Goal: Information Seeking & Learning: Learn about a topic

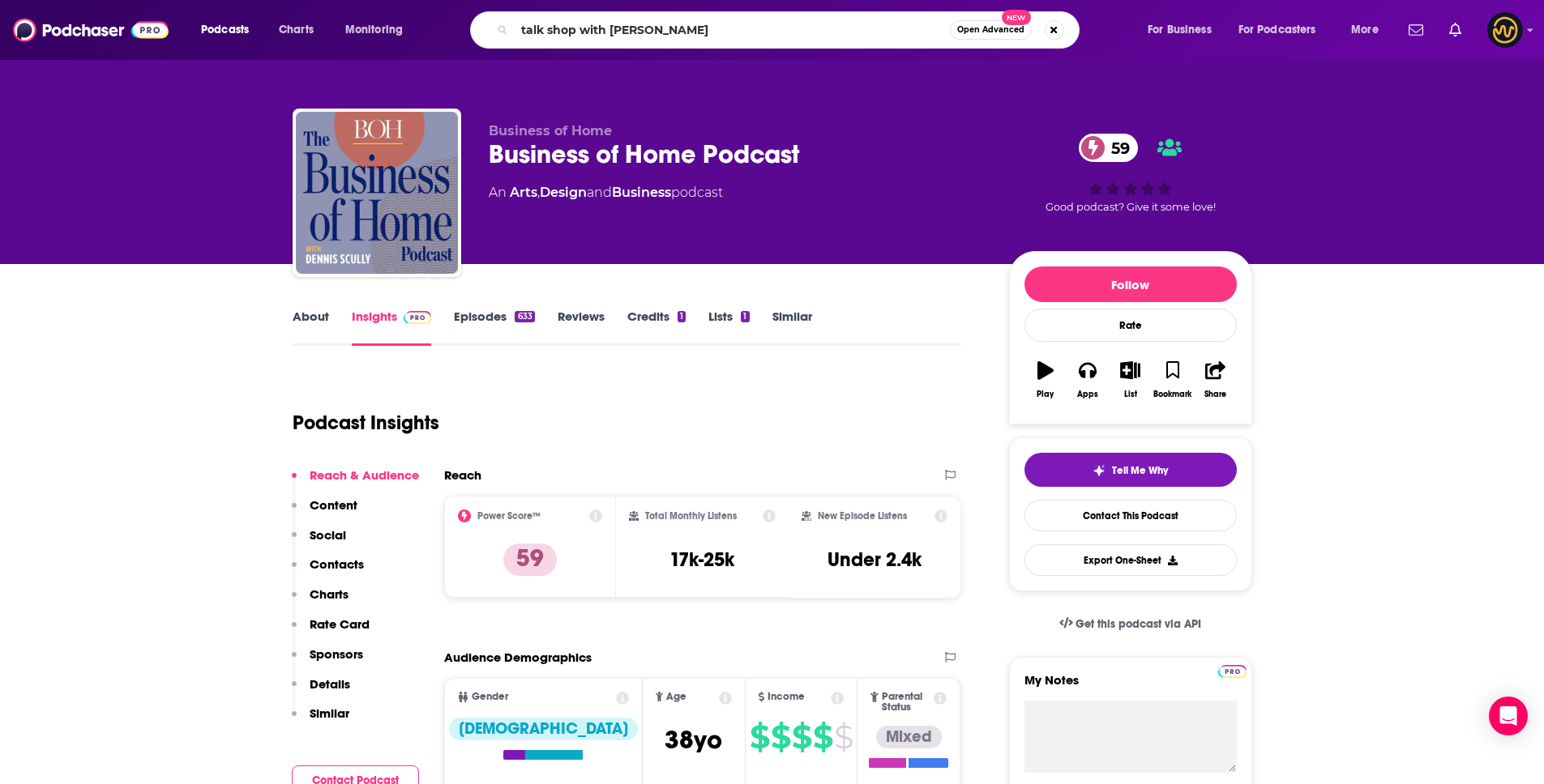
type input "talk shop with [PERSON_NAME]"
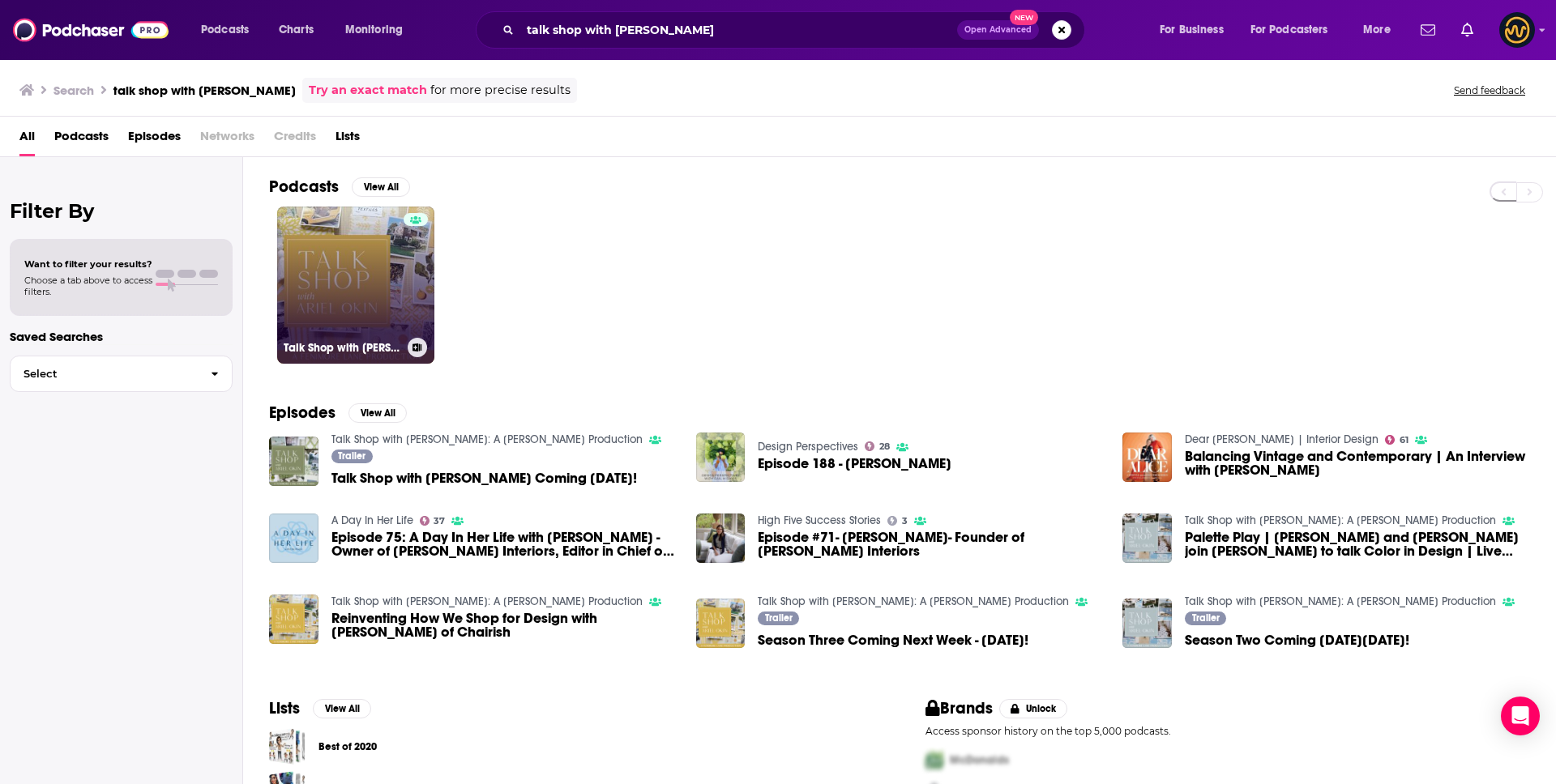
click at [389, 299] on link "Talk Shop with [PERSON_NAME]: A [PERSON_NAME] Production" at bounding box center [356, 285] width 157 height 157
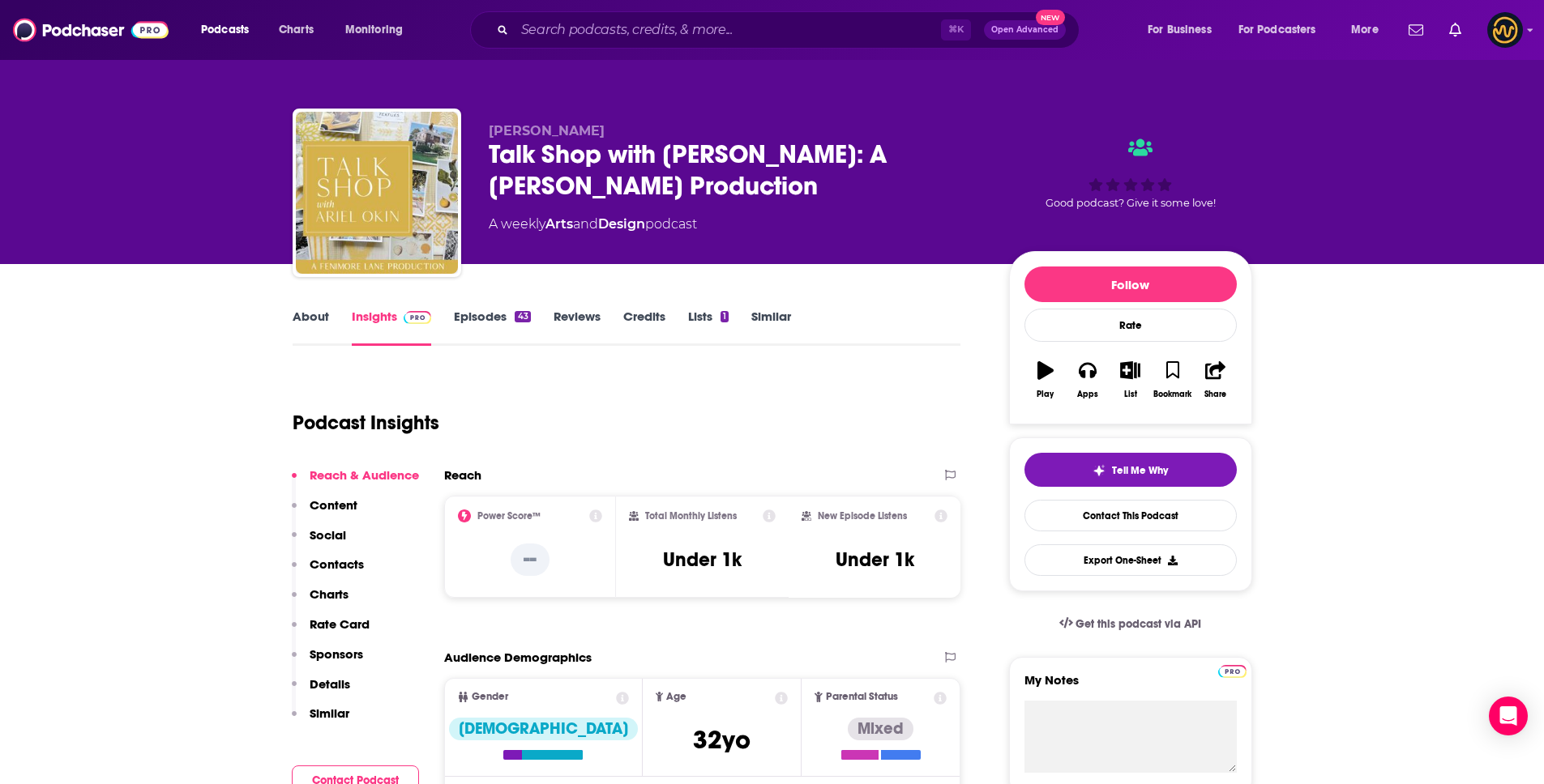
click at [326, 671] on button "Sponsors" at bounding box center [327, 661] width 71 height 30
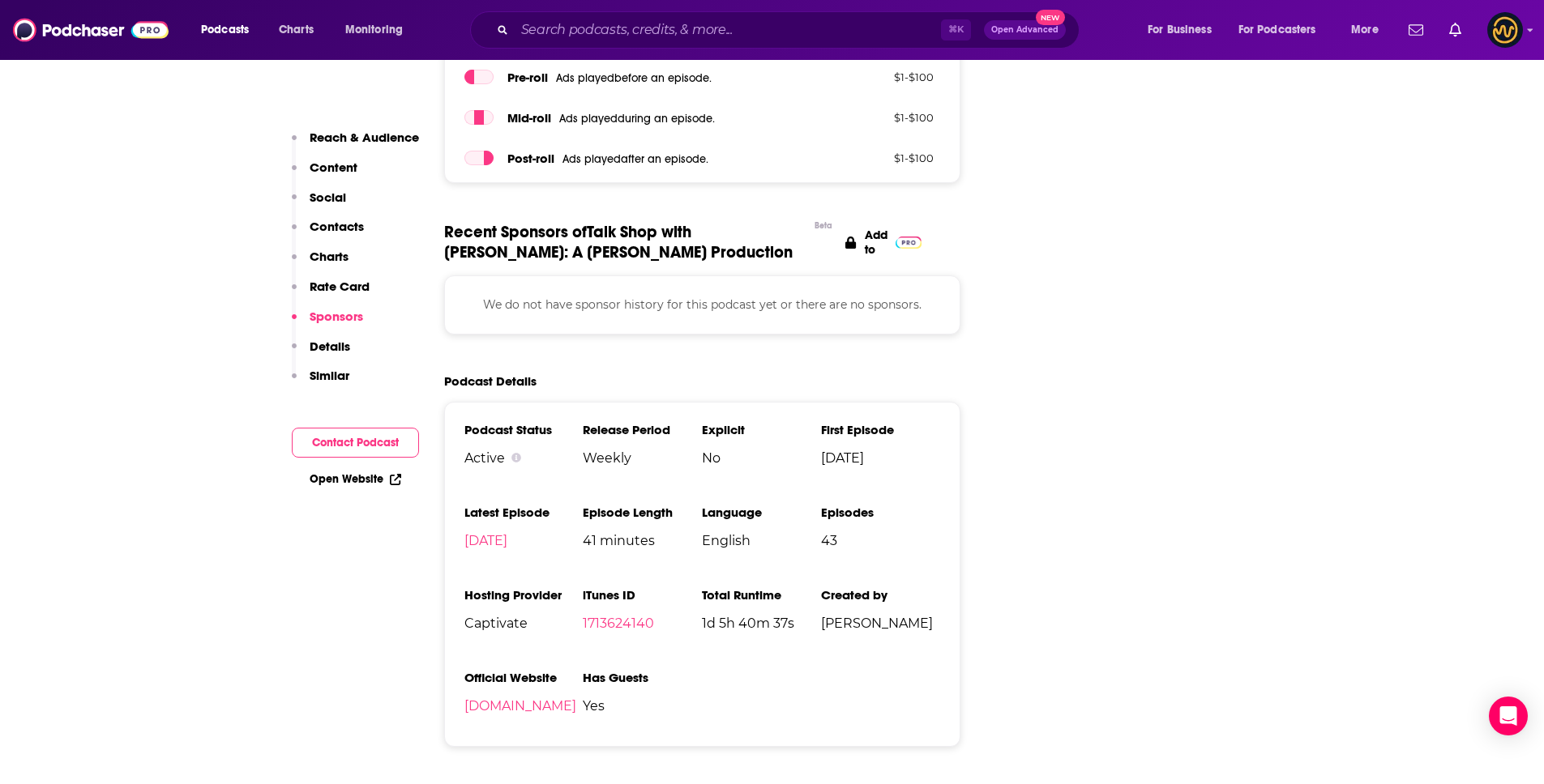
click at [324, 353] on p "Details" at bounding box center [330, 346] width 41 height 16
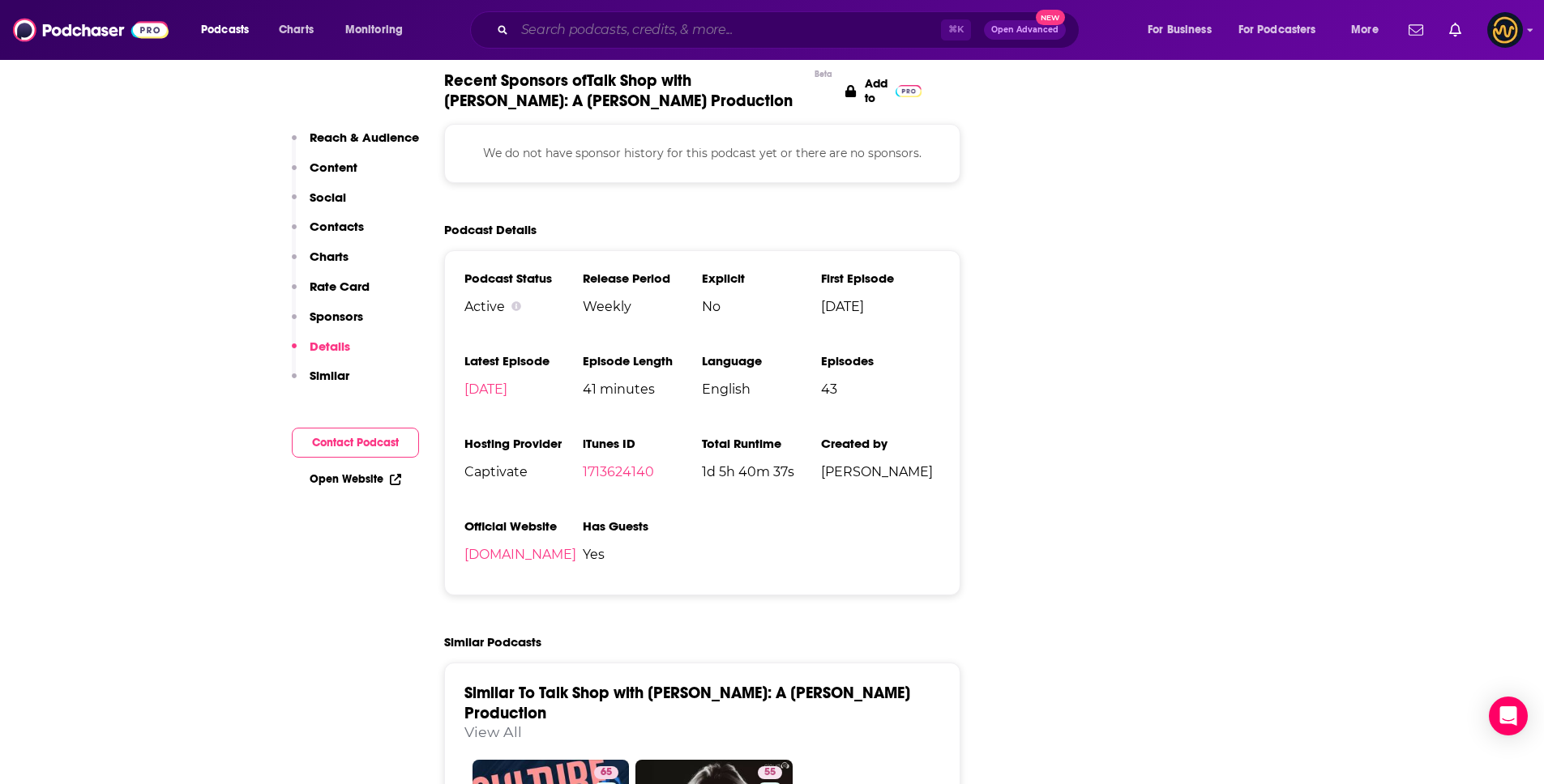
click at [558, 31] on input "Search podcasts, credits, & more..." at bounding box center [727, 30] width 426 height 26
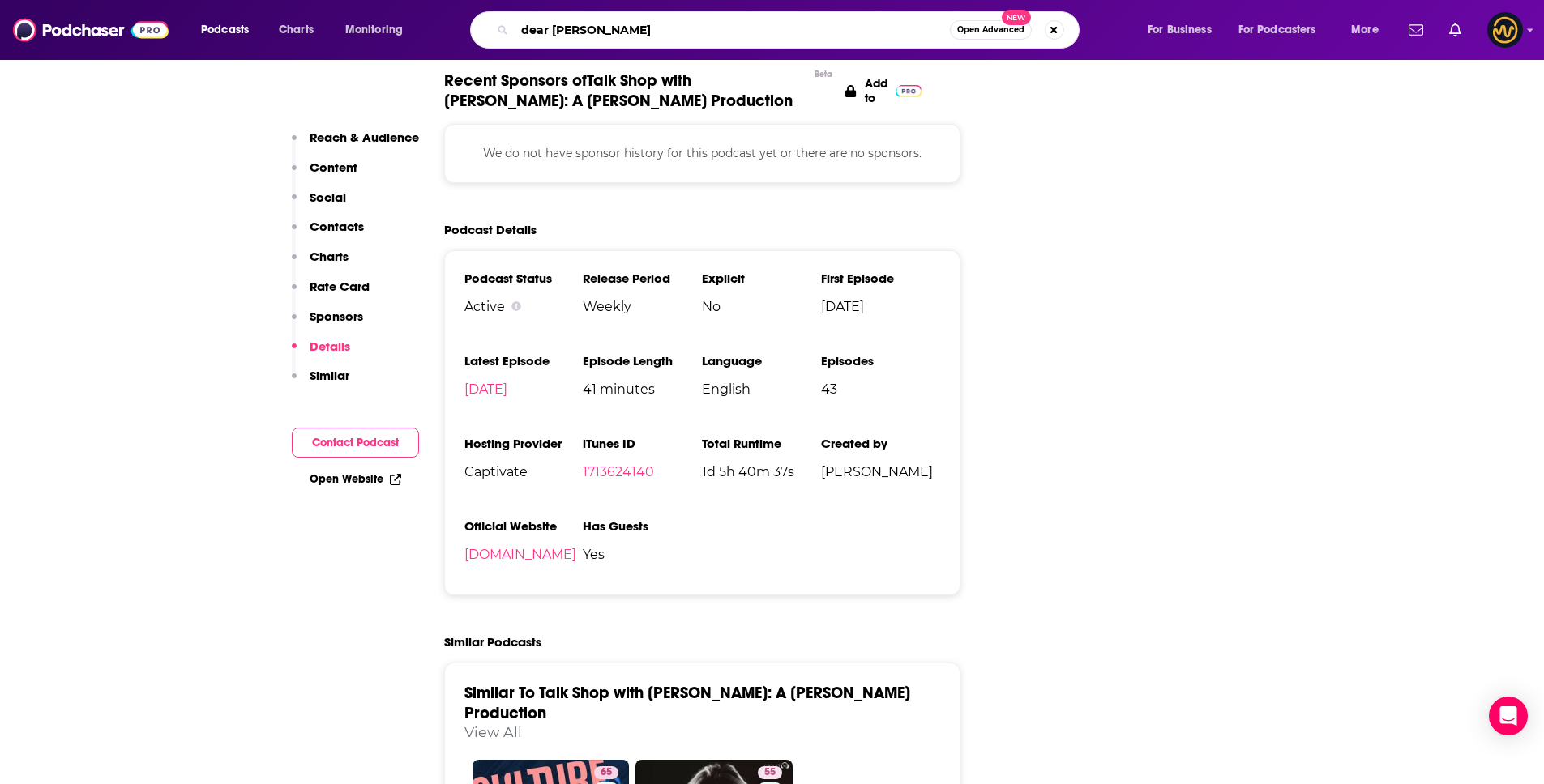
type input "dear [PERSON_NAME]"
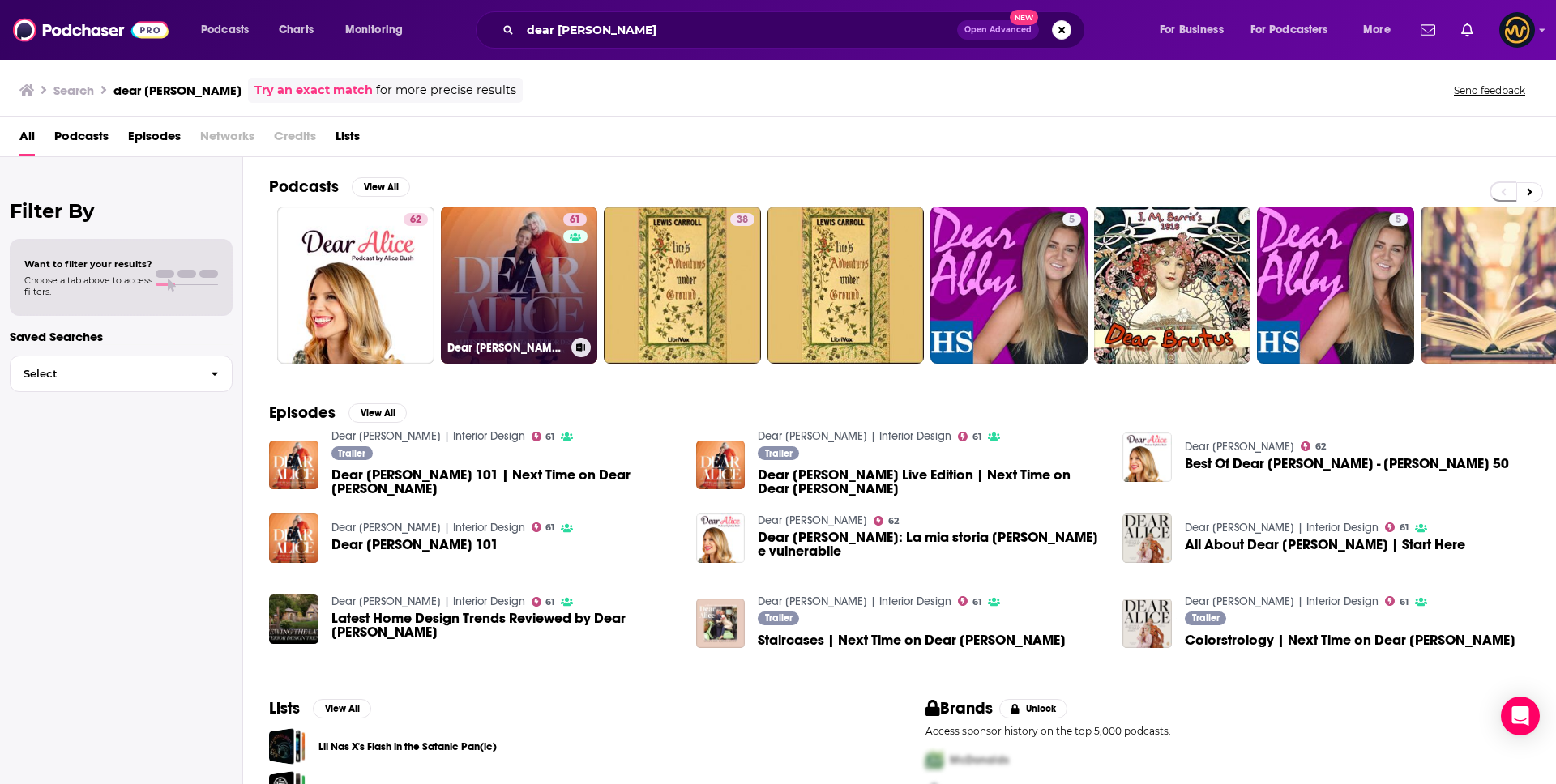
click at [492, 264] on link "61 Dear [PERSON_NAME] | Interior Design" at bounding box center [519, 285] width 157 height 157
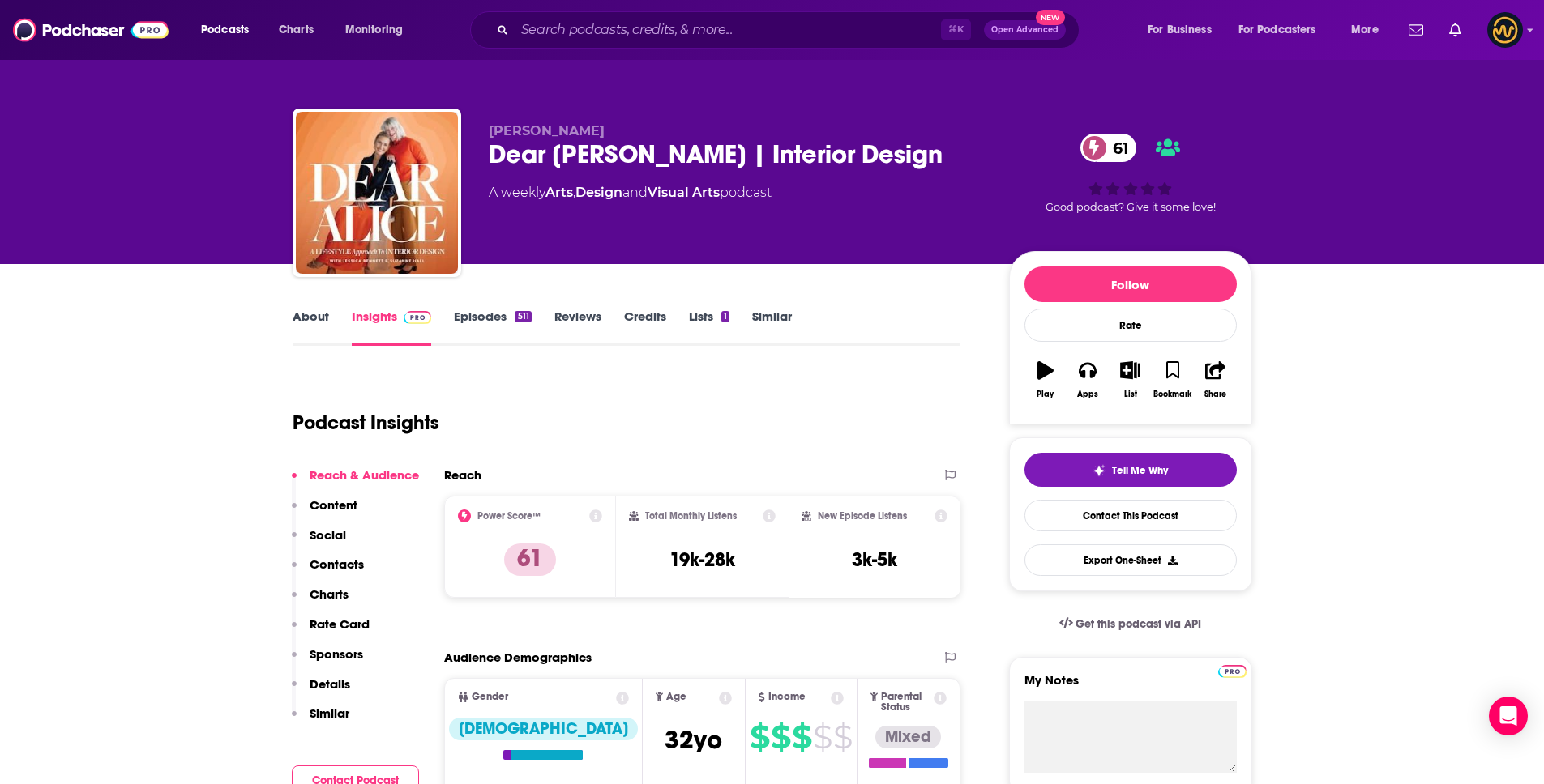
click at [341, 672] on button "Sponsors" at bounding box center [327, 661] width 71 height 30
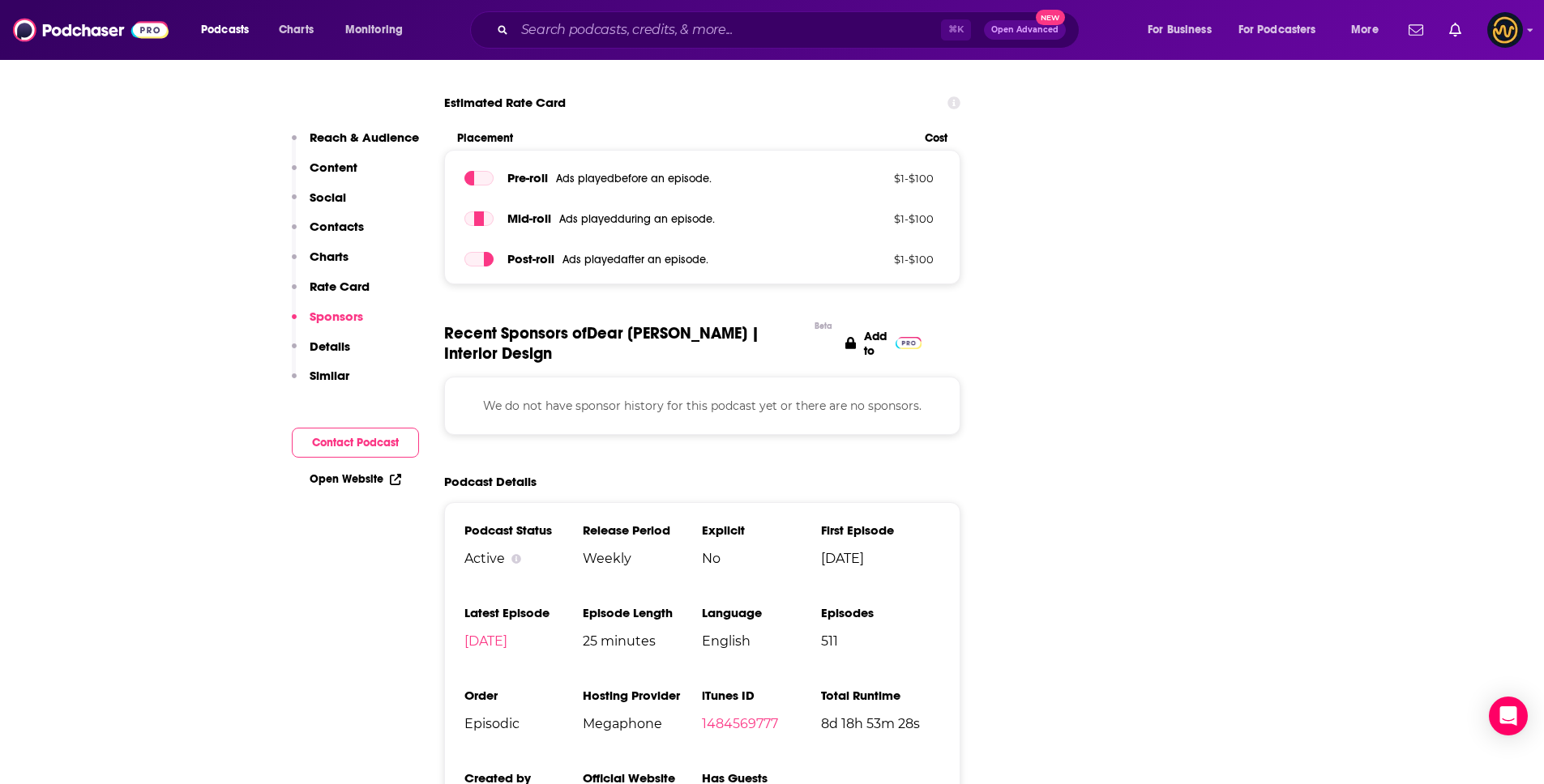
click at [333, 339] on p "Details" at bounding box center [330, 346] width 41 height 16
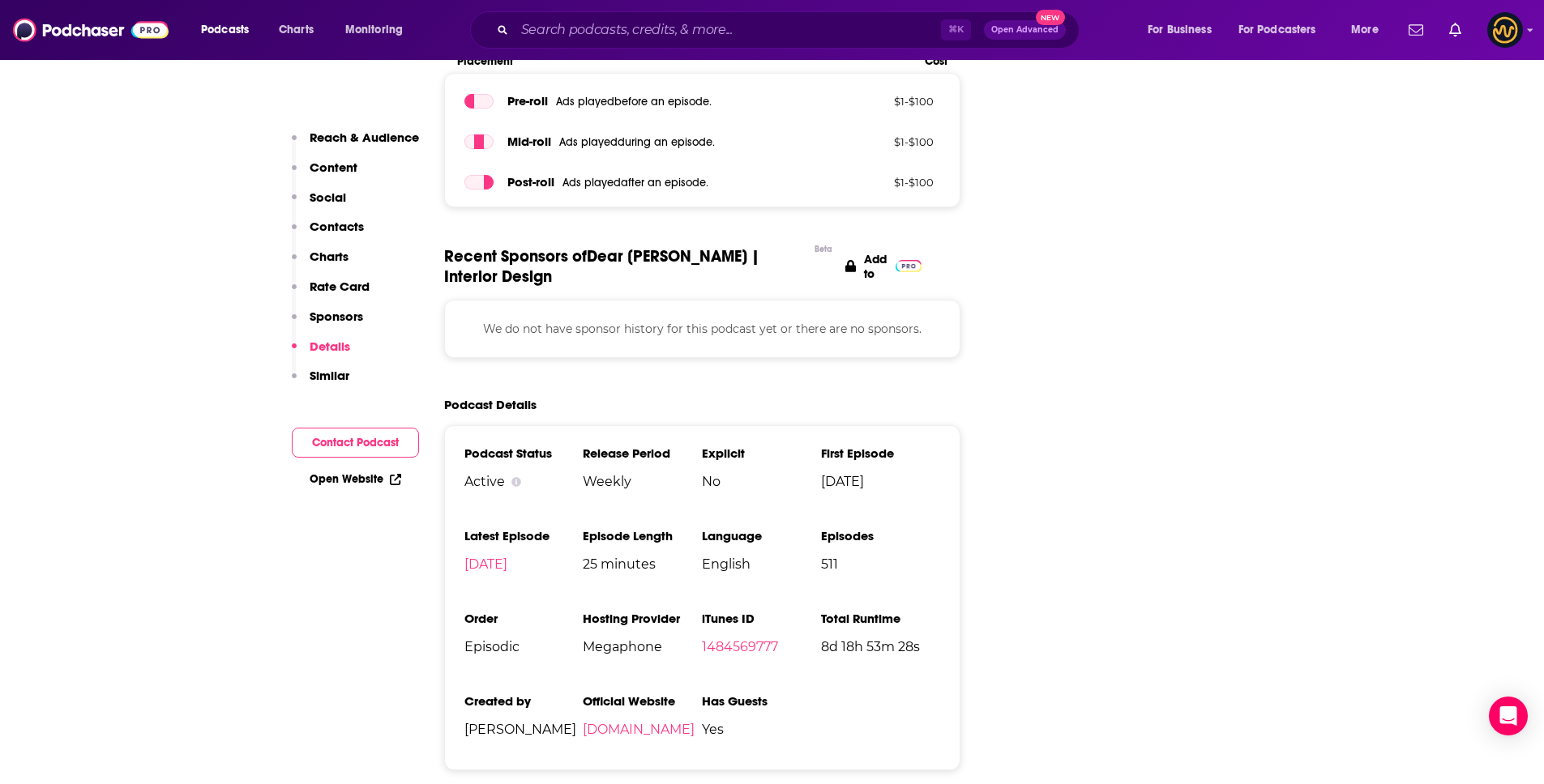
scroll to position [2415, 0]
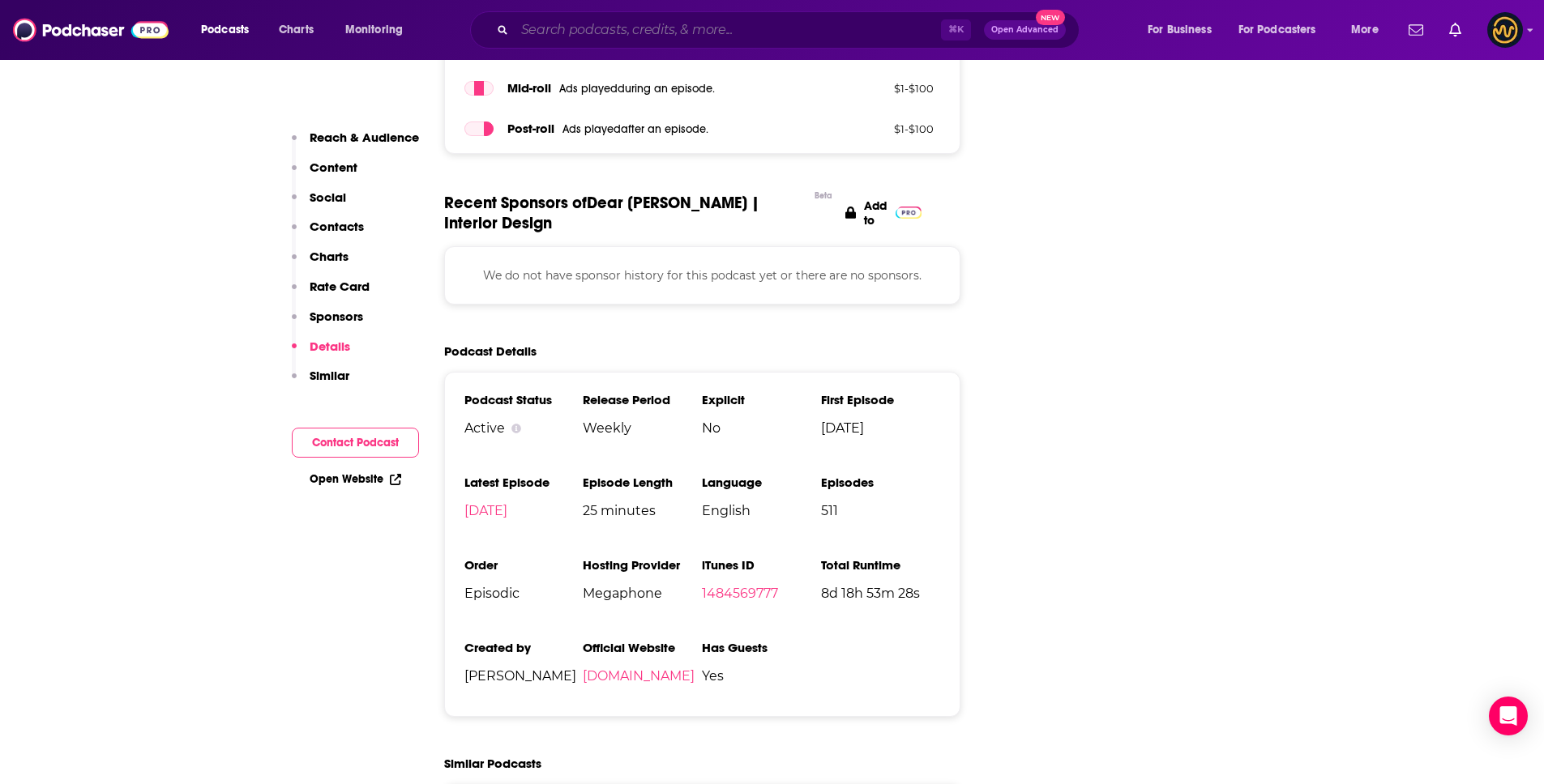
click at [635, 31] on input "Search podcasts, credits, & more..." at bounding box center [727, 30] width 426 height 26
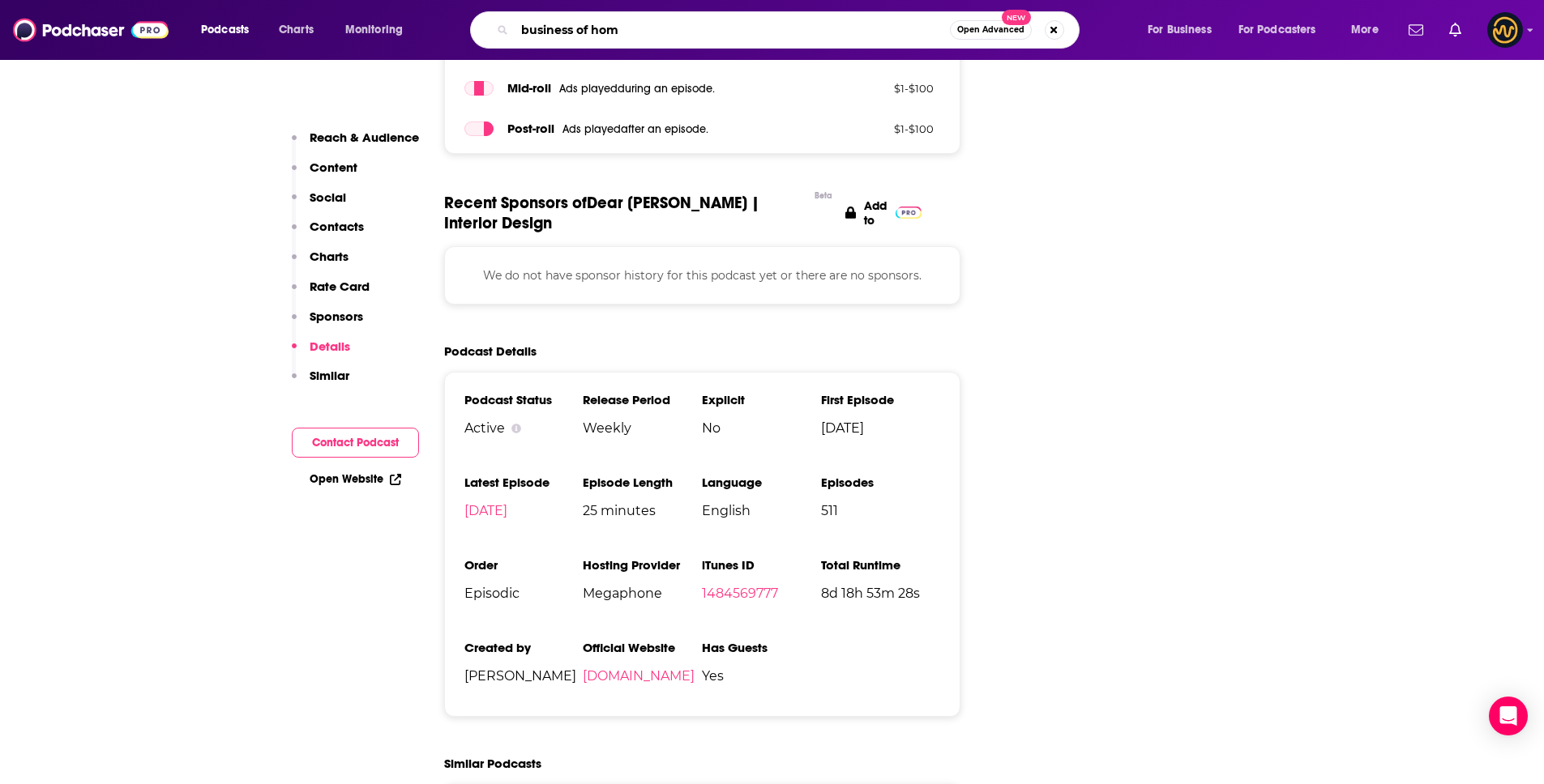
type input "business of home"
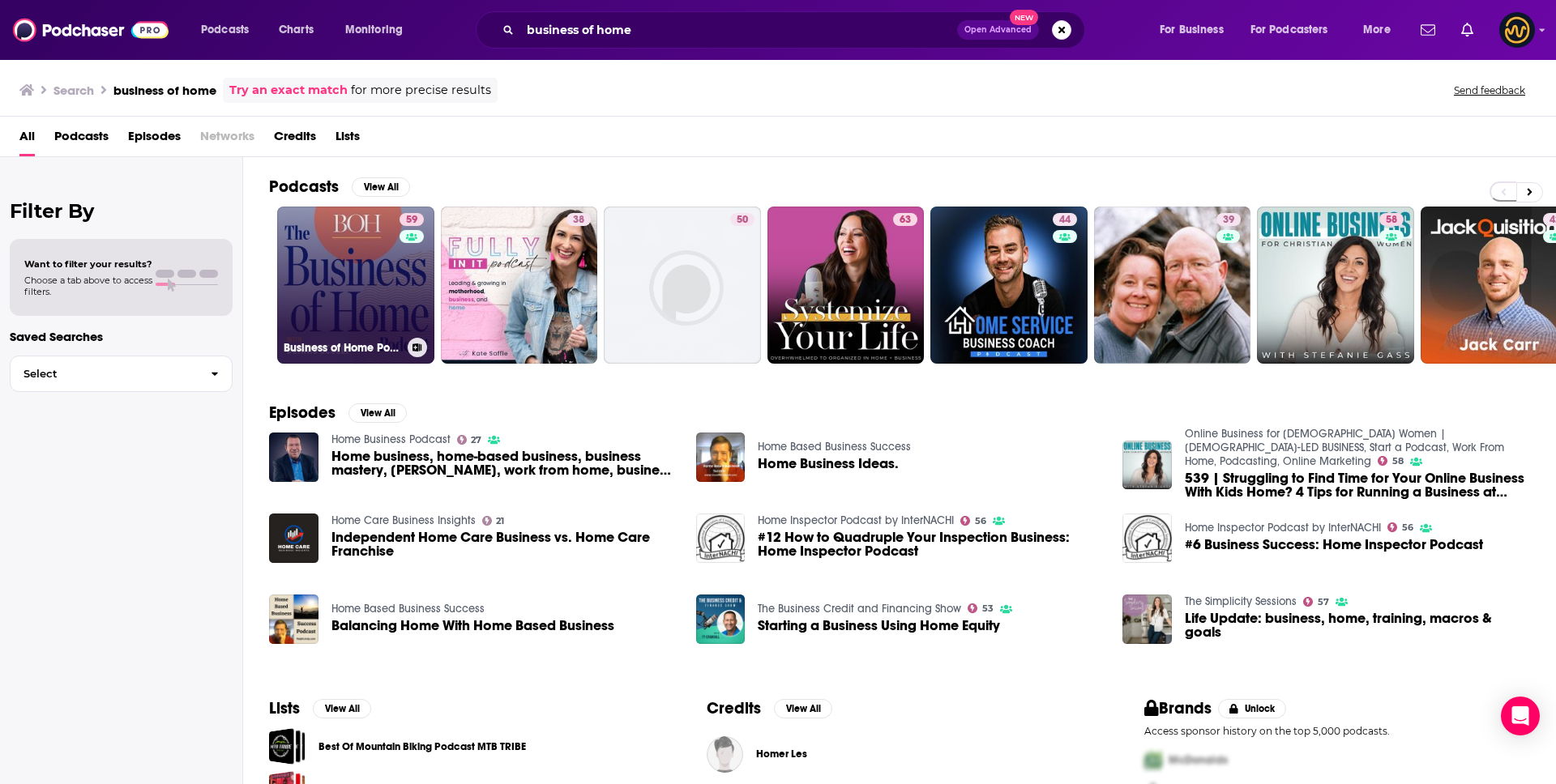
click at [352, 275] on link "59 Business of Home Podcast" at bounding box center [356, 285] width 157 height 157
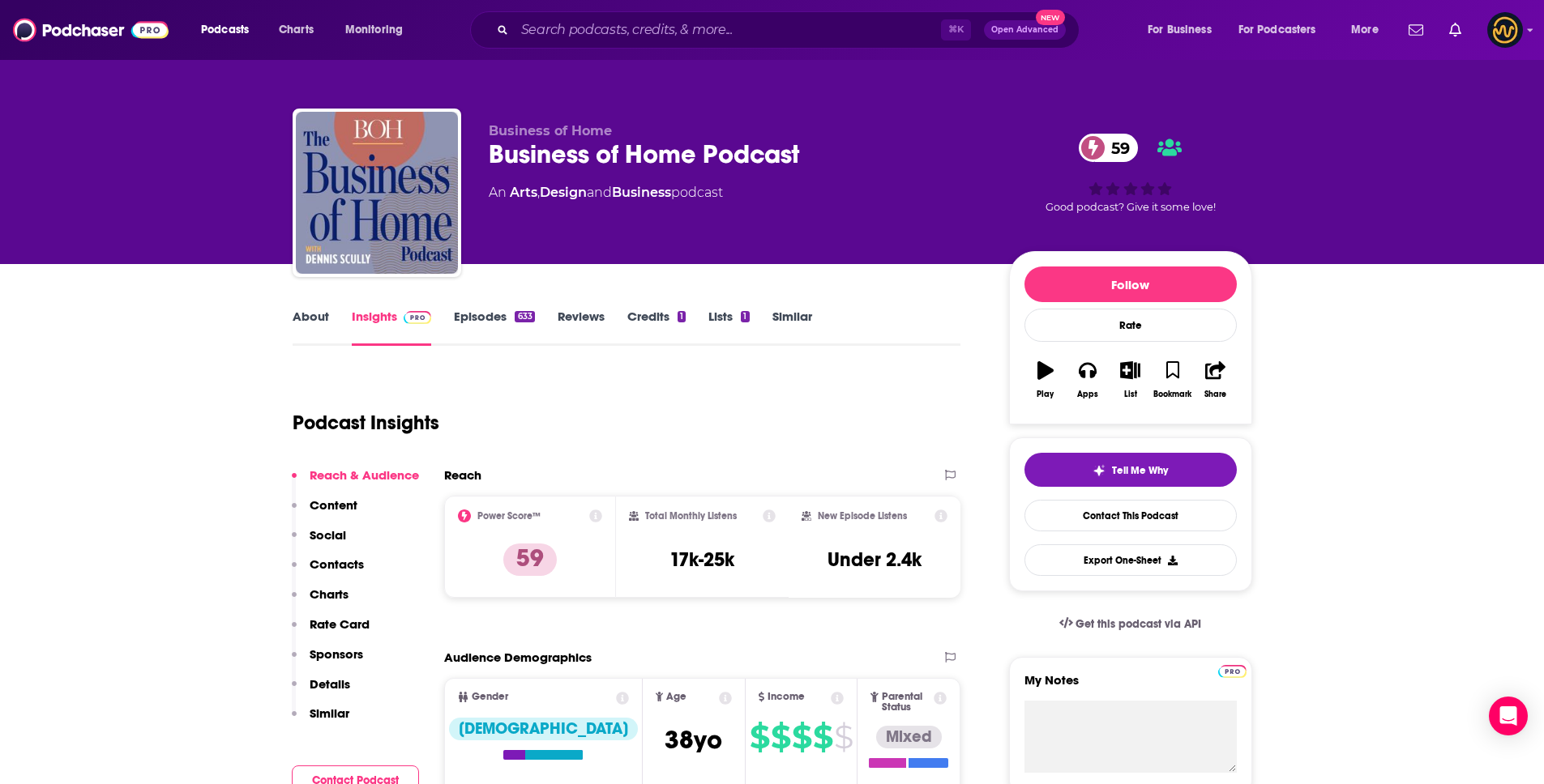
click at [326, 681] on p "Details" at bounding box center [330, 683] width 41 height 16
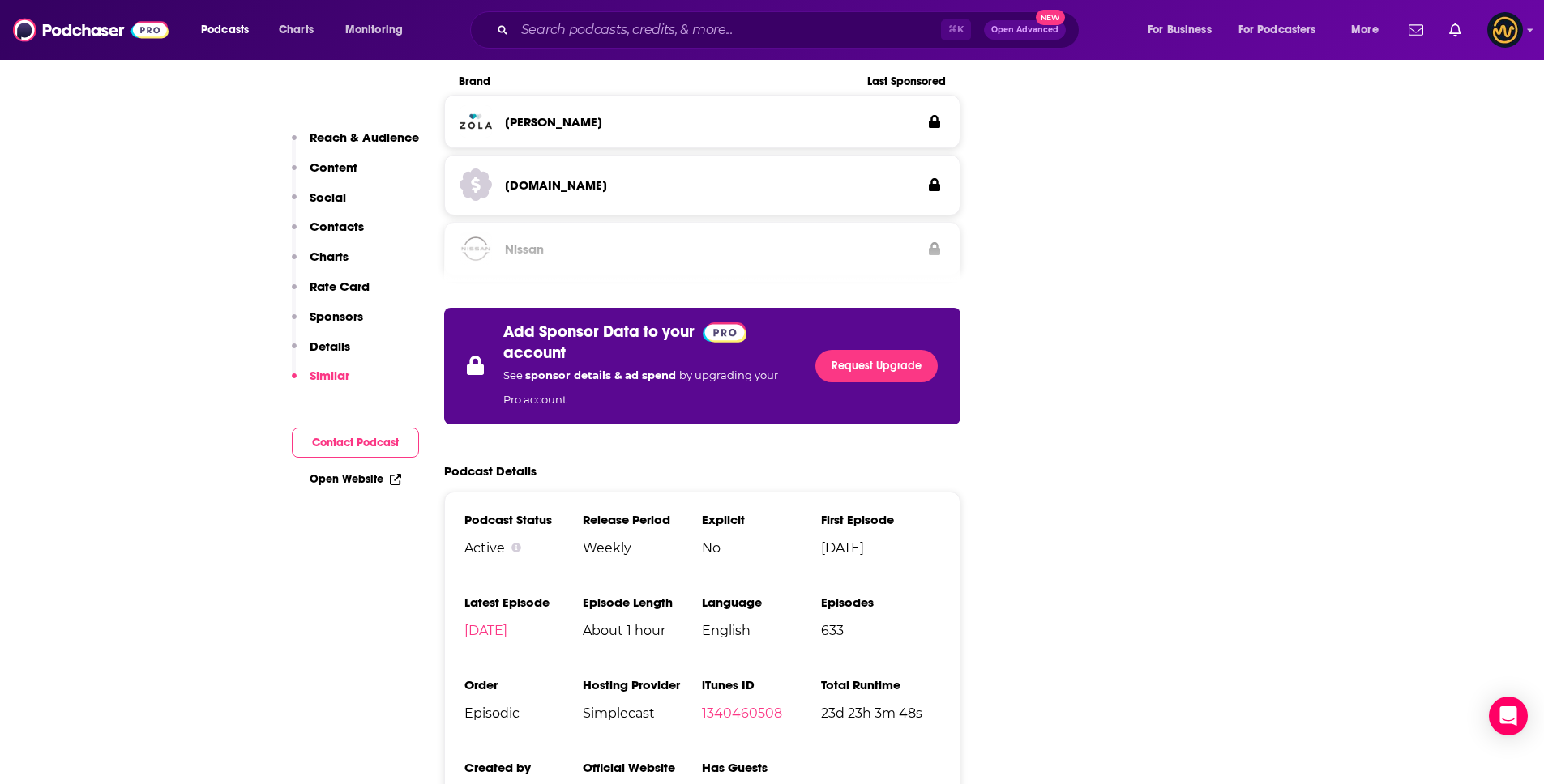
scroll to position [2991, 0]
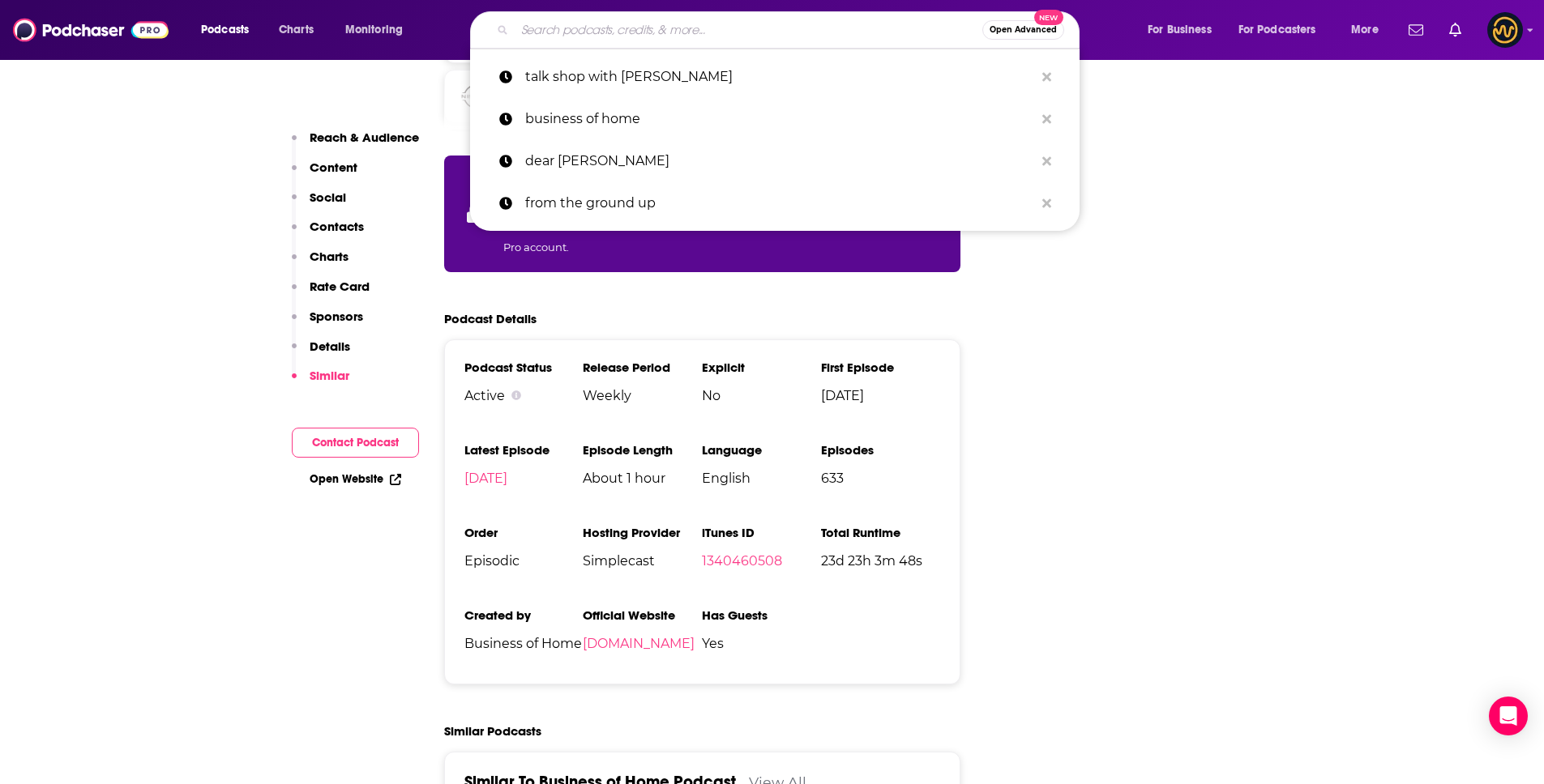
click at [655, 29] on input "Search podcasts, credits, & more..." at bounding box center [748, 30] width 468 height 26
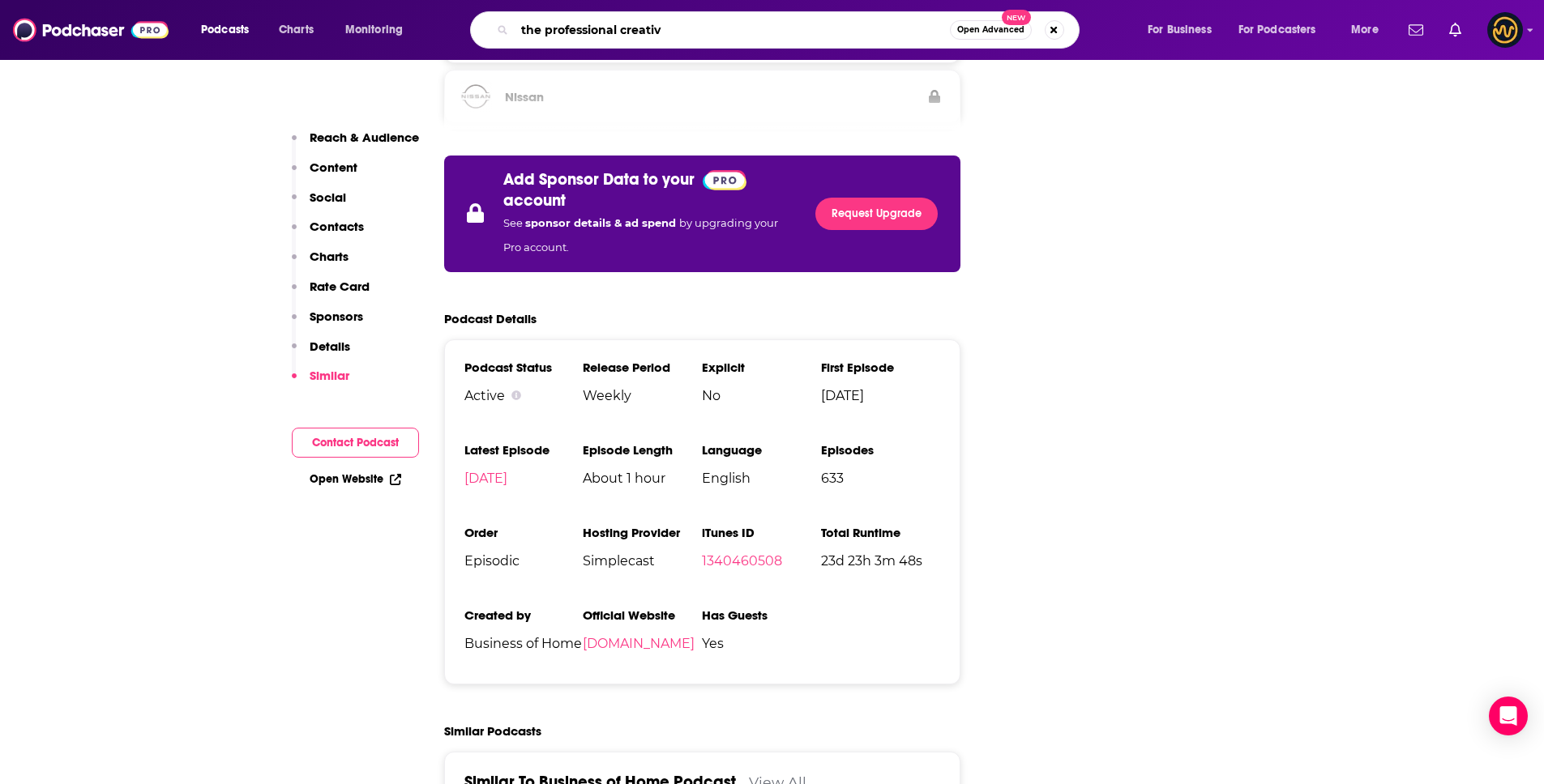
type input "the professional creative"
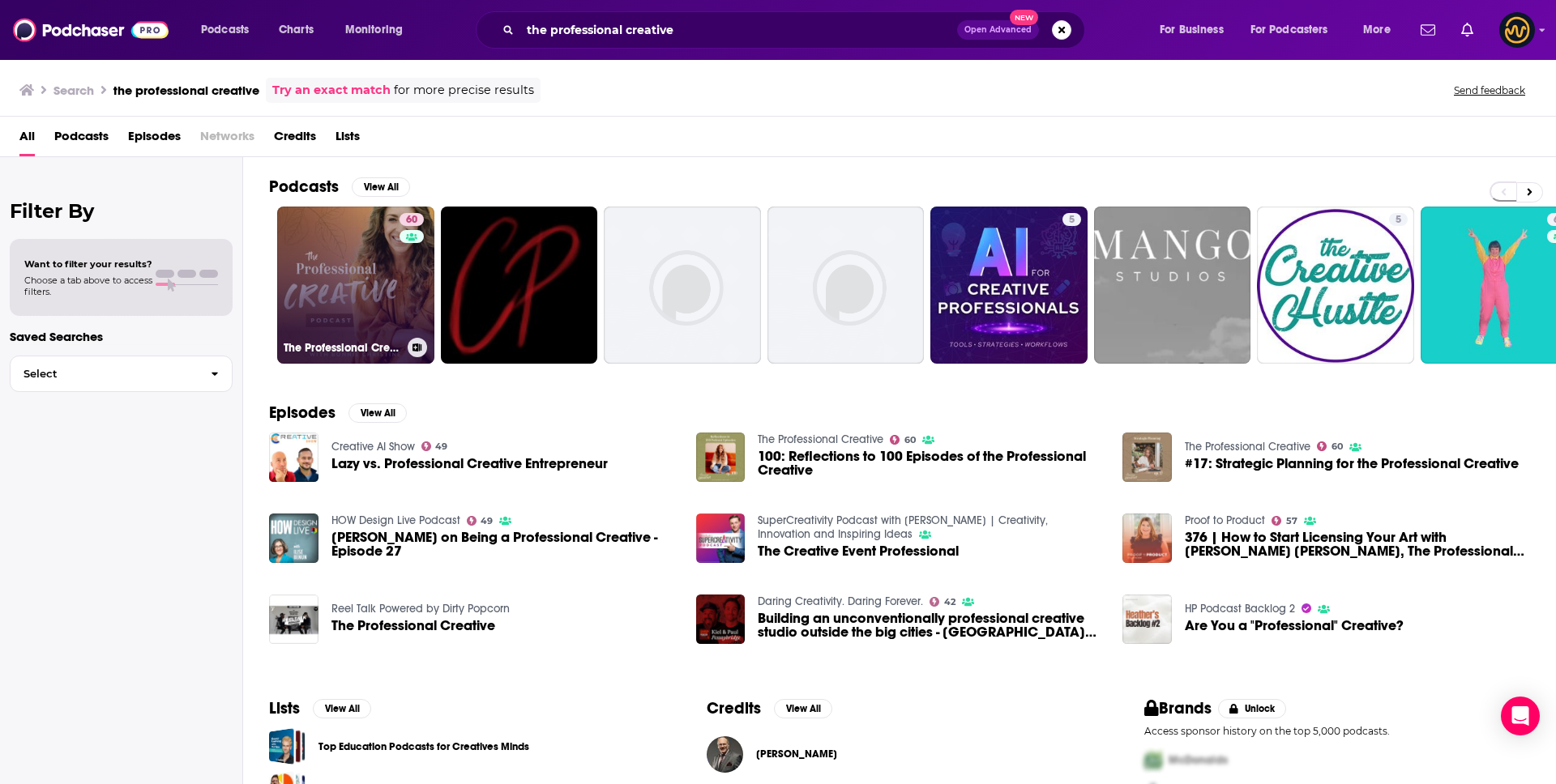
click at [335, 280] on link "60 The Professional Creative" at bounding box center [356, 285] width 157 height 157
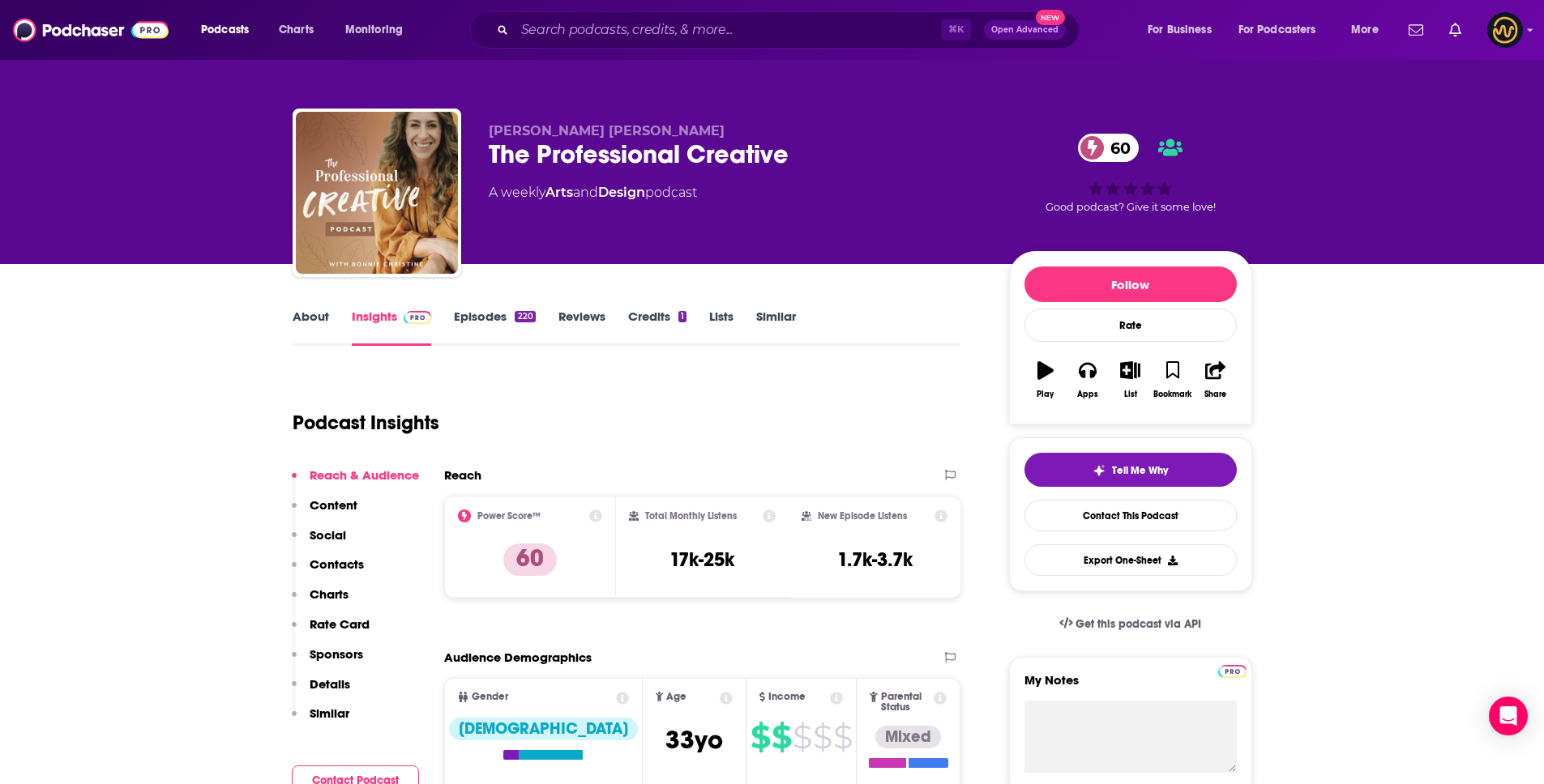
click at [881, 393] on div "Podcast Insights" at bounding box center [620, 413] width 655 height 82
click at [333, 686] on p "Details" at bounding box center [330, 683] width 41 height 16
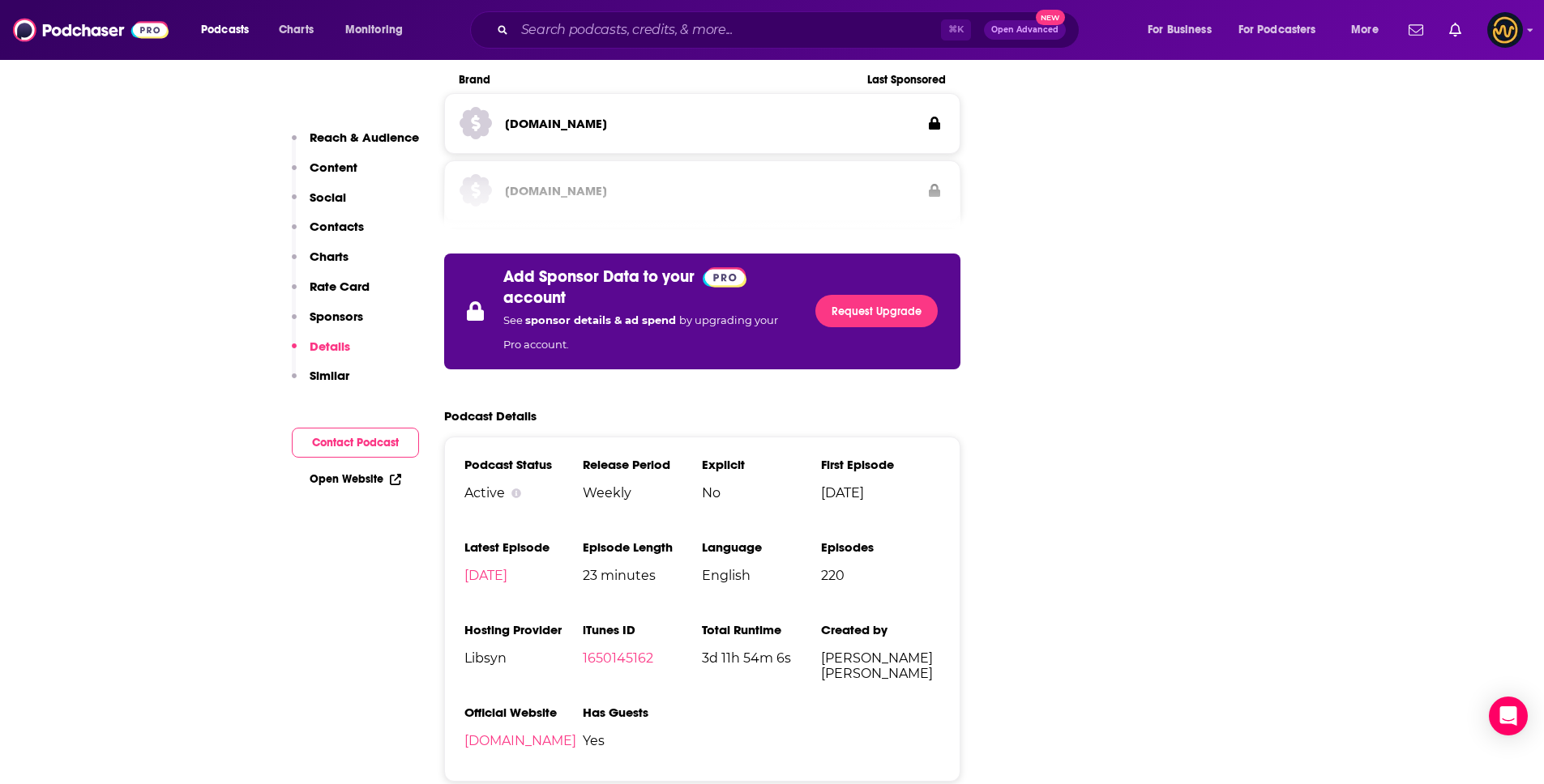
scroll to position [2577, 0]
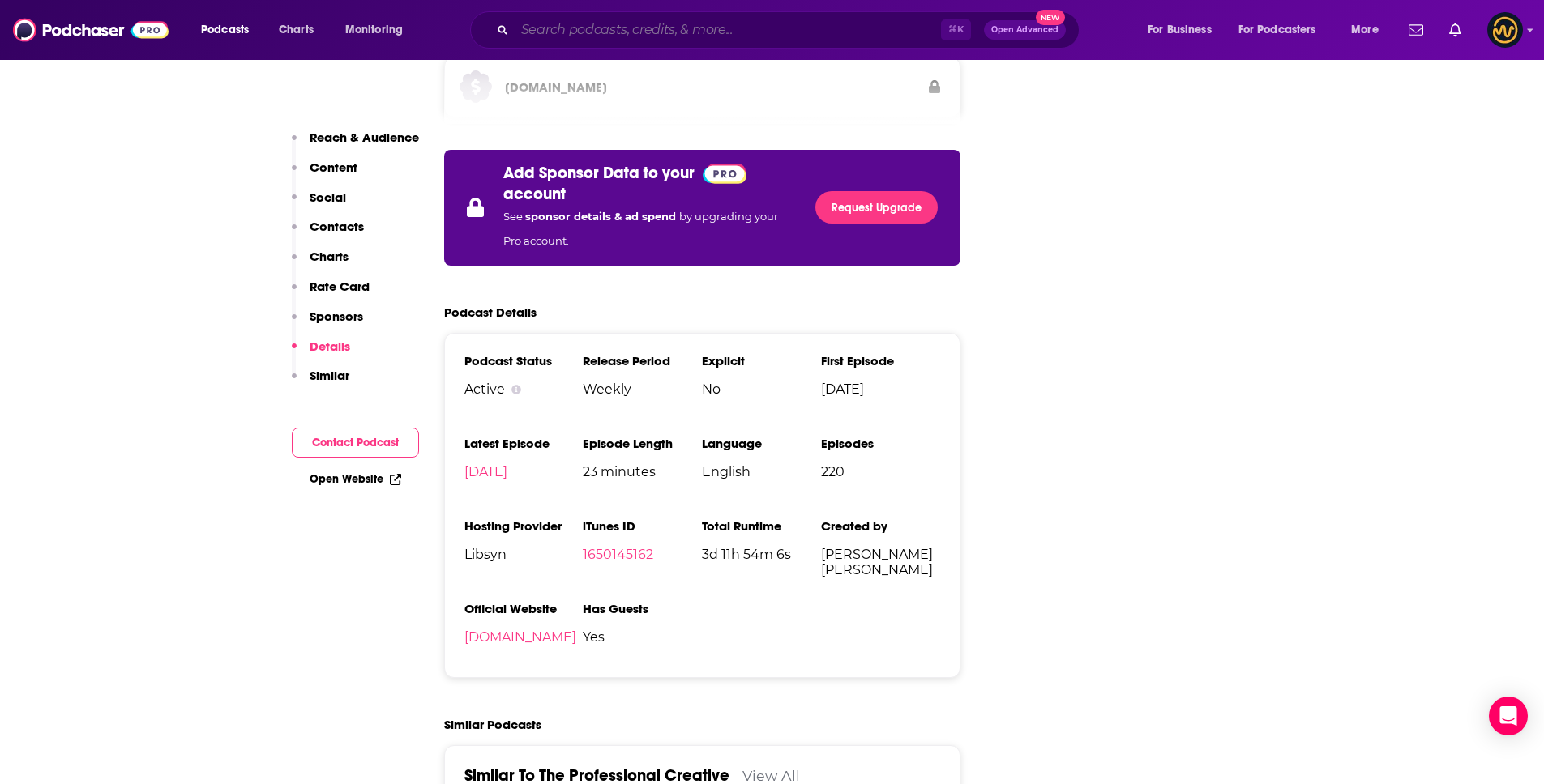
click at [822, 23] on input "Search podcasts, credits, & more..." at bounding box center [727, 30] width 426 height 26
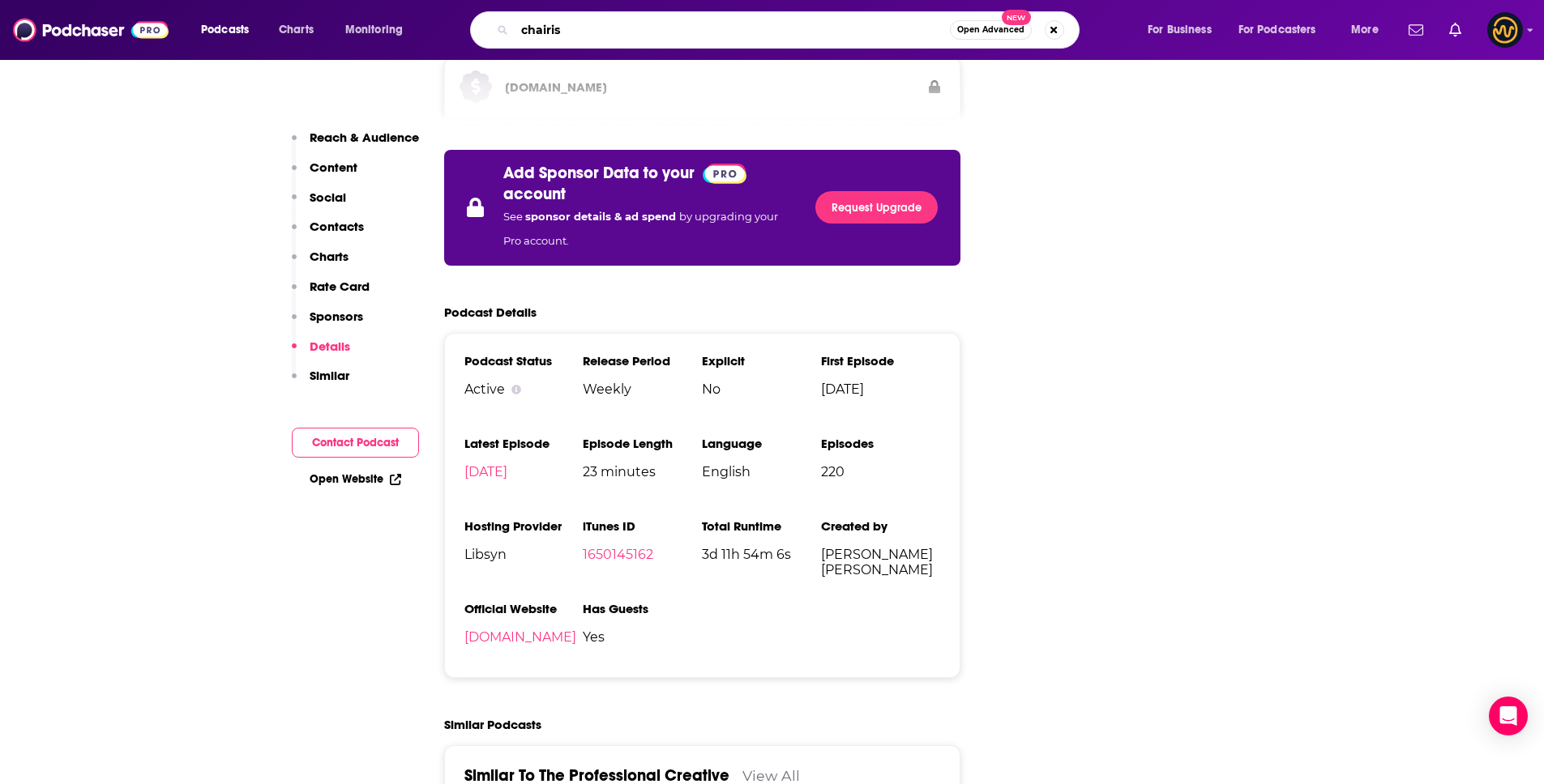
type input "chairish"
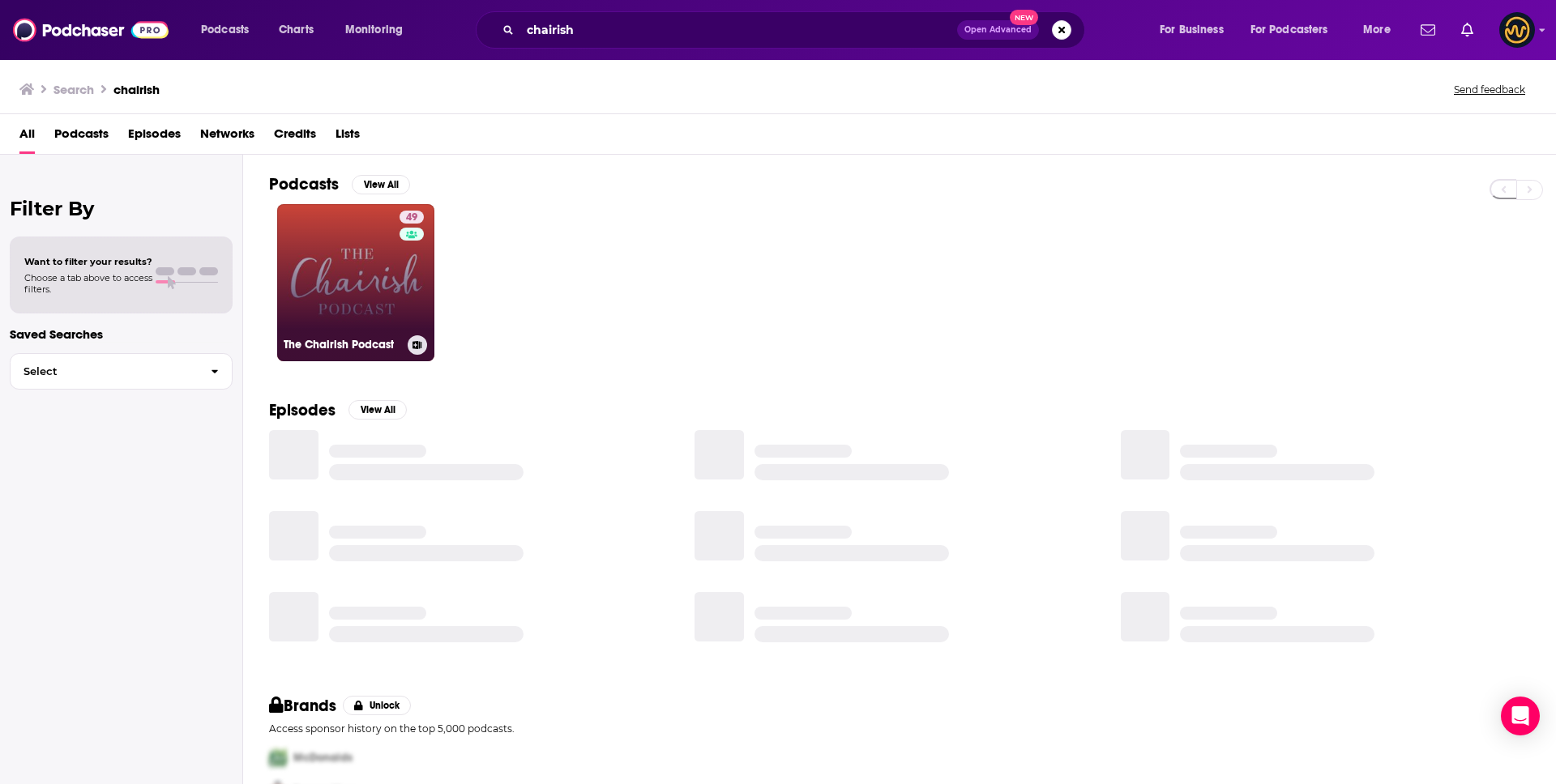
click at [394, 317] on link "49 The Chairish Podcast" at bounding box center [356, 283] width 157 height 157
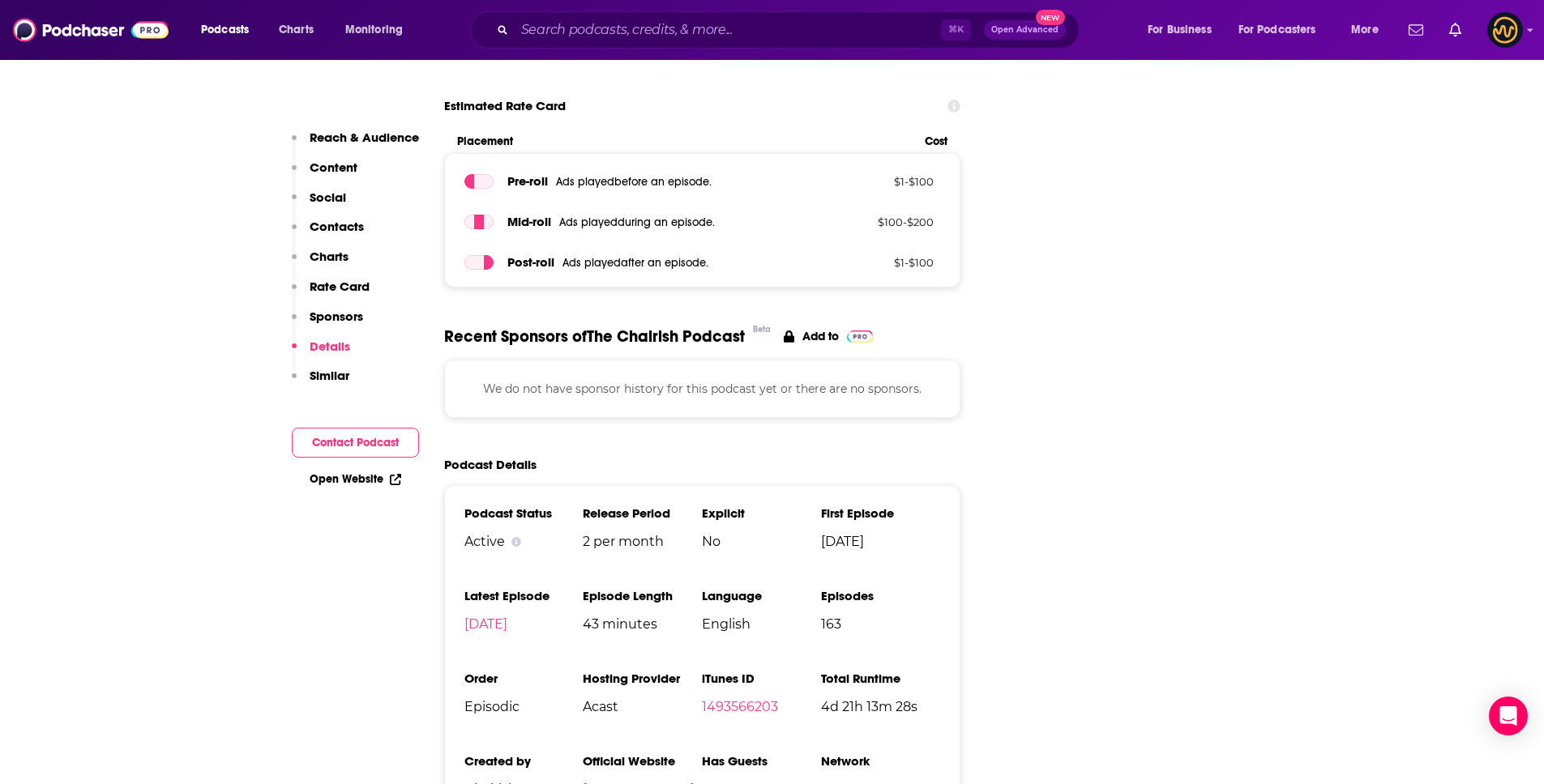
scroll to position [2660, 0]
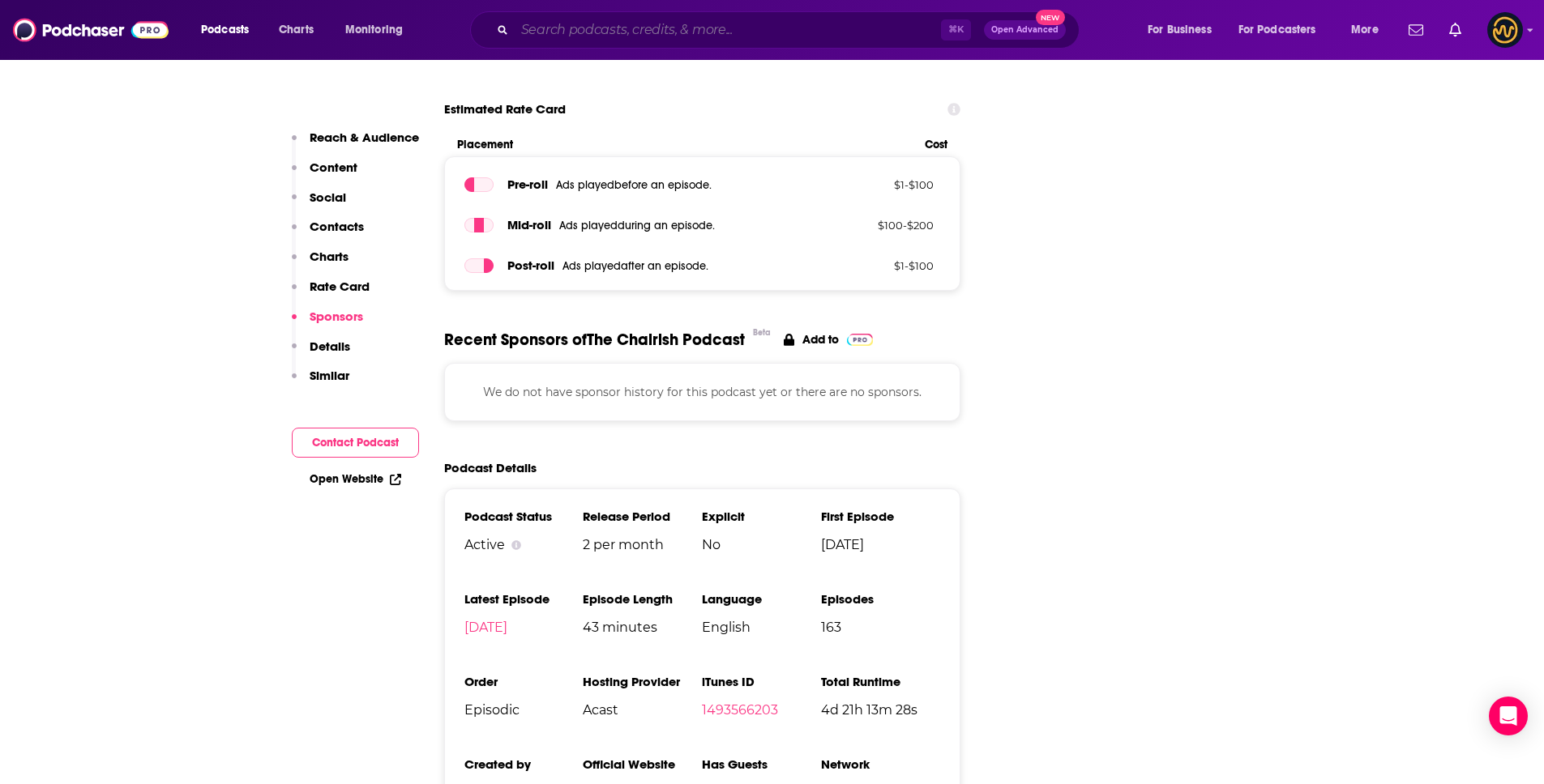
click at [624, 33] on input "Search podcasts, credits, & more..." at bounding box center [727, 30] width 426 height 26
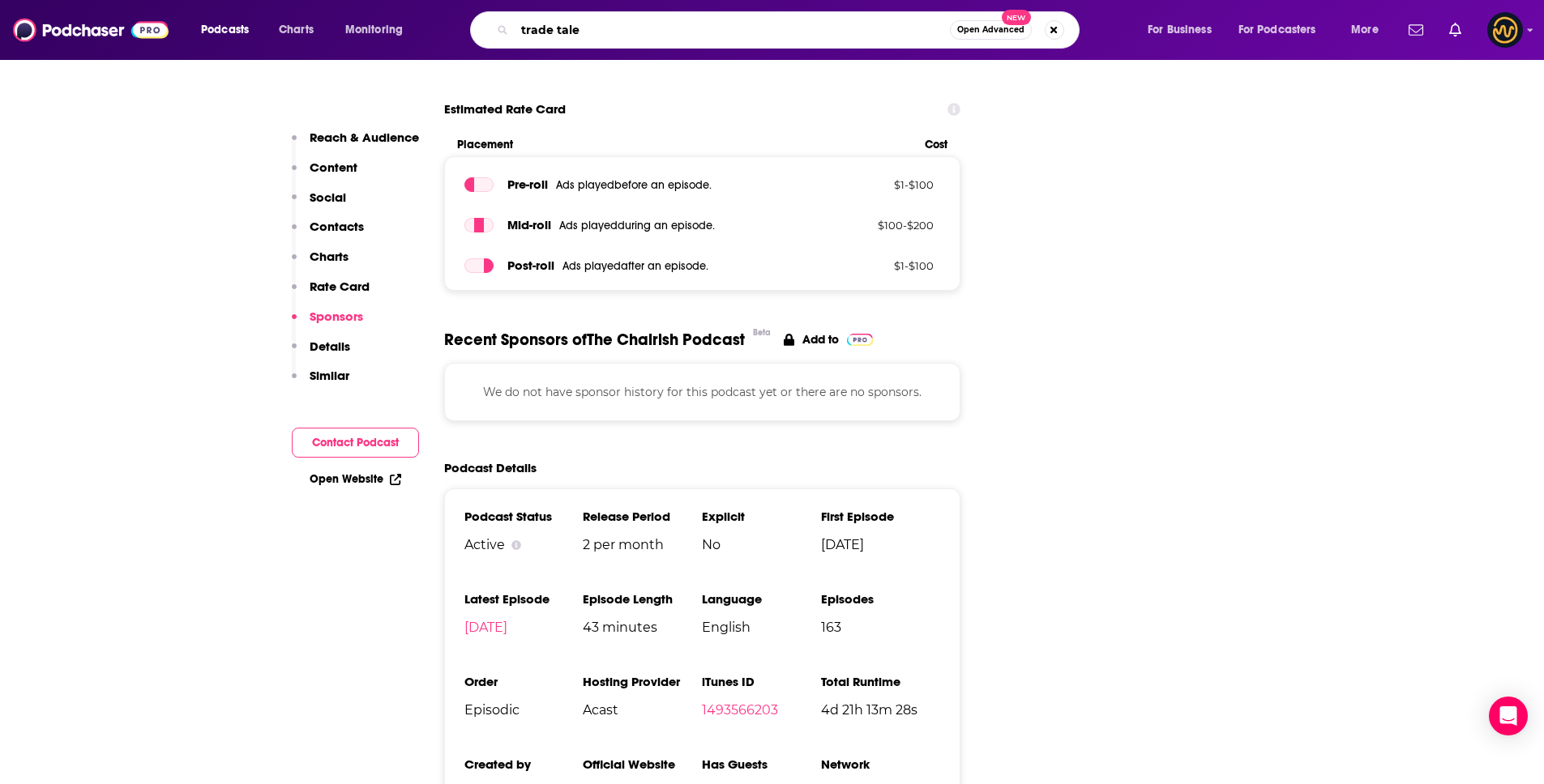
type input "trade tales"
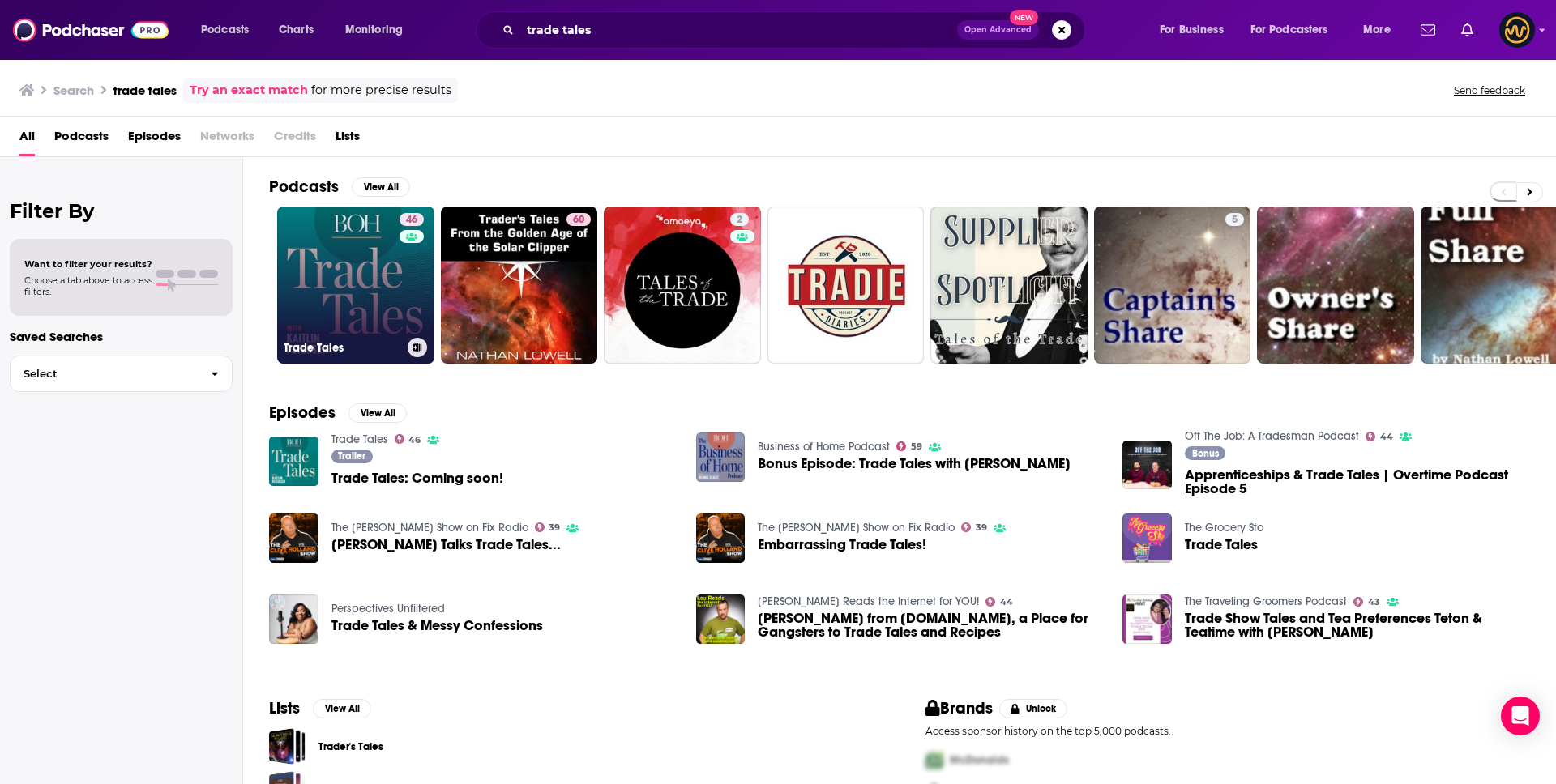
click at [367, 299] on link "46 Trade Tales" at bounding box center [356, 285] width 157 height 157
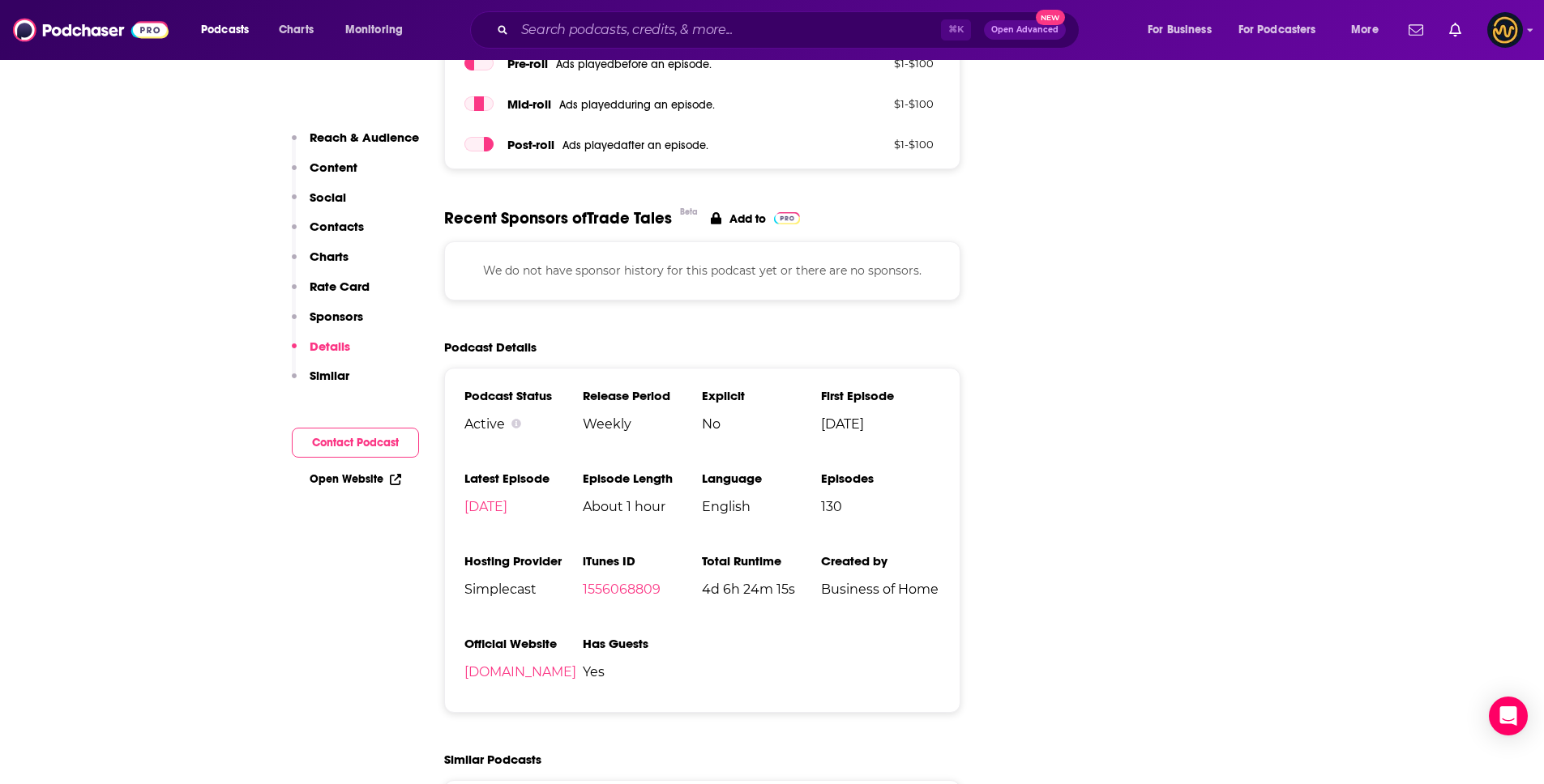
scroll to position [2266, 0]
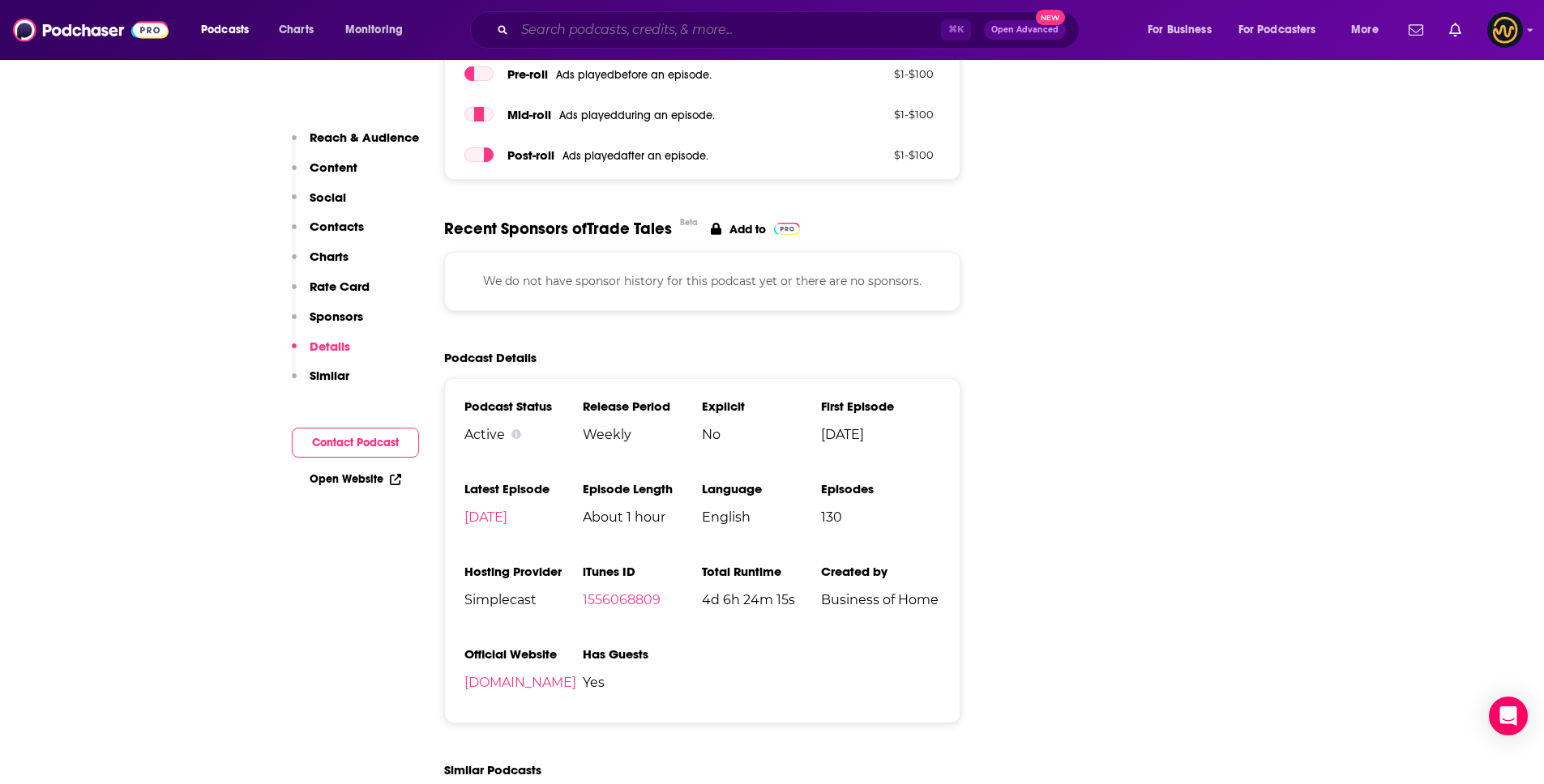
click at [568, 28] on input "Search podcasts, credits, & more..." at bounding box center [727, 30] width 426 height 26
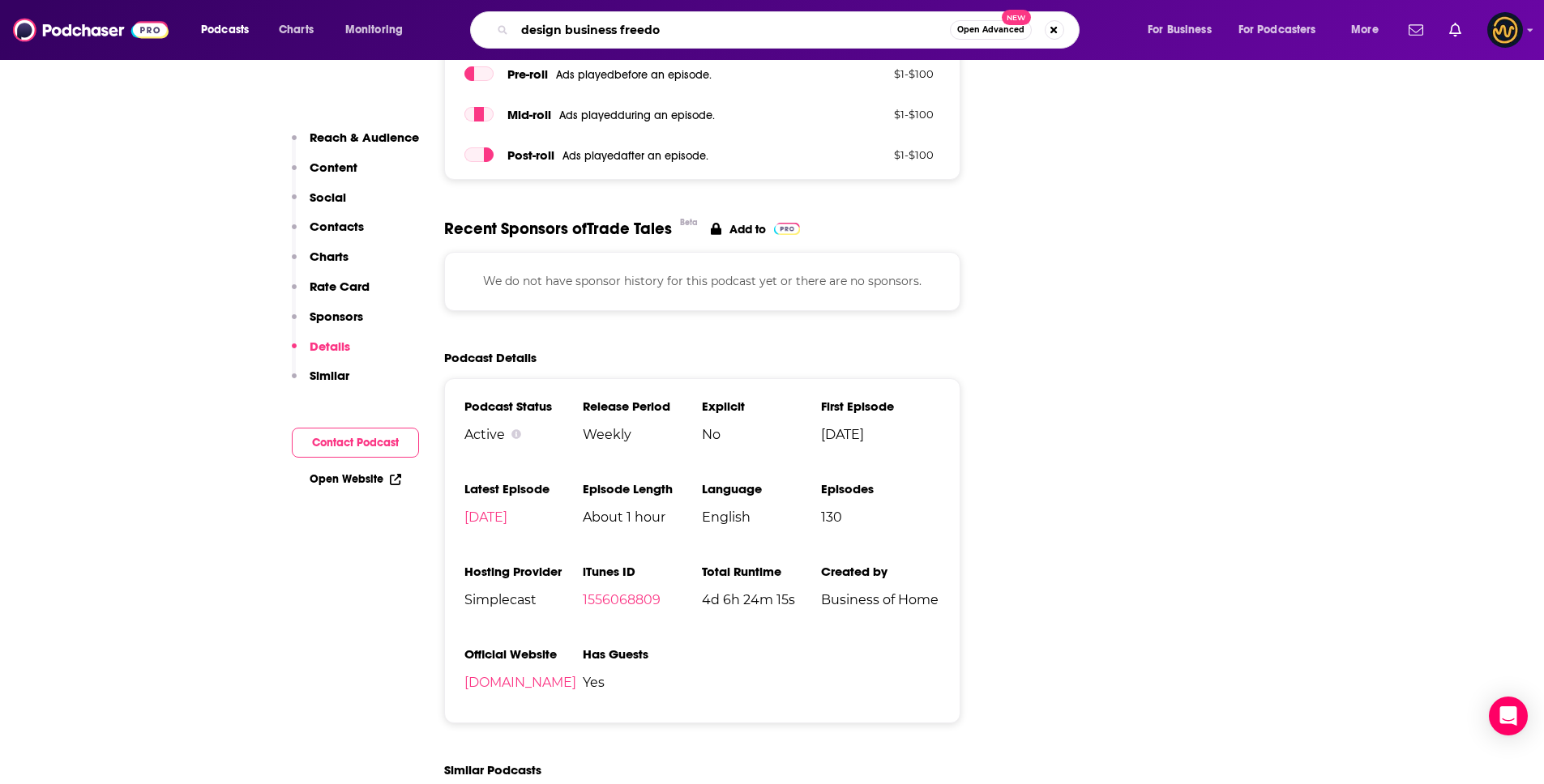
type input "design business freedom"
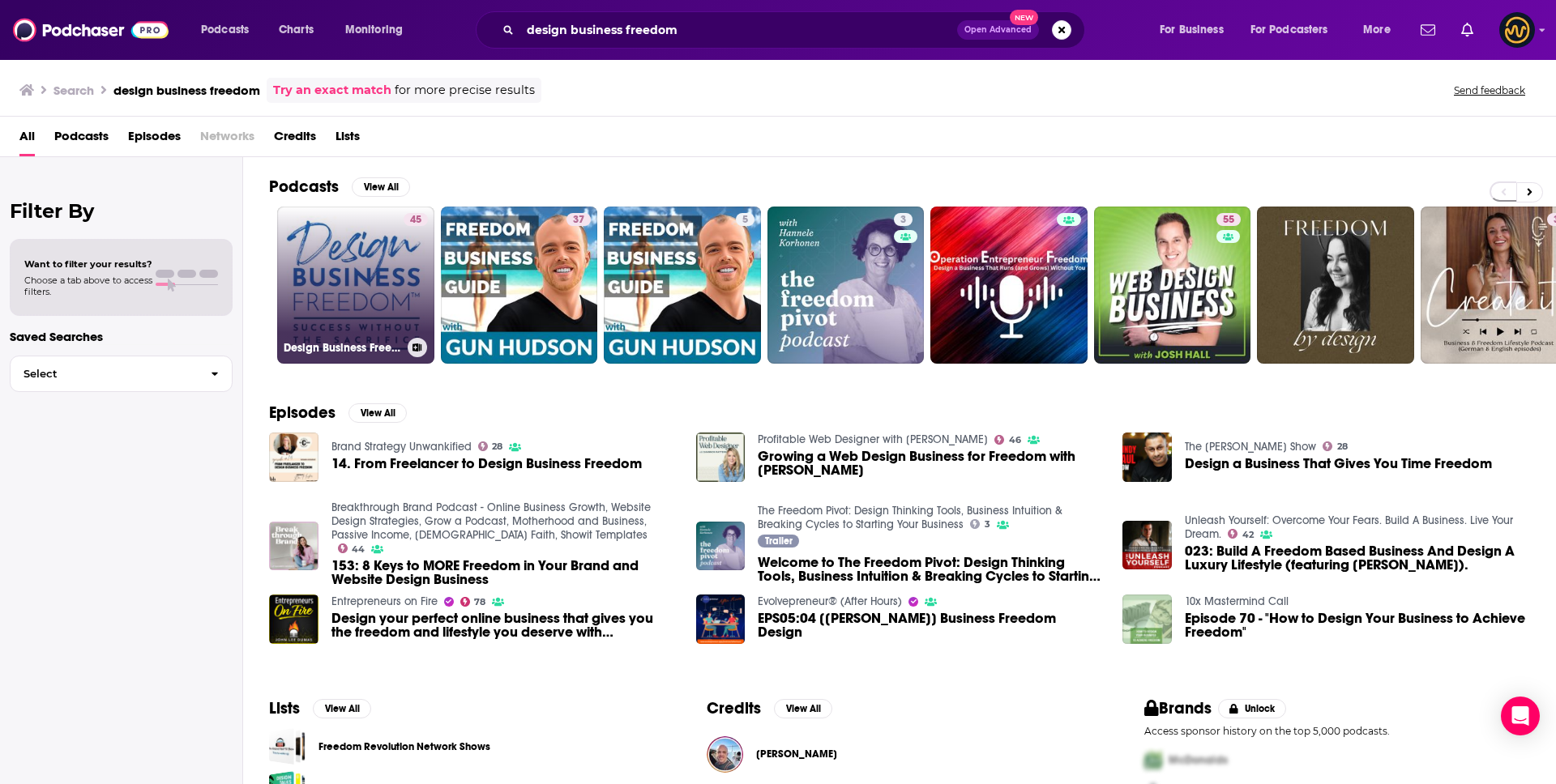
click at [404, 284] on div "45" at bounding box center [416, 275] width 24 height 125
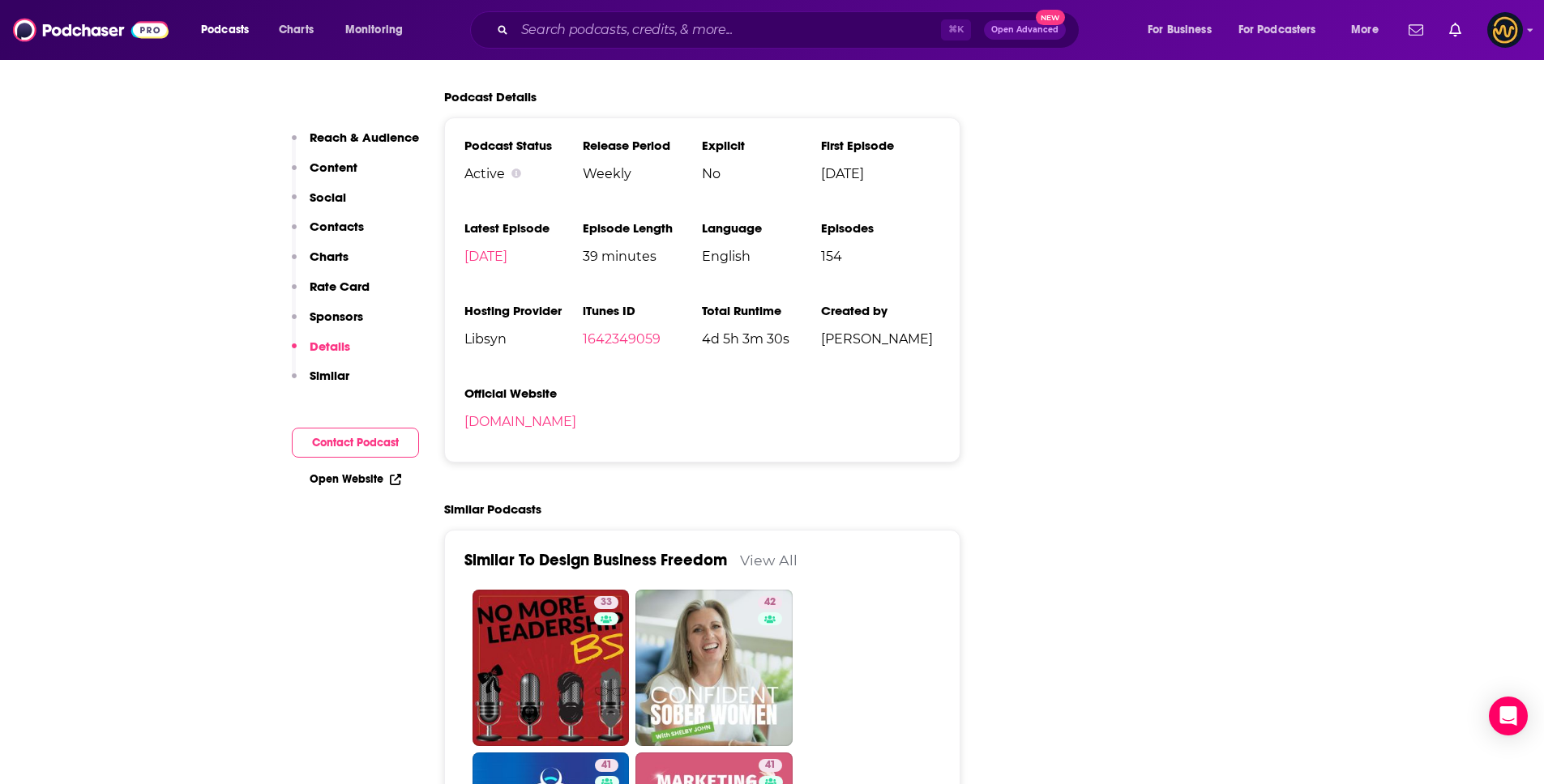
scroll to position [2451, 0]
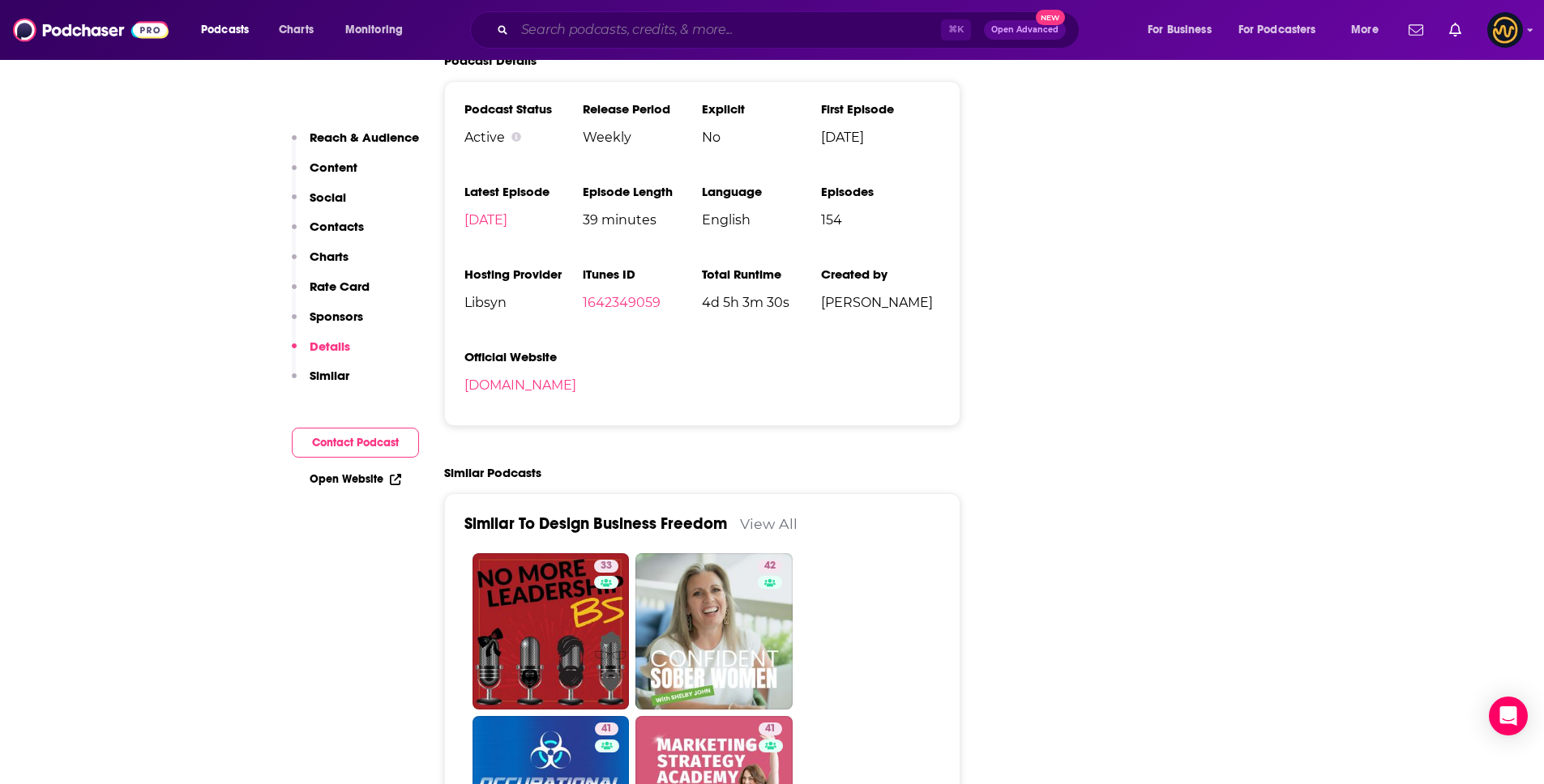
click at [643, 22] on input "Search podcasts, credits, & more..." at bounding box center [727, 30] width 426 height 26
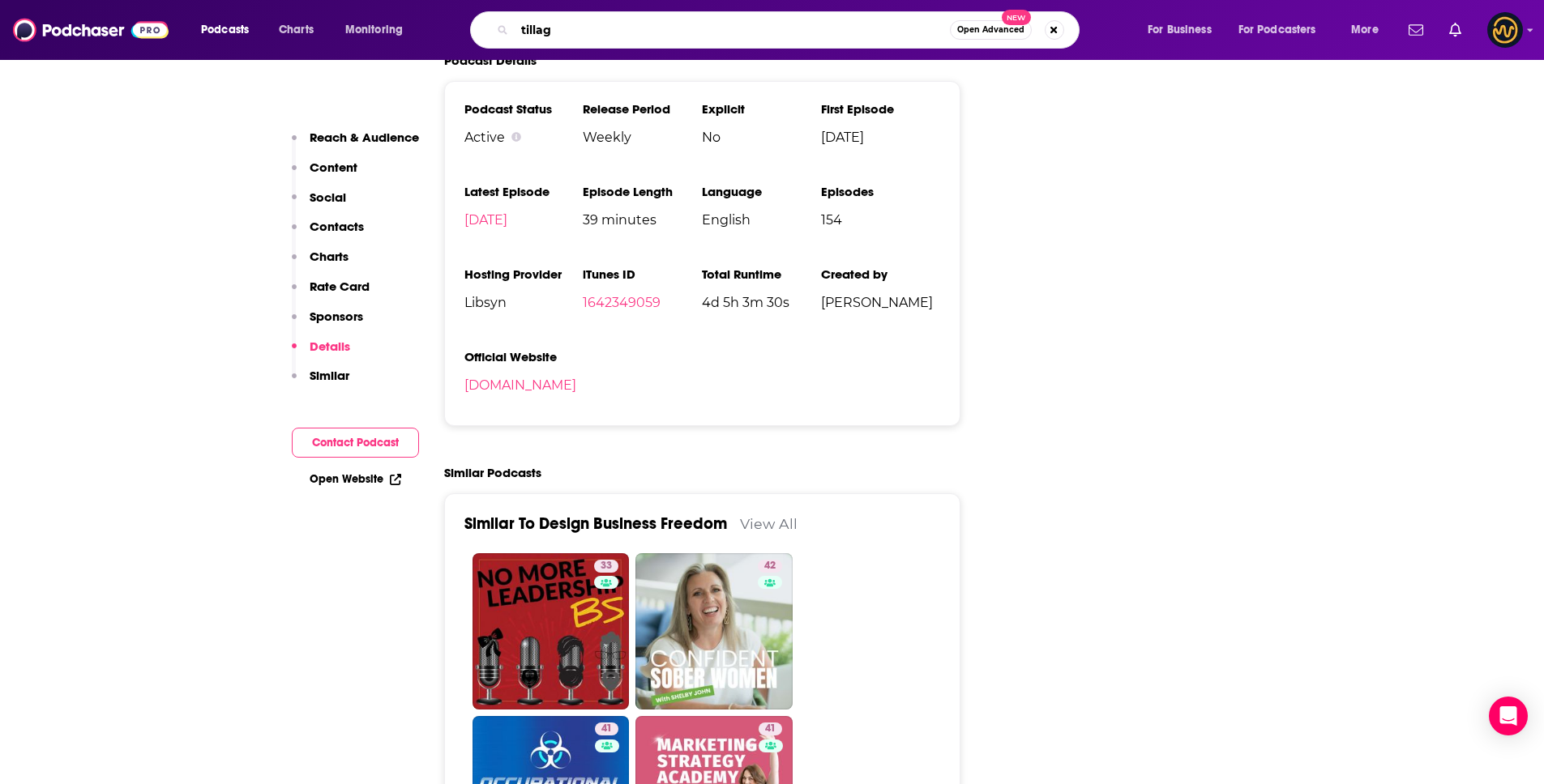
type input "tillage"
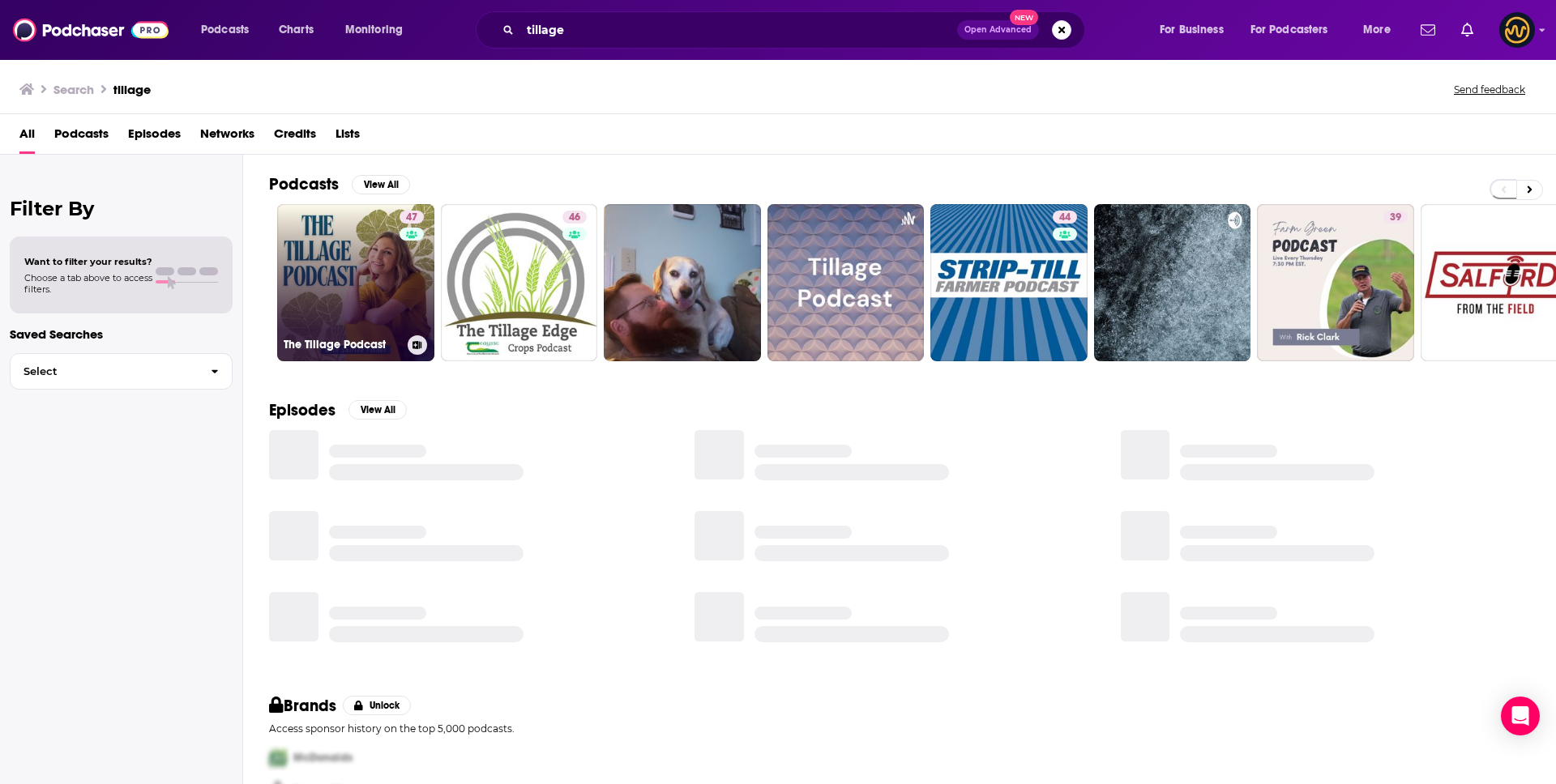
click at [368, 287] on link "47 The Tillage Podcast" at bounding box center [356, 283] width 157 height 157
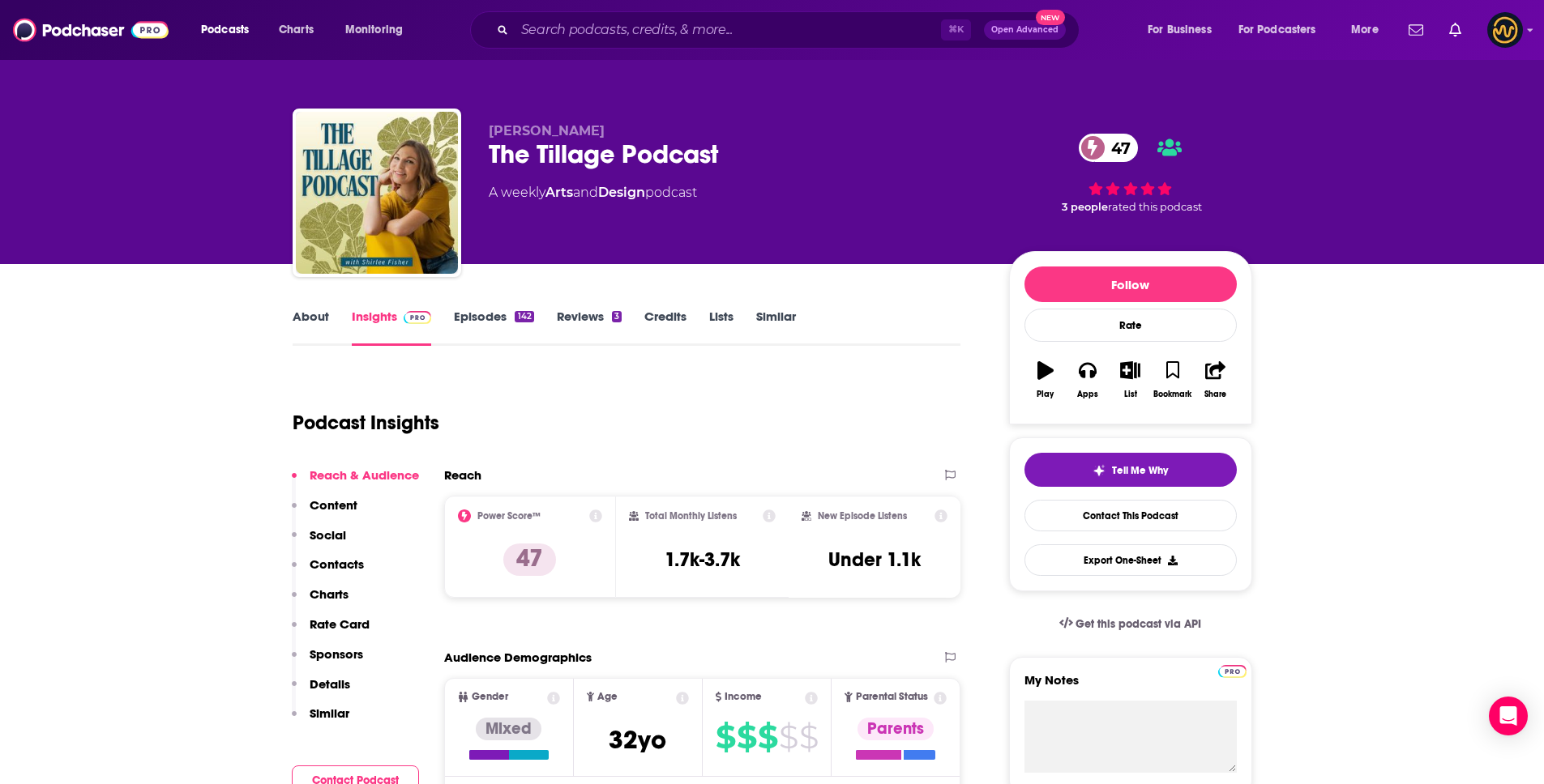
click at [333, 681] on p "Details" at bounding box center [330, 683] width 41 height 16
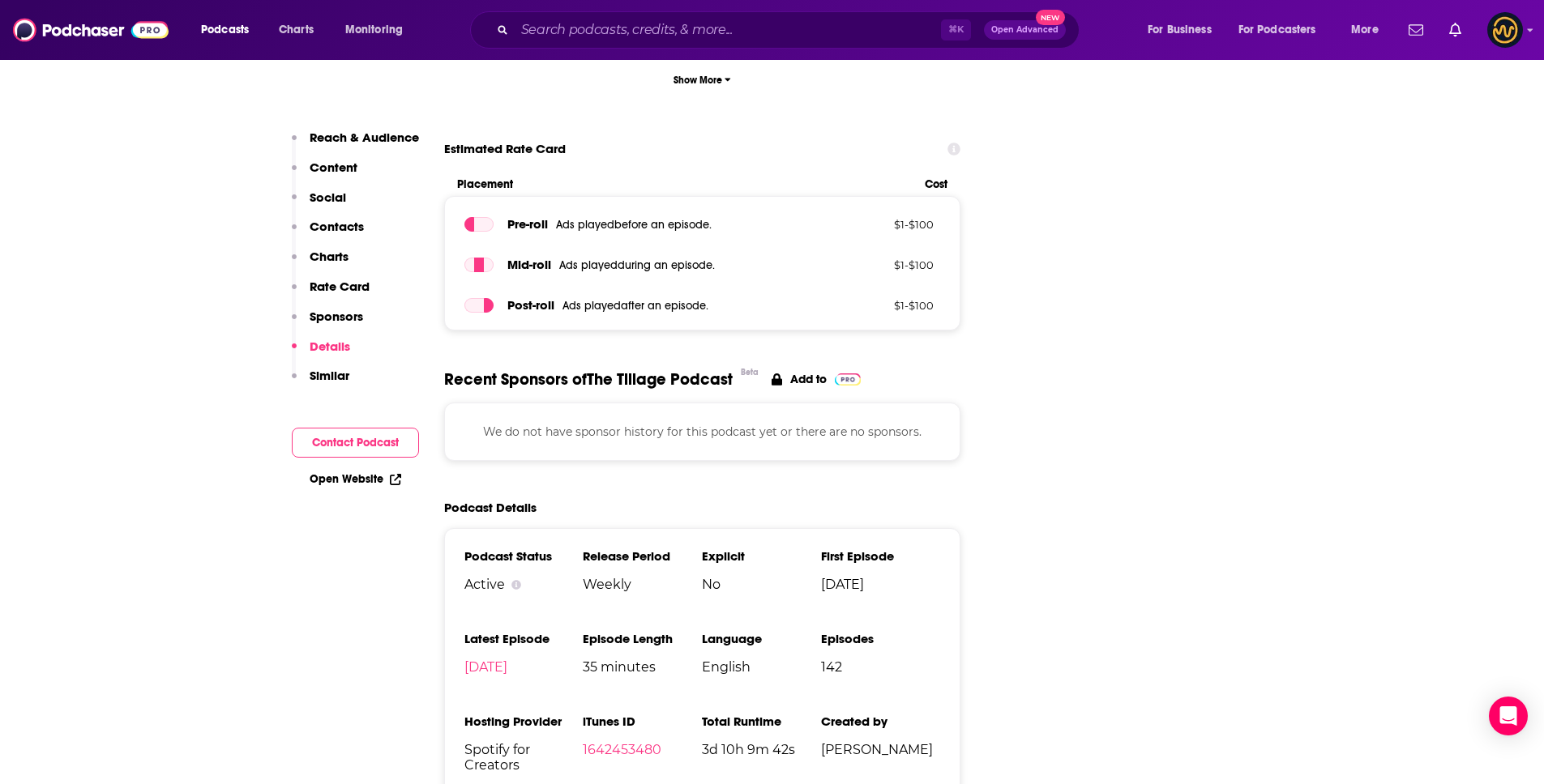
scroll to position [2360, 0]
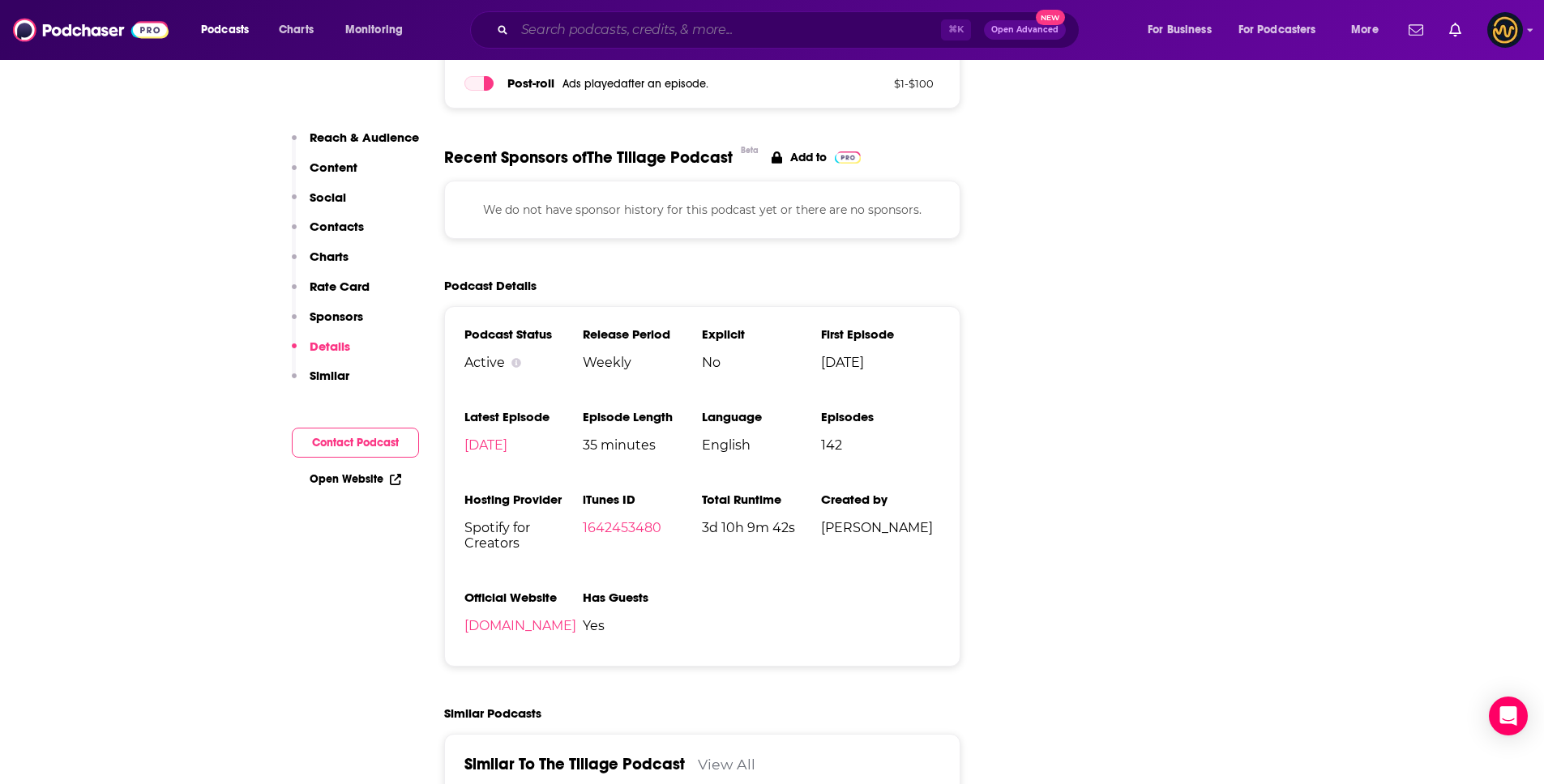
click at [610, 37] on input "Search podcasts, credits, & more..." at bounding box center [727, 30] width 426 height 26
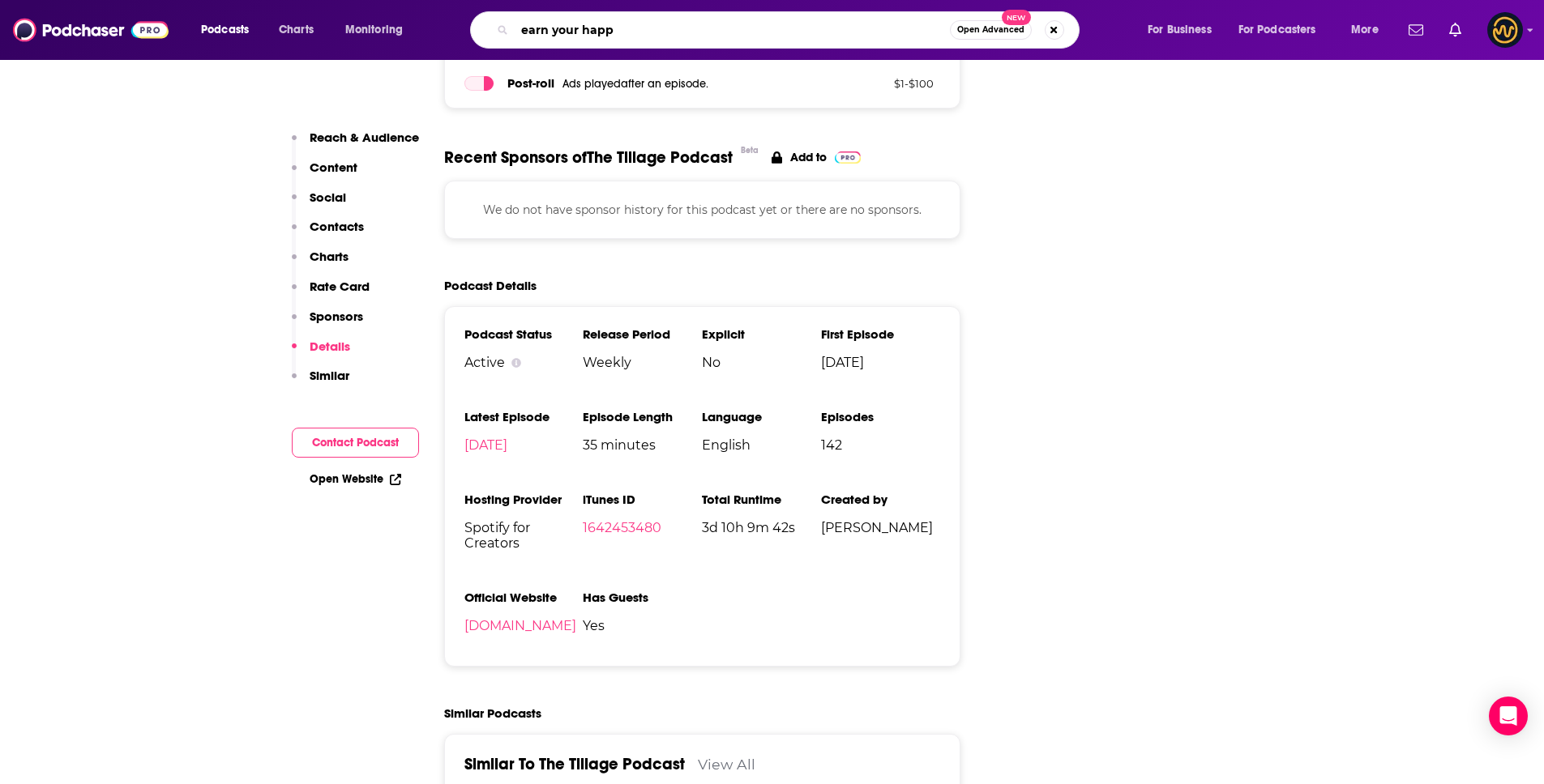
type input "earn your happy"
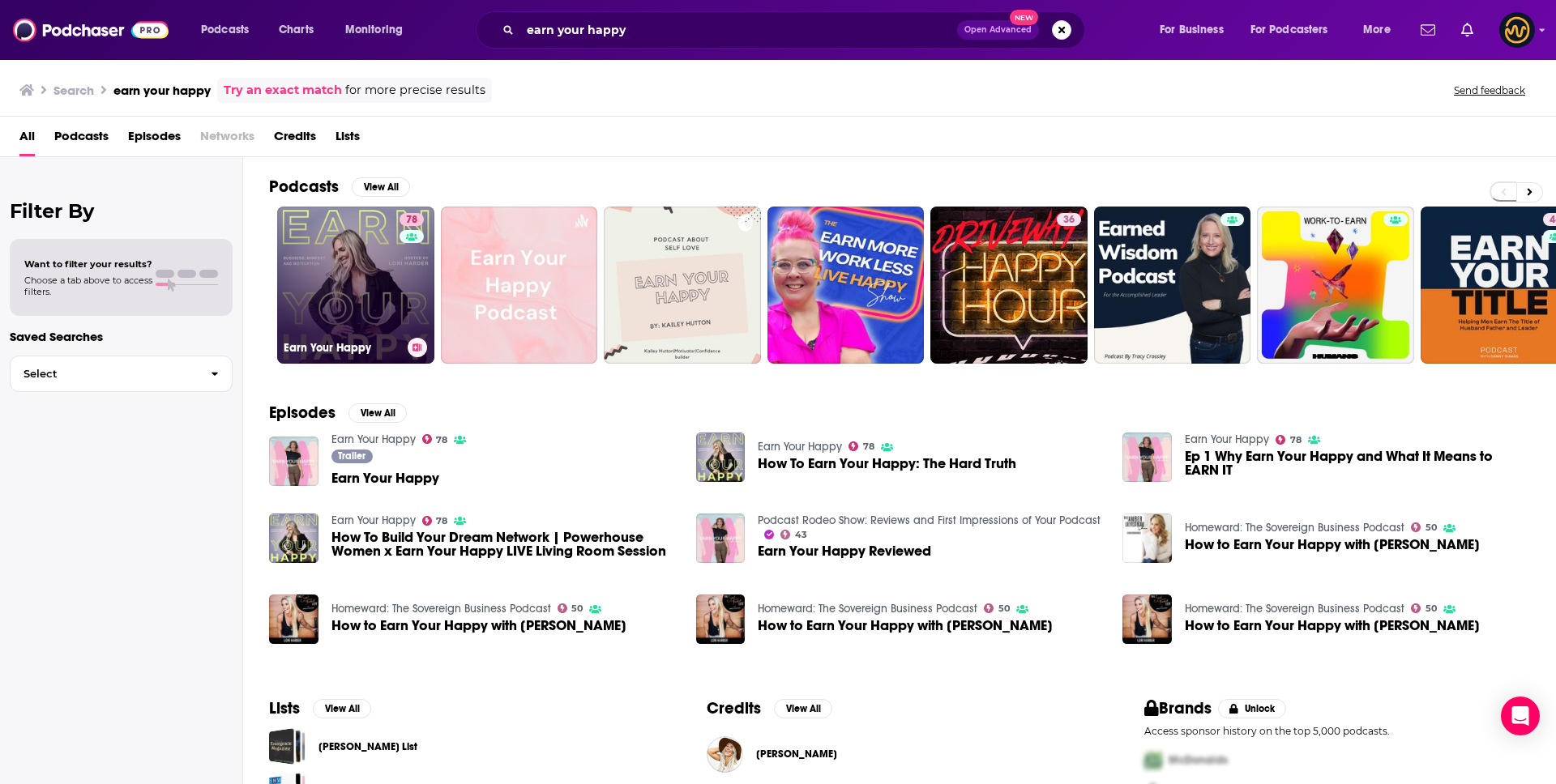
click at [351, 251] on link "78 Earn Your Happy" at bounding box center [356, 285] width 157 height 157
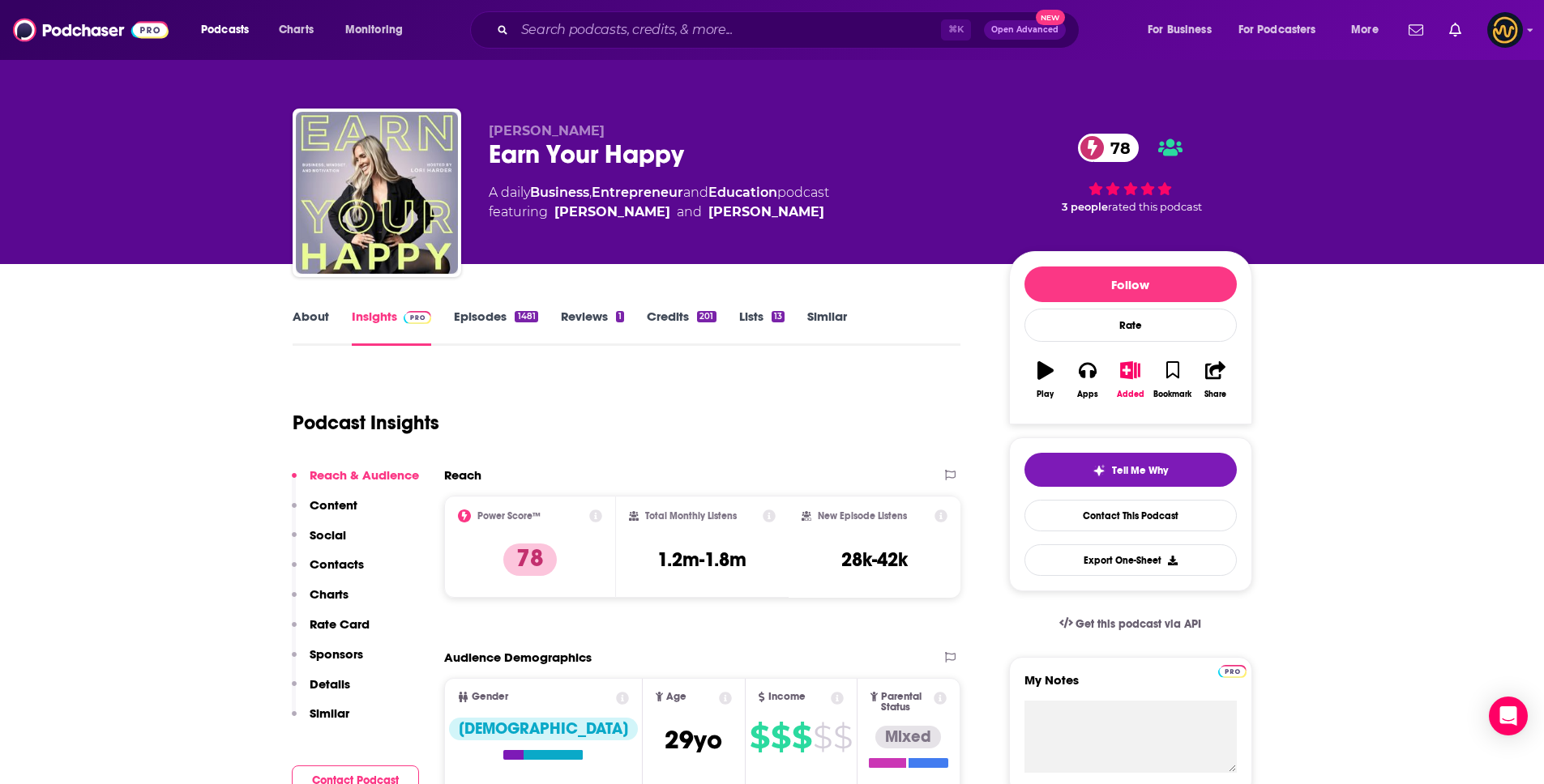
click at [326, 683] on p "Details" at bounding box center [330, 683] width 41 height 16
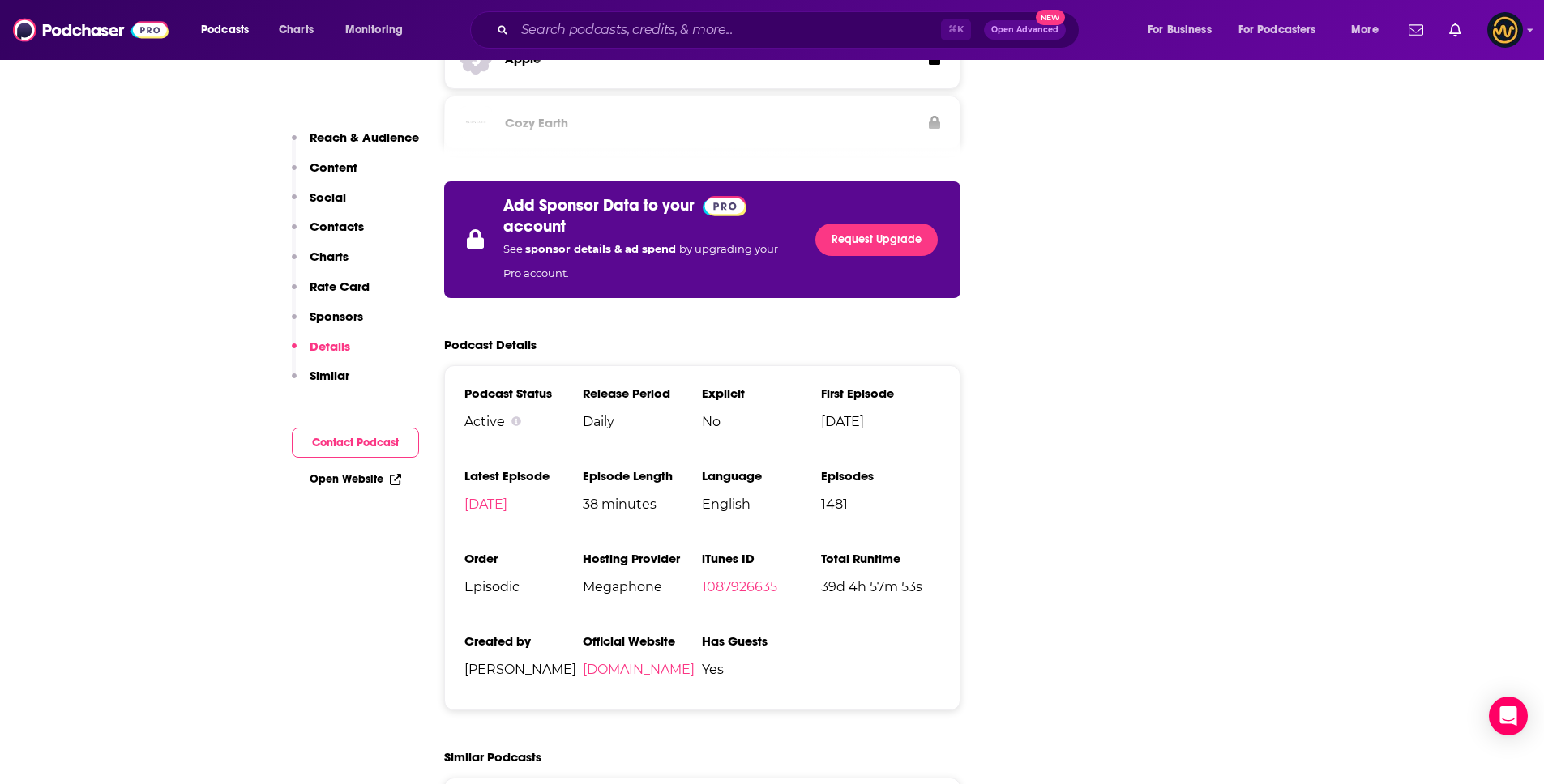
scroll to position [3196, 0]
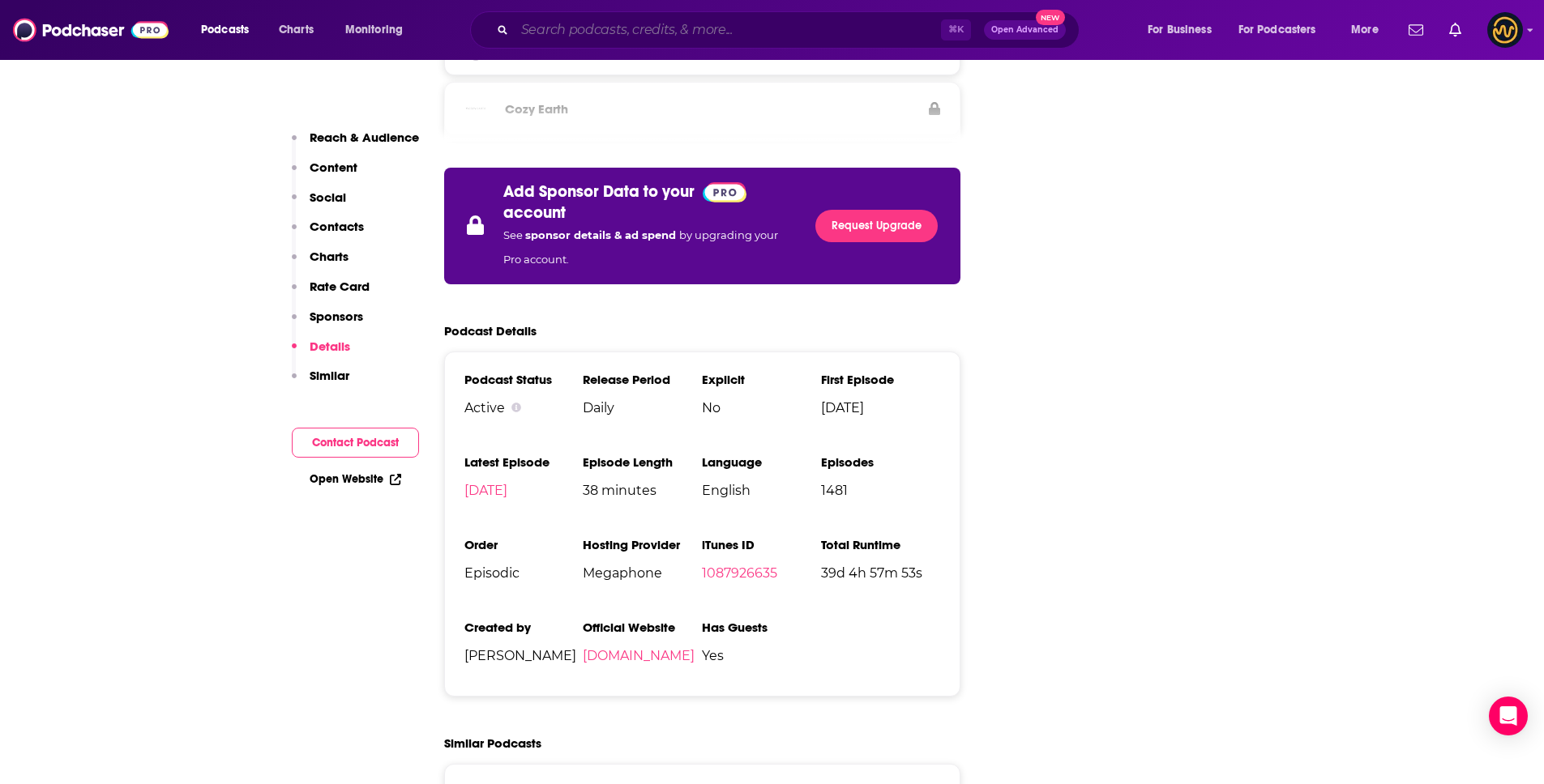
click at [642, 32] on input "Search podcasts, credits, & more..." at bounding box center [727, 30] width 426 height 26
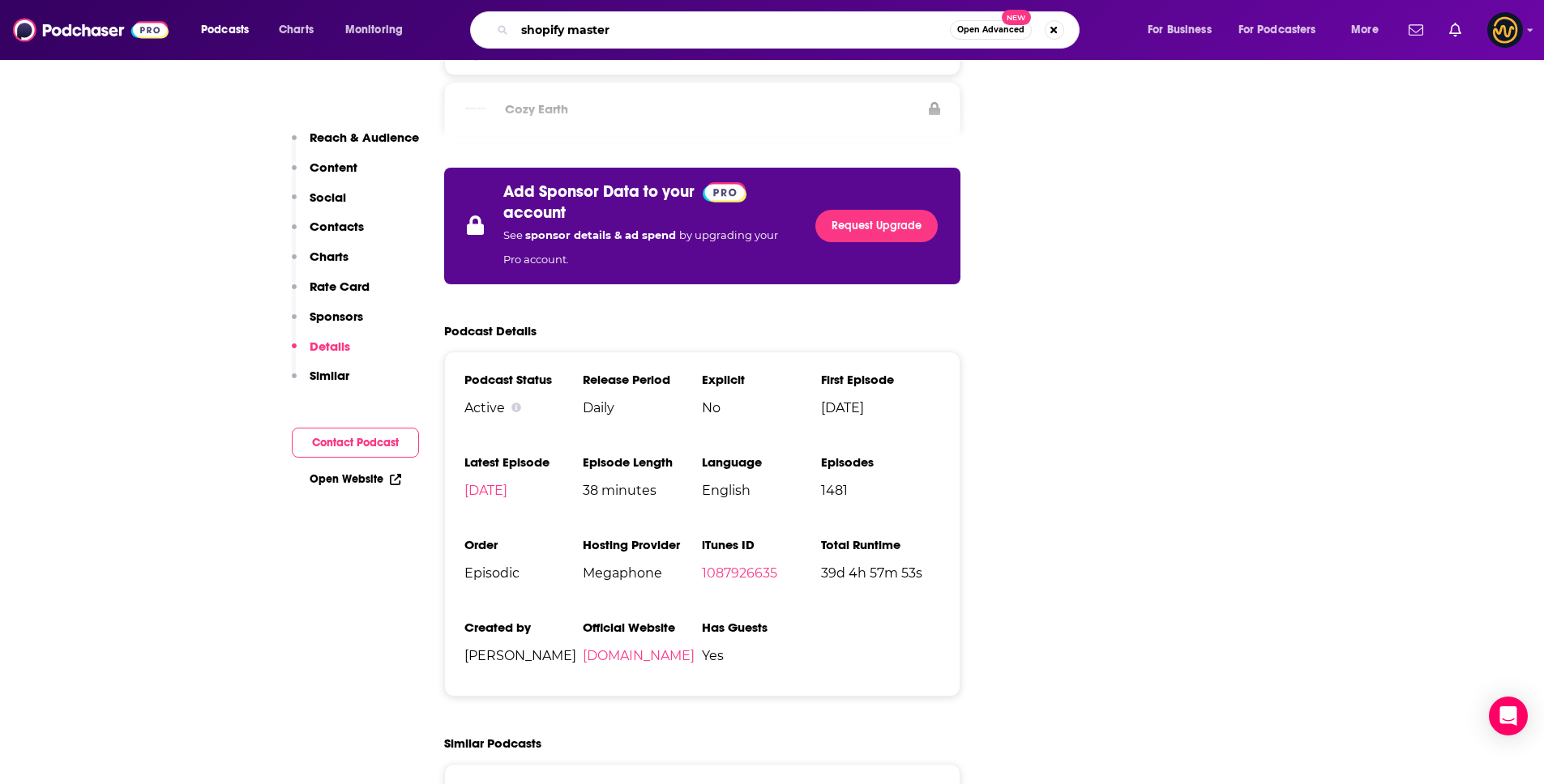
type input "shopify masters"
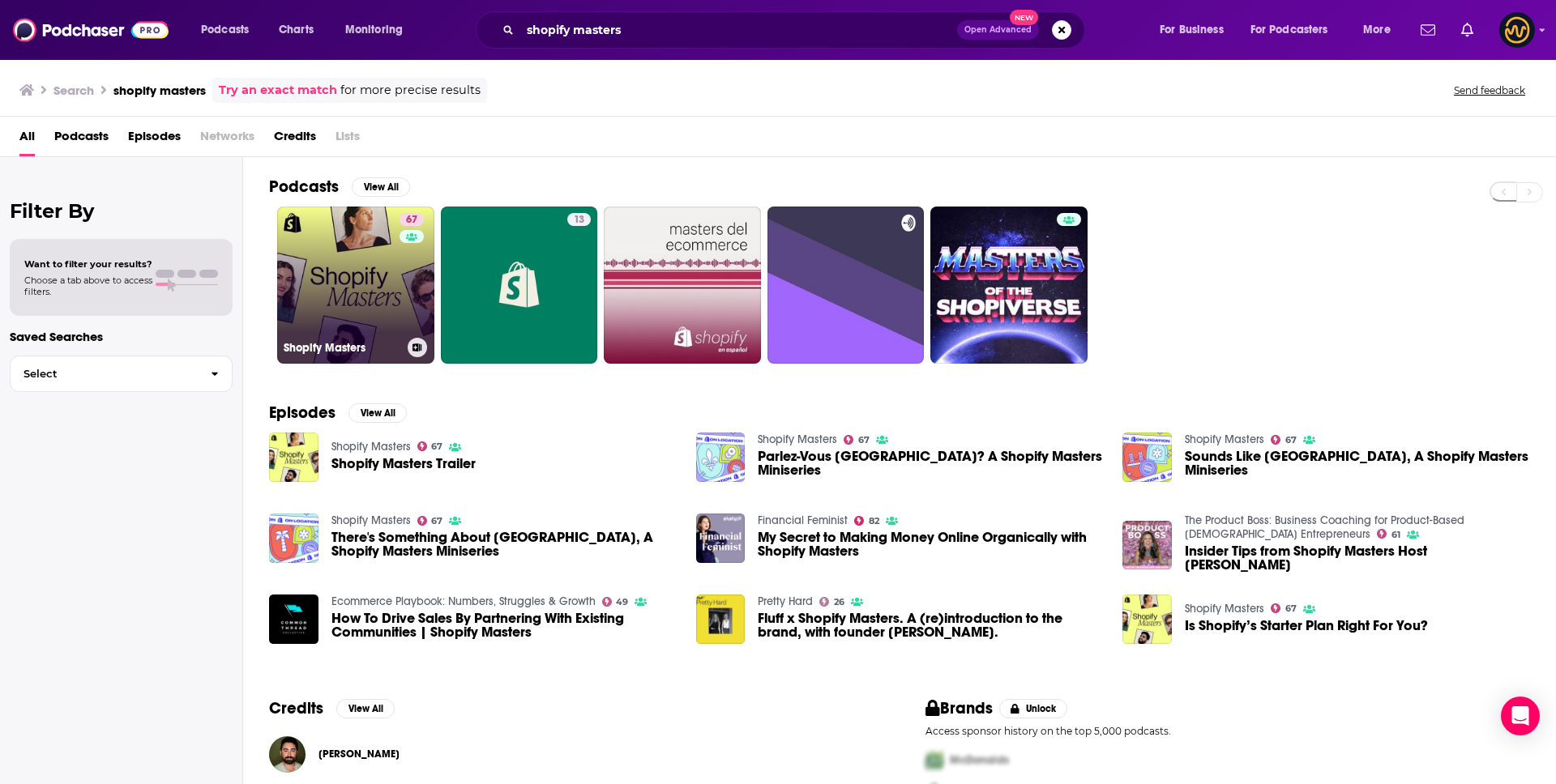
click at [344, 248] on link "67 Shopify Masters" at bounding box center [356, 285] width 157 height 157
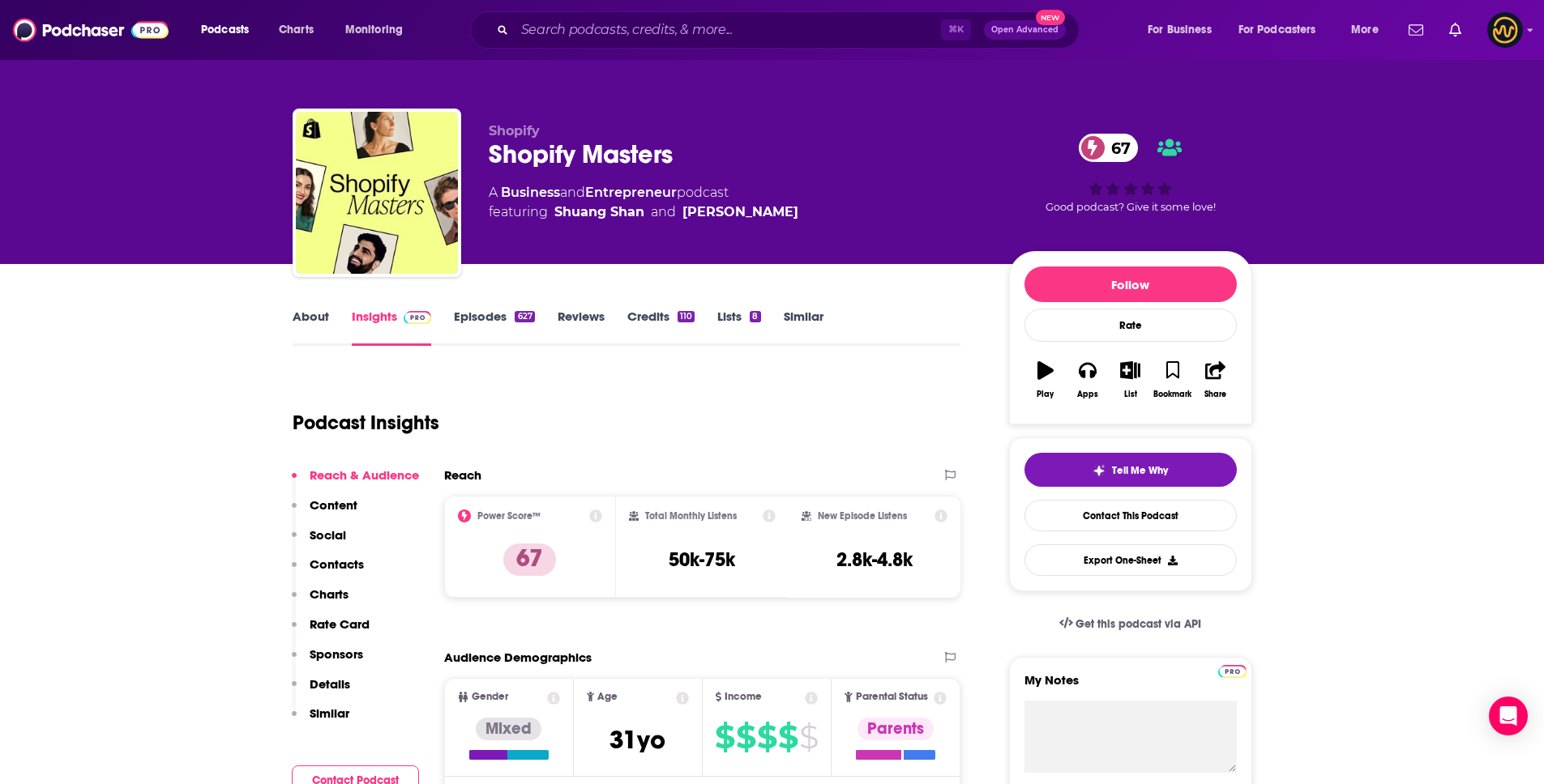
click at [324, 683] on p "Details" at bounding box center [330, 683] width 41 height 16
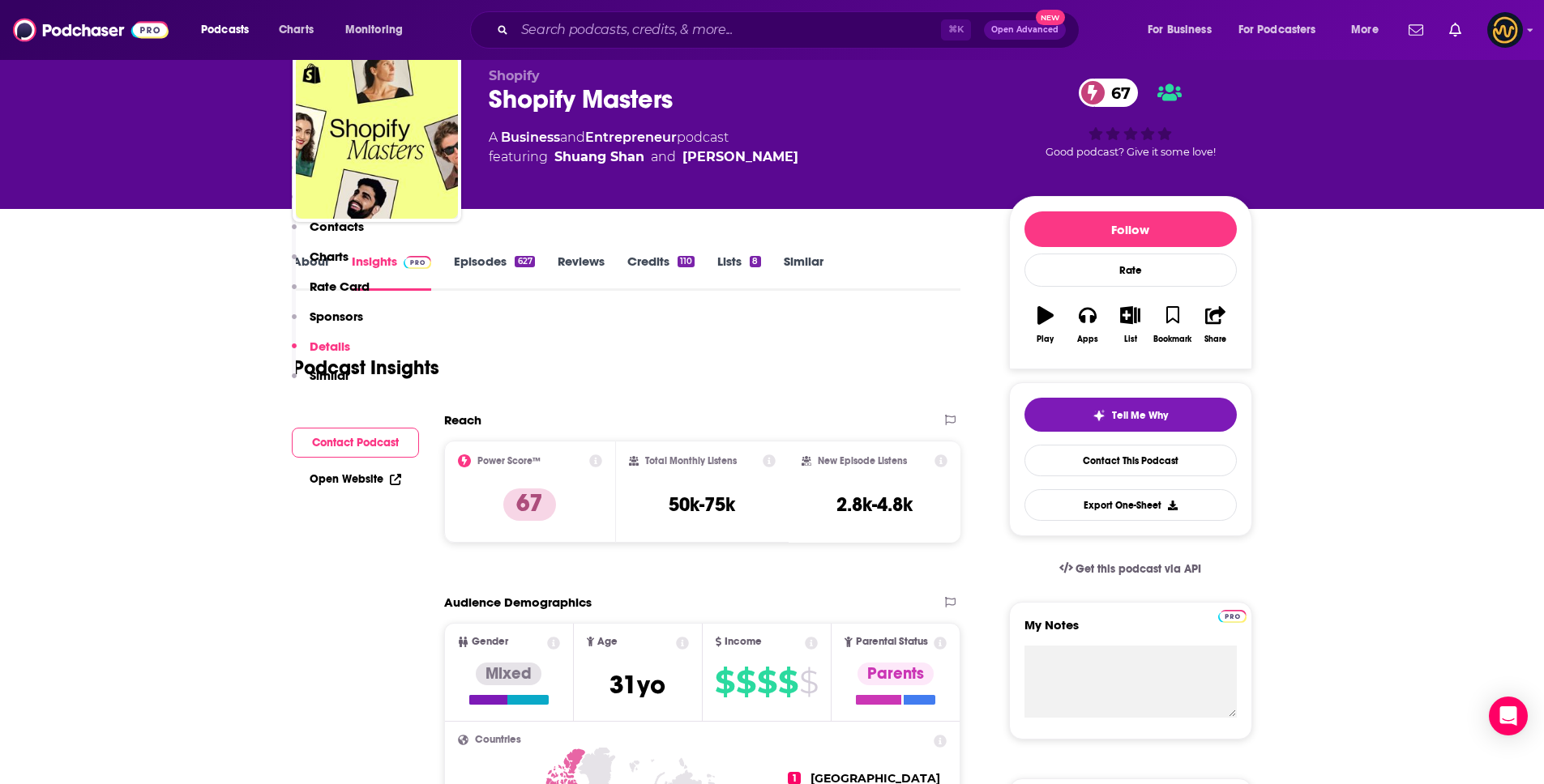
scroll to position [3071, 0]
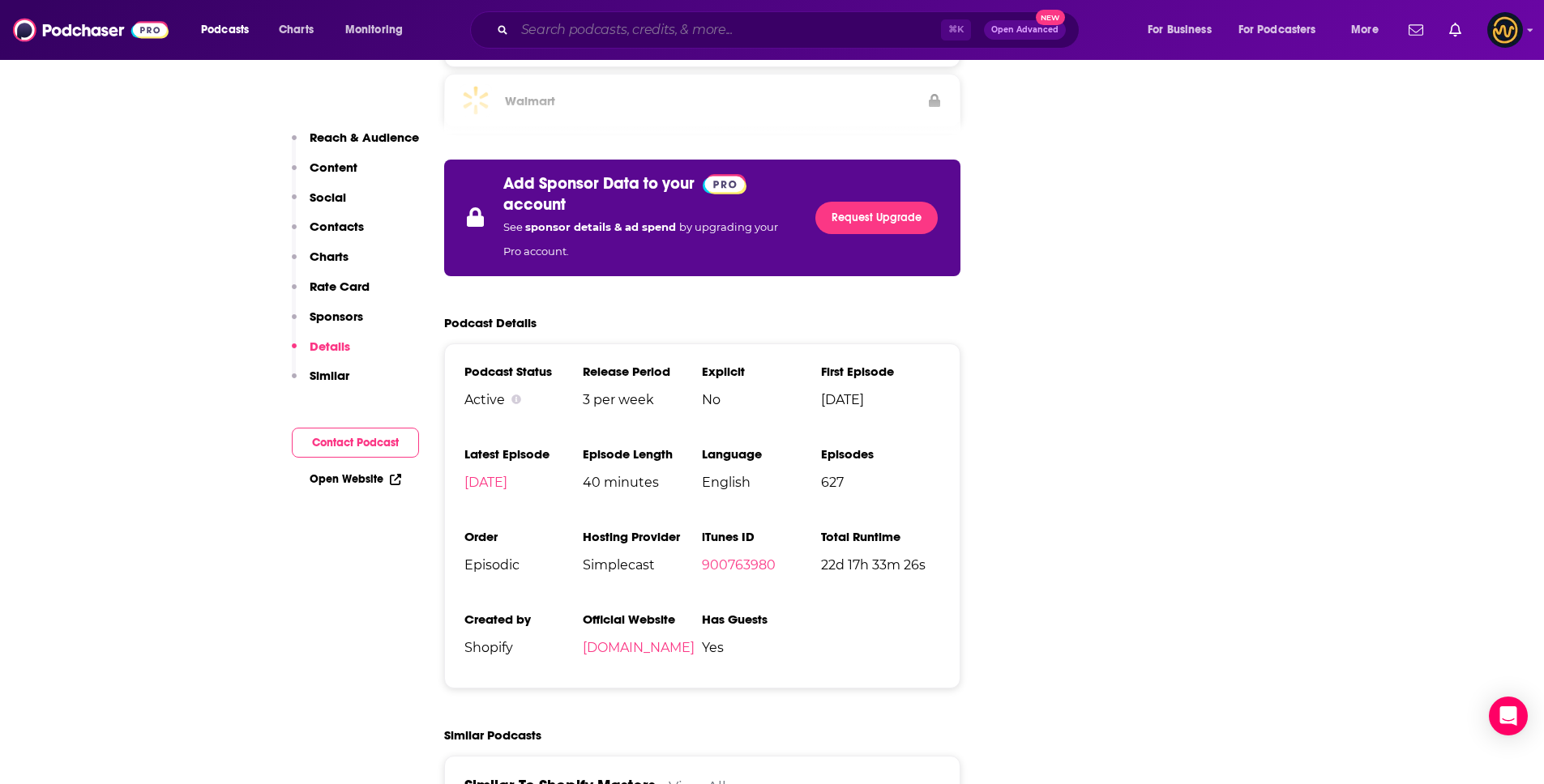
click at [628, 29] on input "Search podcasts, credits, & more..." at bounding box center [727, 30] width 426 height 26
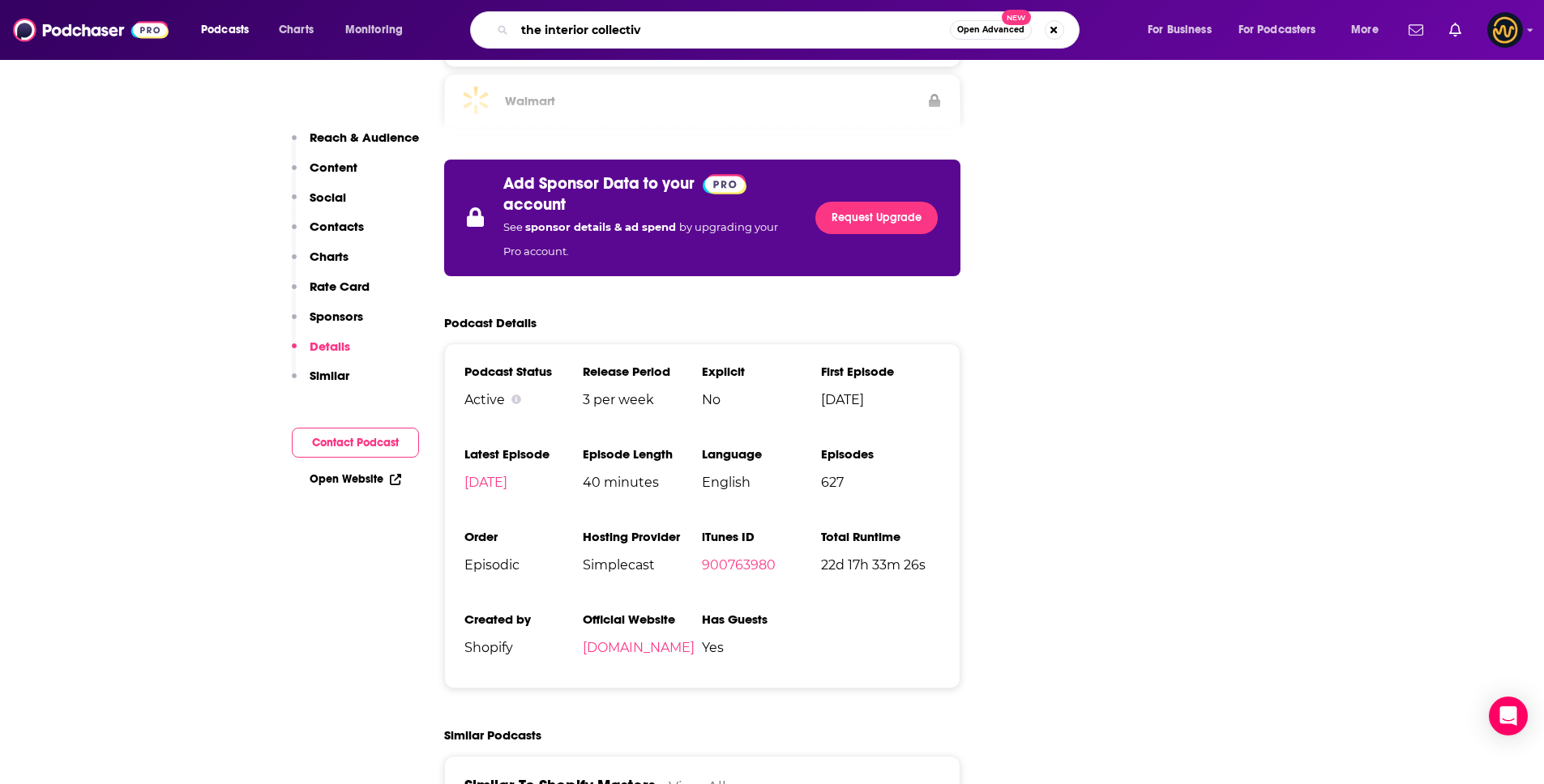
type input "the interior collective"
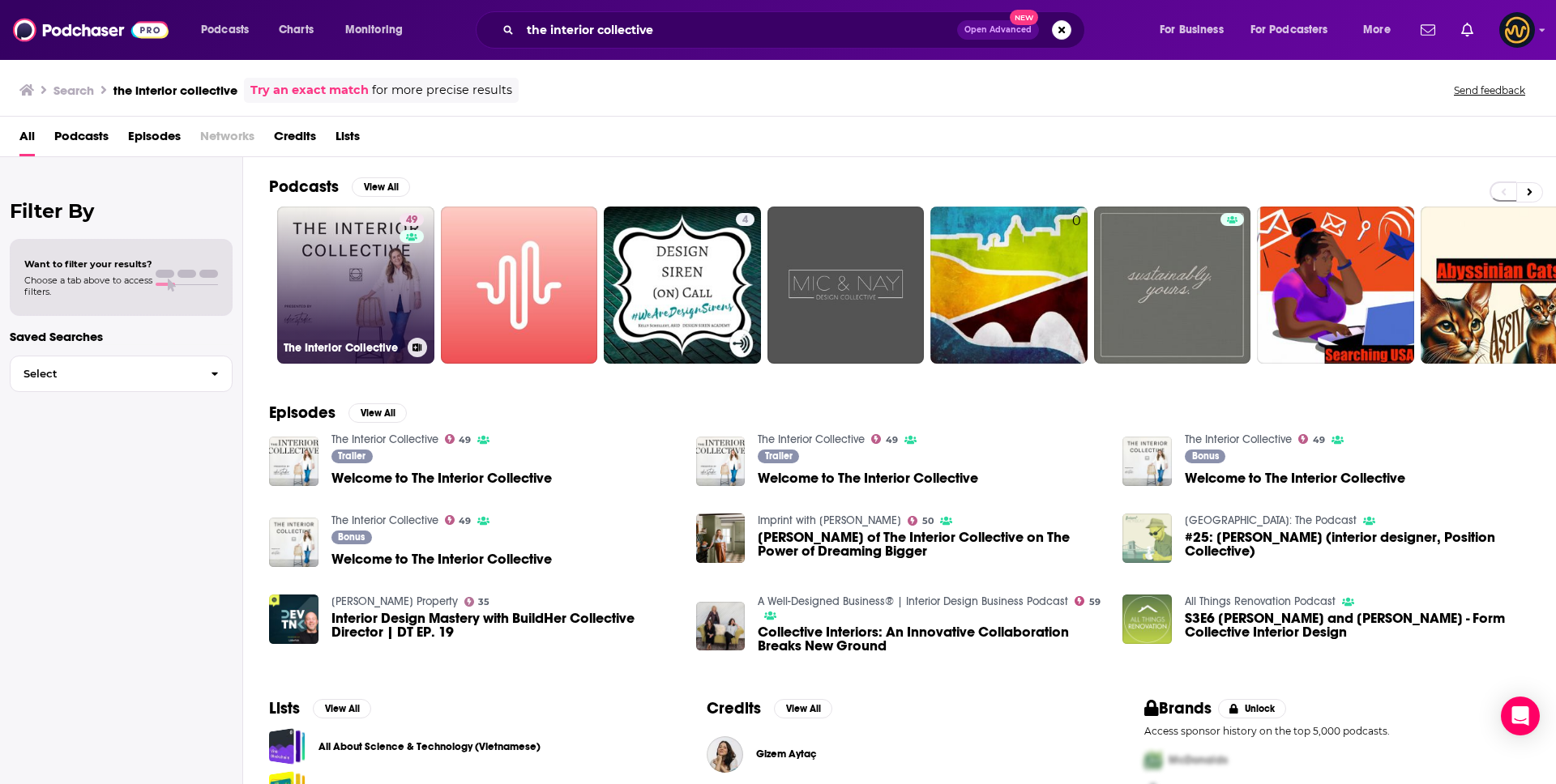
click at [395, 277] on link "49 The Interior Collective" at bounding box center [356, 285] width 157 height 157
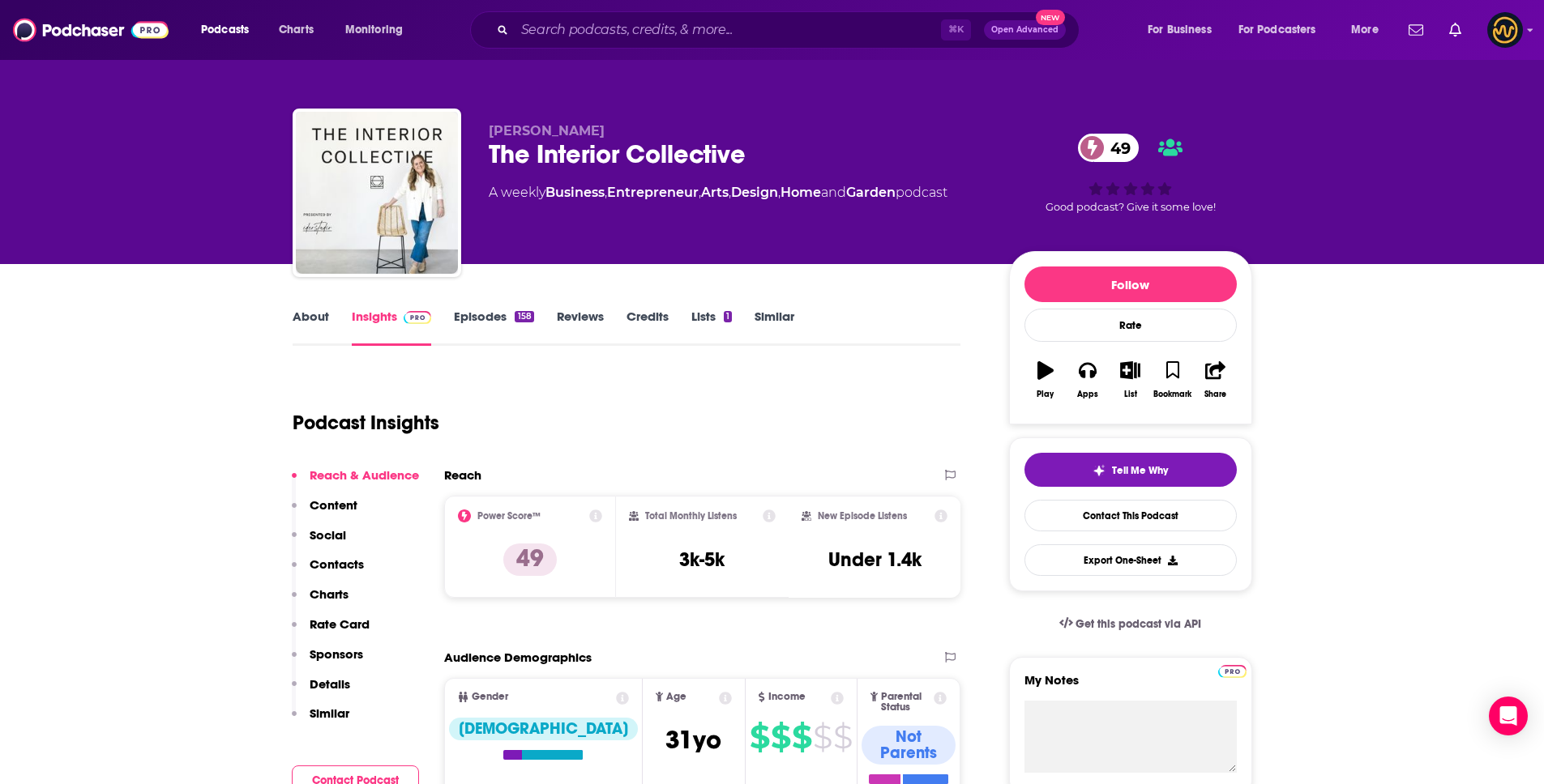
click at [331, 682] on p "Details" at bounding box center [330, 683] width 41 height 16
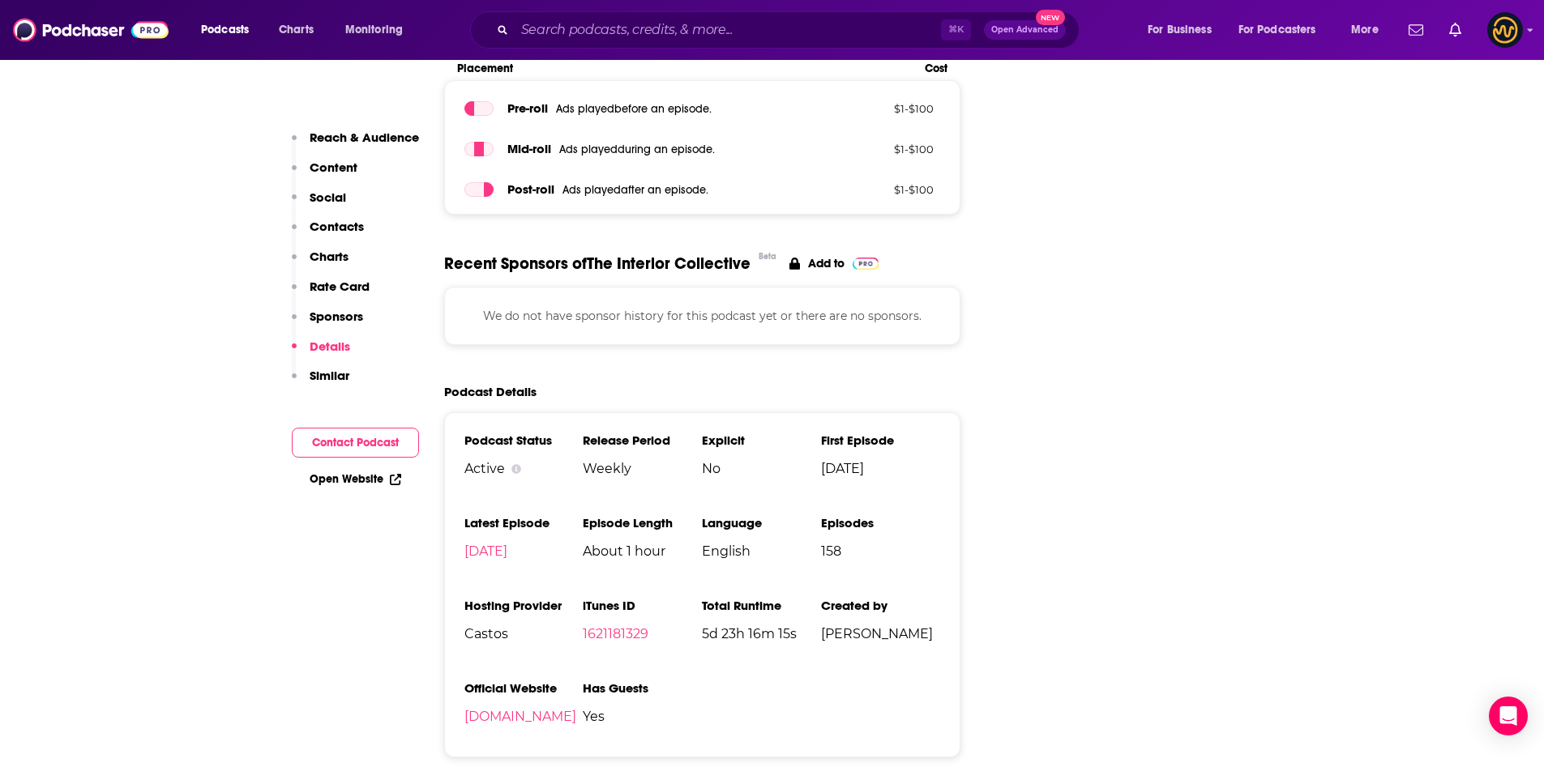
scroll to position [2361, 0]
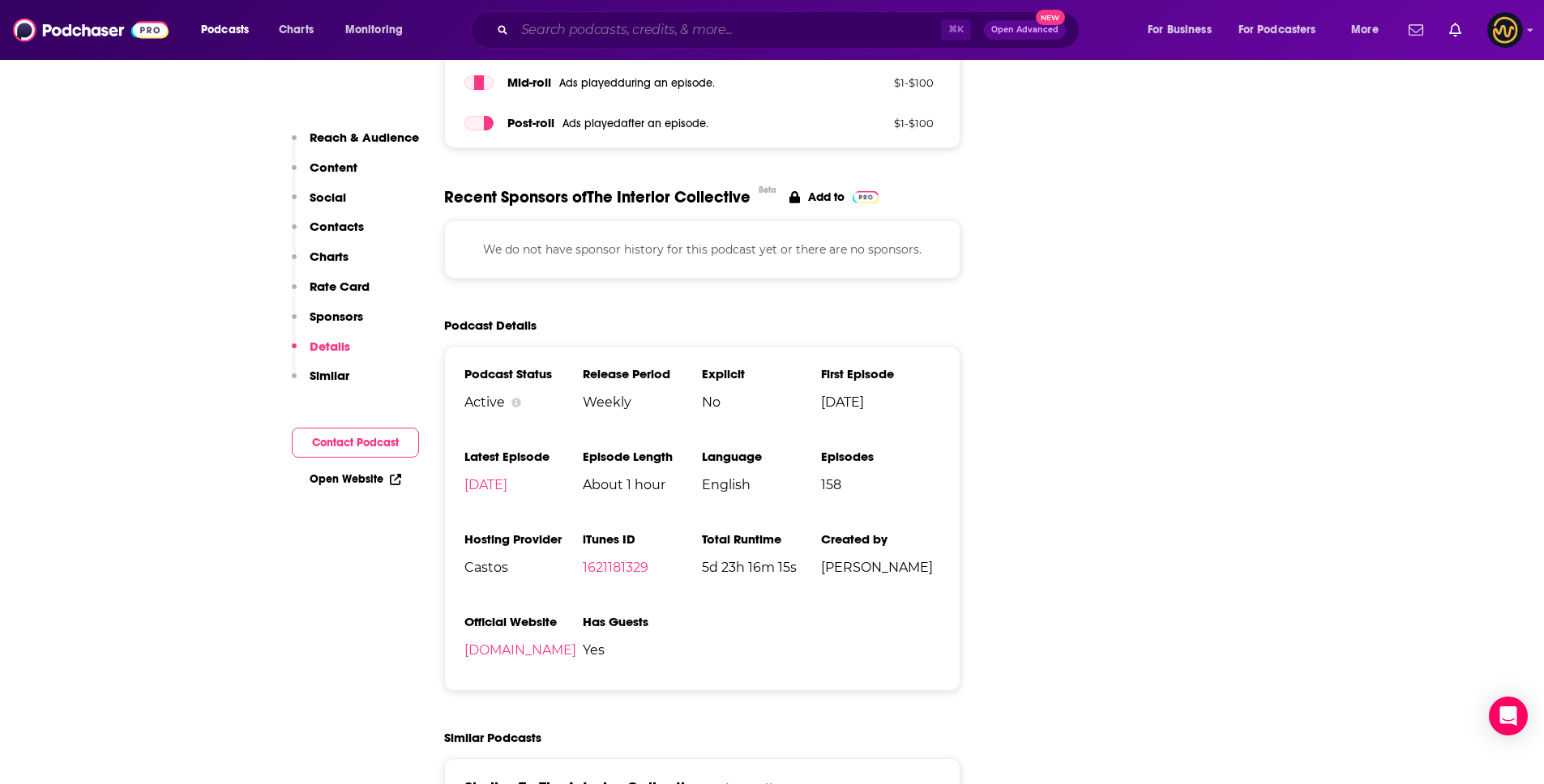
click at [675, 36] on input "Search podcasts, credits, & more..." at bounding box center [727, 30] width 426 height 26
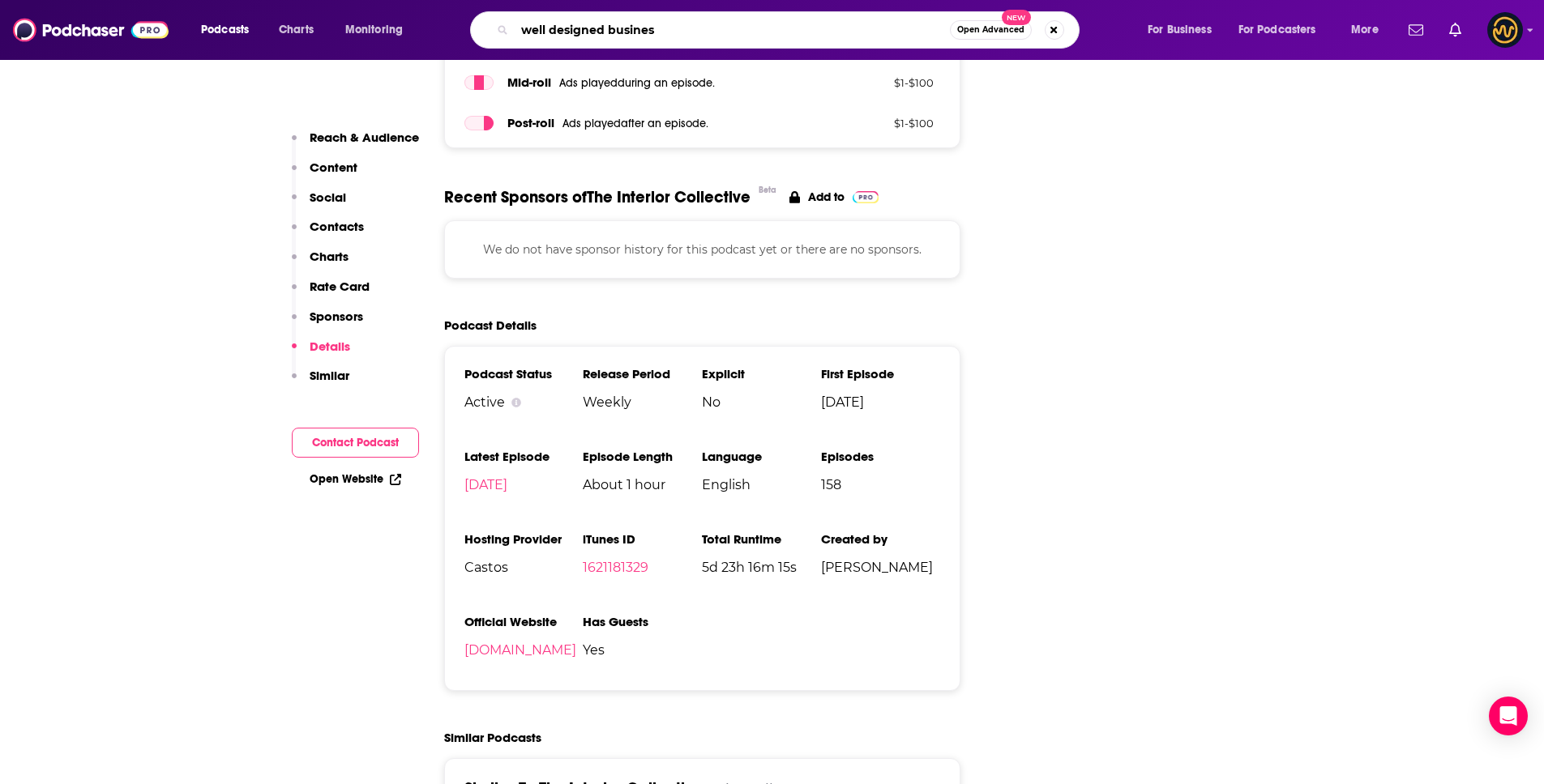
type input "well designed business"
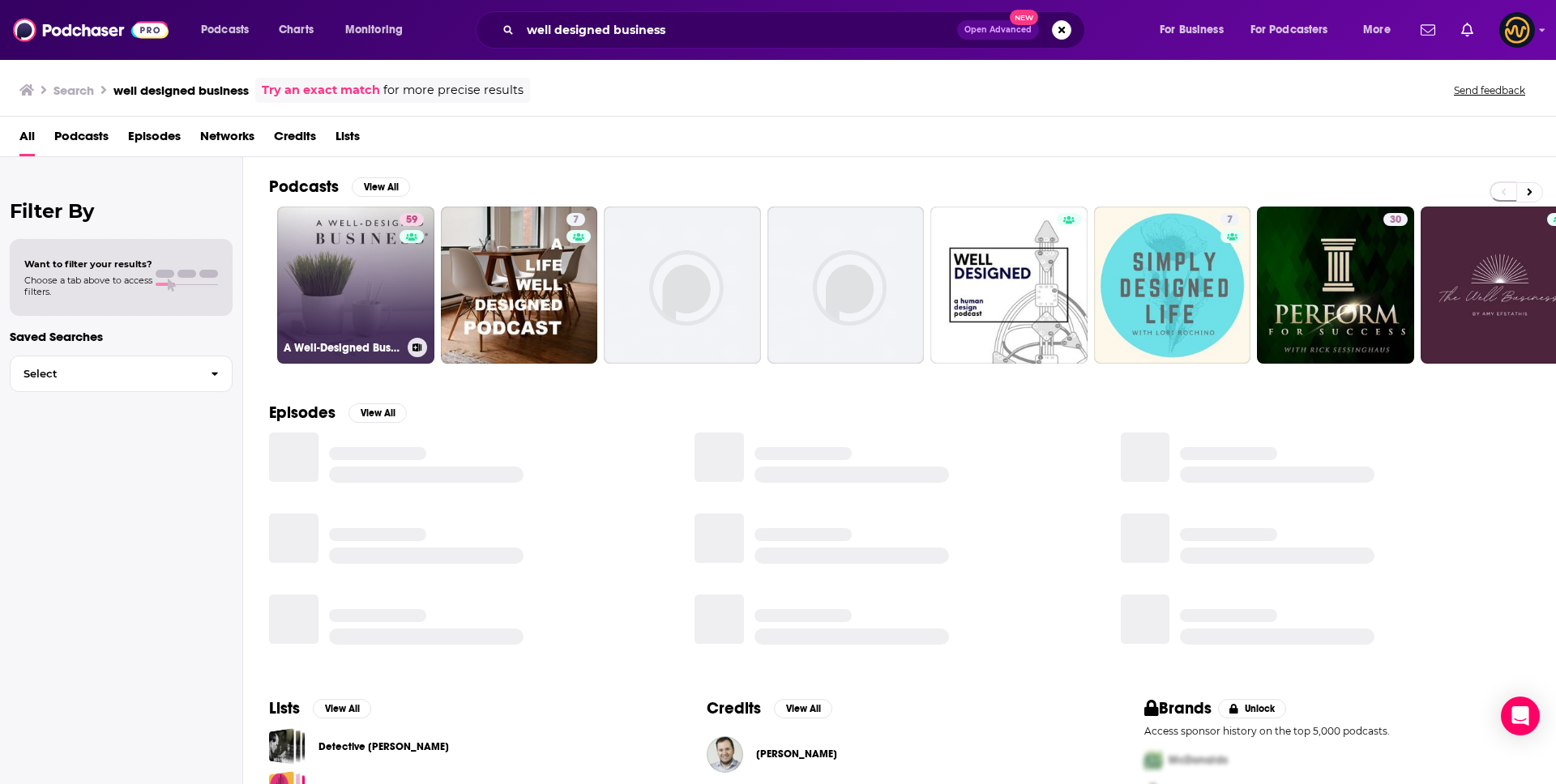
click at [329, 280] on link "59 A Well-Designed Business® | Interior Design Business Podcast" at bounding box center [356, 285] width 157 height 157
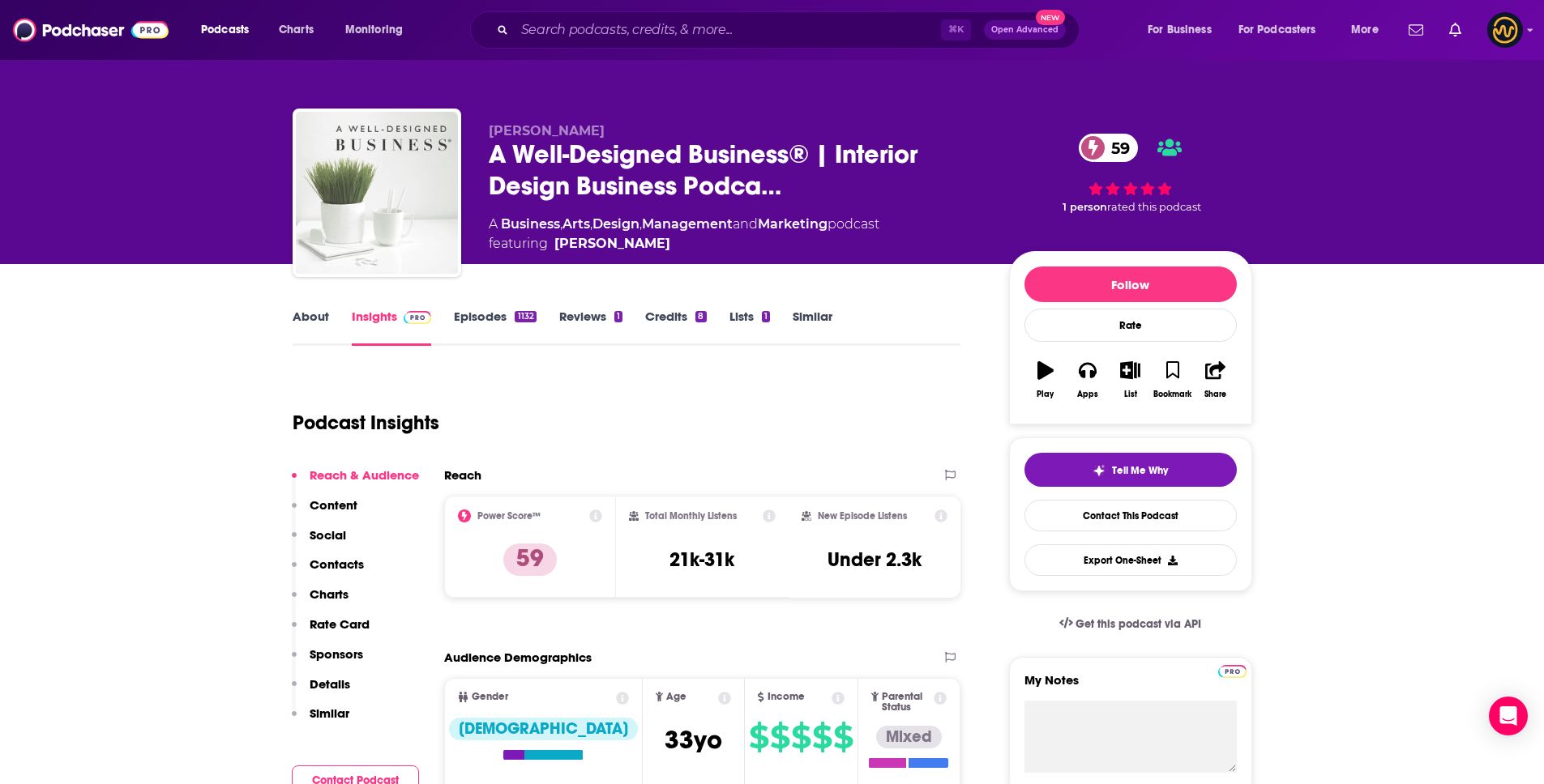
click at [333, 681] on p "Details" at bounding box center [330, 683] width 41 height 16
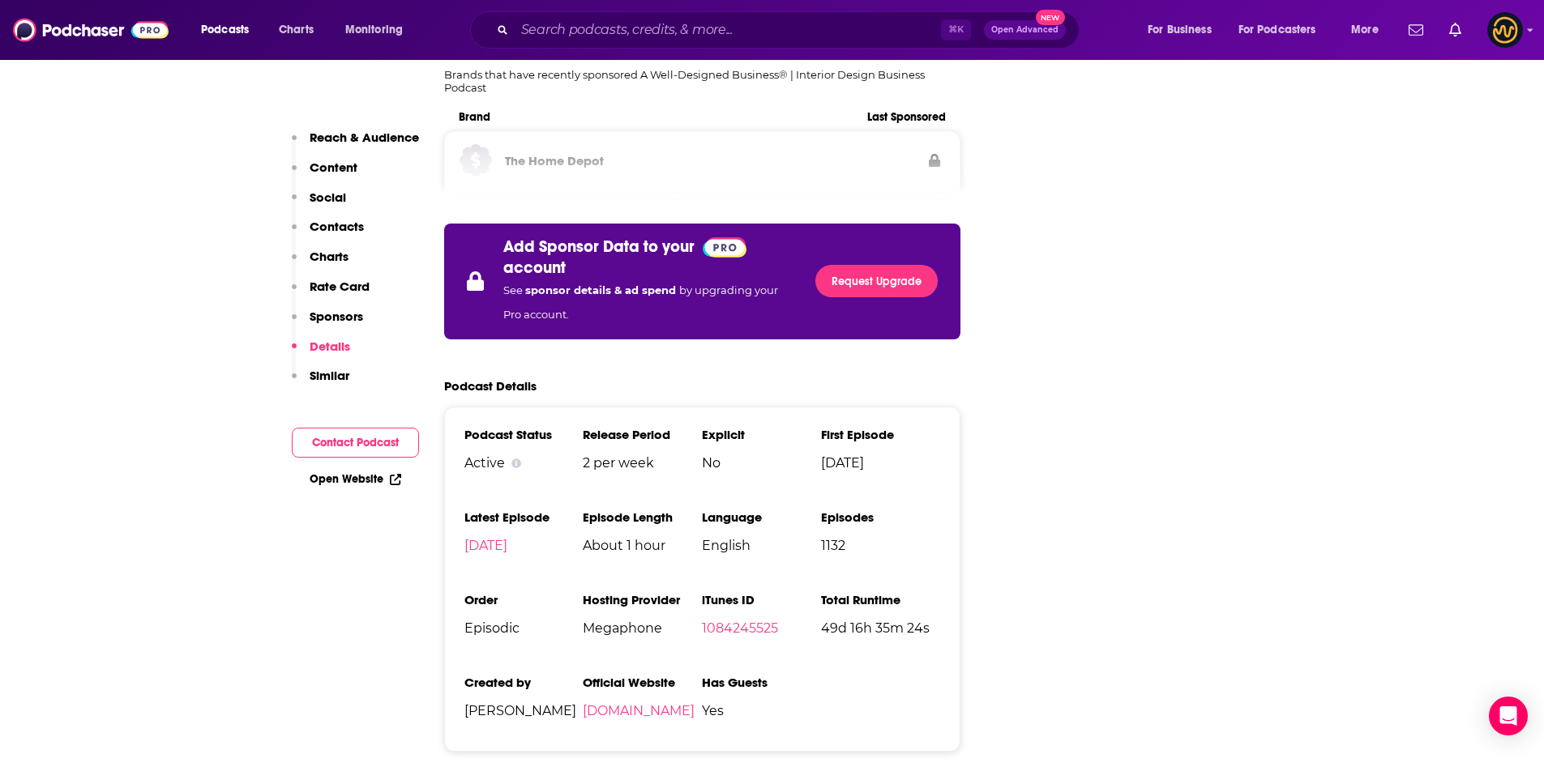
scroll to position [2622, 0]
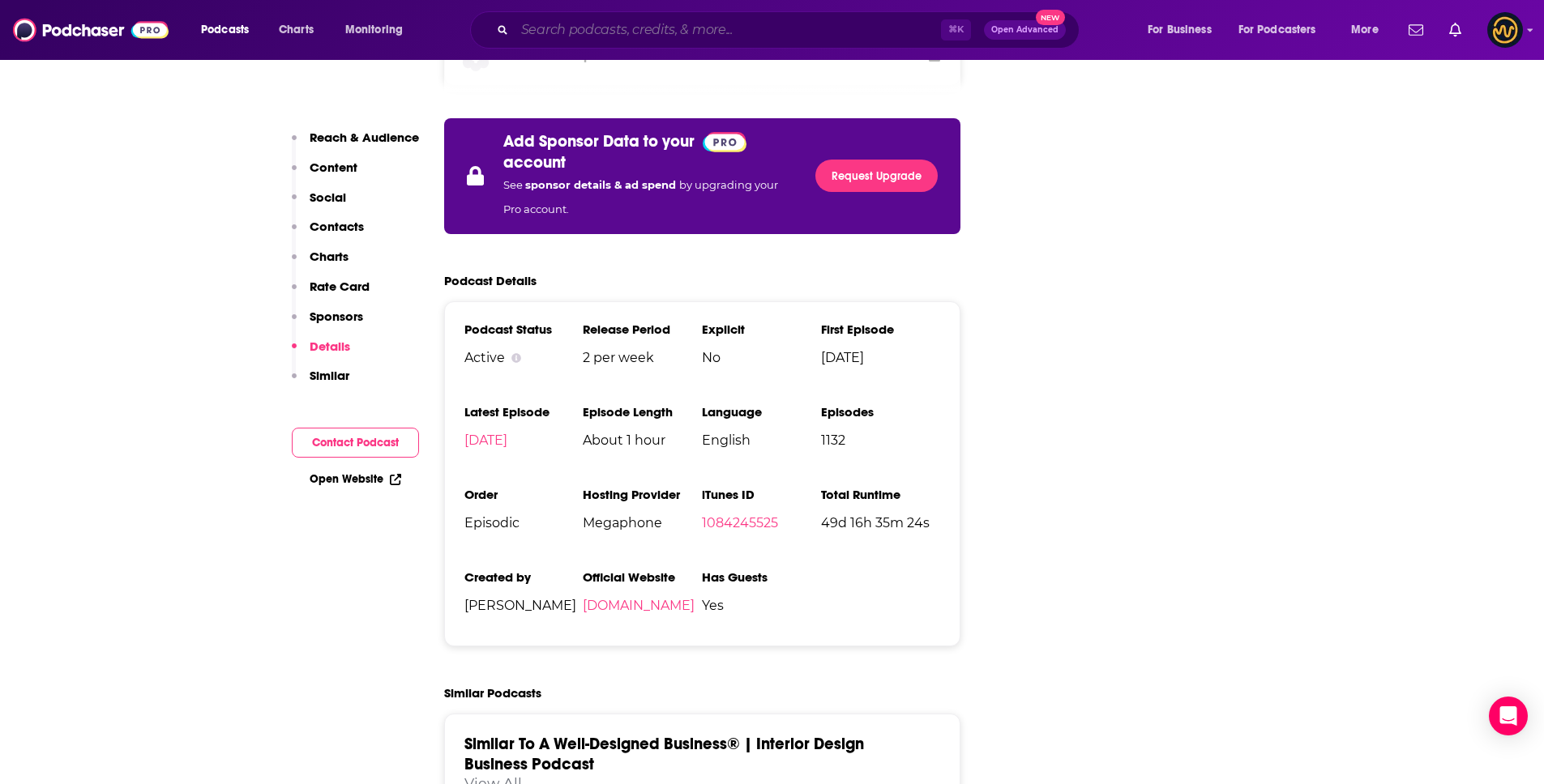
click at [578, 30] on input "Search podcasts, credits, & more..." at bounding box center [727, 30] width 426 height 26
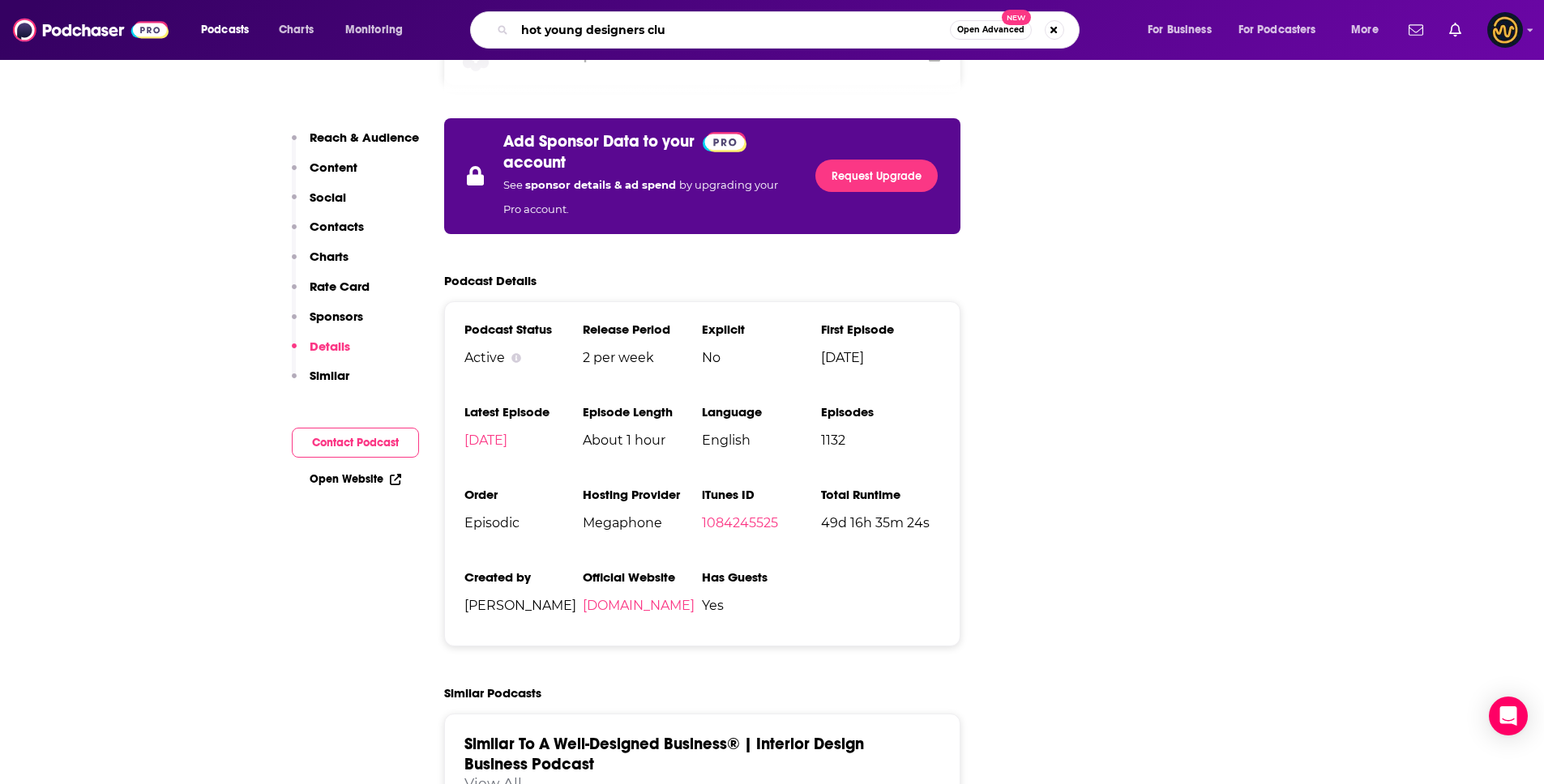
type input "hot young designers club"
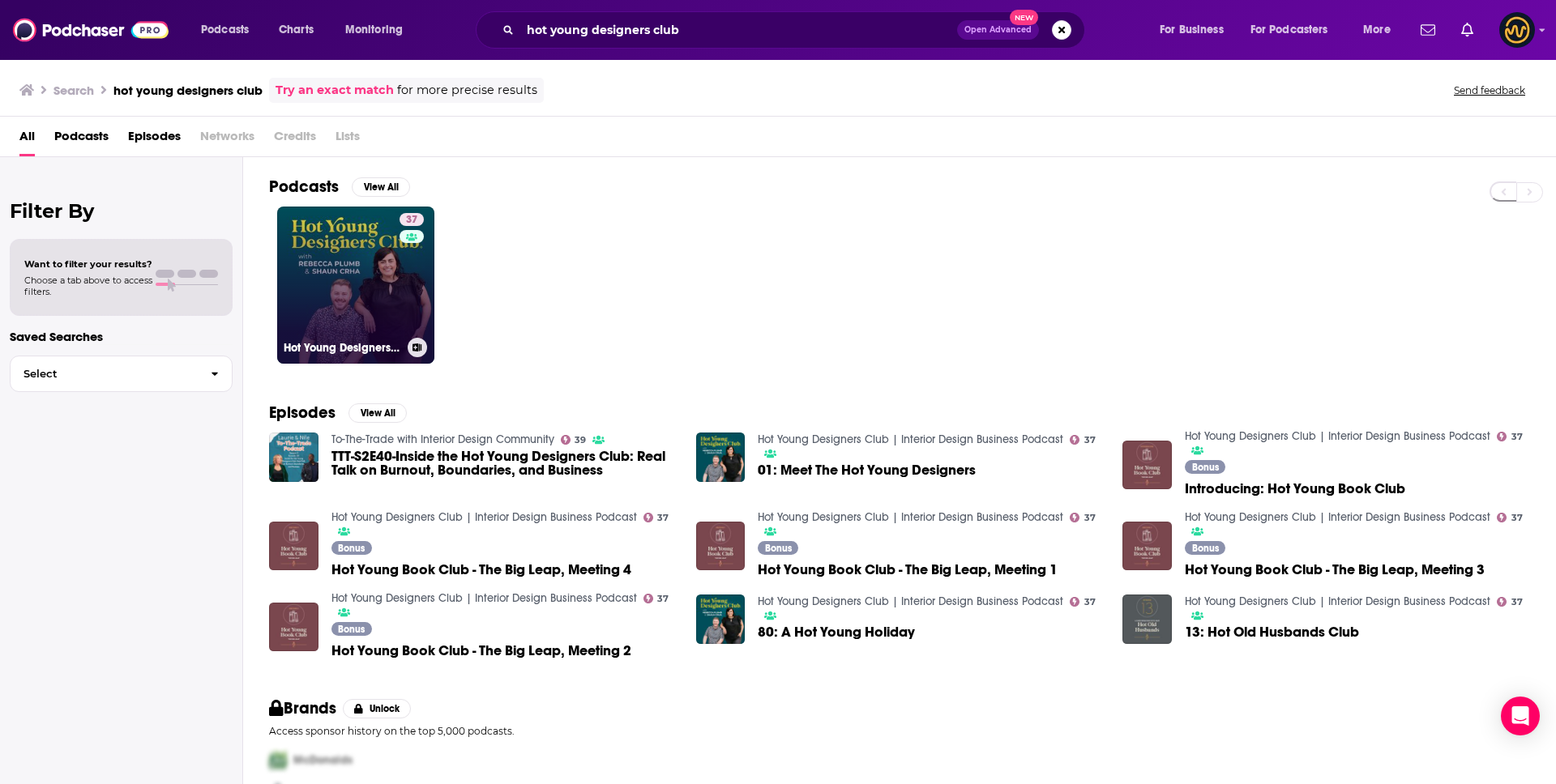
click at [306, 283] on link "37 Hot Young Designers Club | Interior Design Business Podcast" at bounding box center [356, 285] width 157 height 157
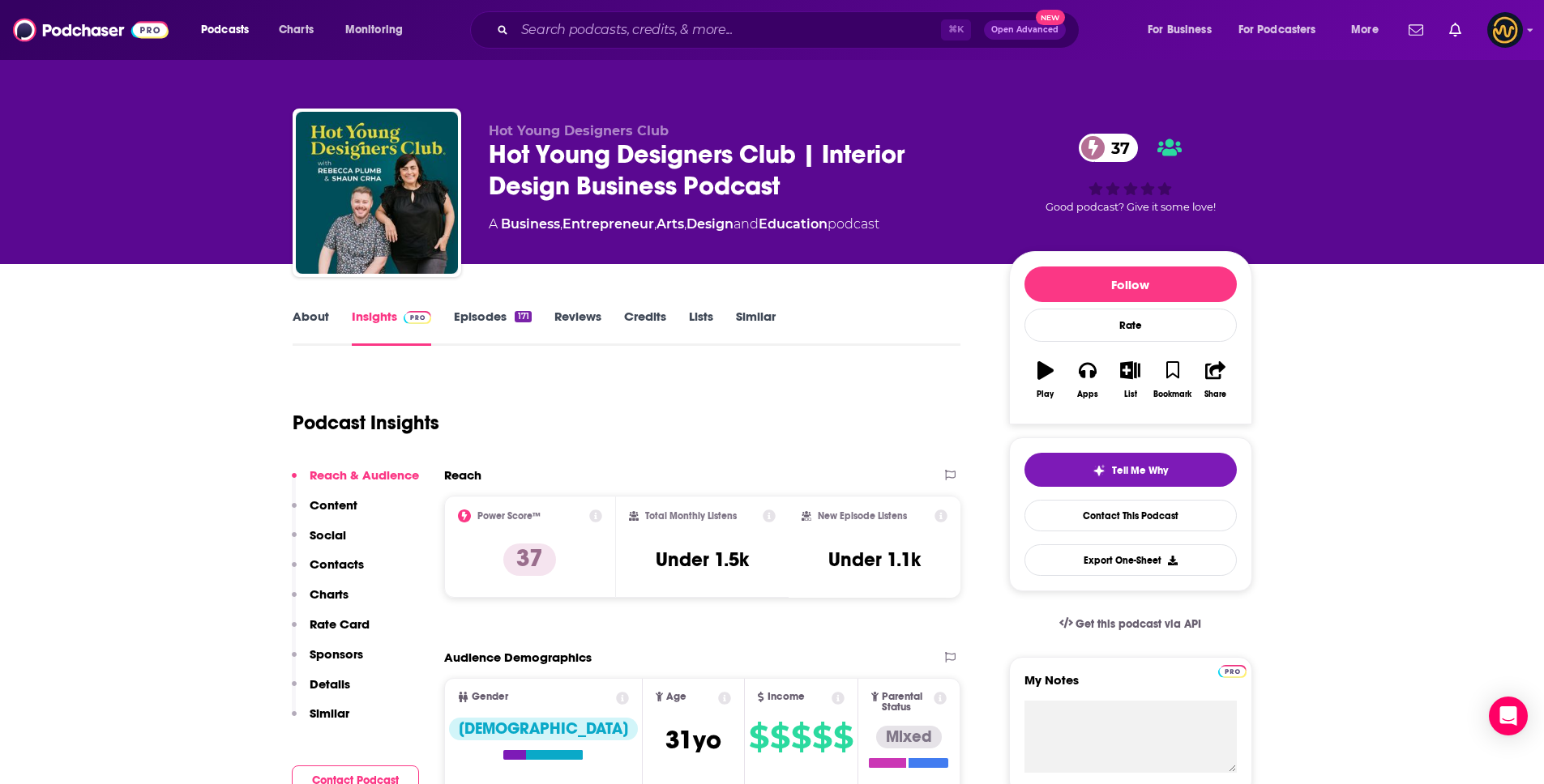
click at [330, 685] on p "Details" at bounding box center [330, 683] width 41 height 16
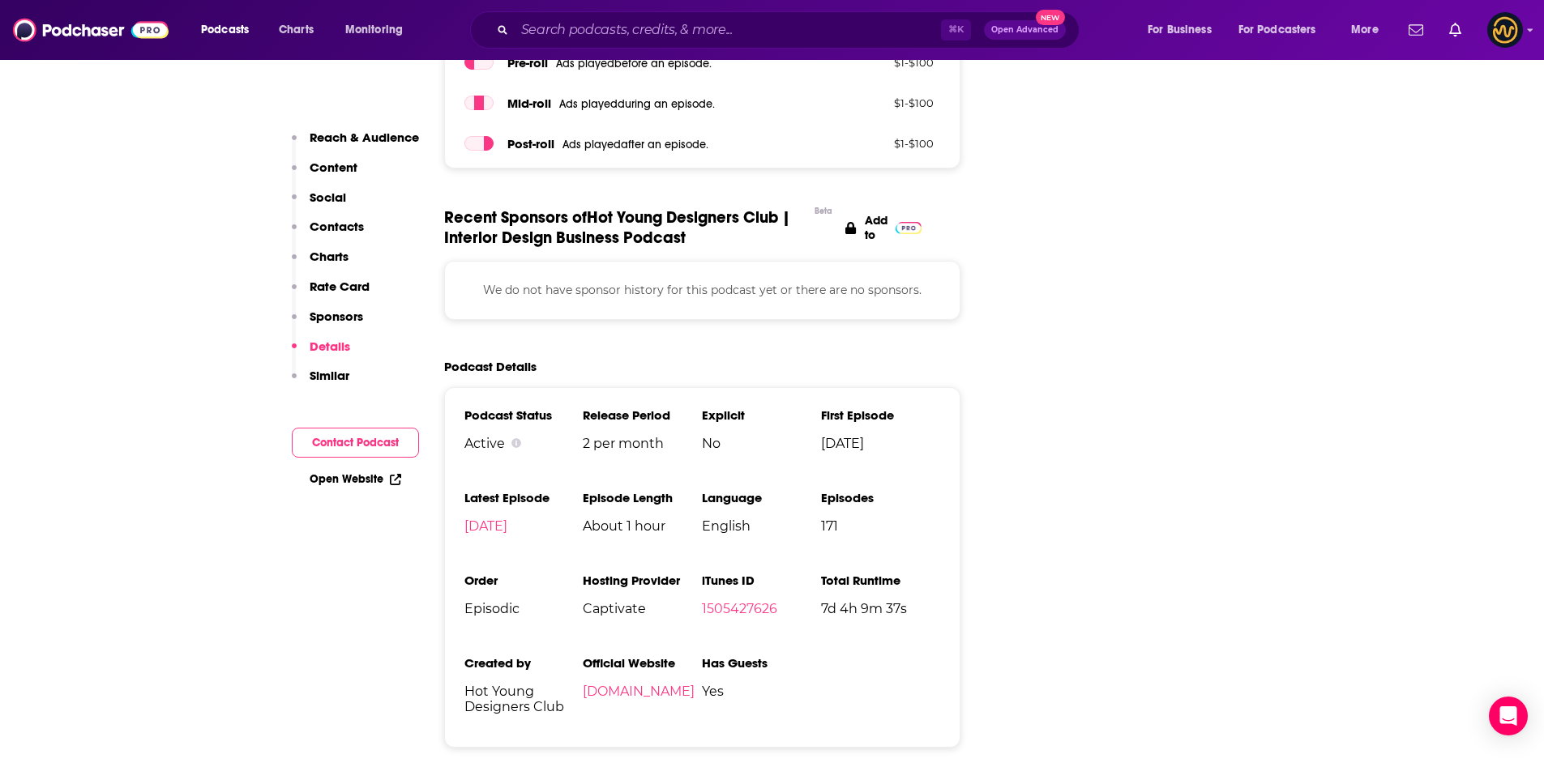
scroll to position [2133, 0]
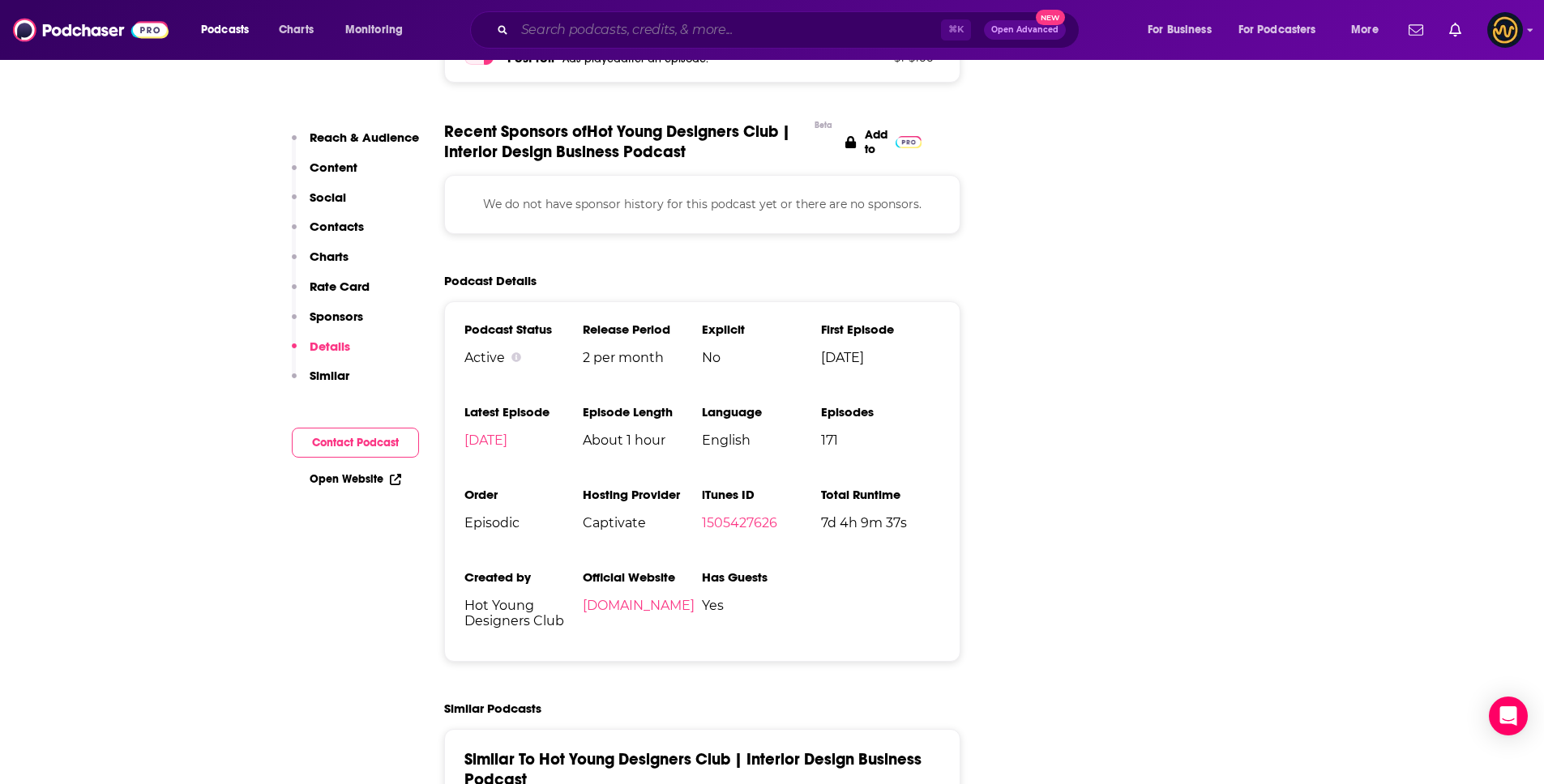
click at [602, 33] on input "Search podcasts, credits, & more..." at bounding box center [727, 30] width 426 height 26
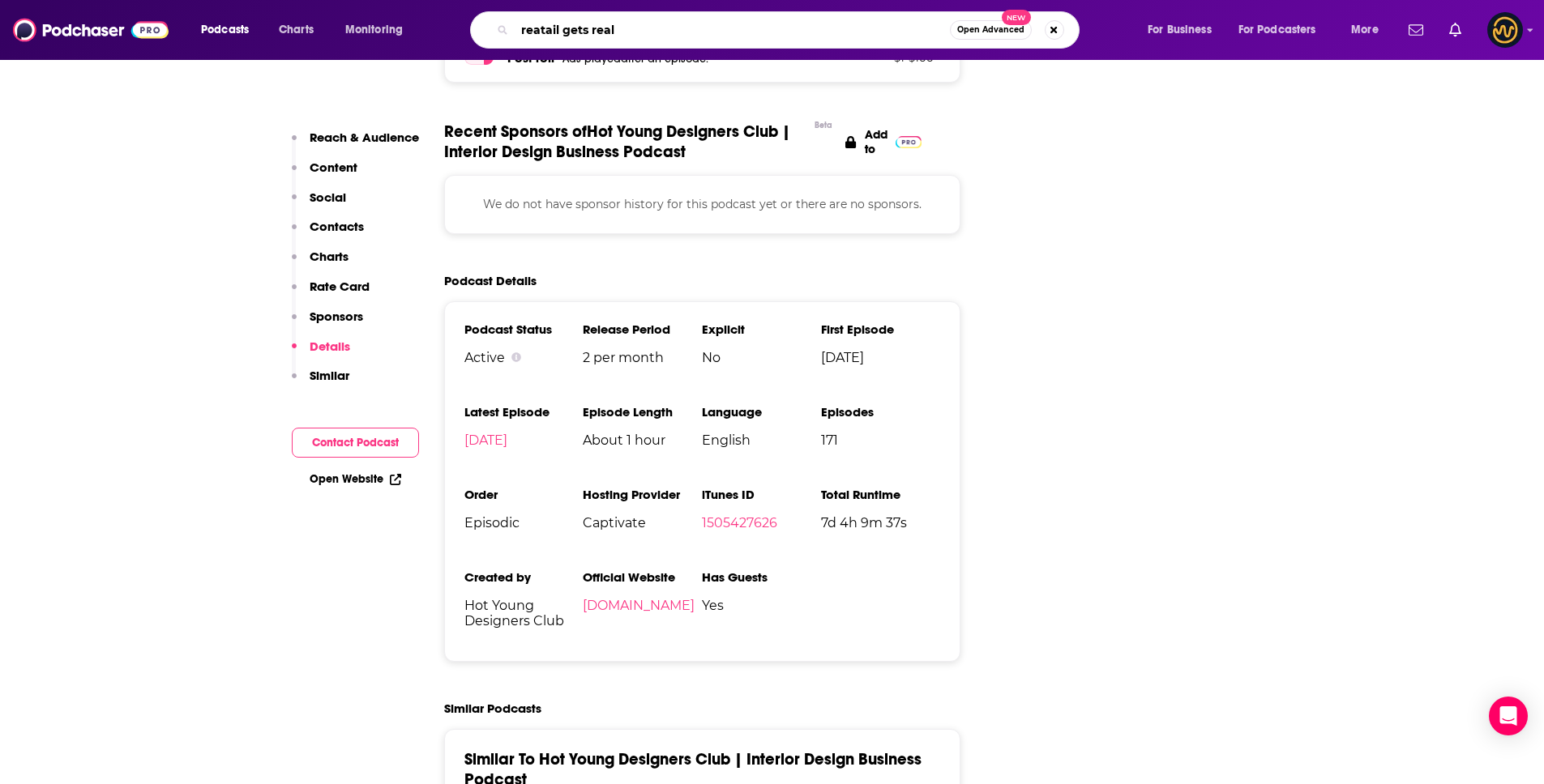
click at [539, 31] on input "reatail gets real" at bounding box center [732, 30] width 435 height 26
type input "retail gets real"
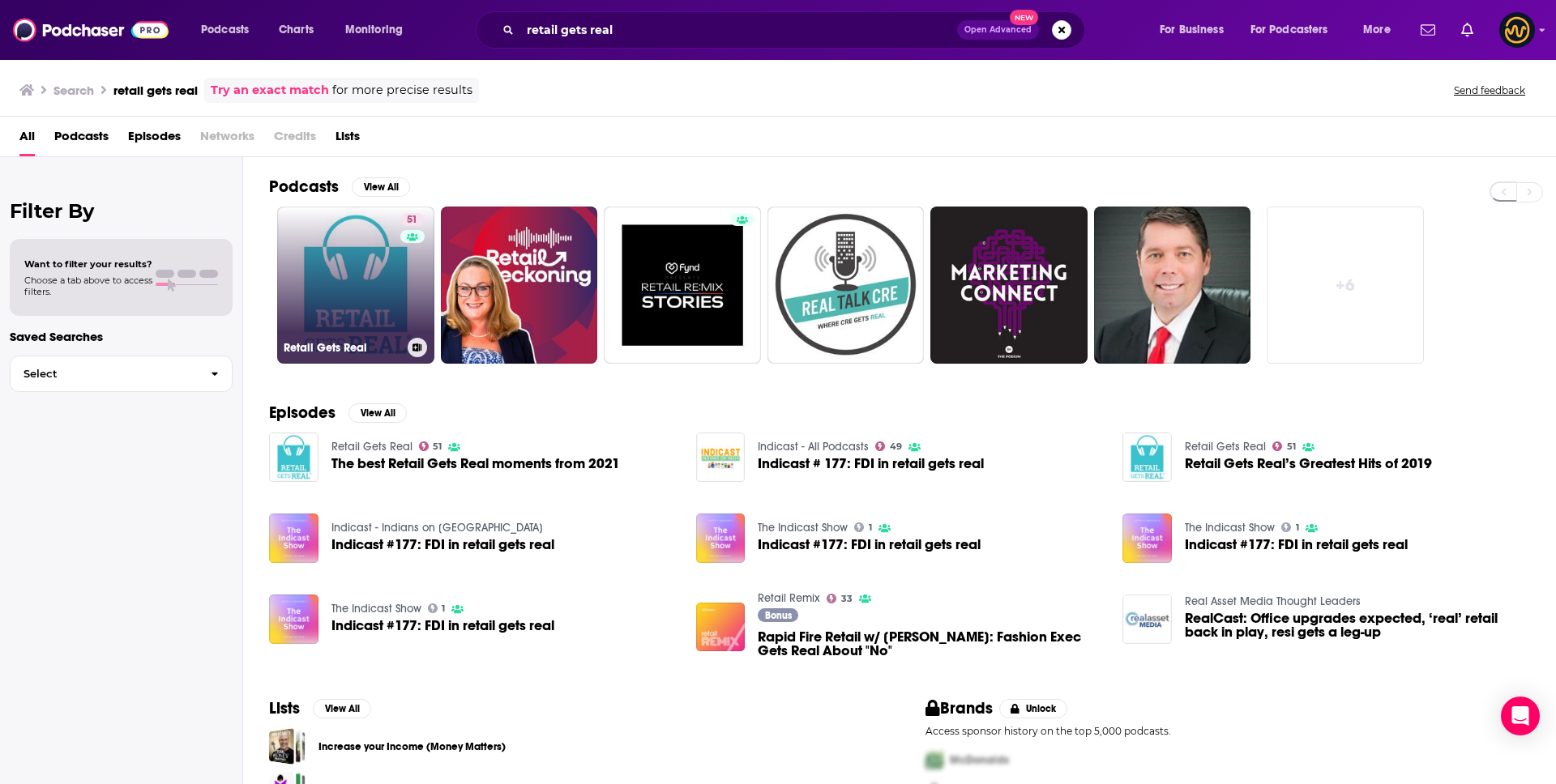
click at [370, 248] on link "51 Retail Gets Real" at bounding box center [356, 285] width 157 height 157
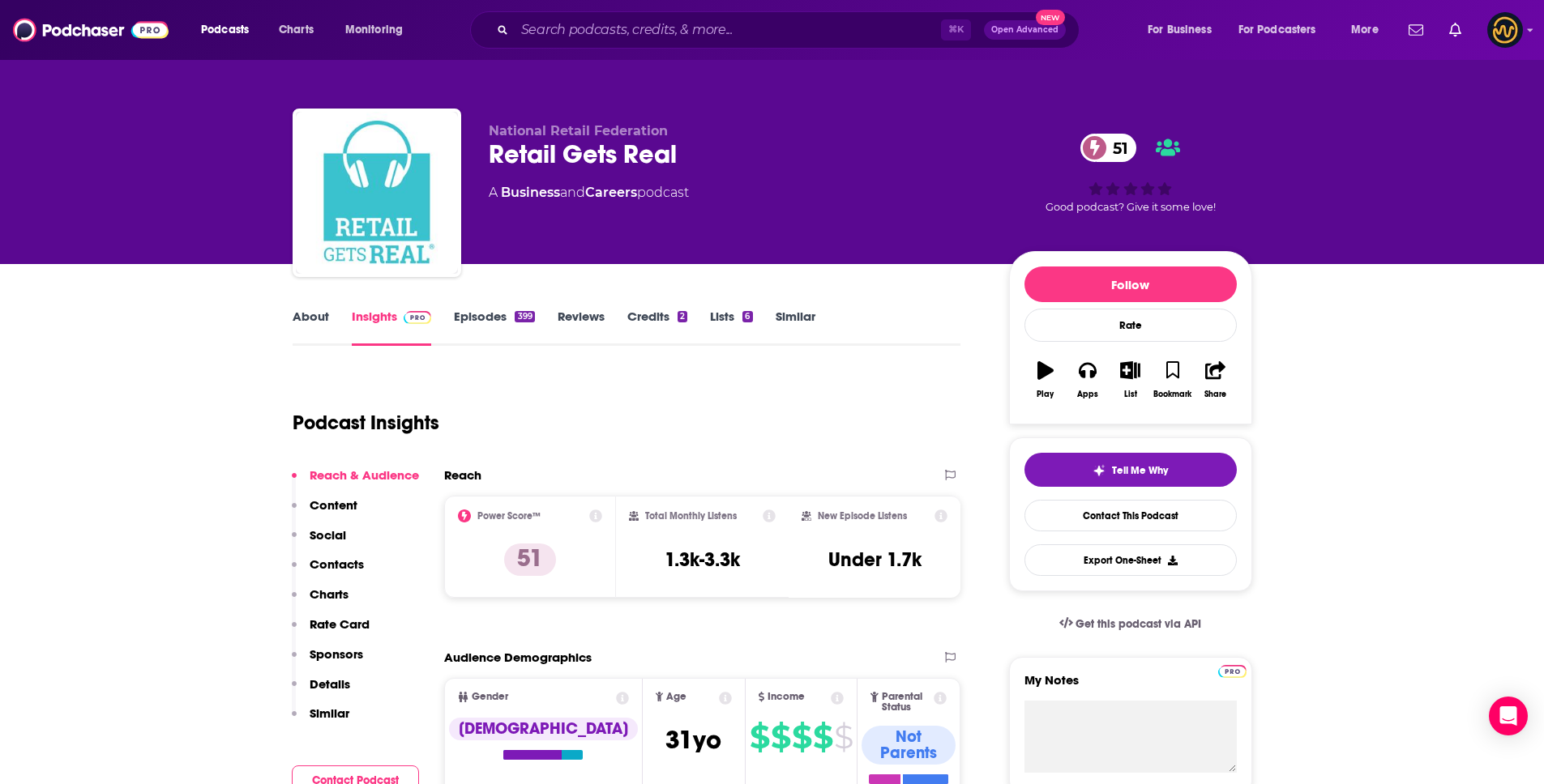
click at [327, 681] on p "Details" at bounding box center [330, 683] width 41 height 16
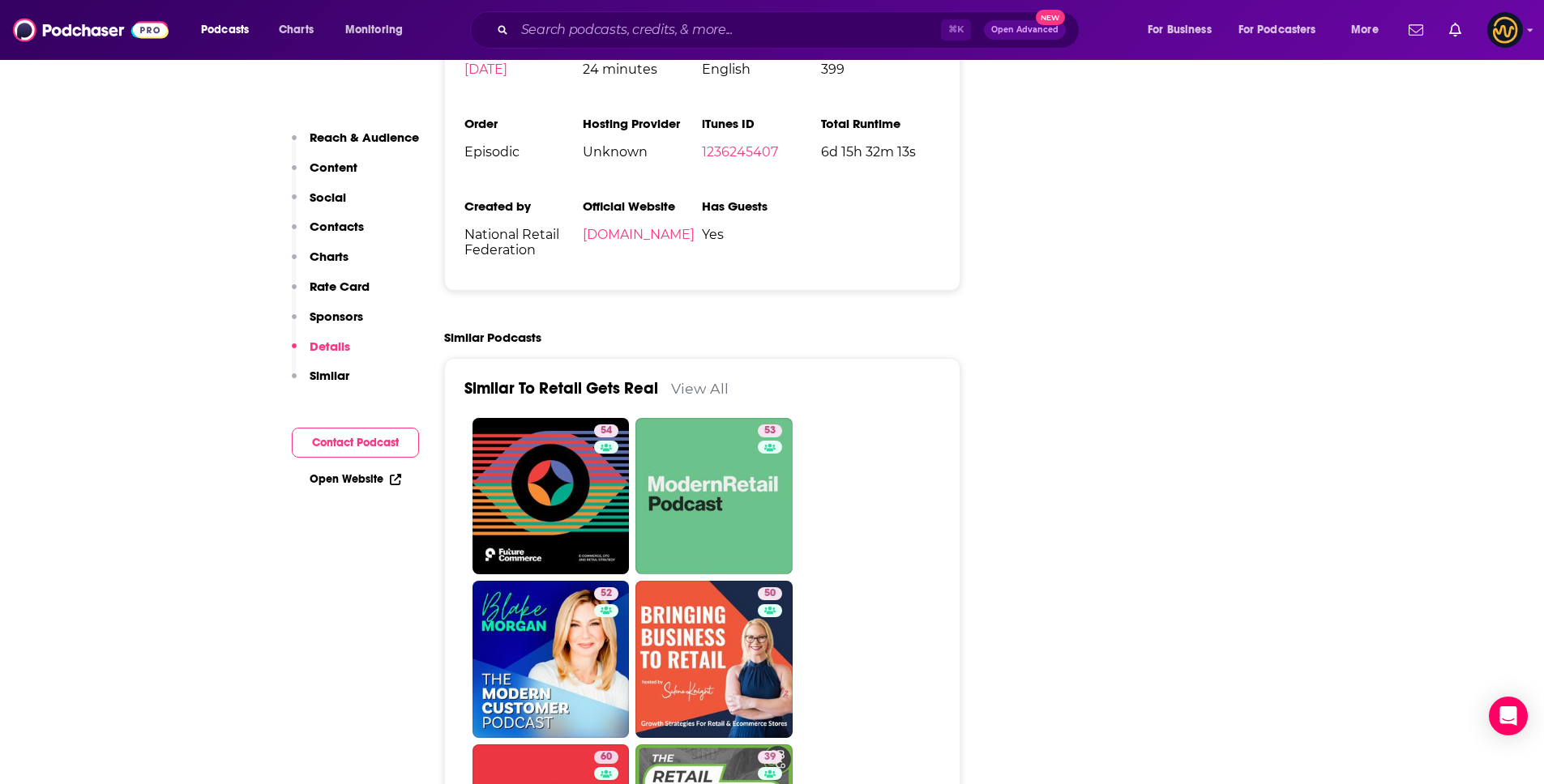
scroll to position [2828, 0]
click at [647, 24] on input "Search podcasts, credits, & more..." at bounding box center [727, 30] width 426 height 26
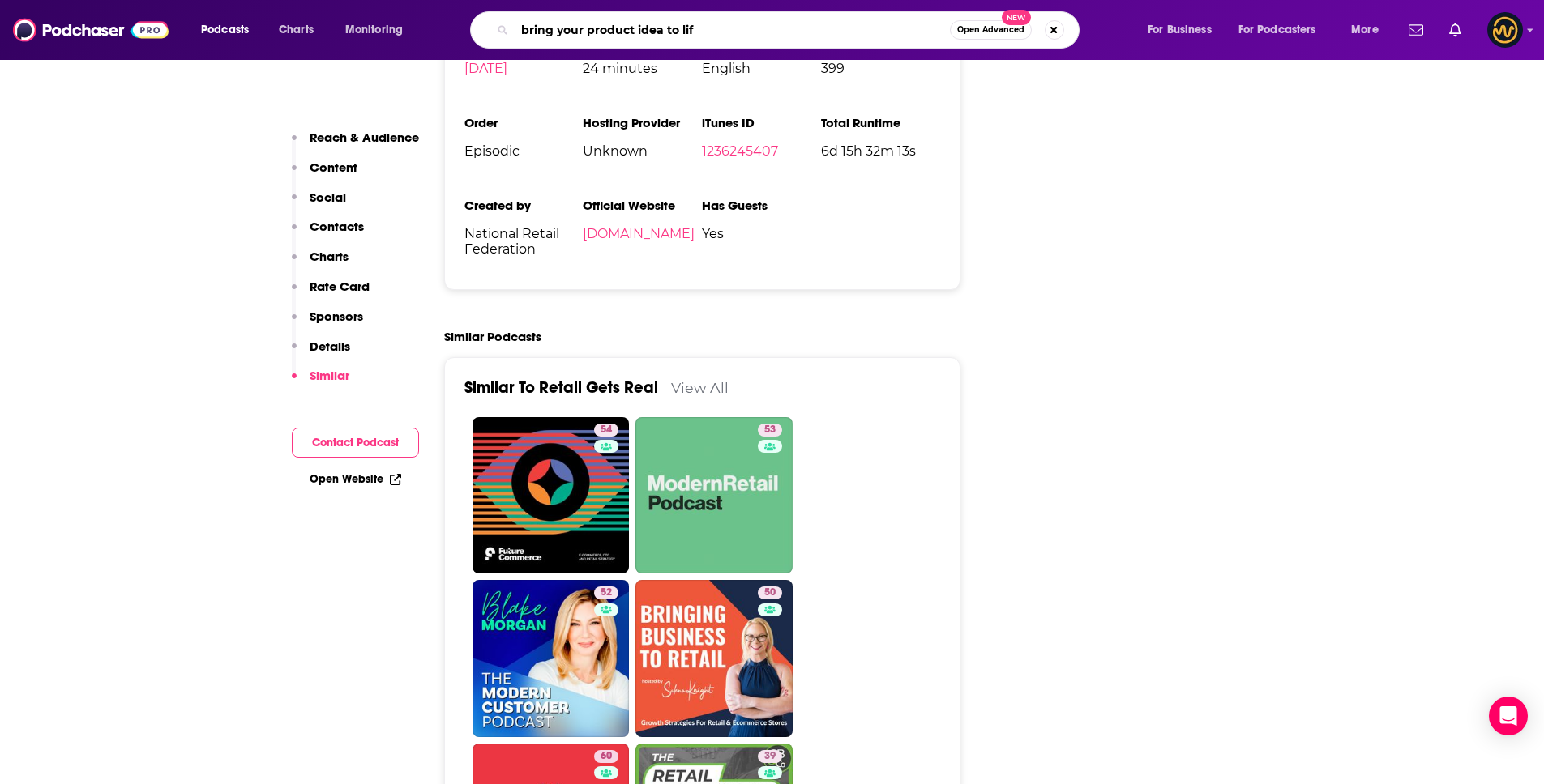
type input "bring your product idea to life"
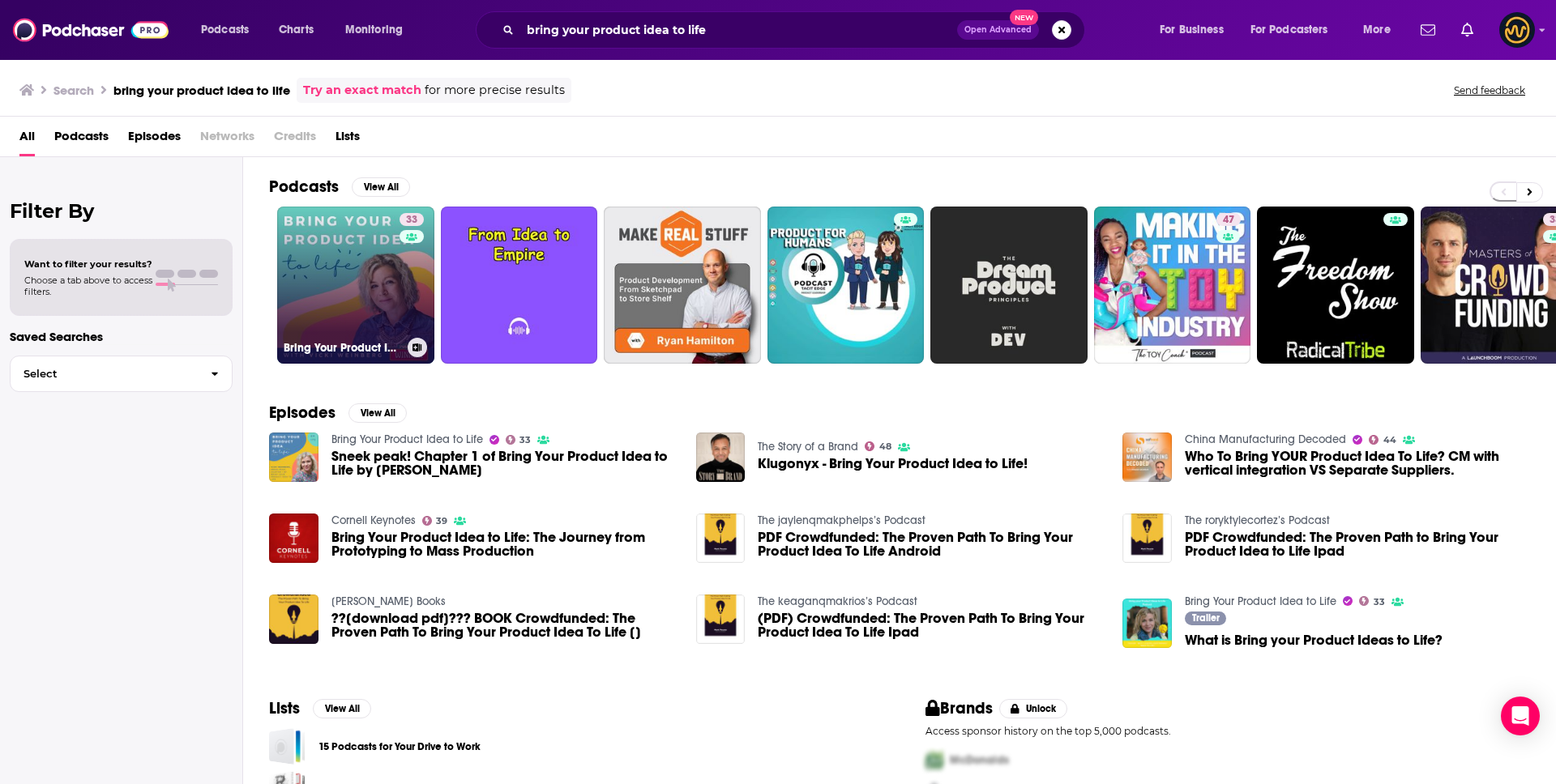
click at [297, 274] on link "33 Bring Your Product Idea to Life" at bounding box center [356, 285] width 157 height 157
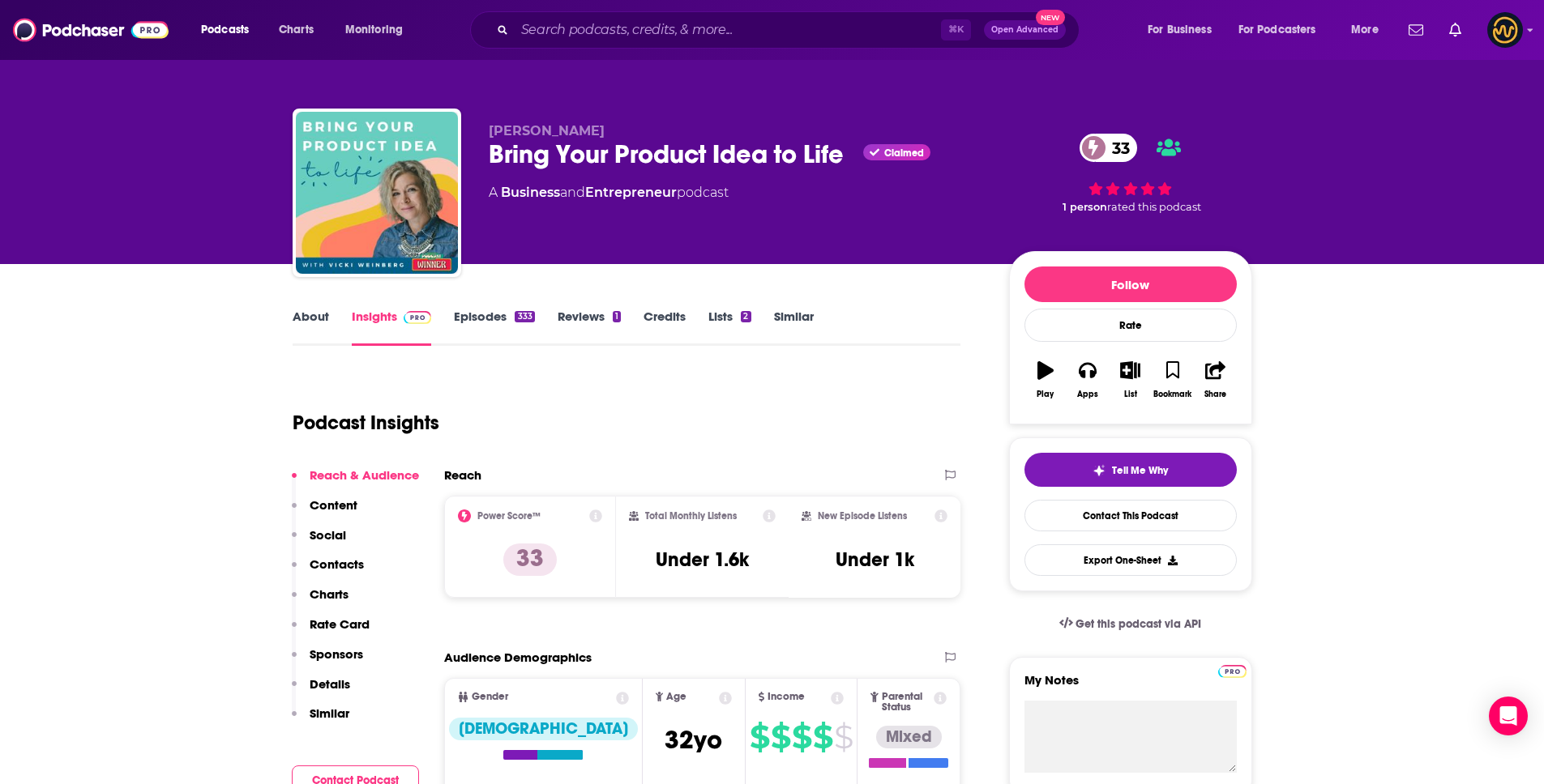
click at [337, 686] on p "Details" at bounding box center [330, 683] width 41 height 16
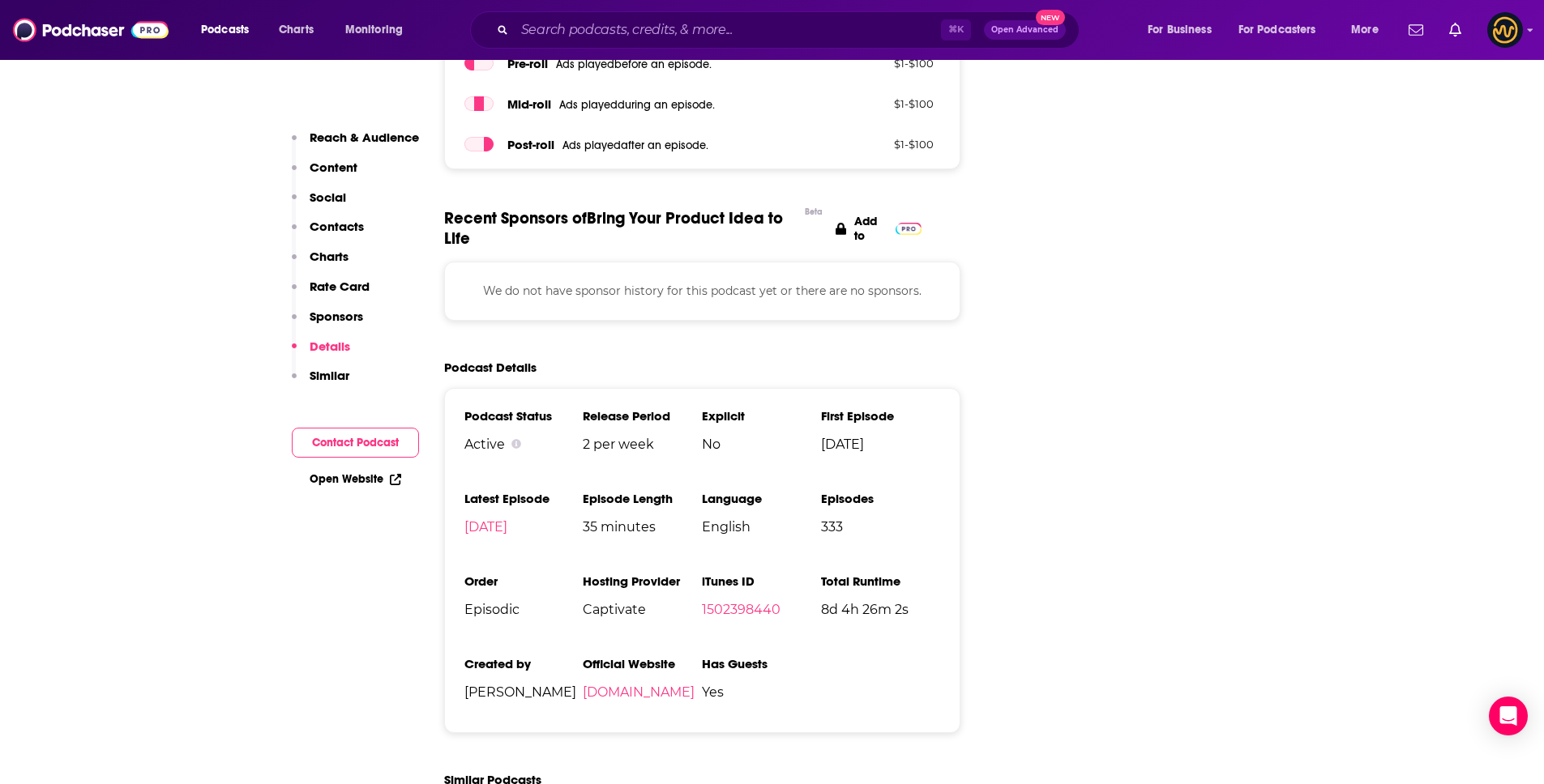
scroll to position [2088, 0]
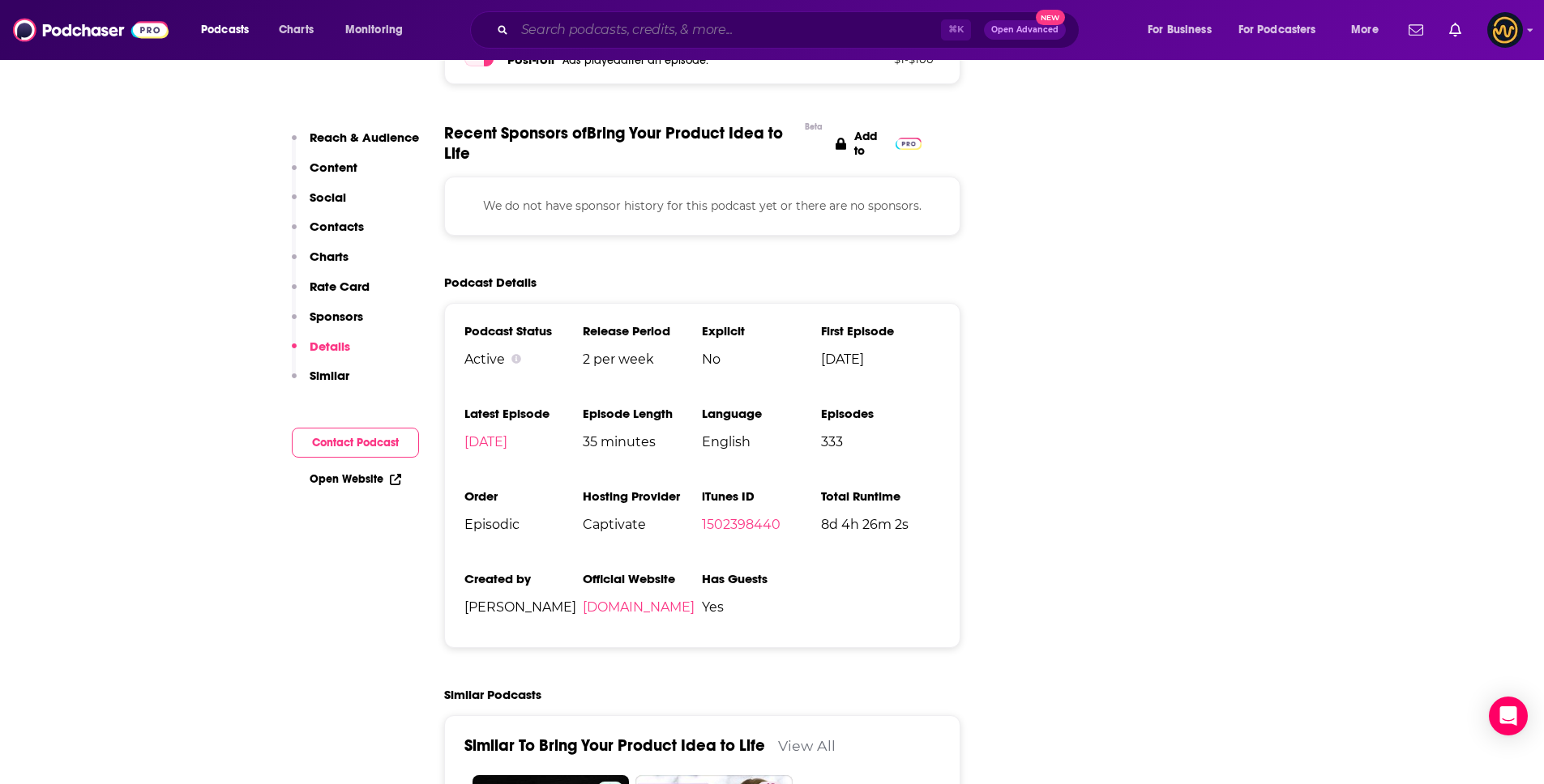
click at [617, 36] on input "Search podcasts, credits, & more..." at bounding box center [727, 30] width 426 height 26
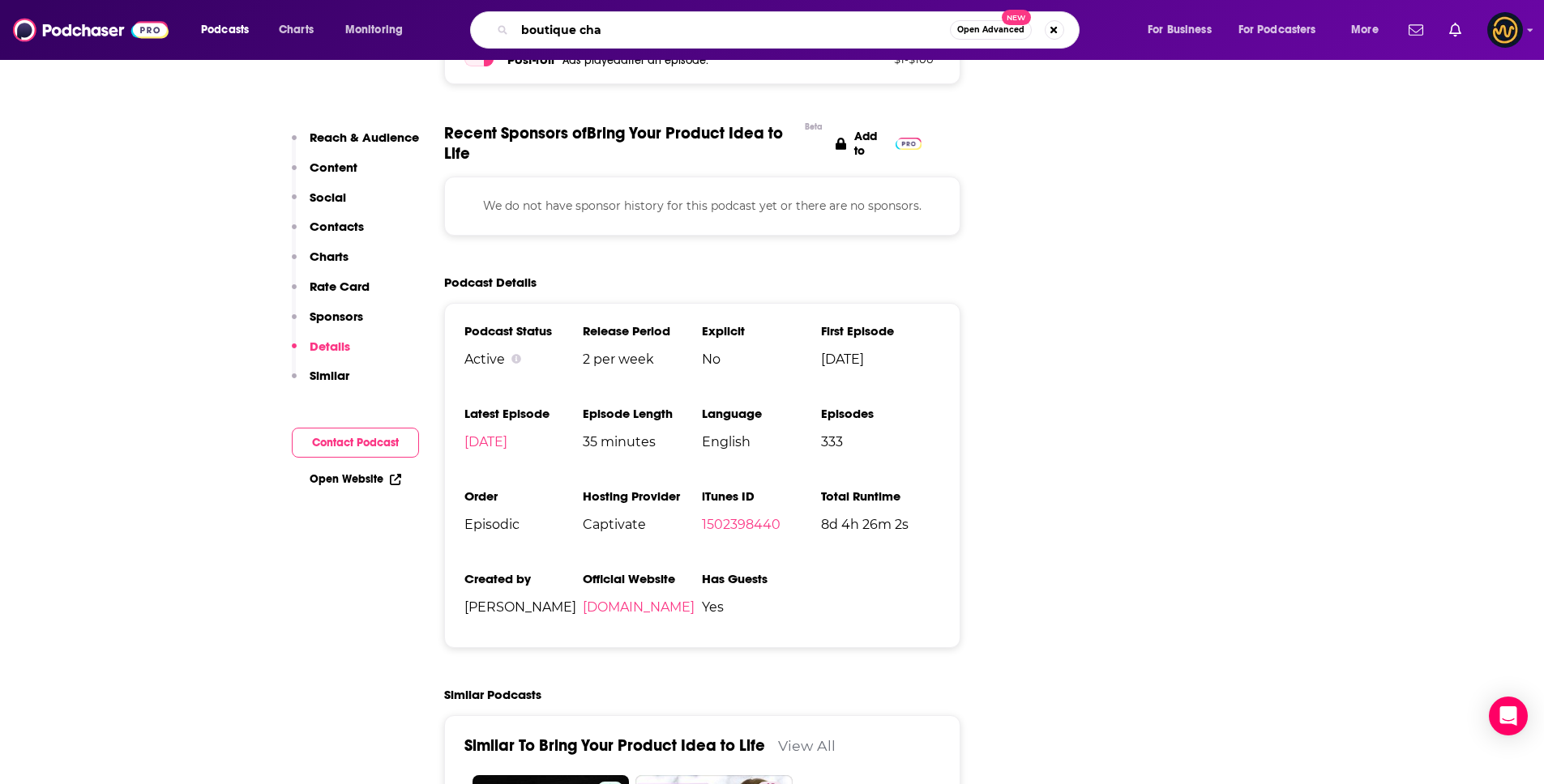
type input "boutique chat"
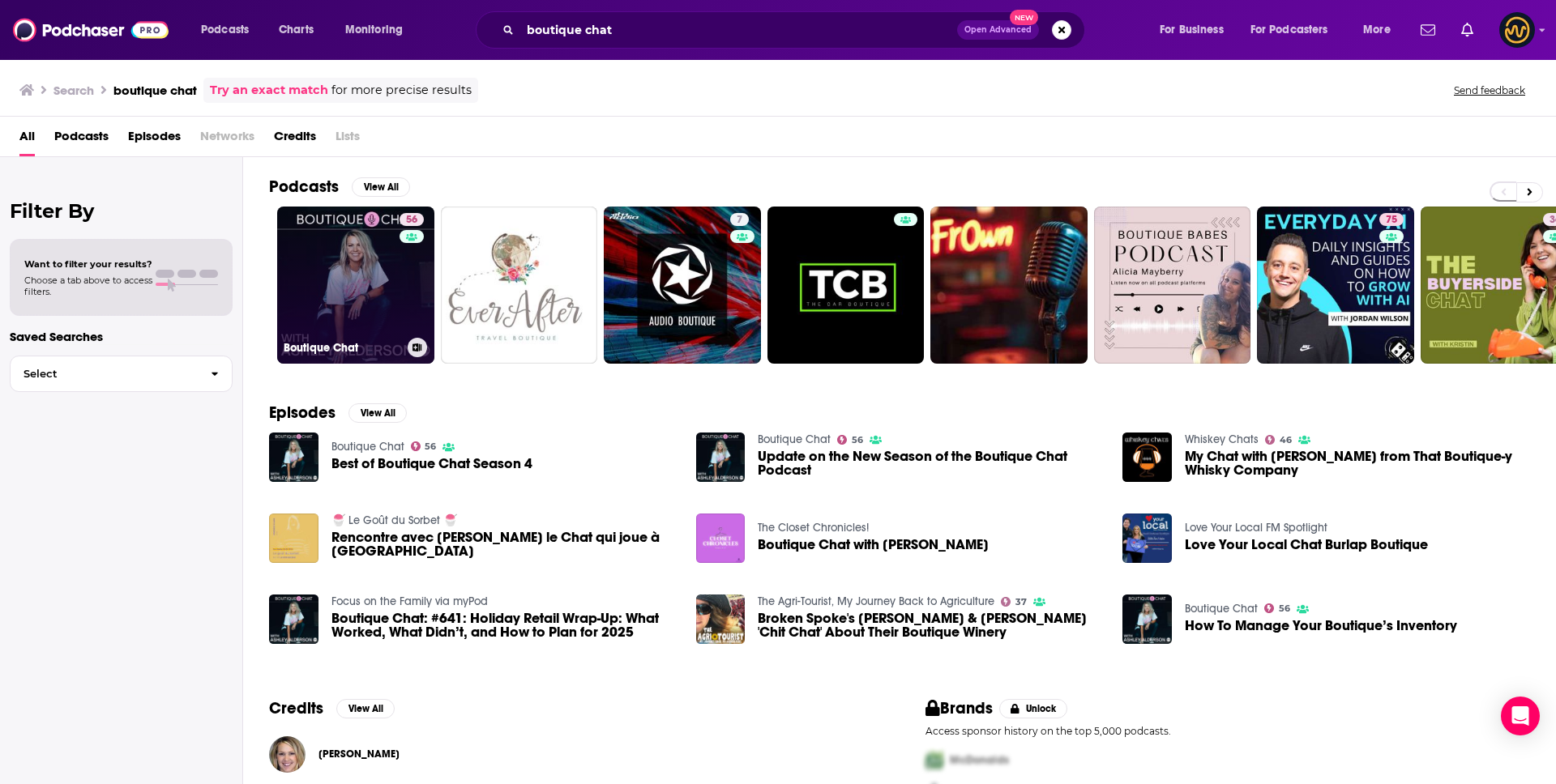
click at [323, 271] on link "56 Boutique Chat" at bounding box center [356, 285] width 157 height 157
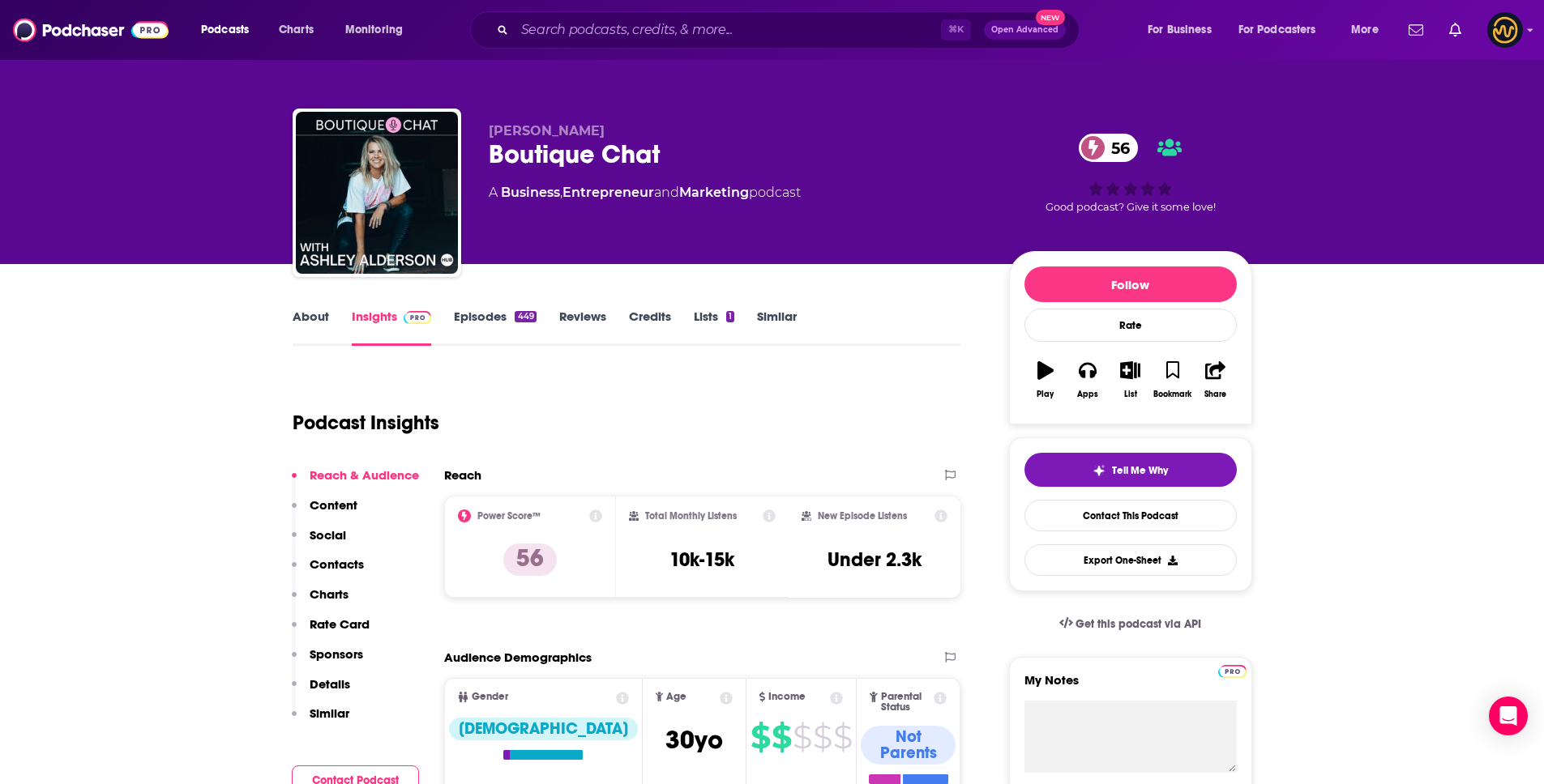
click at [338, 684] on p "Details" at bounding box center [330, 683] width 41 height 16
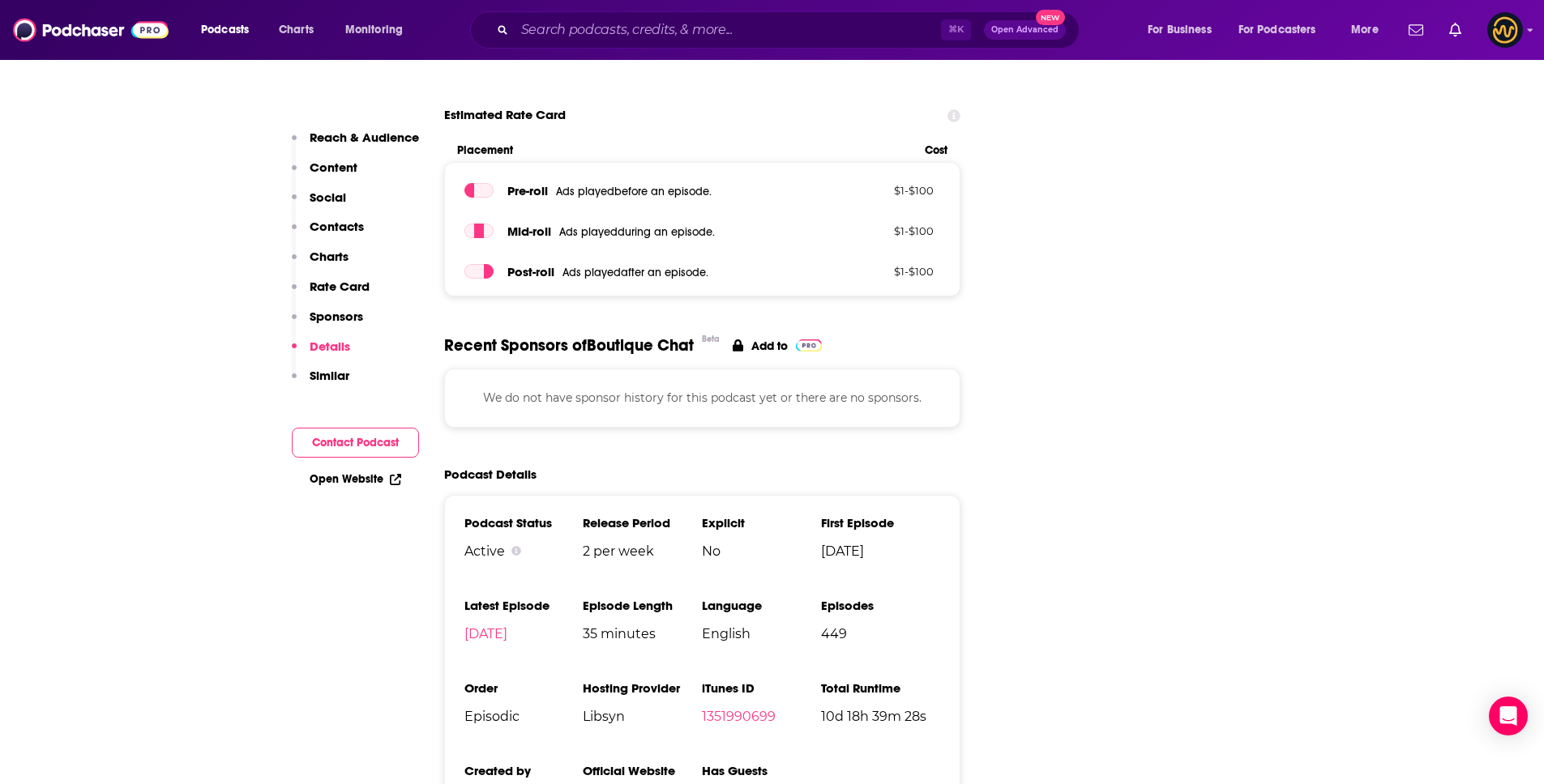
scroll to position [2289, 0]
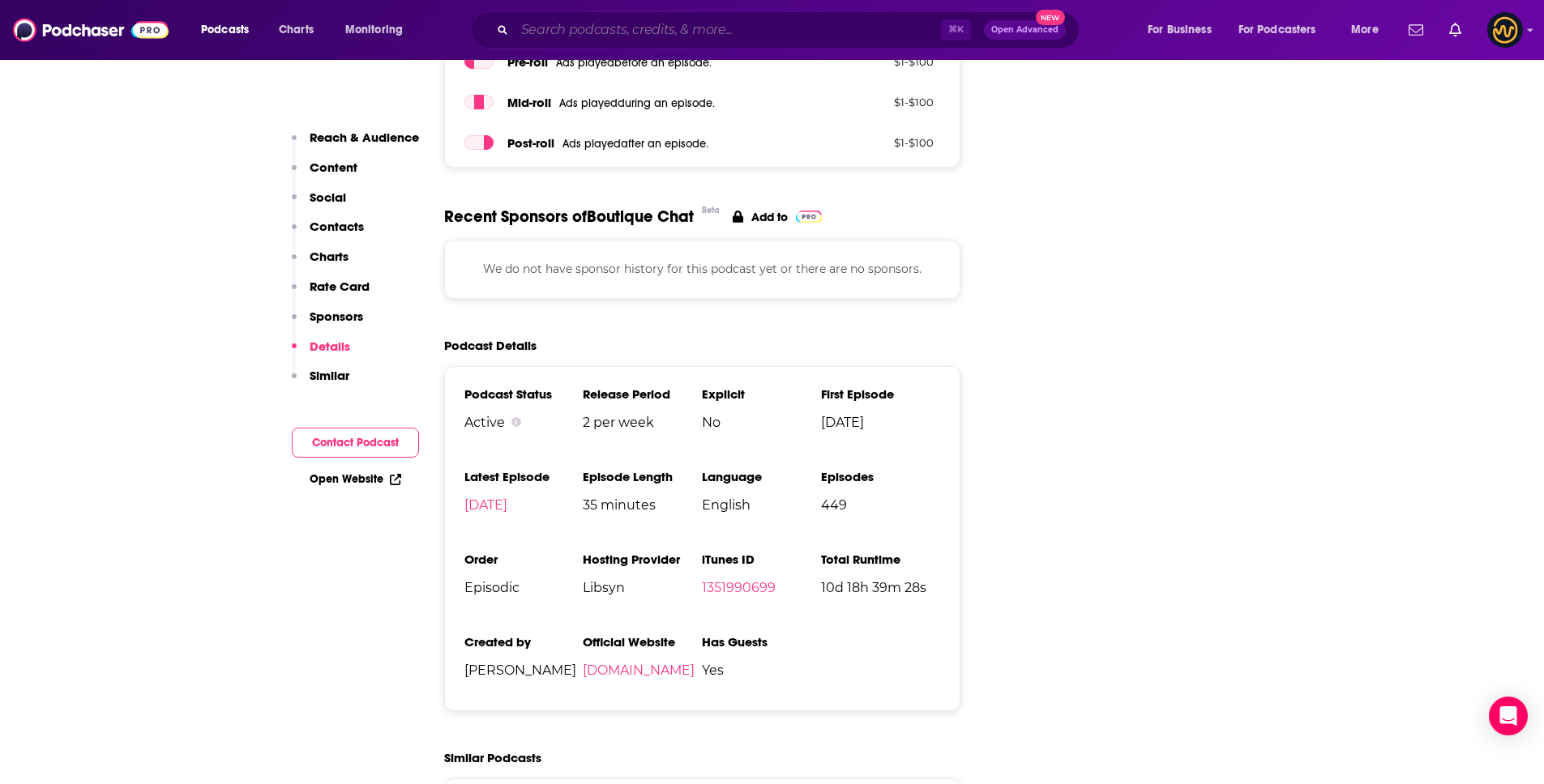
click at [649, 37] on input "Search podcasts, credits, & more..." at bounding box center [727, 30] width 426 height 26
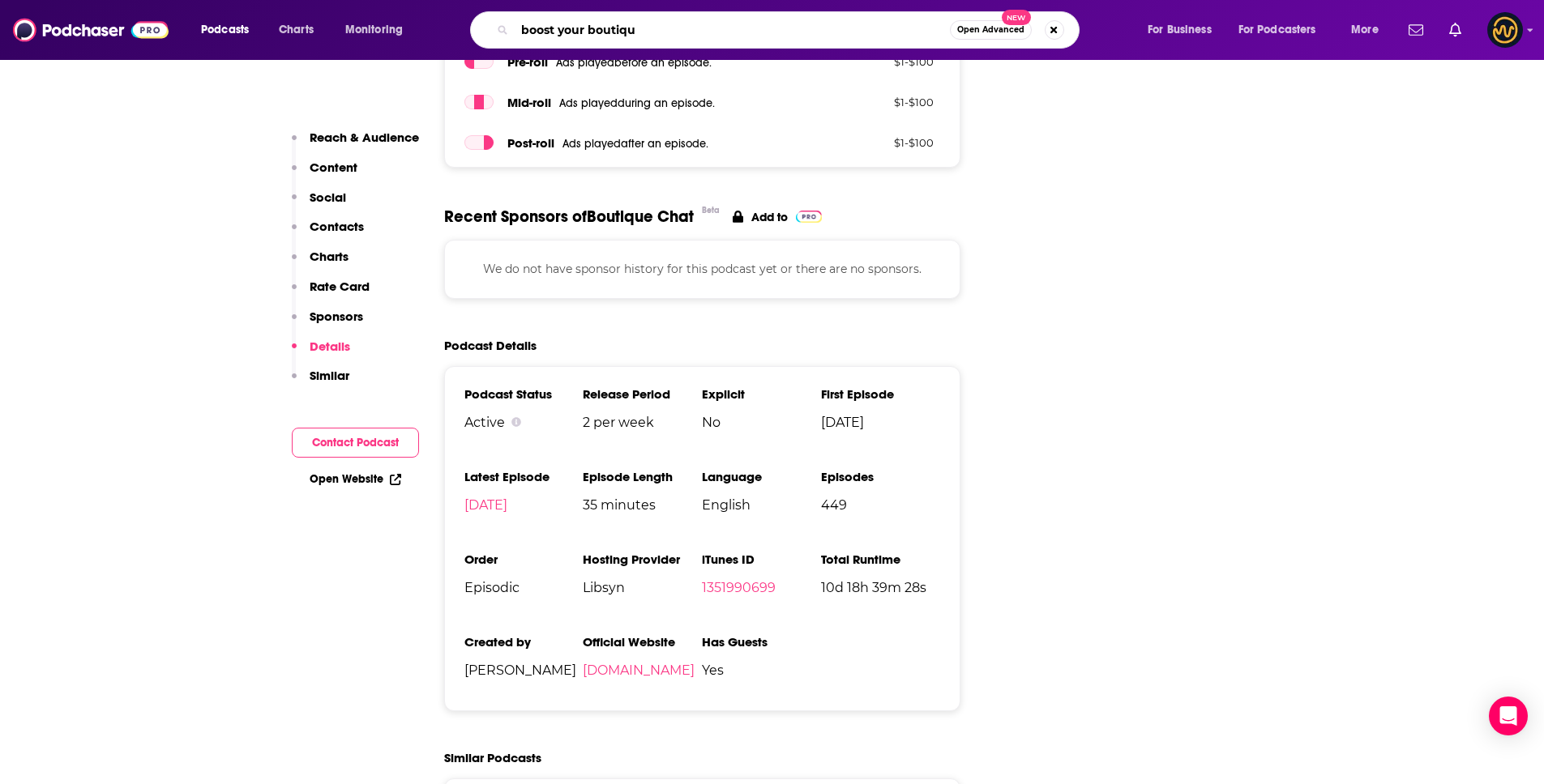
type input "boost your boutique"
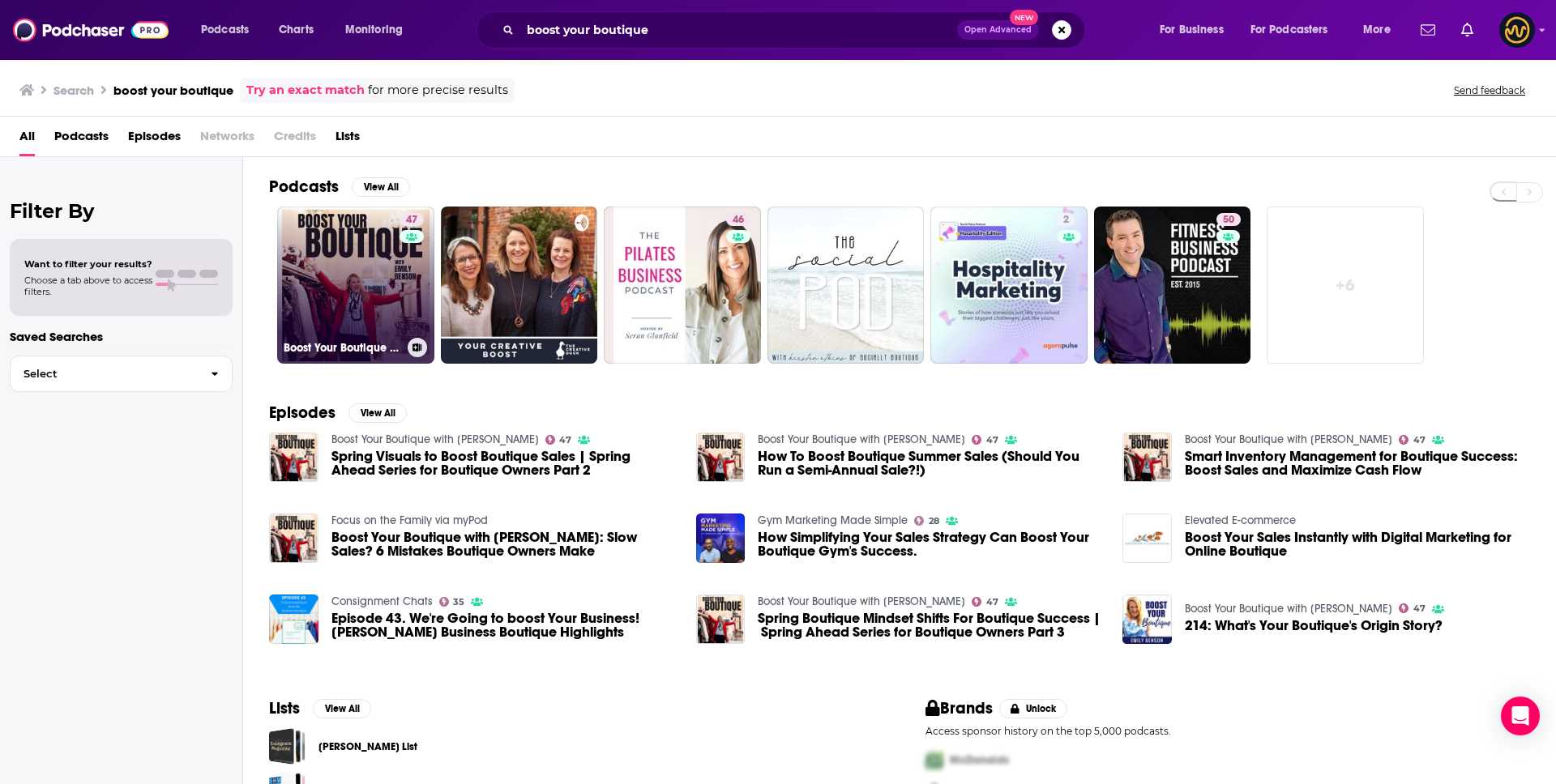
click at [339, 263] on link "47 Boost Your Boutique with Emily Benson" at bounding box center [356, 285] width 157 height 157
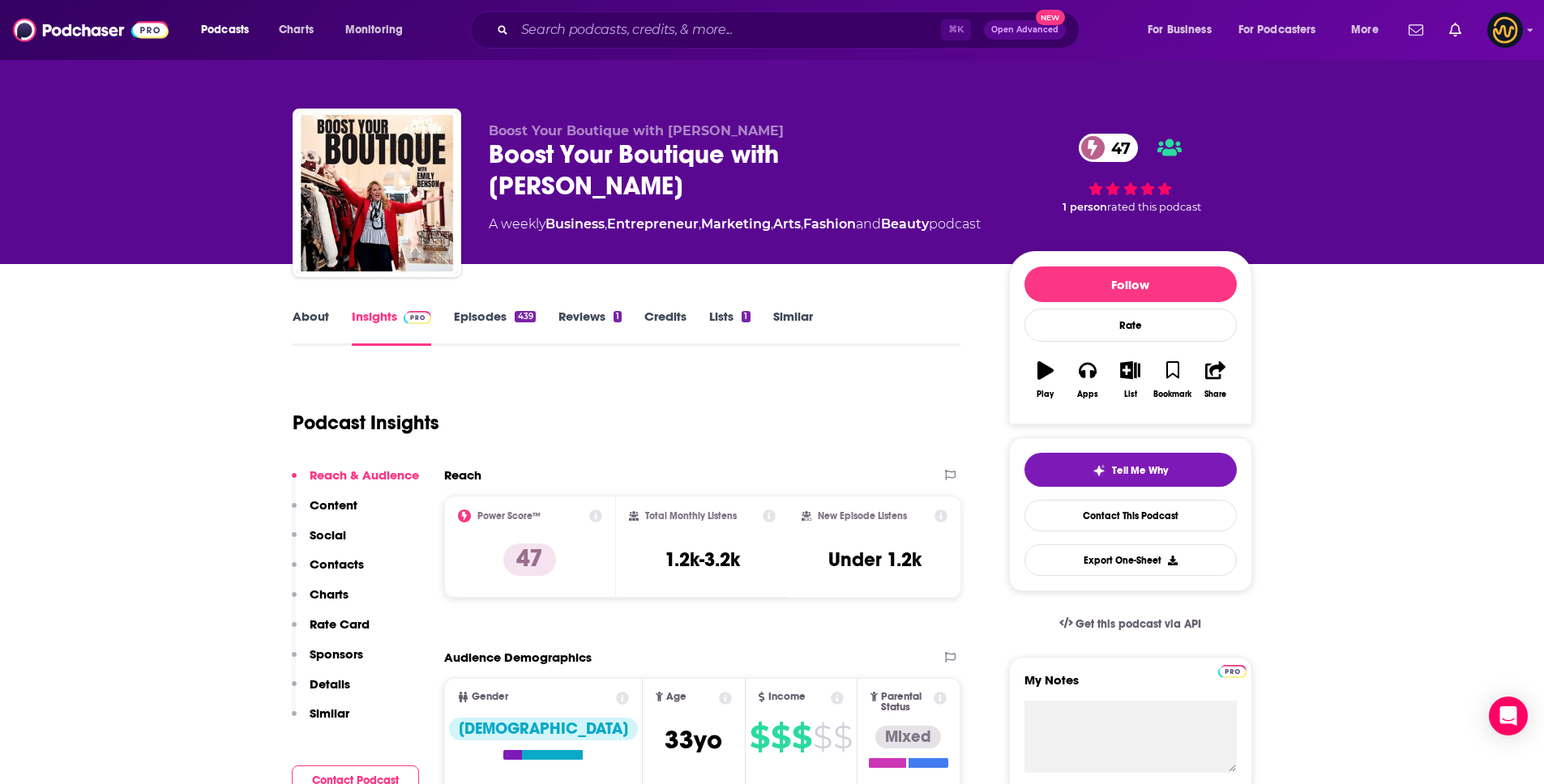
click at [338, 681] on p "Details" at bounding box center [330, 683] width 41 height 16
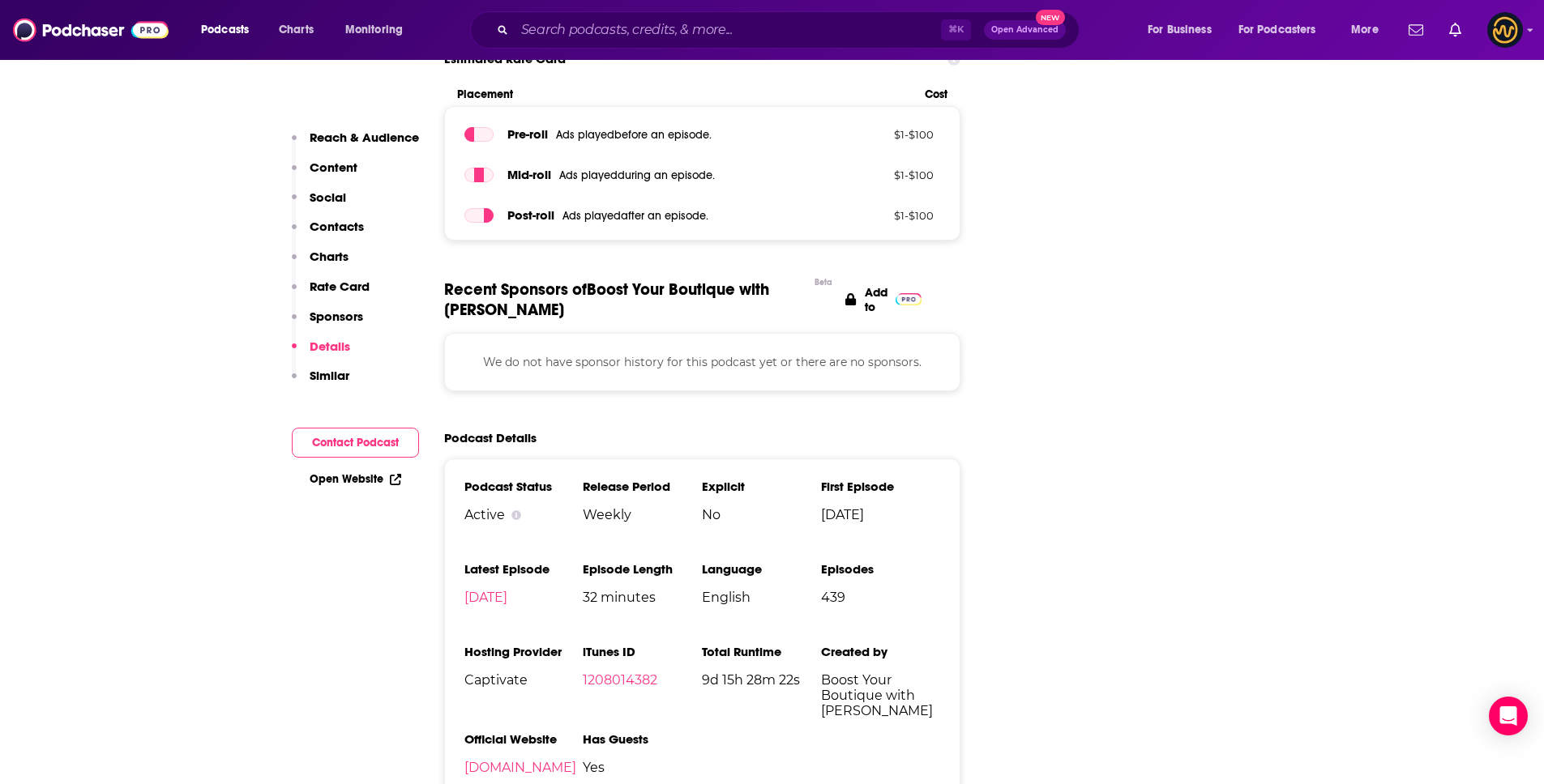
scroll to position [2139, 0]
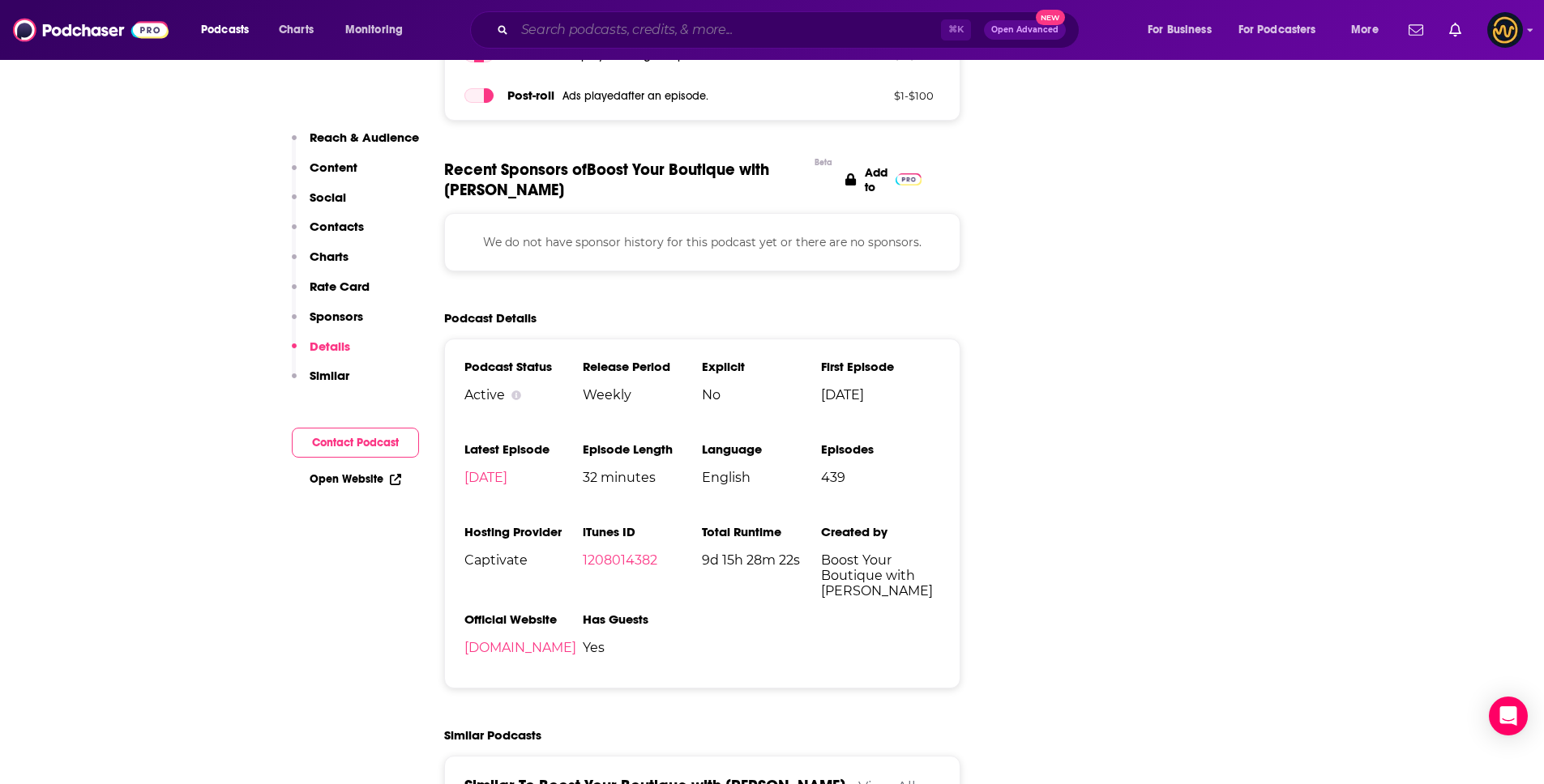
click at [598, 28] on input "Search podcasts, credits, & more..." at bounding box center [727, 30] width 426 height 26
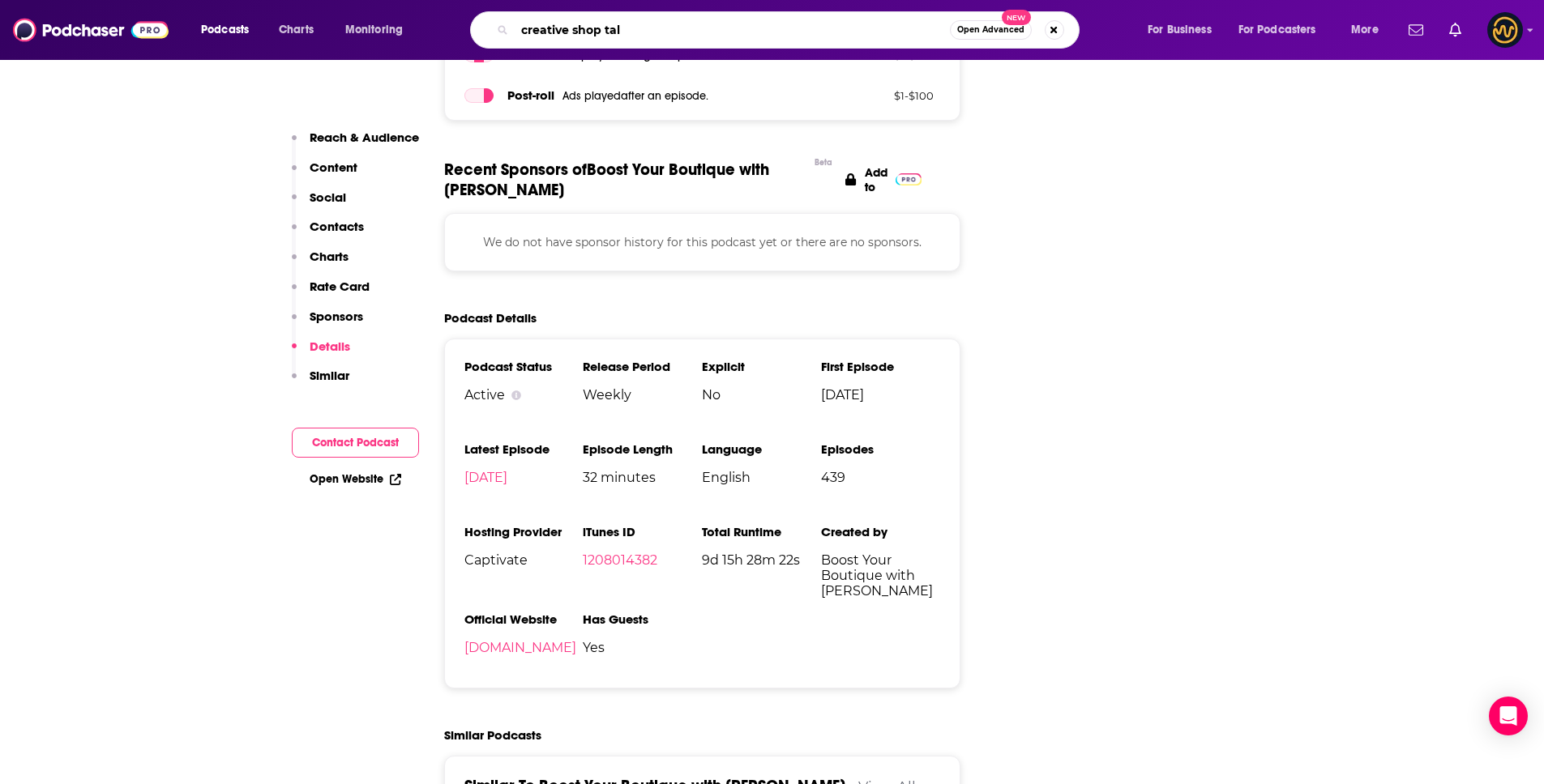
type input "creative shop talk"
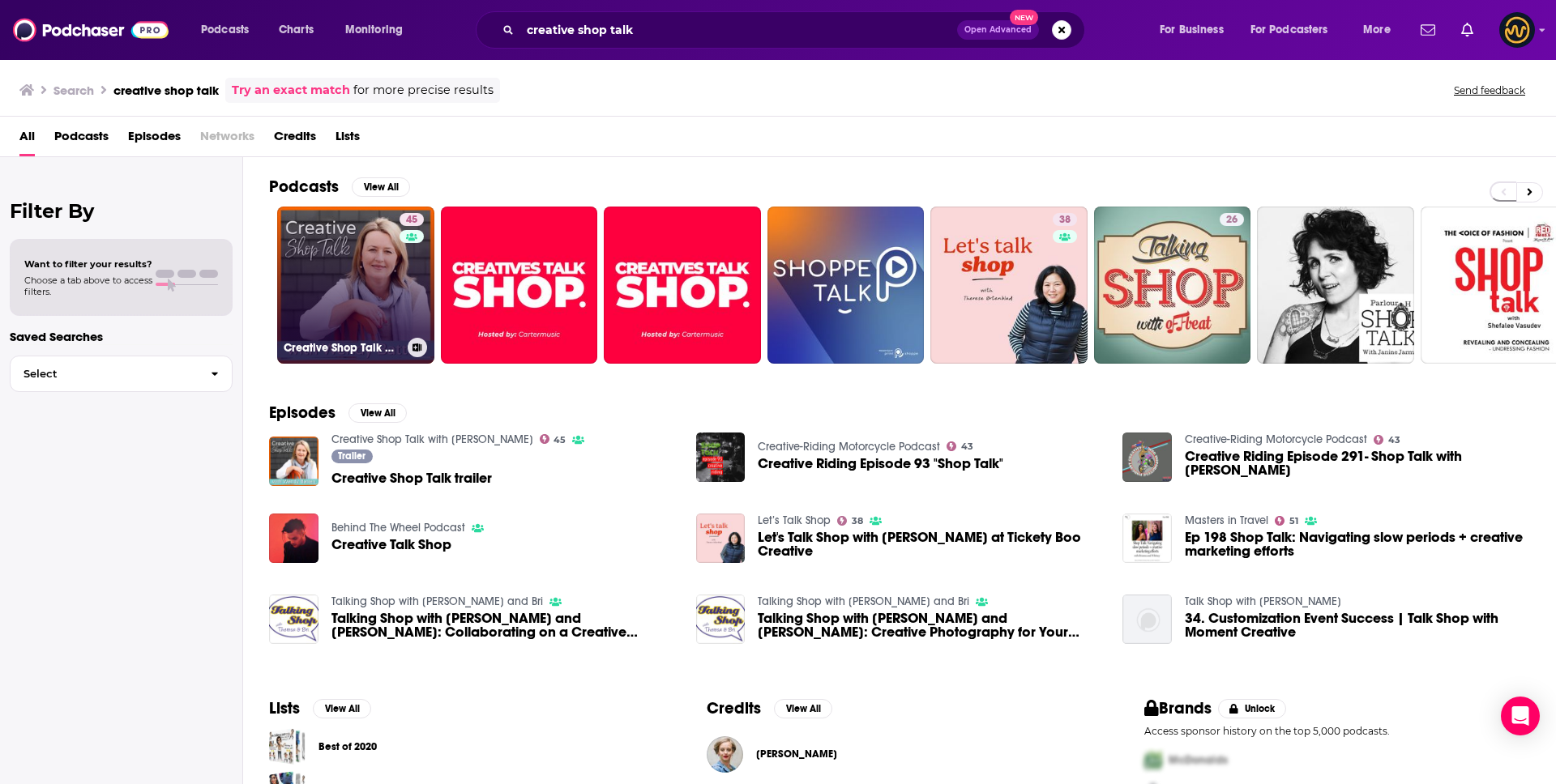
click at [320, 295] on link "45 Creative Shop Talk with Wendy Batten" at bounding box center [356, 285] width 157 height 157
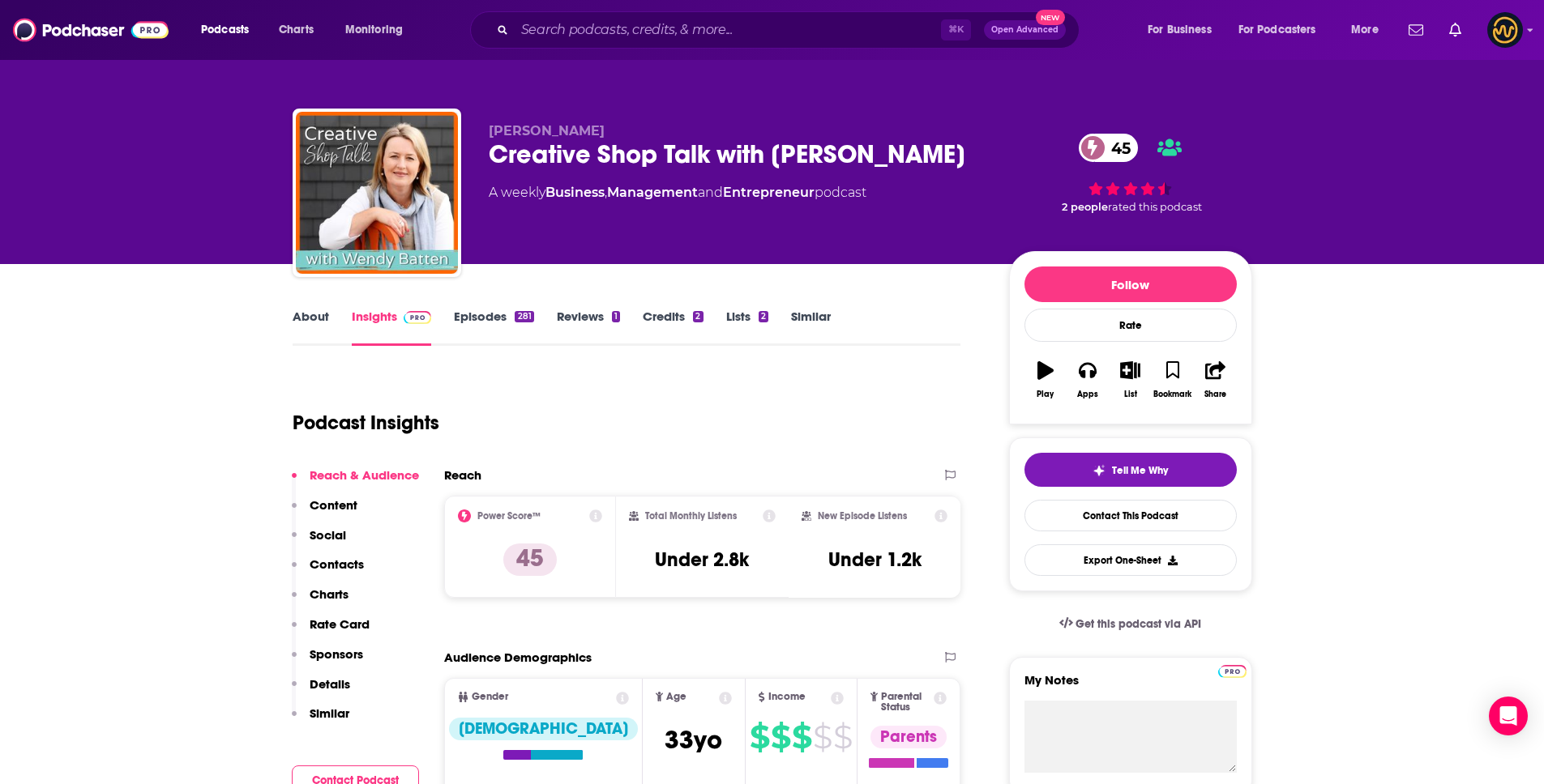
click at [331, 681] on p "Details" at bounding box center [330, 683] width 41 height 16
click at [621, 25] on input "Search podcasts, credits, & more..." at bounding box center [727, 30] width 426 height 26
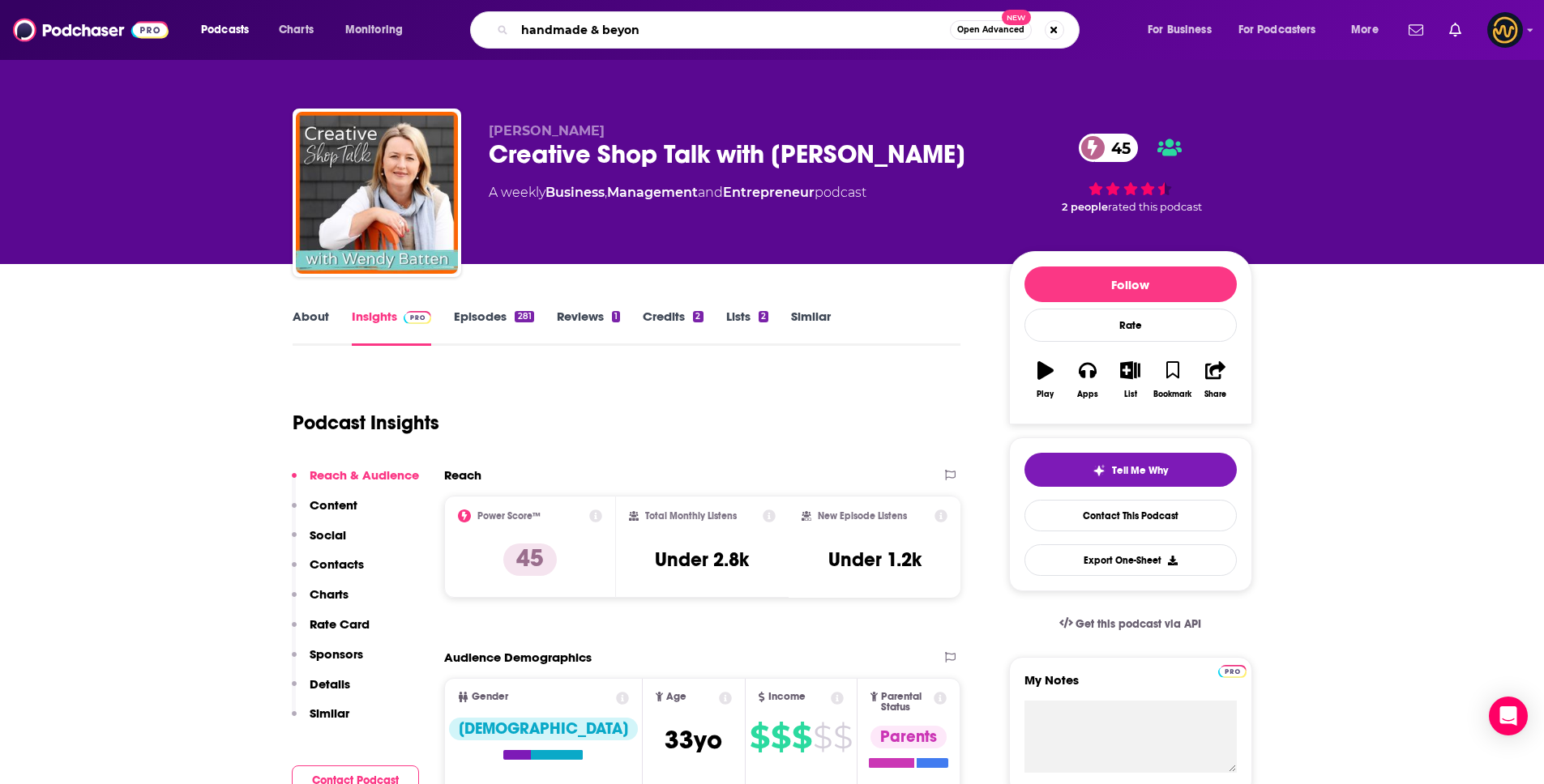
type input "handmade & beyond"
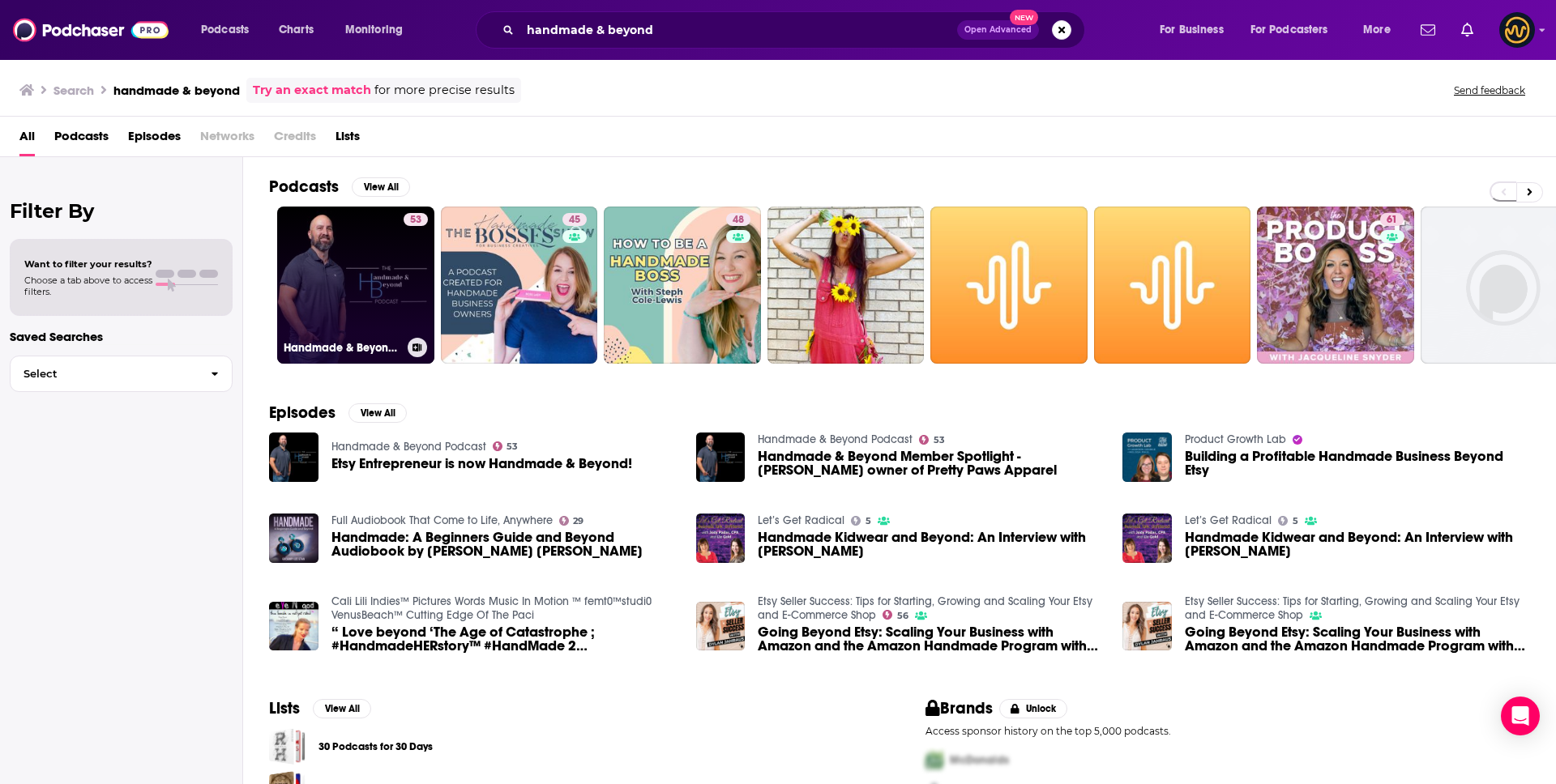
click at [328, 267] on link "53 Handmade & Beyond Podcast" at bounding box center [356, 285] width 157 height 157
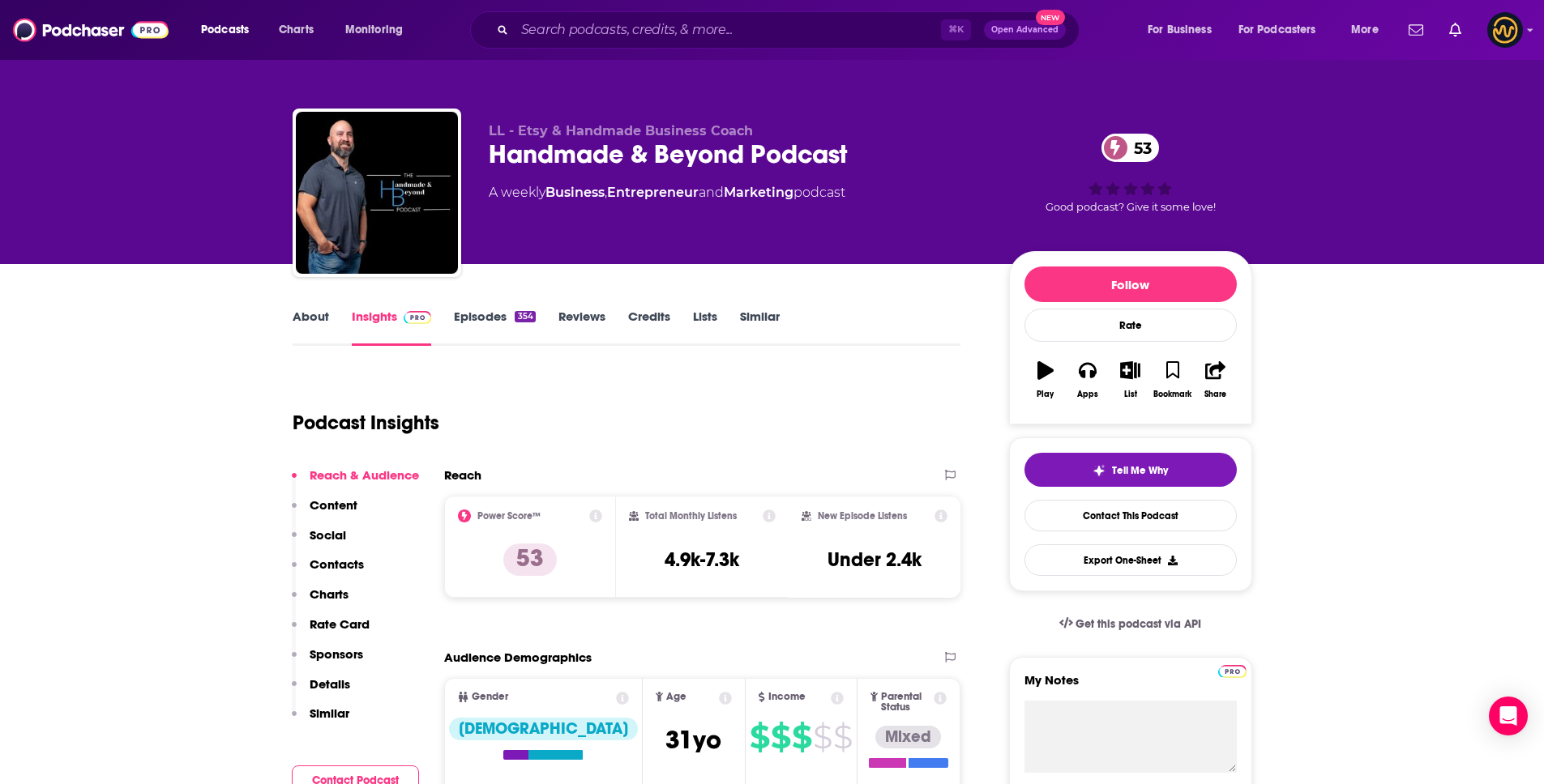
click at [338, 681] on p "Details" at bounding box center [330, 683] width 41 height 16
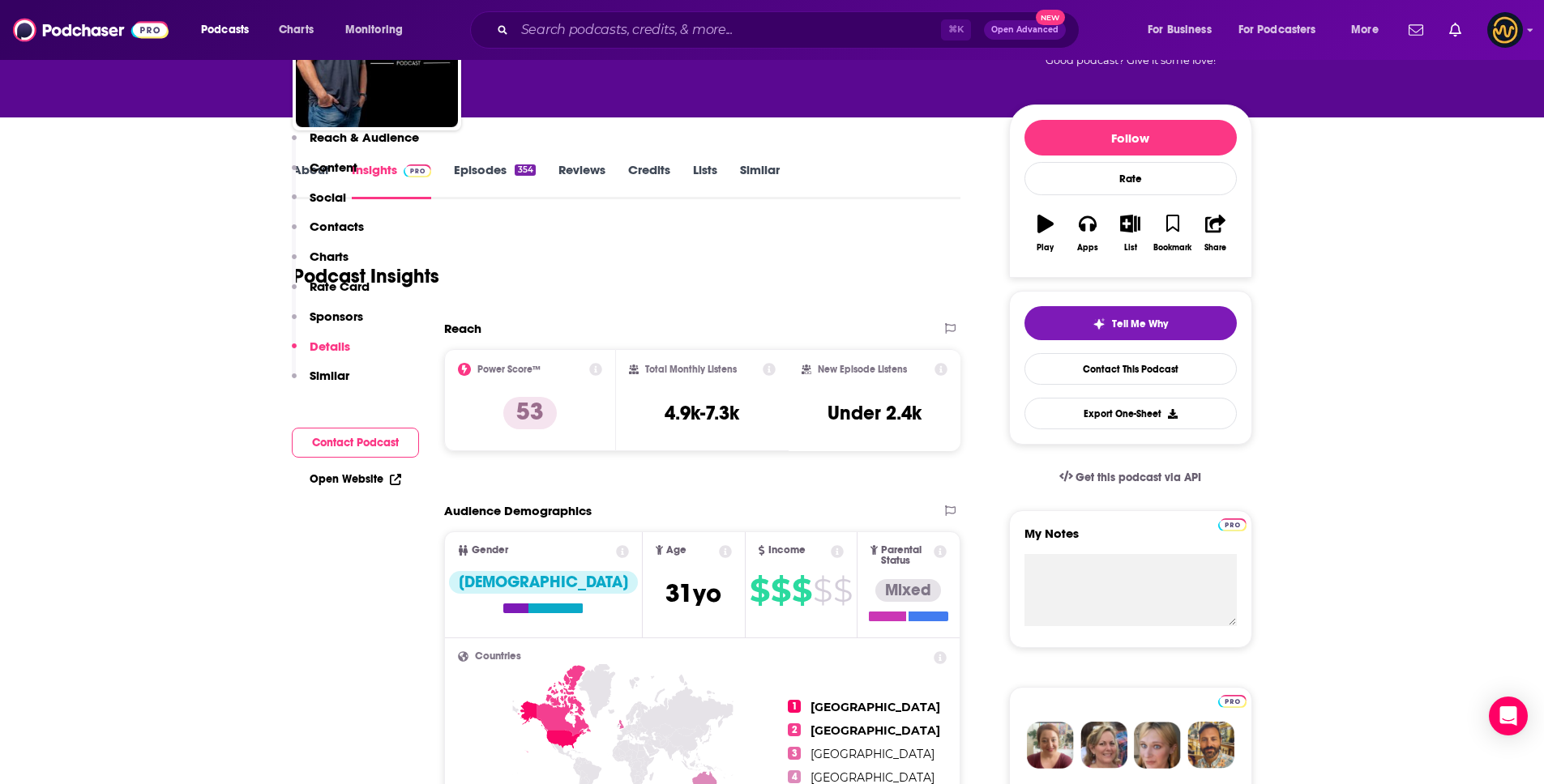
scroll to position [1979, 0]
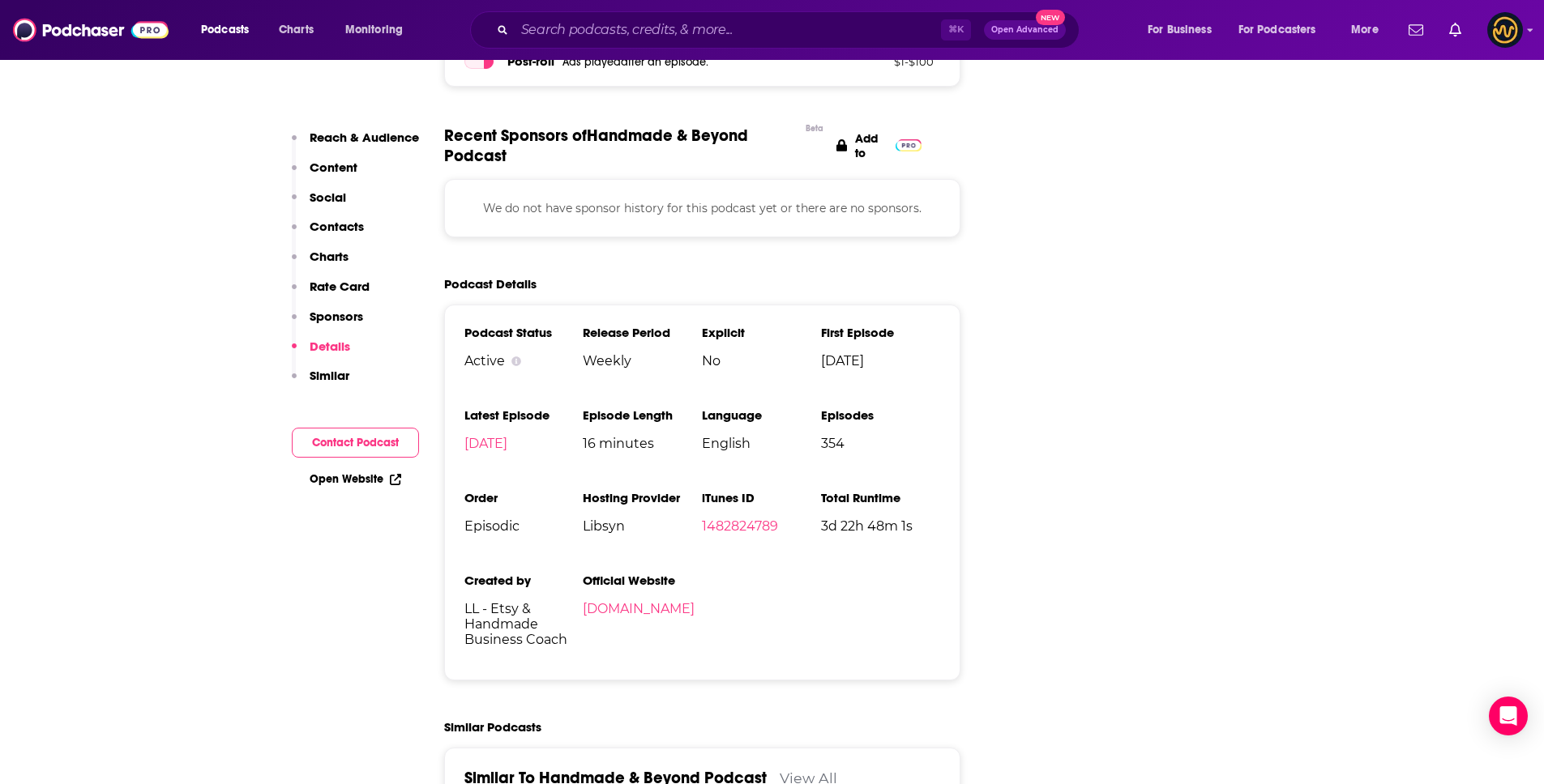
click at [808, 491] on li "iTunes ID 1482824789" at bounding box center [760, 531] width 119 height 82
click at [639, 34] on input "Search podcasts, credits, & more..." at bounding box center [727, 30] width 426 height 26
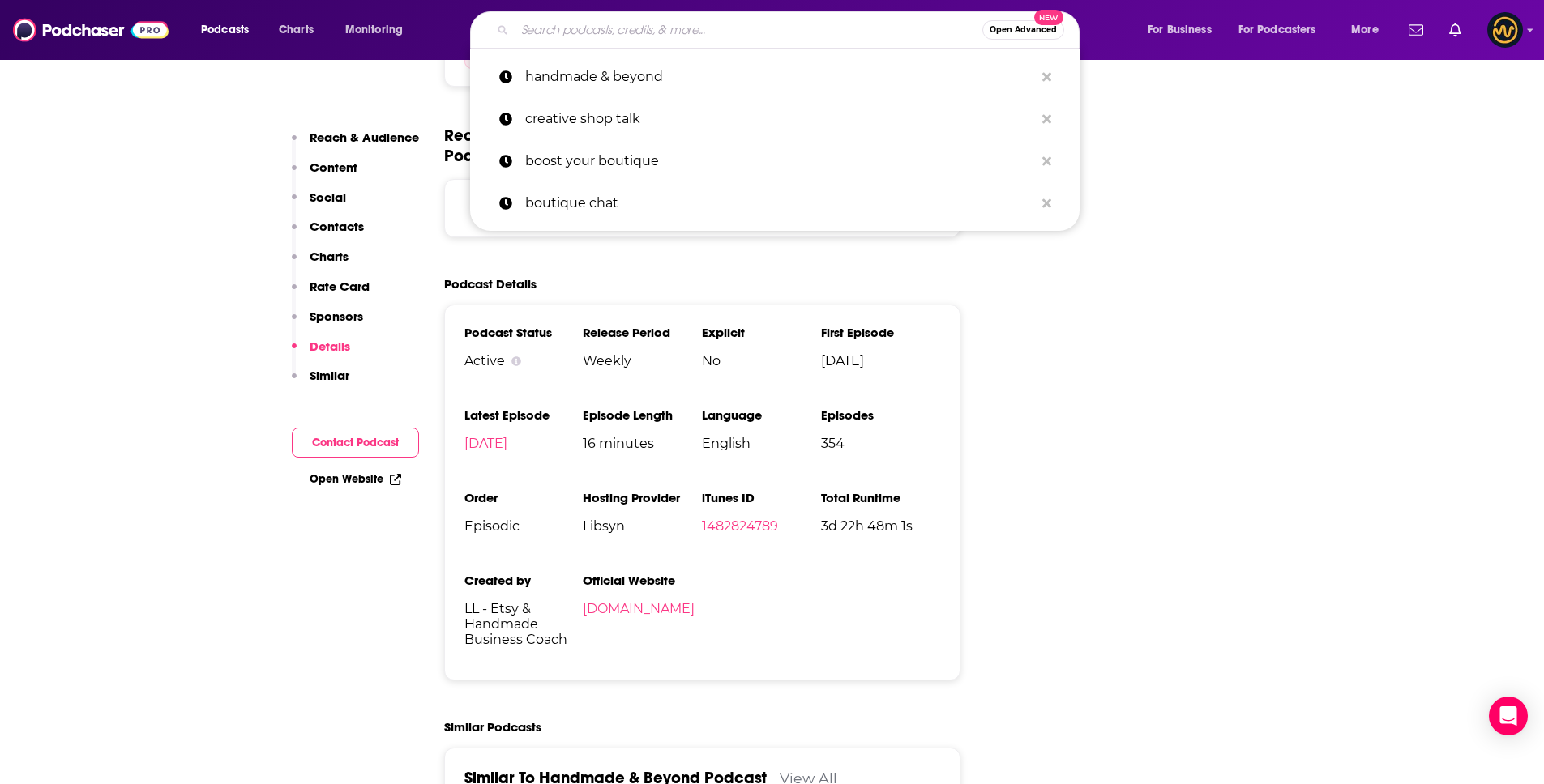
click at [639, 34] on input "Search podcasts, credits, & more..." at bounding box center [748, 30] width 468 height 26
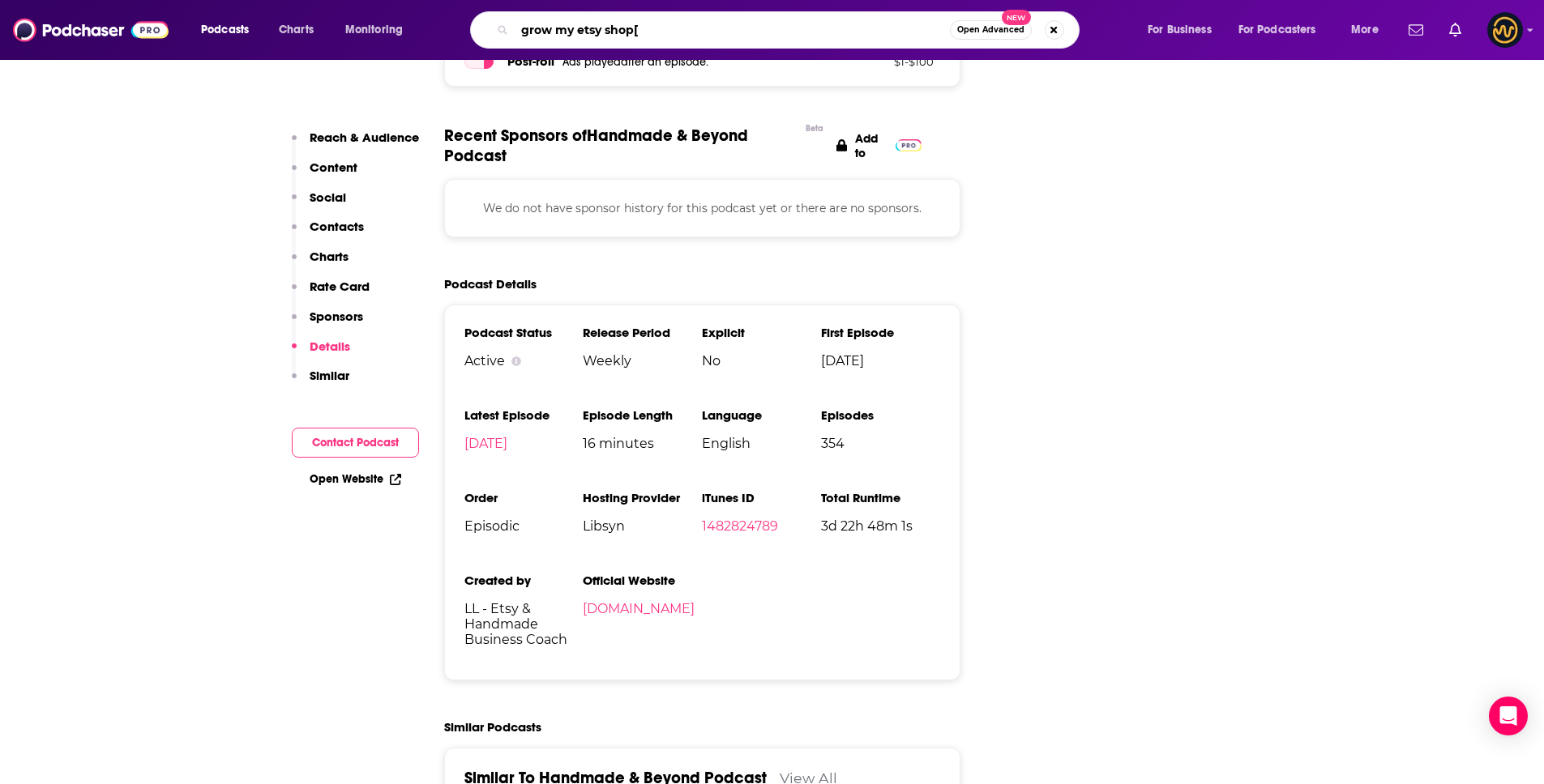
type input "grow my etsy shop"
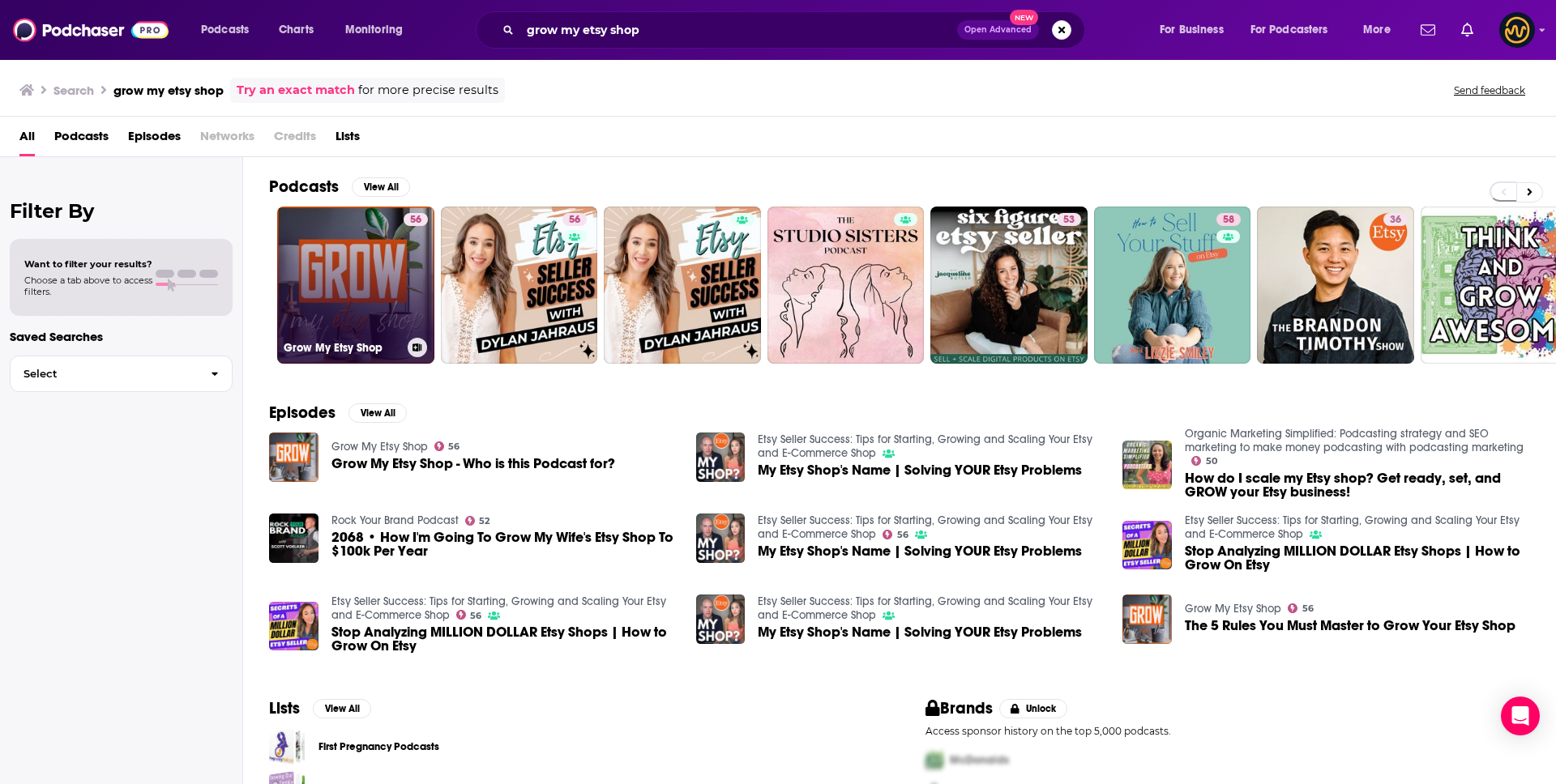
click at [331, 285] on link "56 Grow My Etsy Shop" at bounding box center [356, 285] width 157 height 157
click at [321, 283] on link "56 Grow My Etsy Shop" at bounding box center [356, 285] width 157 height 157
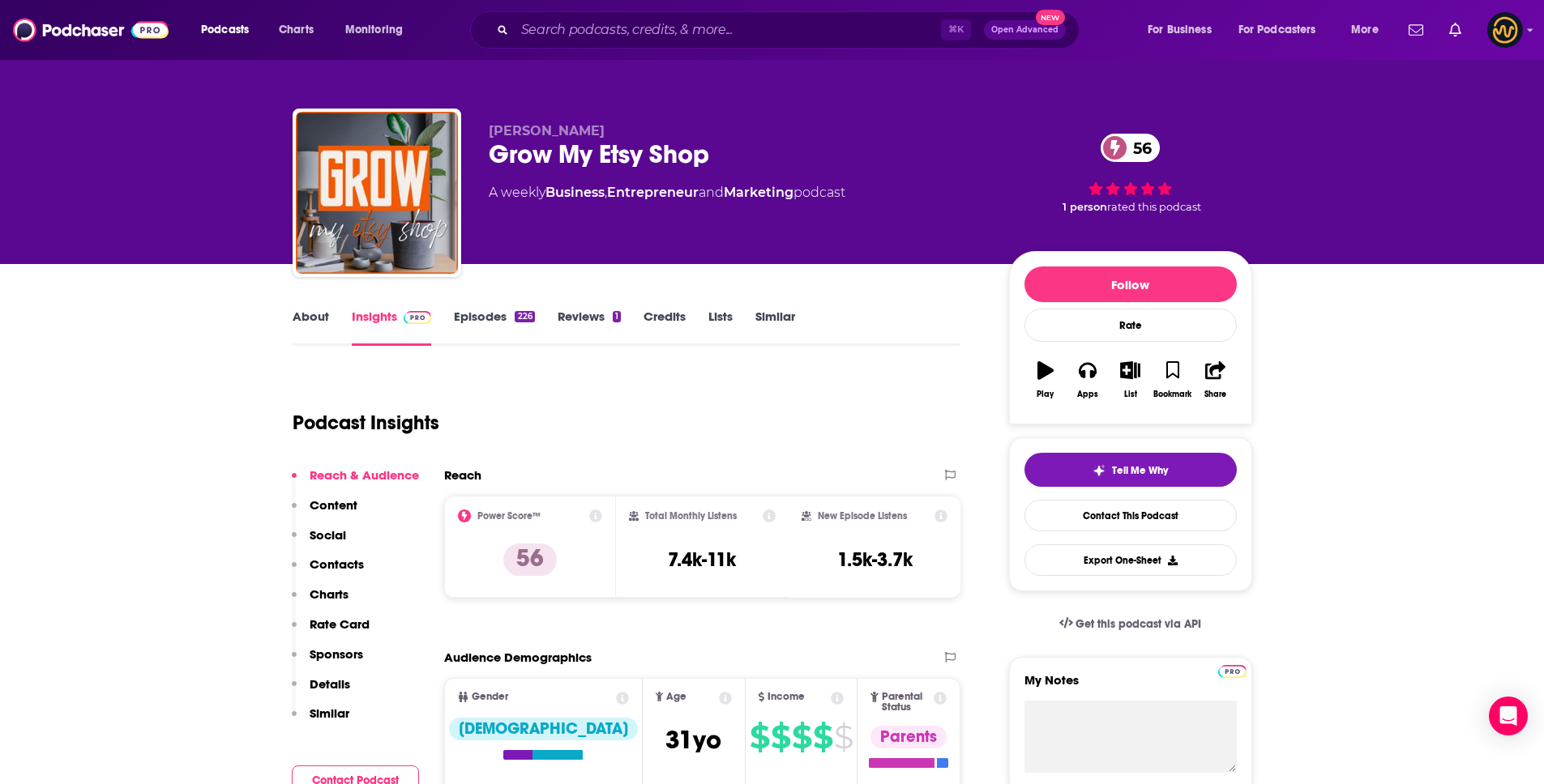
click at [333, 685] on p "Details" at bounding box center [330, 683] width 41 height 16
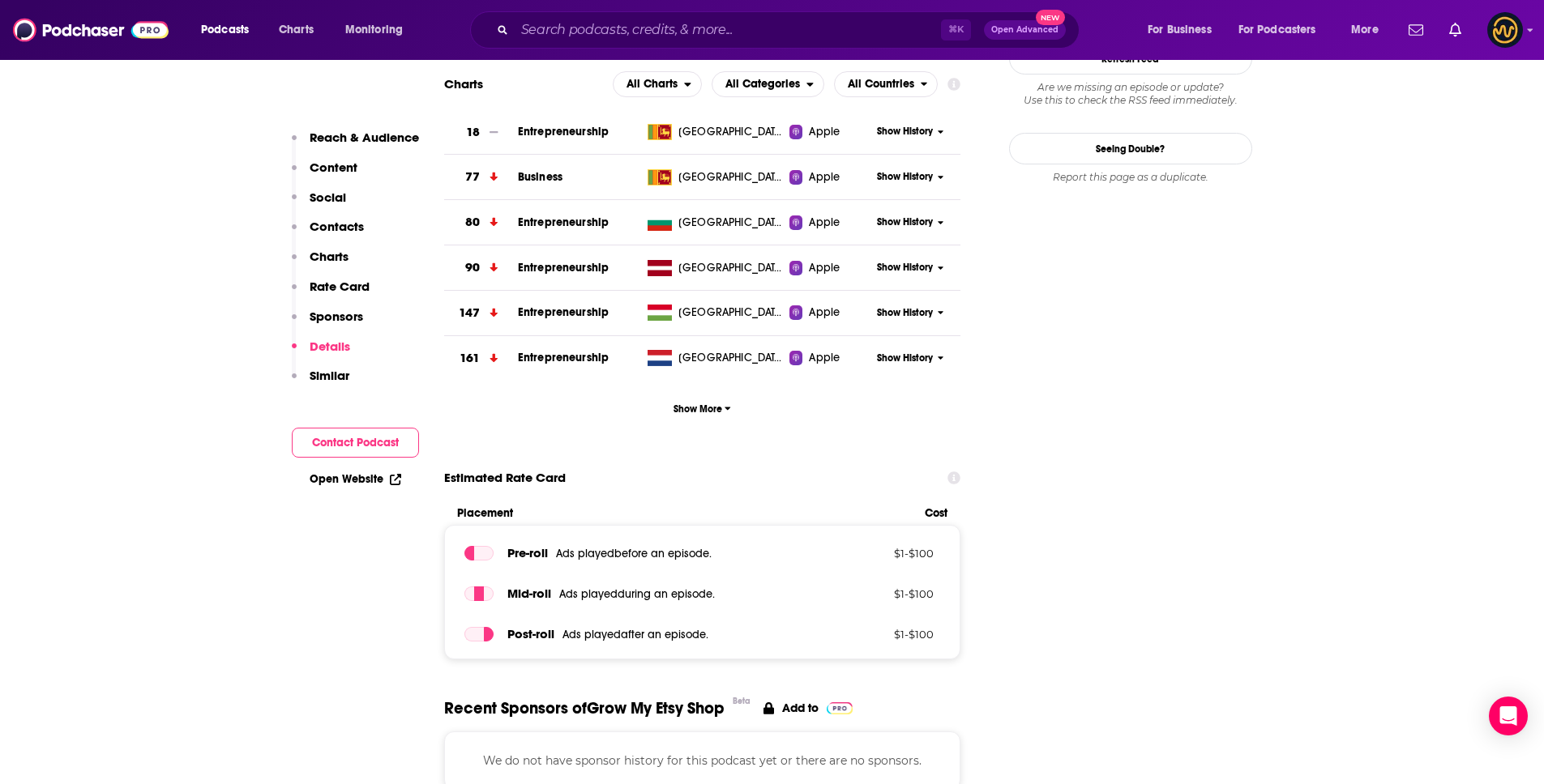
scroll to position [2343, 0]
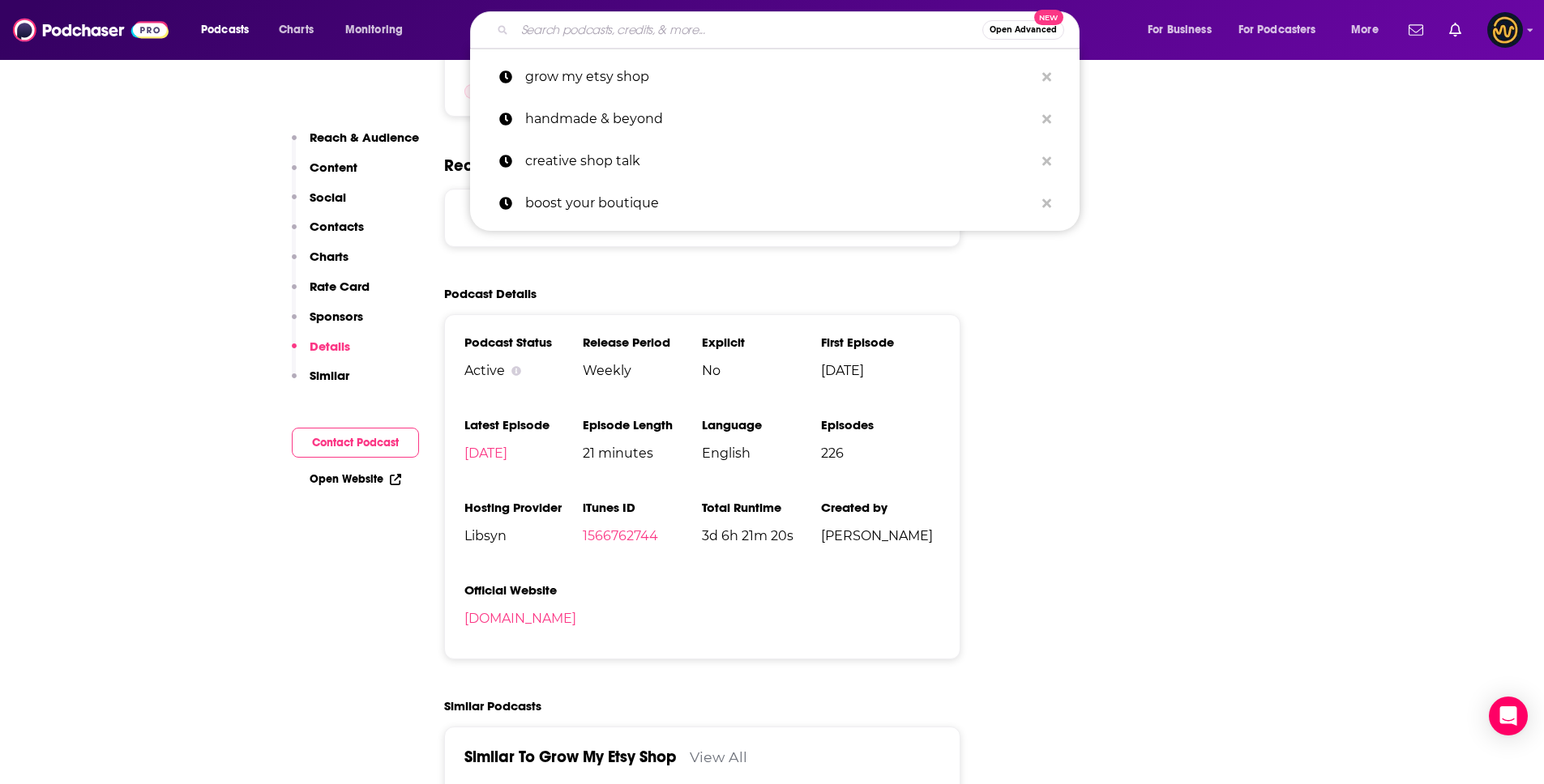
click at [711, 33] on input "Search podcasts, credits, & more..." at bounding box center [748, 30] width 468 height 26
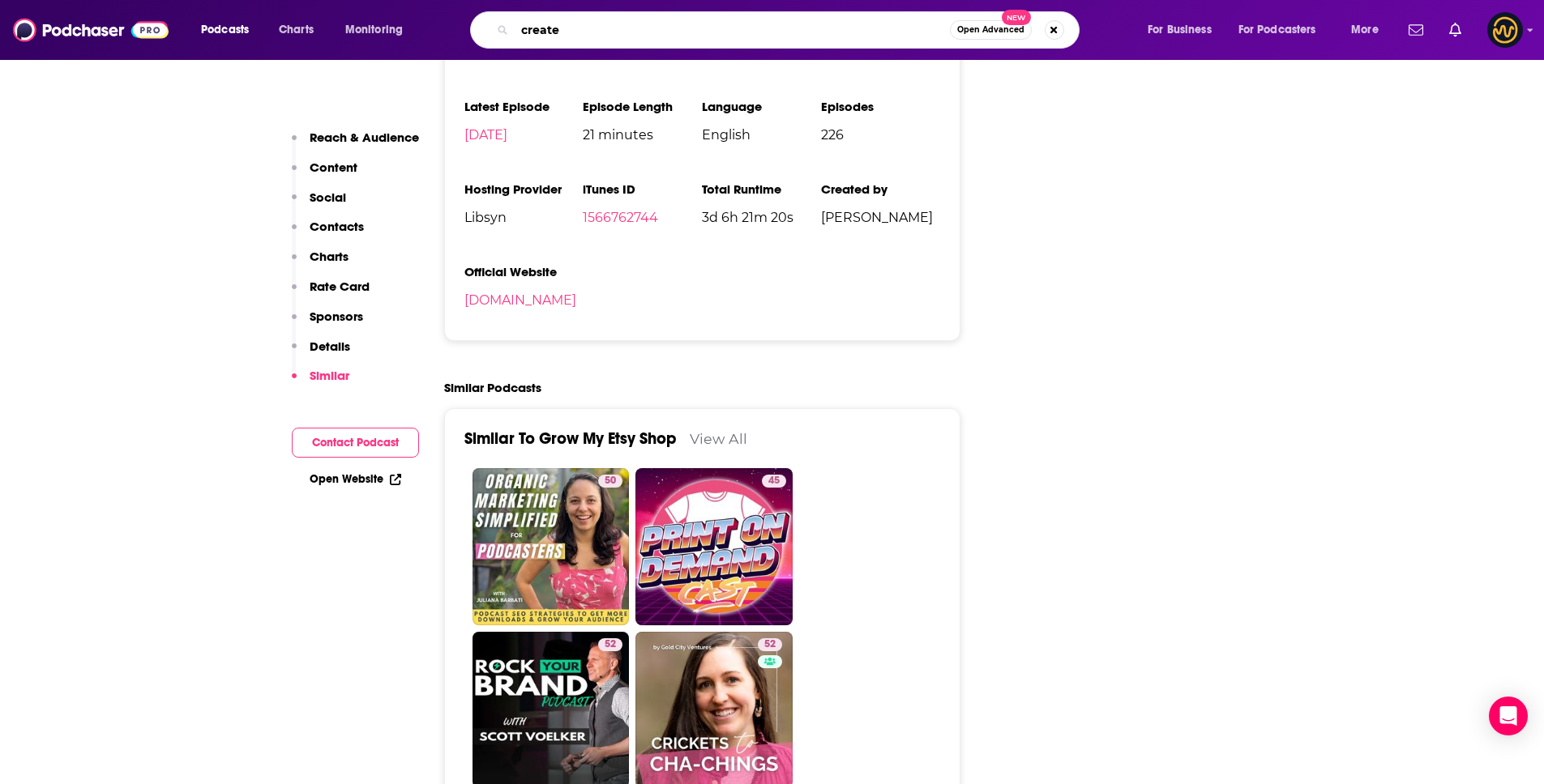
scroll to position [2820, 0]
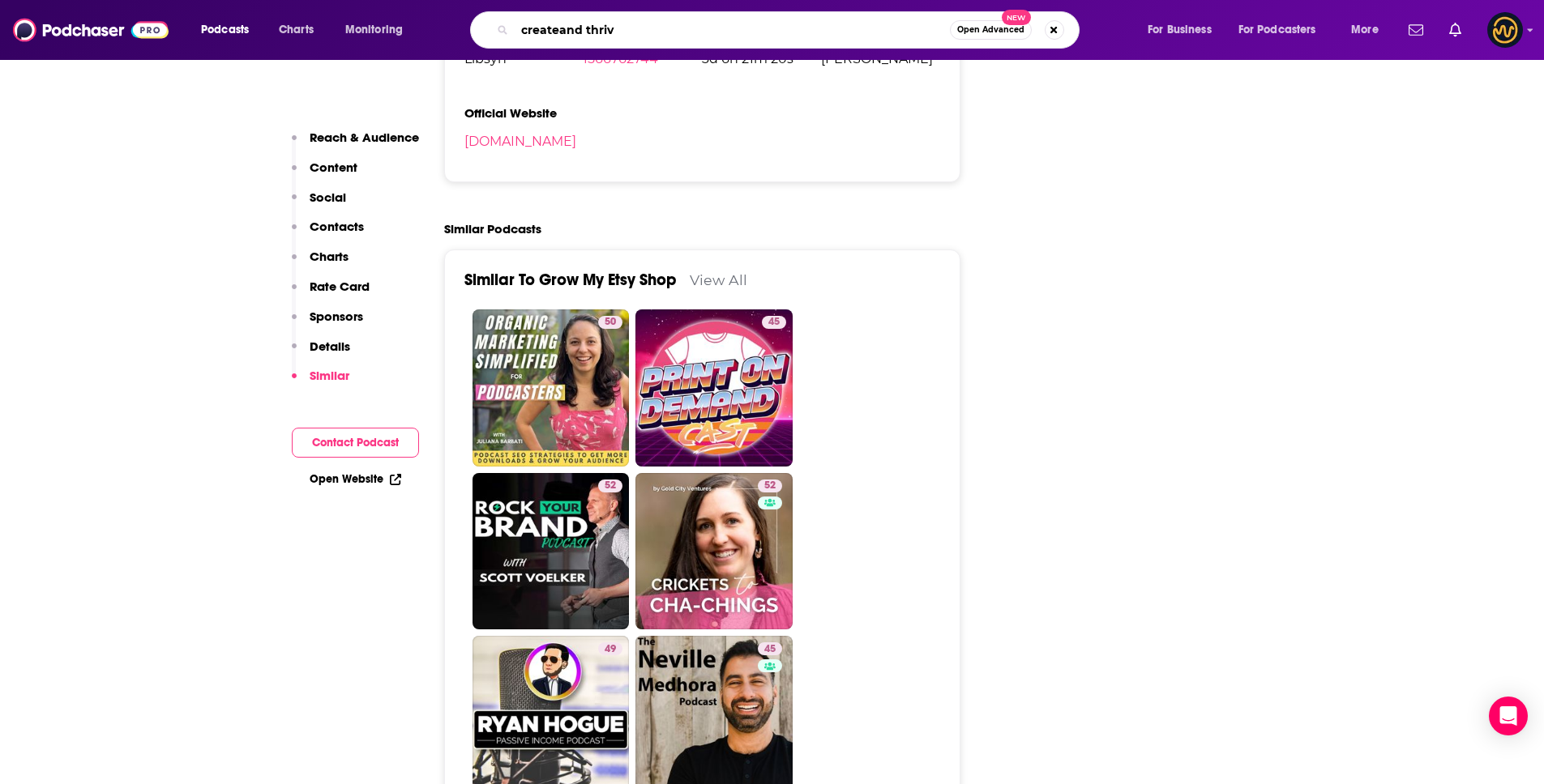
type input "createand thrive"
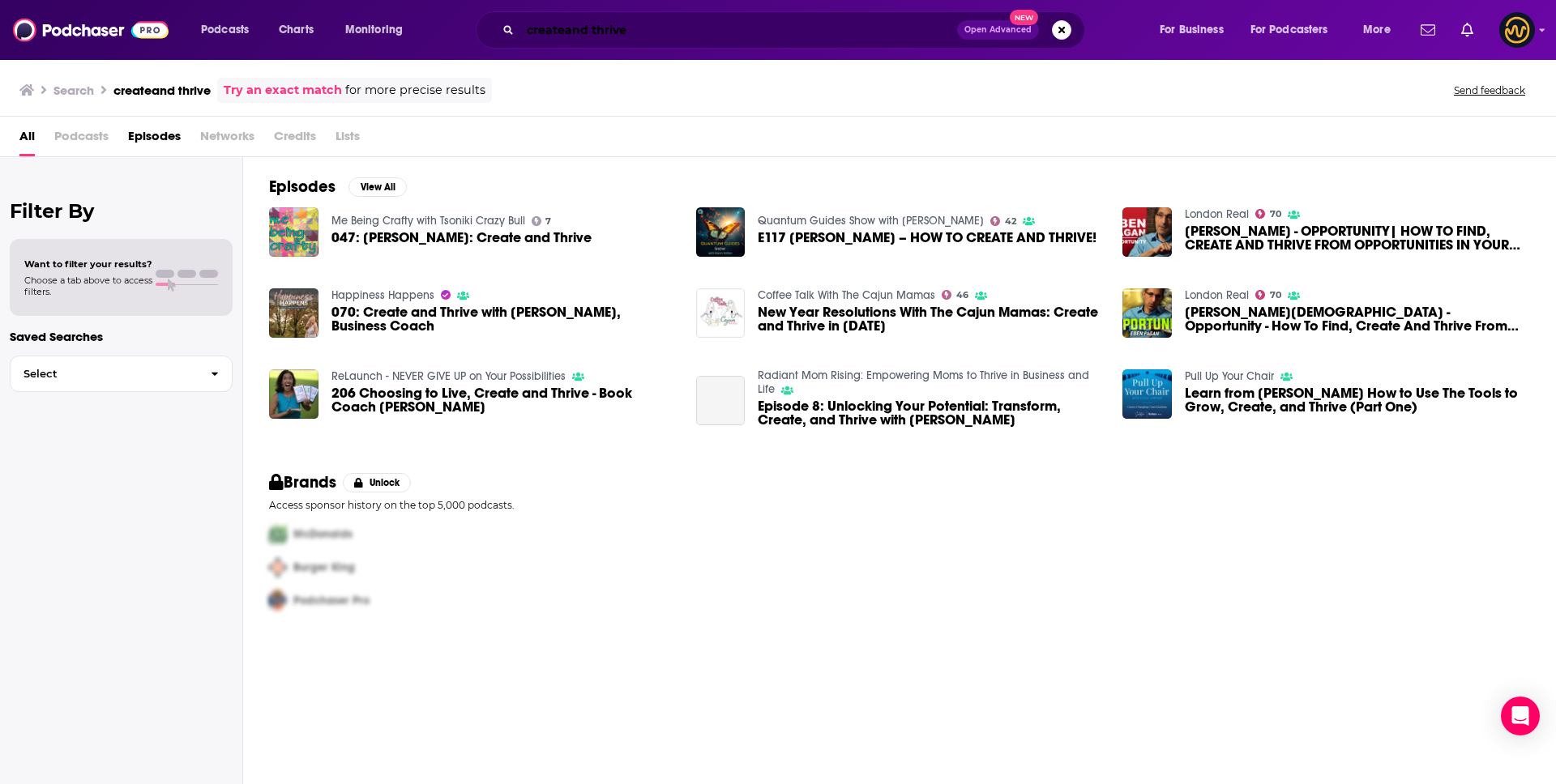
click at [568, 33] on input "createand thrive" at bounding box center [738, 30] width 437 height 26
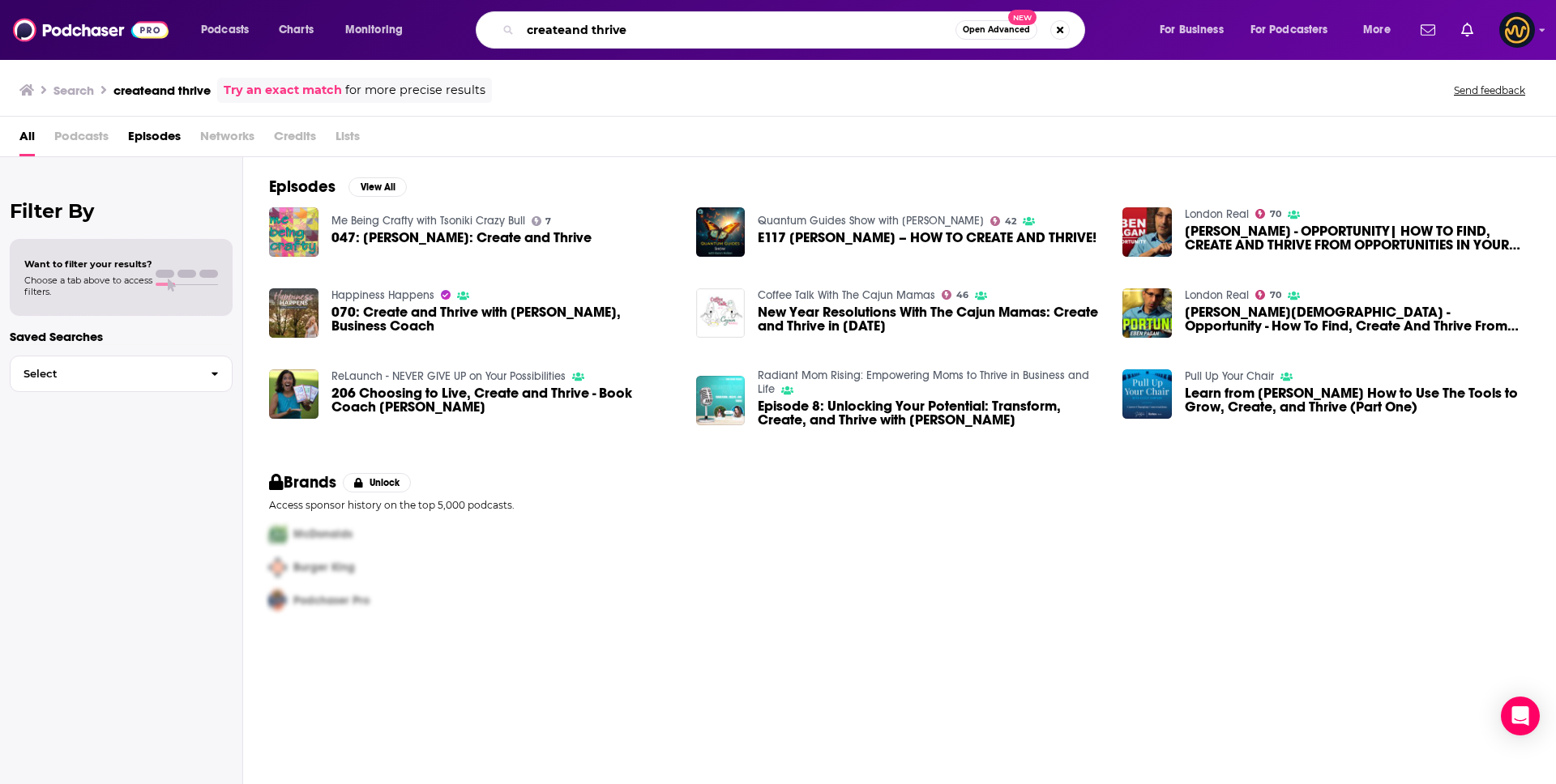
click at [565, 31] on input "createand thrive" at bounding box center [737, 30] width 435 height 26
type input "create and thrive"
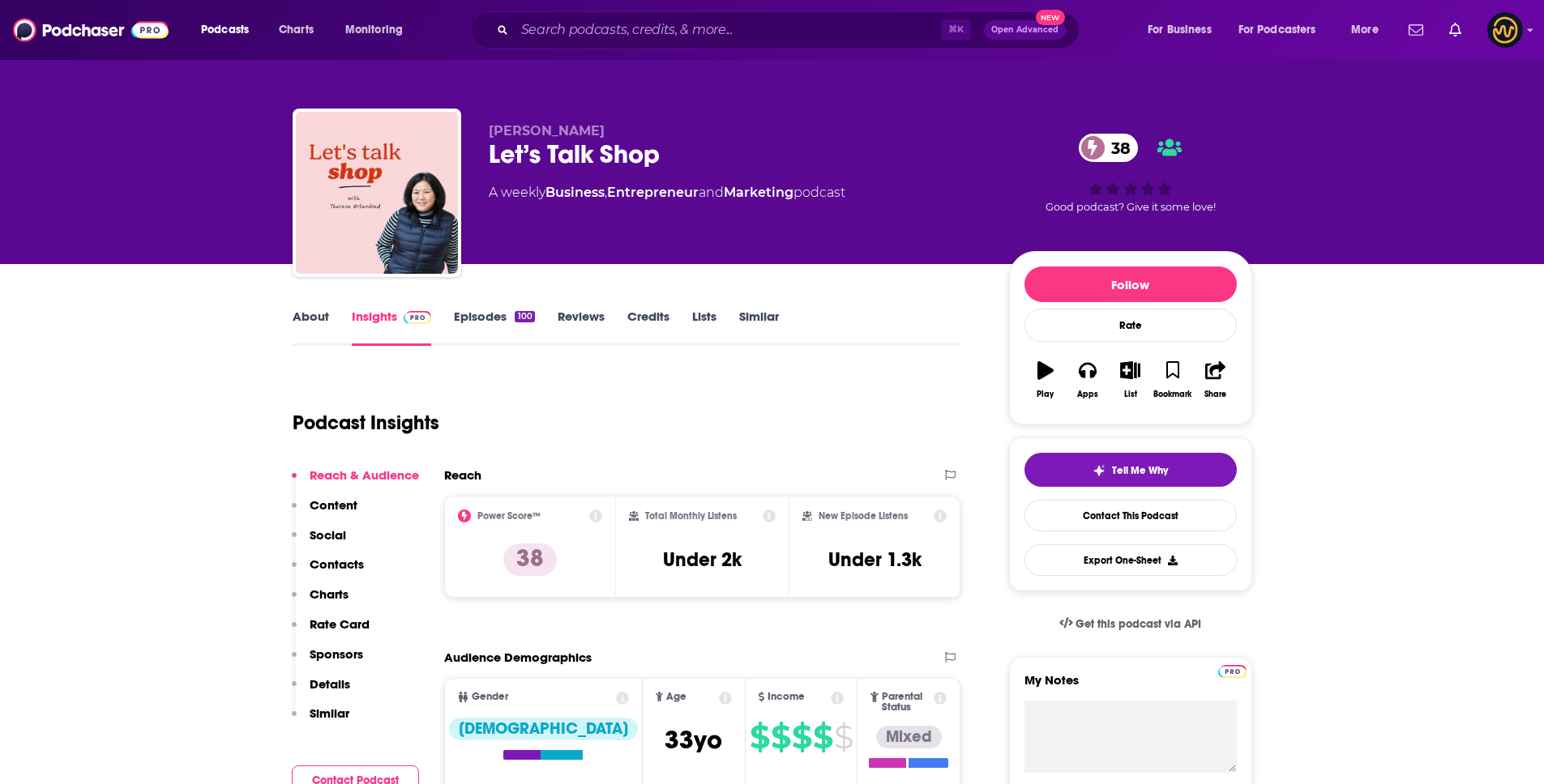
click at [298, 320] on link "About" at bounding box center [310, 327] width 36 height 37
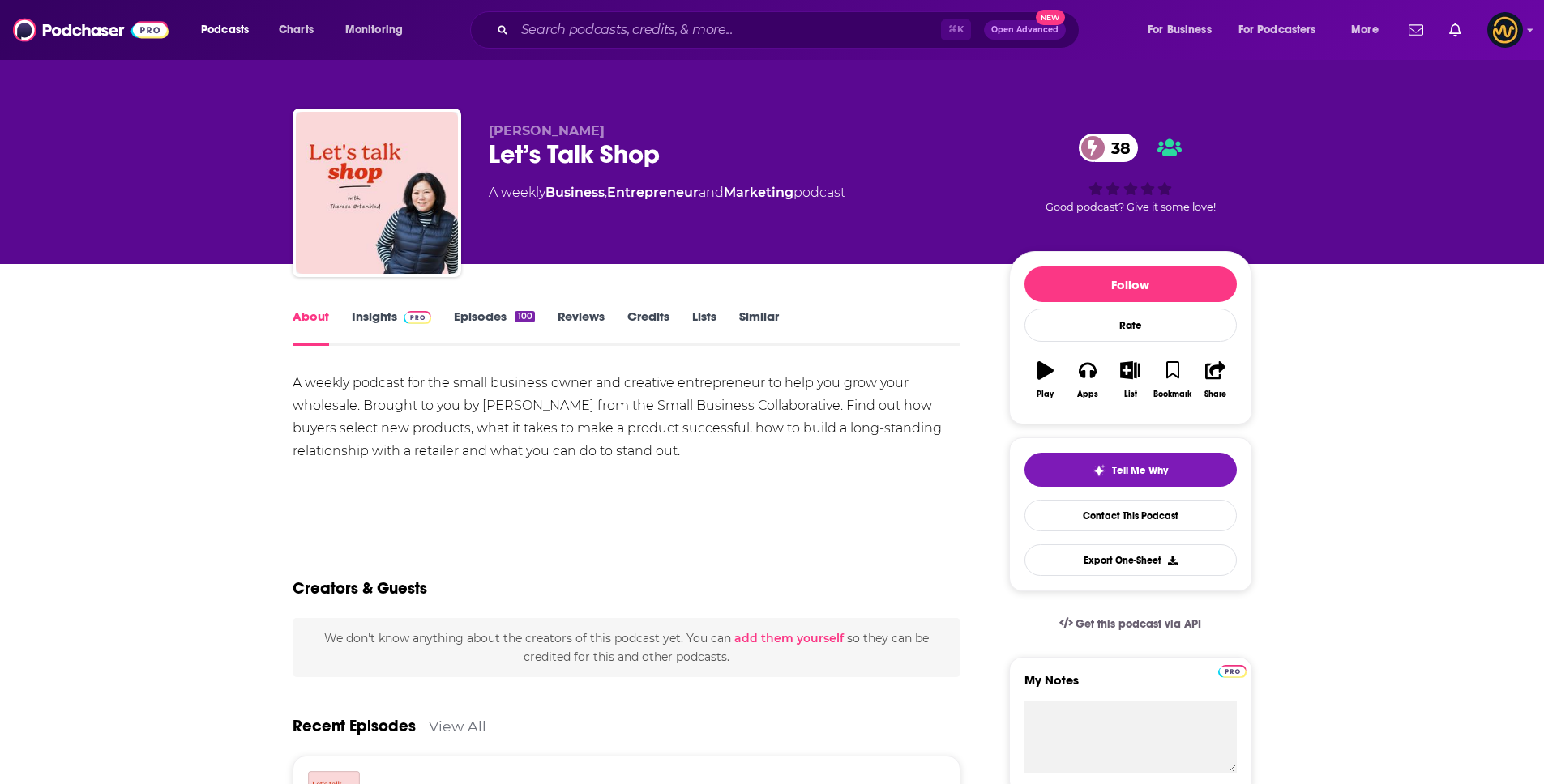
click at [481, 316] on link "Episodes 100" at bounding box center [493, 327] width 80 height 37
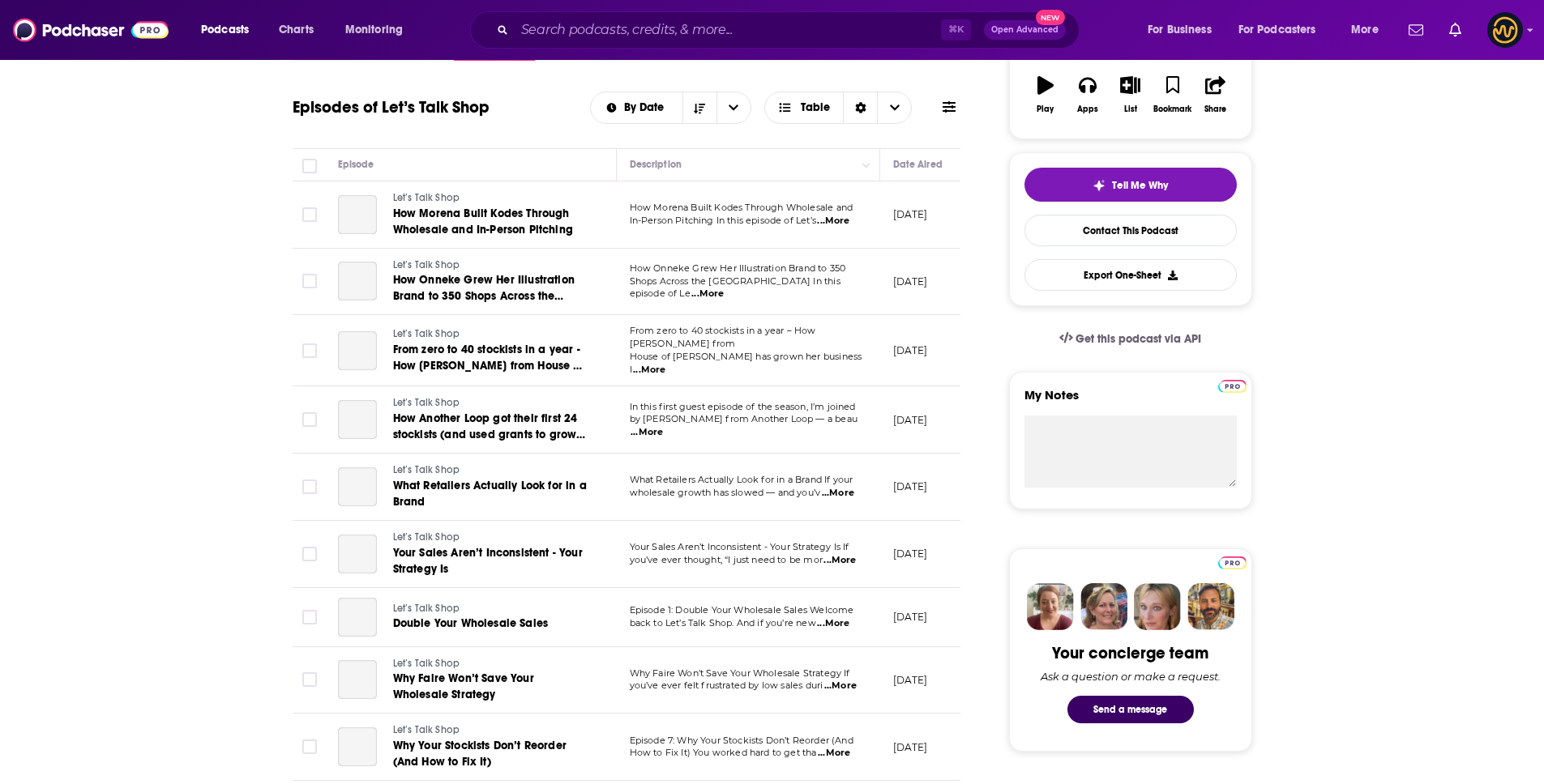
scroll to position [339, 0]
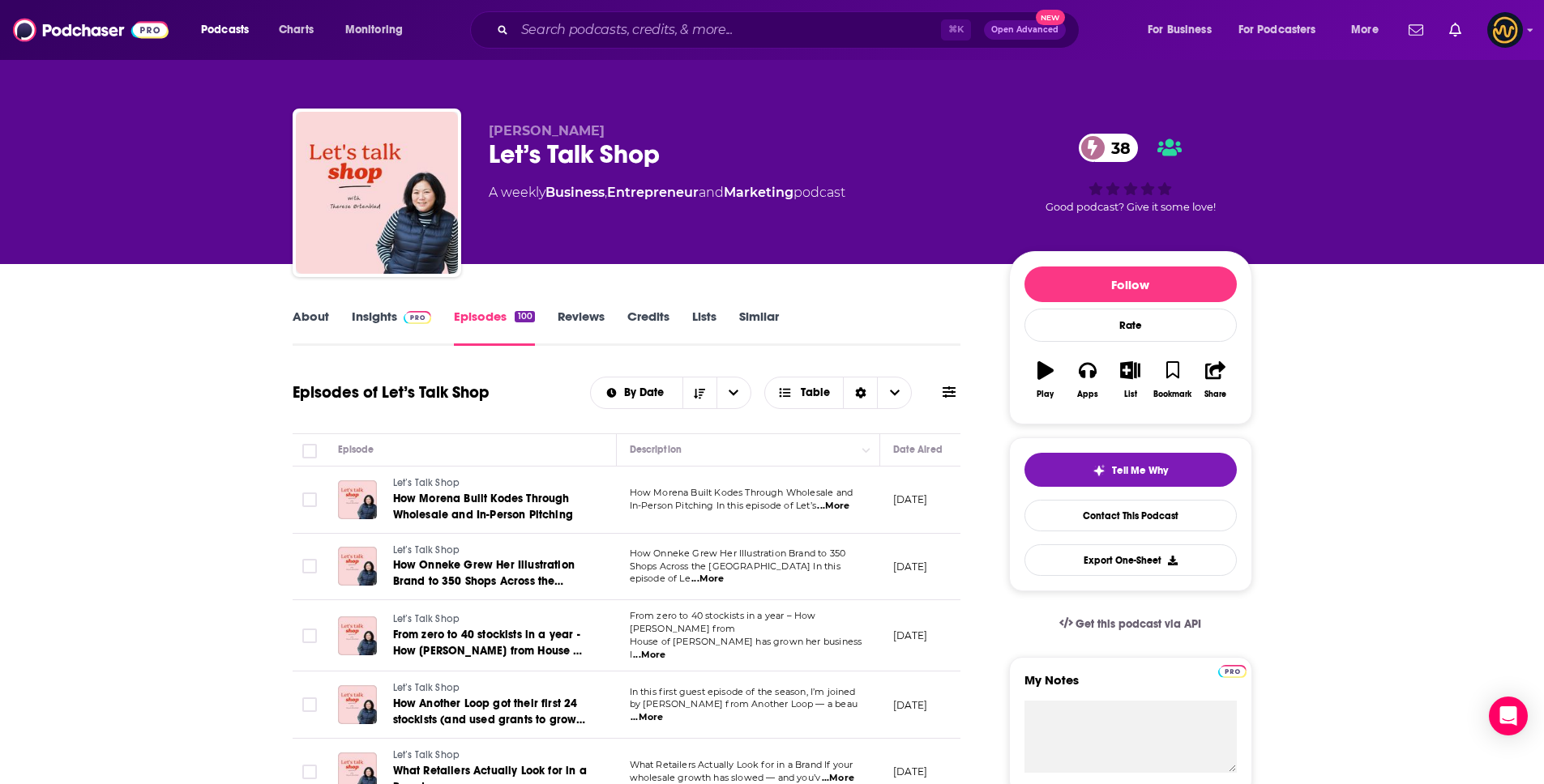
click at [392, 320] on link "Insights" at bounding box center [392, 327] width 80 height 37
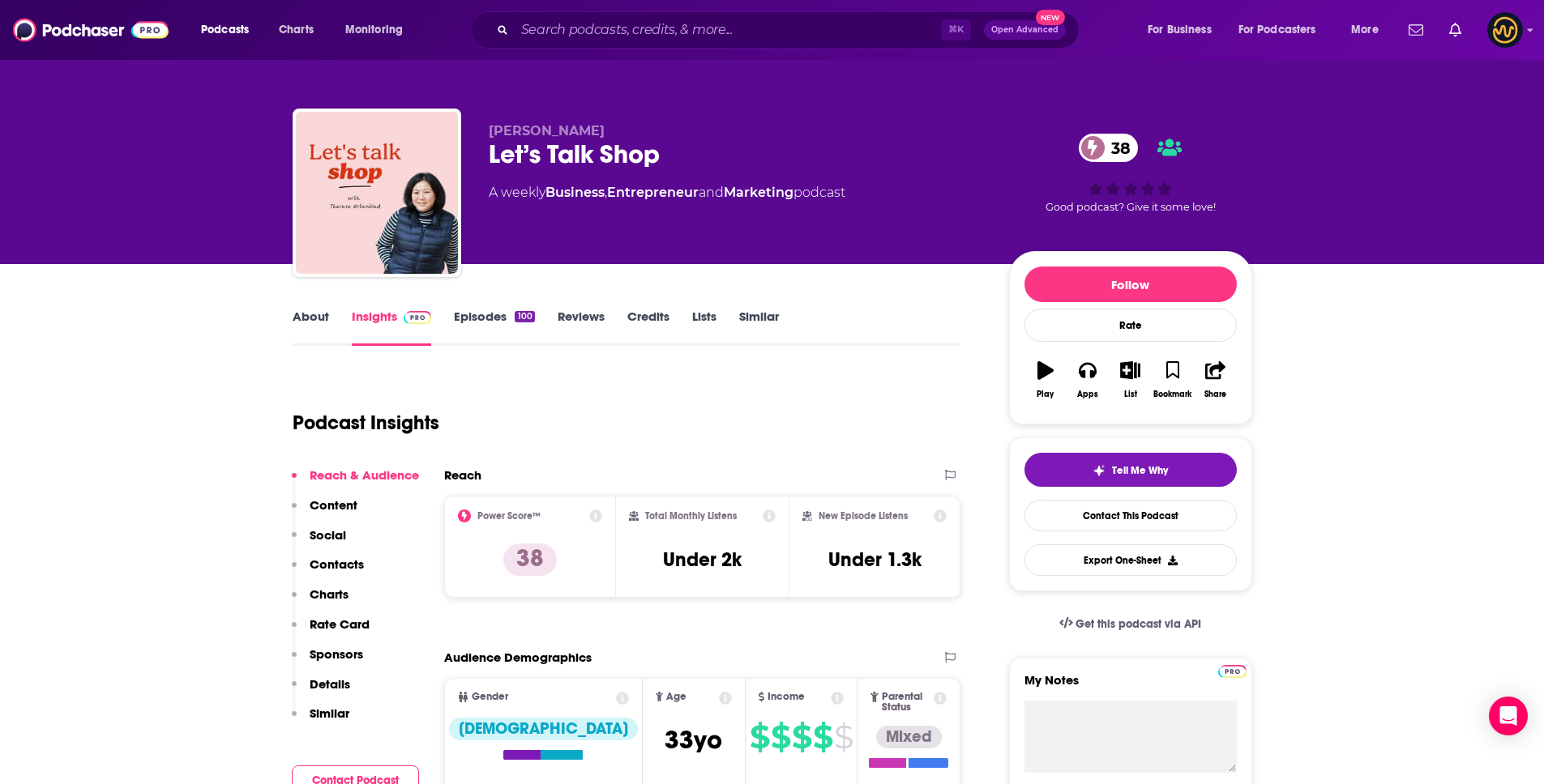
click at [305, 313] on link "About" at bounding box center [310, 327] width 36 height 37
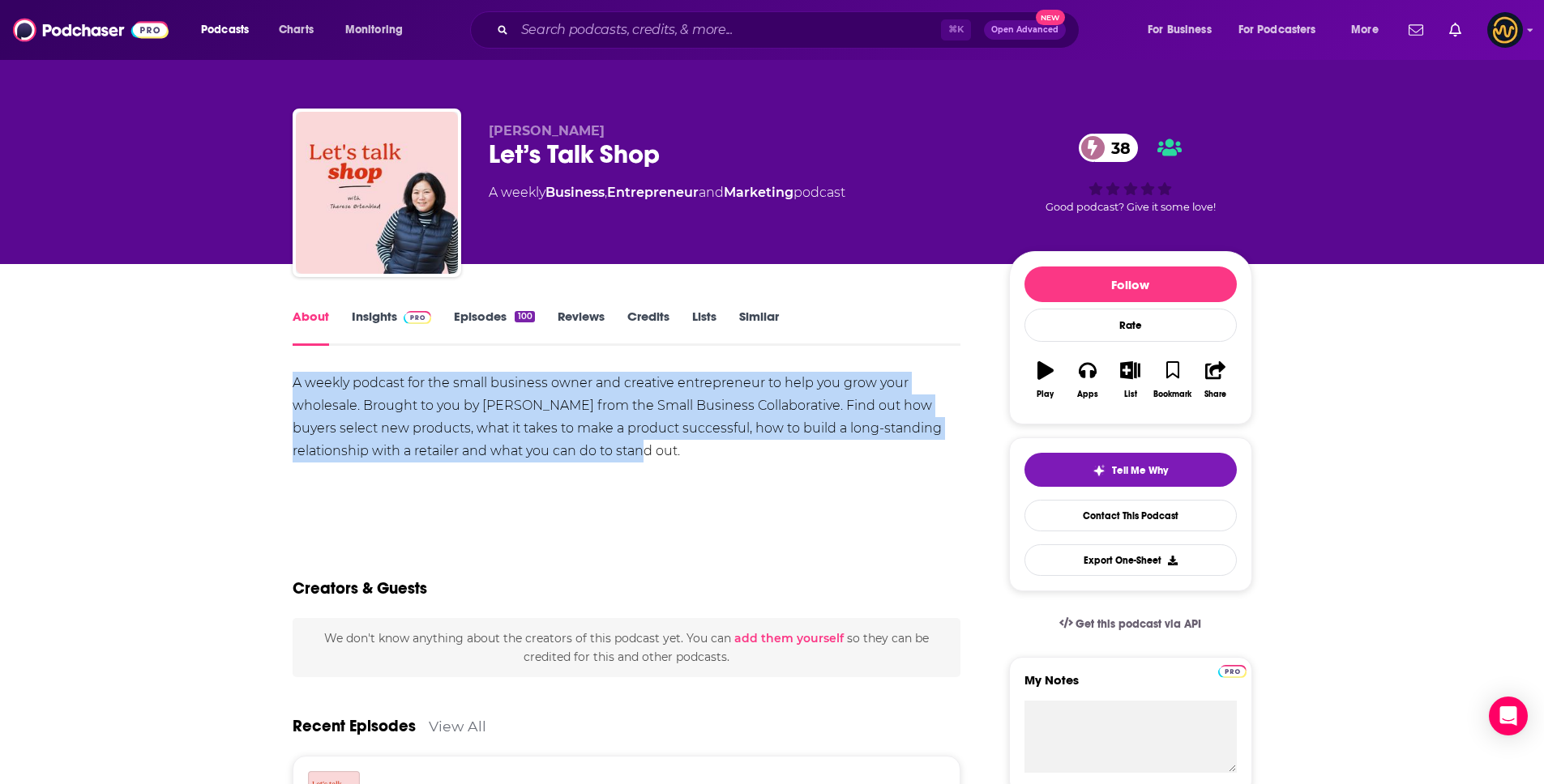
drag, startPoint x: 289, startPoint y: 383, endPoint x: 619, endPoint y: 446, distance: 336.0
copy div "A weekly podcast for the small business owner and creative entrepreneur to help…"
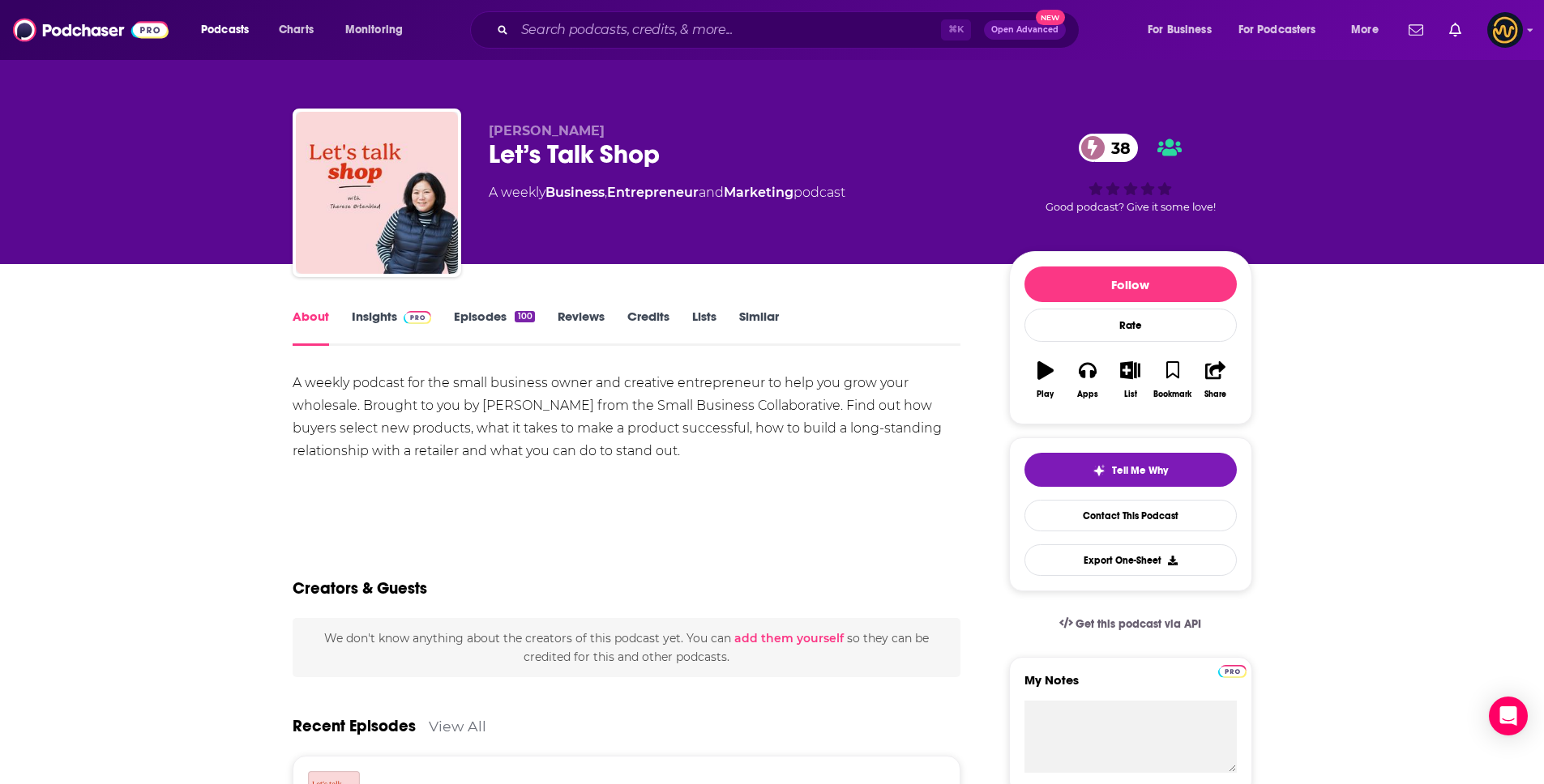
click at [395, 307] on div "About Insights Episodes 100 Reviews Credits Lists Similar" at bounding box center [627, 326] width 669 height 40
click at [387, 315] on link "Insights" at bounding box center [392, 327] width 80 height 37
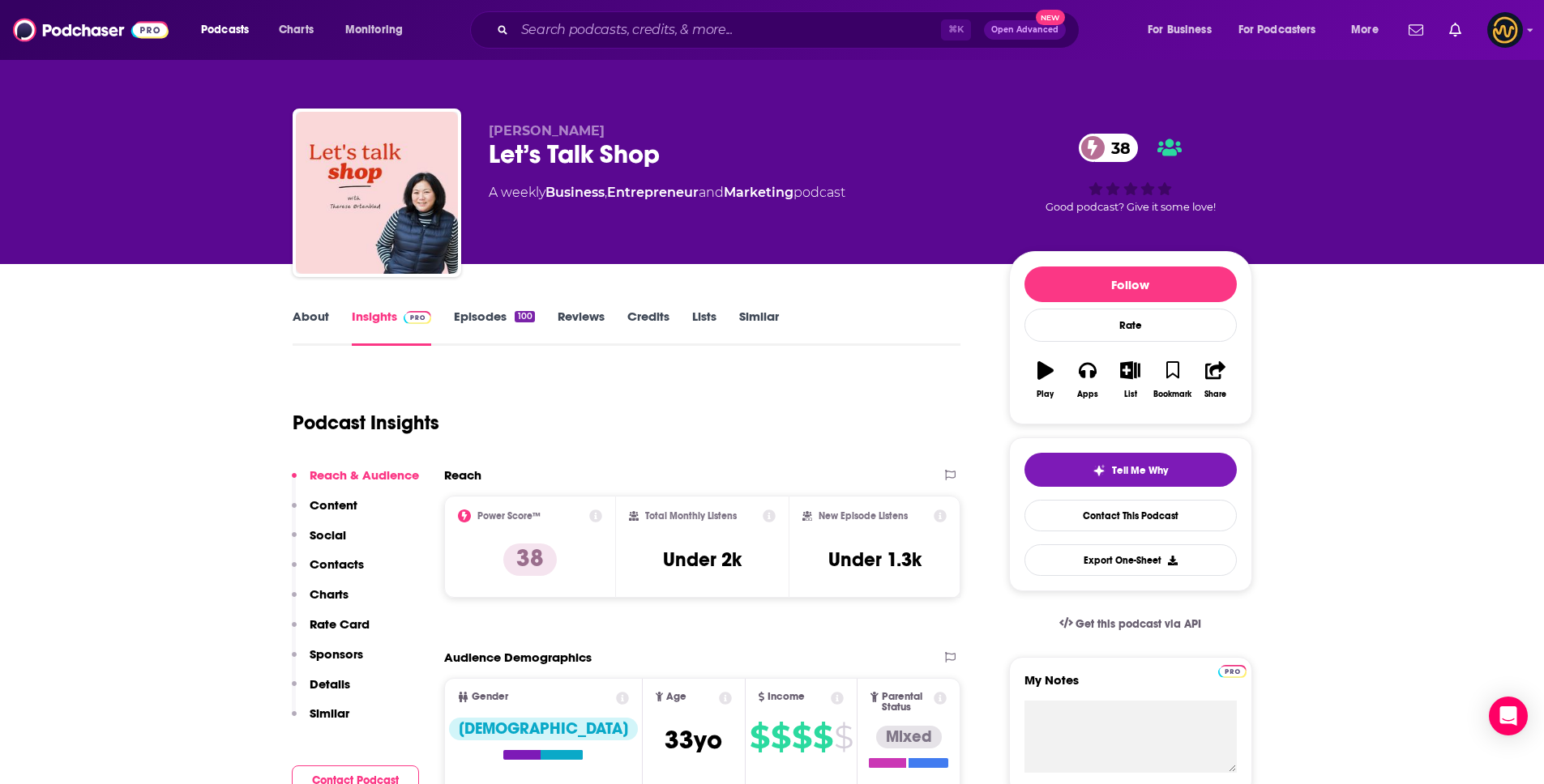
click at [336, 681] on p "Details" at bounding box center [330, 683] width 41 height 16
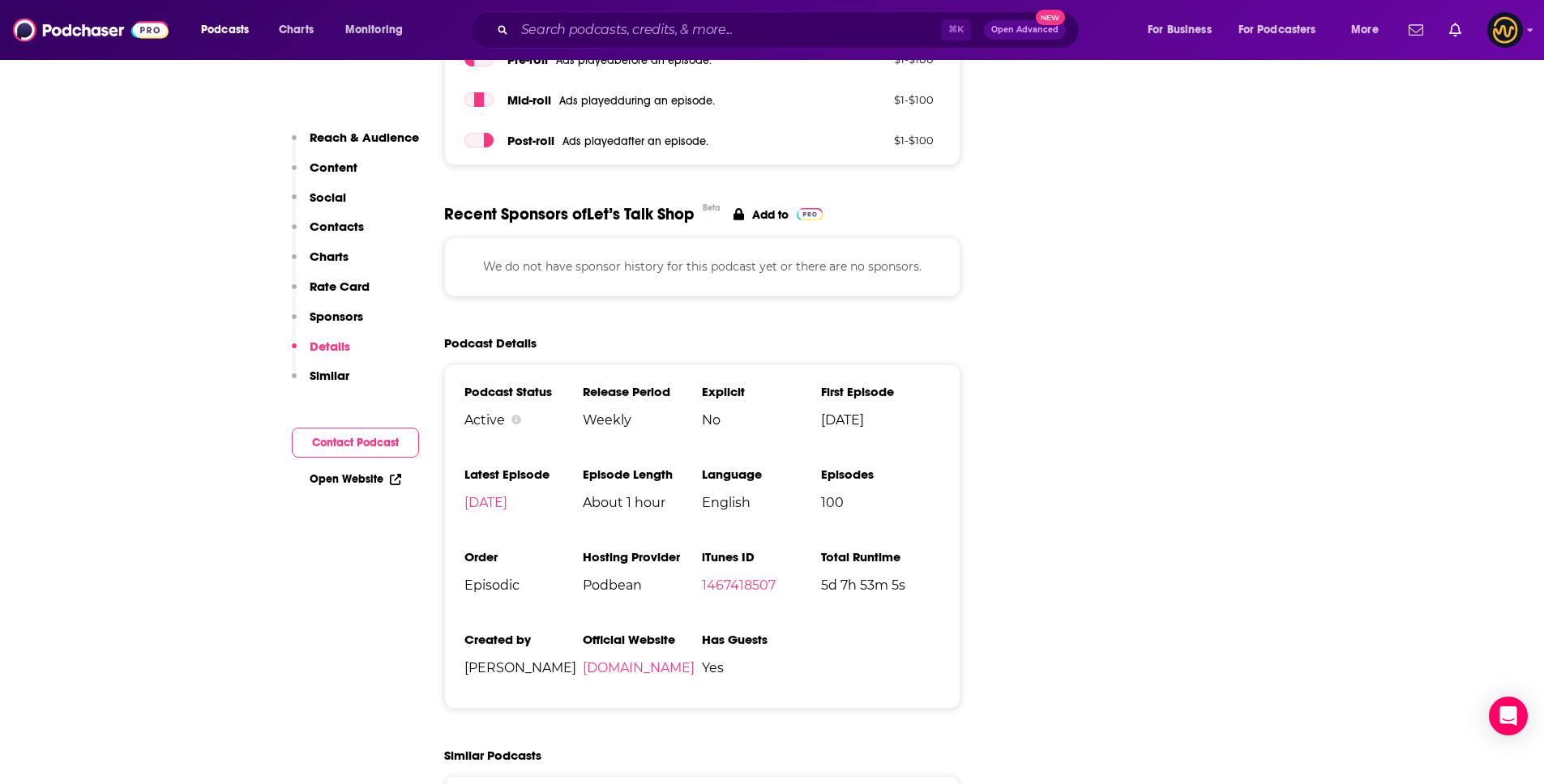
scroll to position [2055, 0]
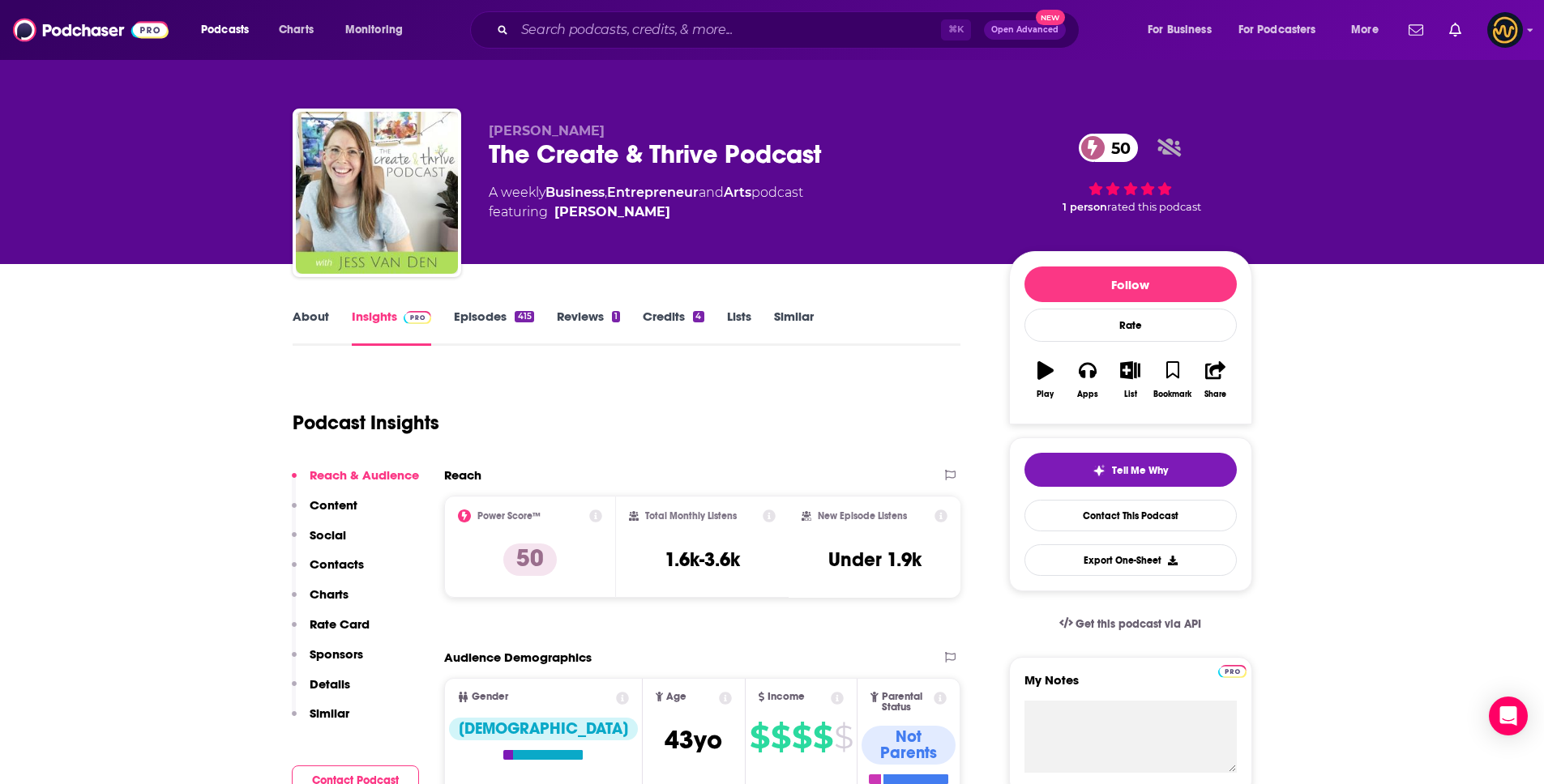
click at [333, 681] on p "Details" at bounding box center [330, 683] width 41 height 16
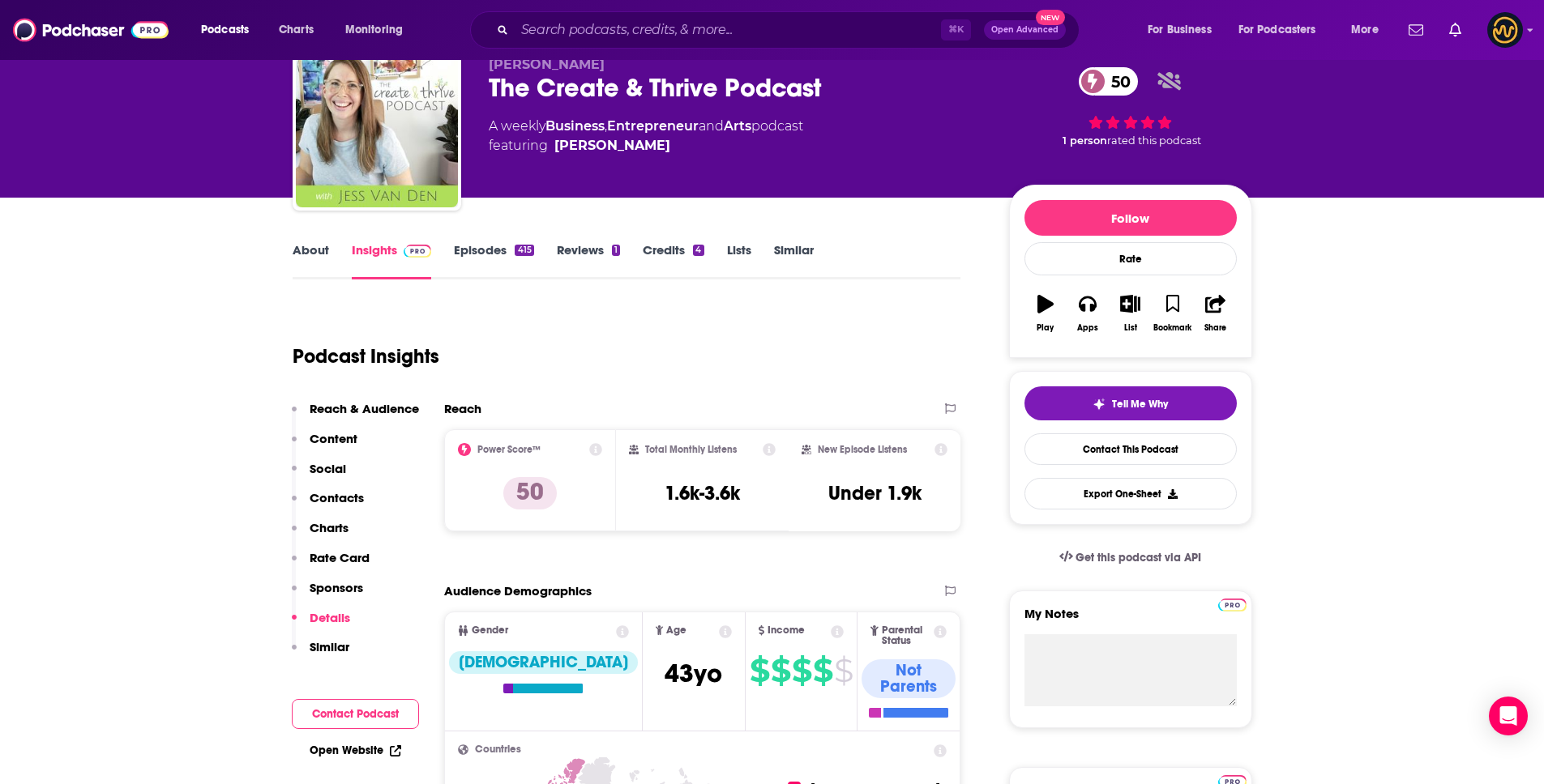
click at [333, 669] on div "Reach & Audience Content Social Contacts Charts Rate Card Sponsors Details Simi…" at bounding box center [356, 535] width 128 height 268
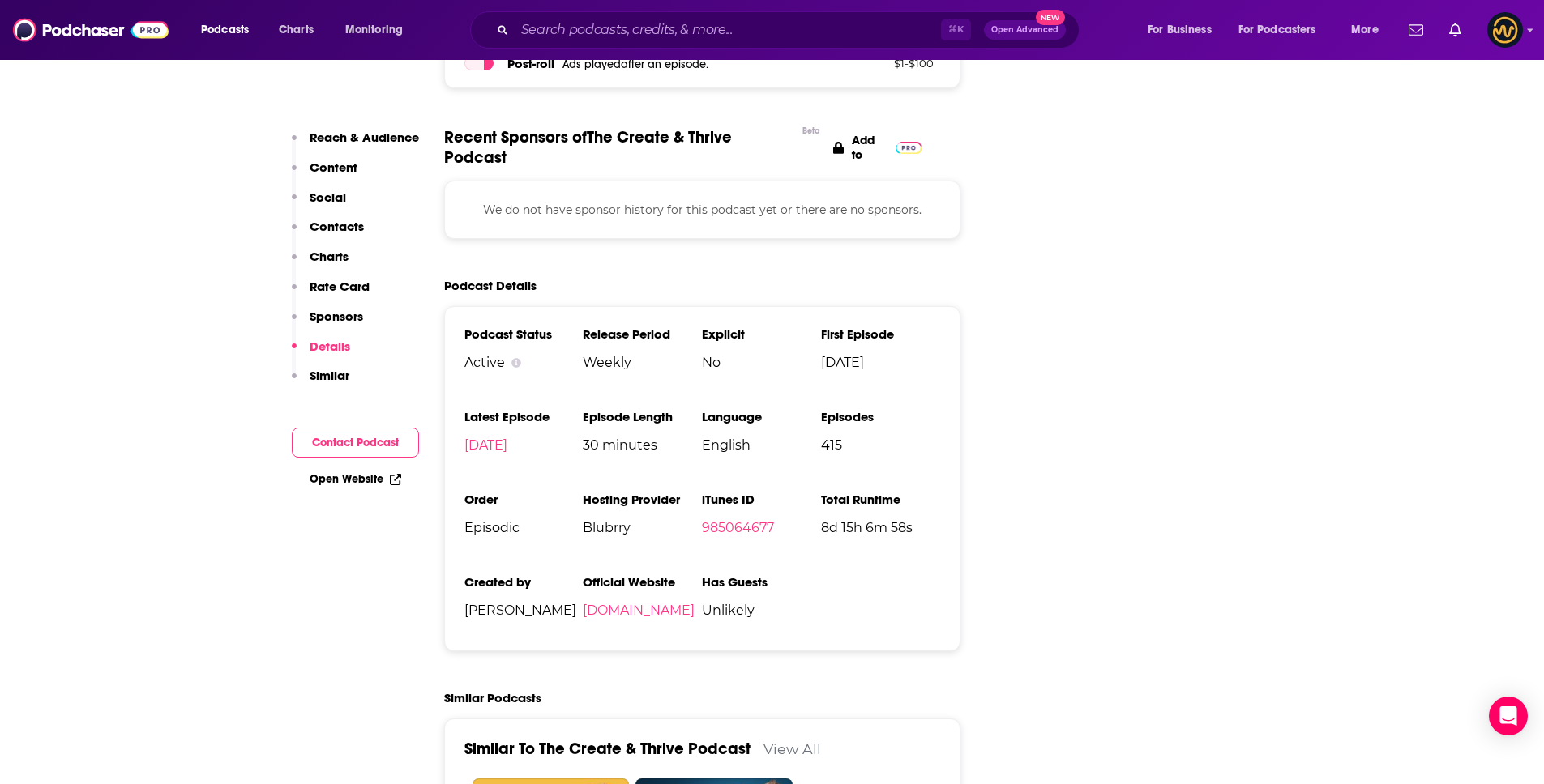
scroll to position [2408, 0]
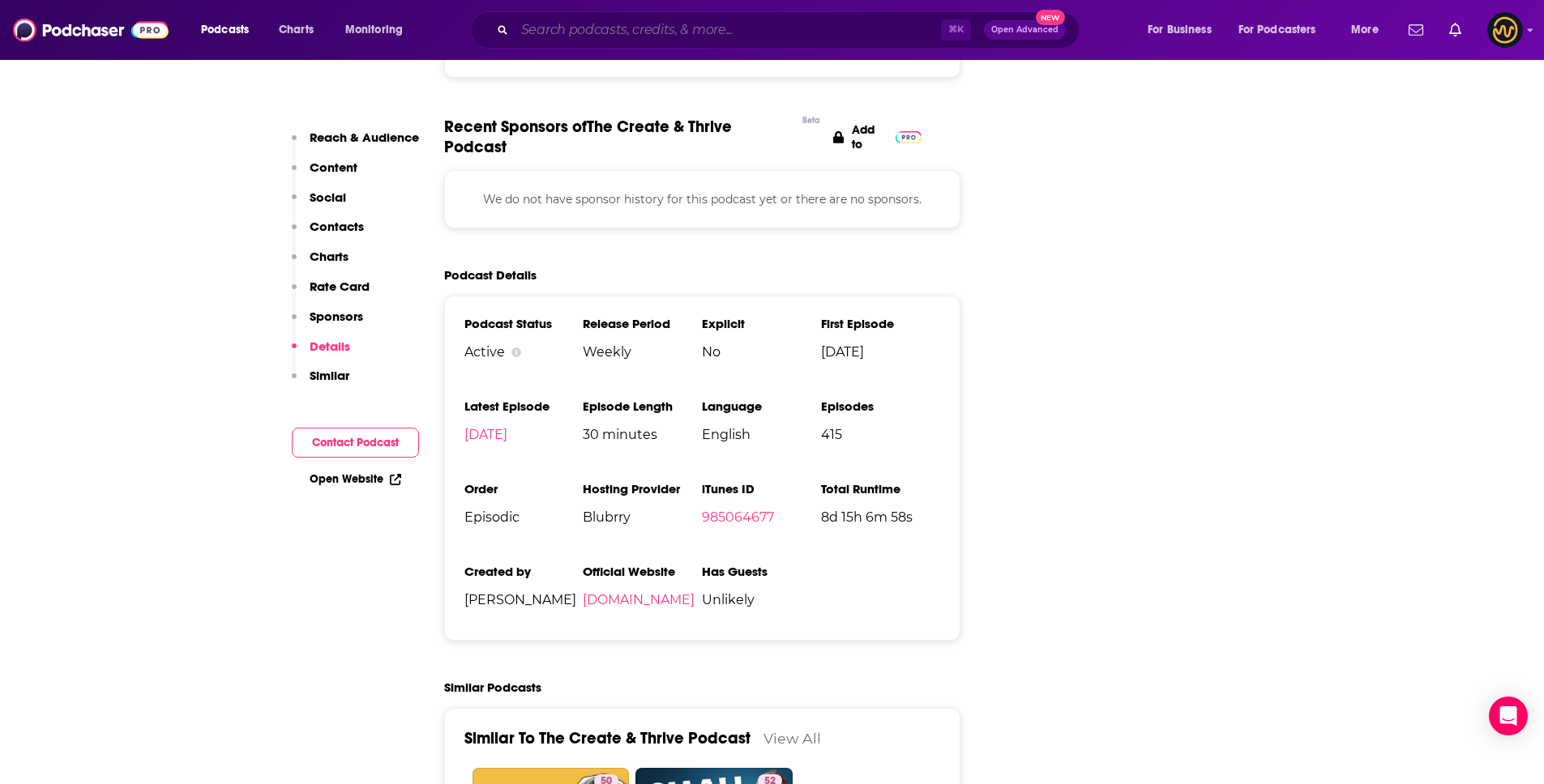
click at [679, 23] on input "Search podcasts, credits, & more..." at bounding box center [727, 30] width 426 height 26
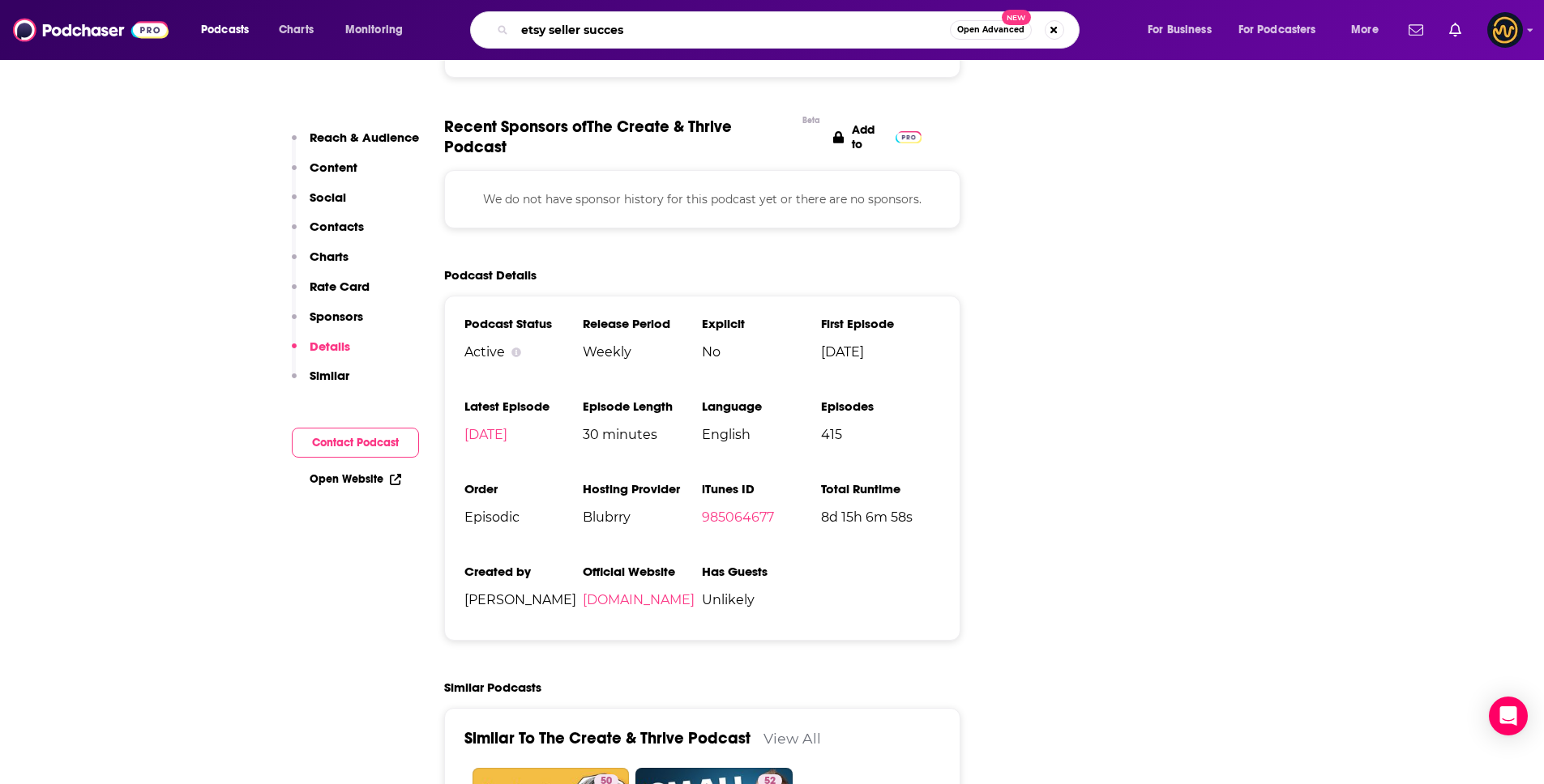
type input "etsy seller success"
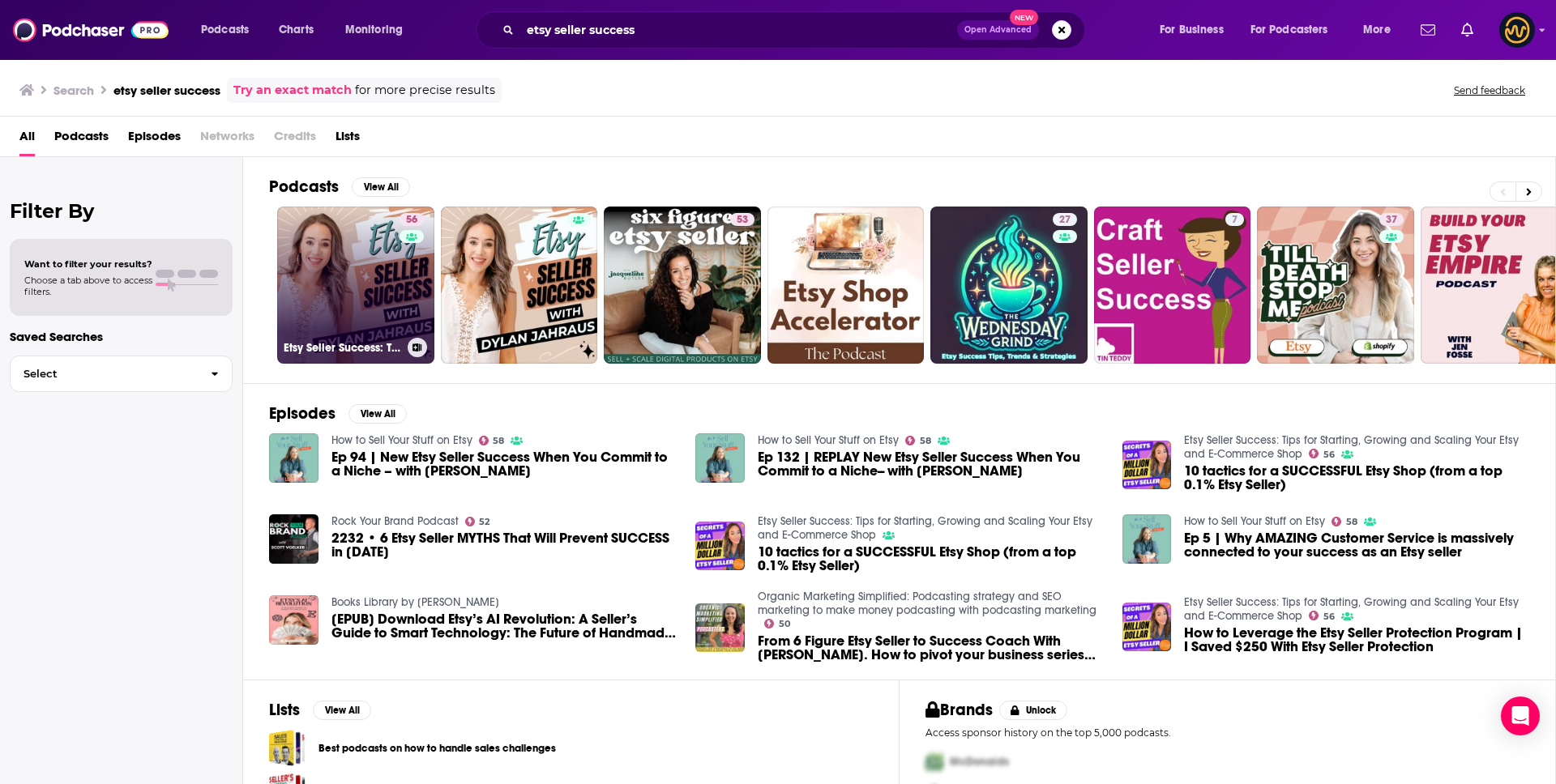
click at [332, 293] on link "56 Etsy Seller Success: Tips for Starting, Growing and Scaling Your Etsy and E-…" at bounding box center [356, 285] width 157 height 157
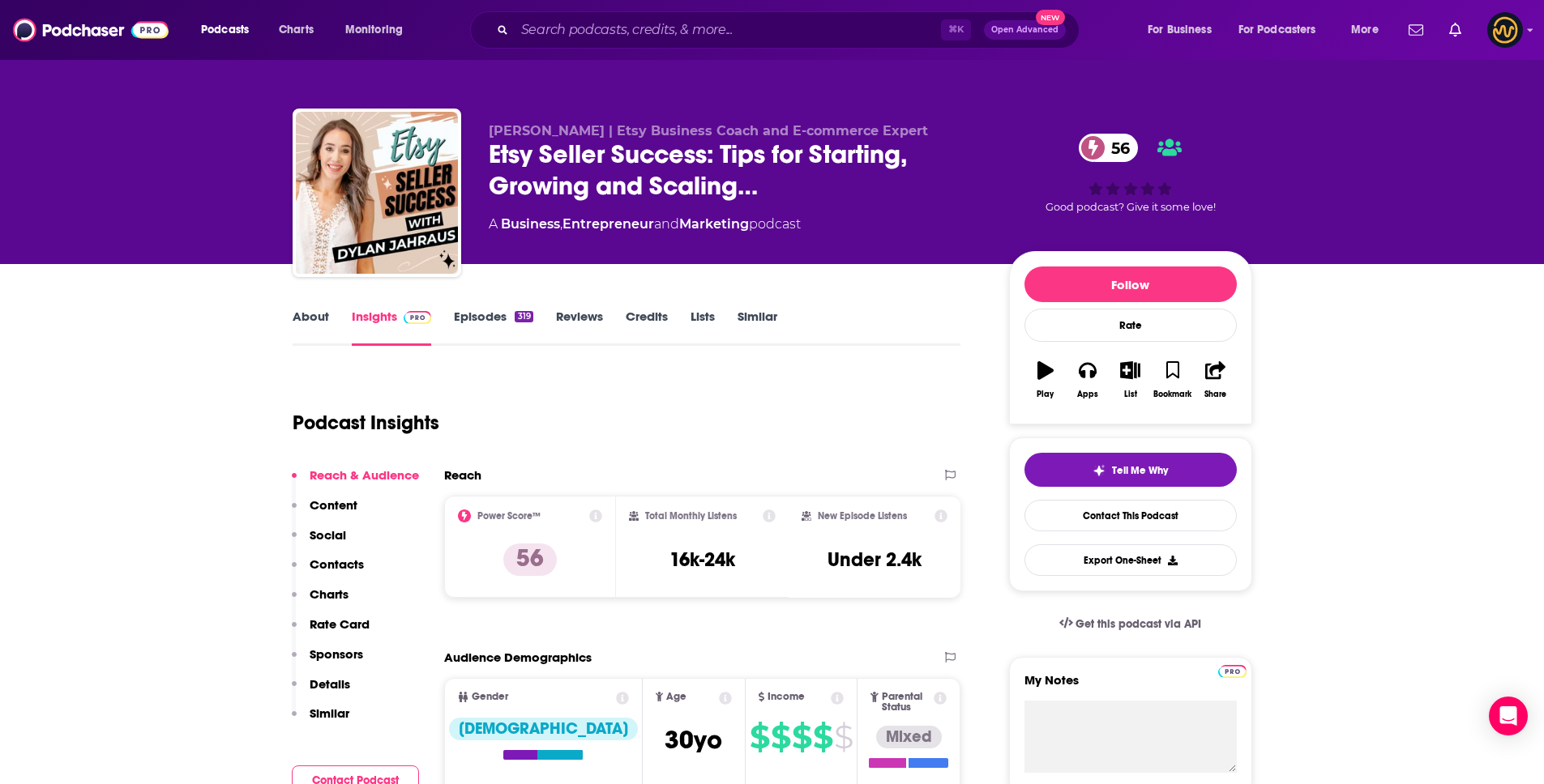
click at [334, 675] on button "Sponsors" at bounding box center [327, 661] width 71 height 30
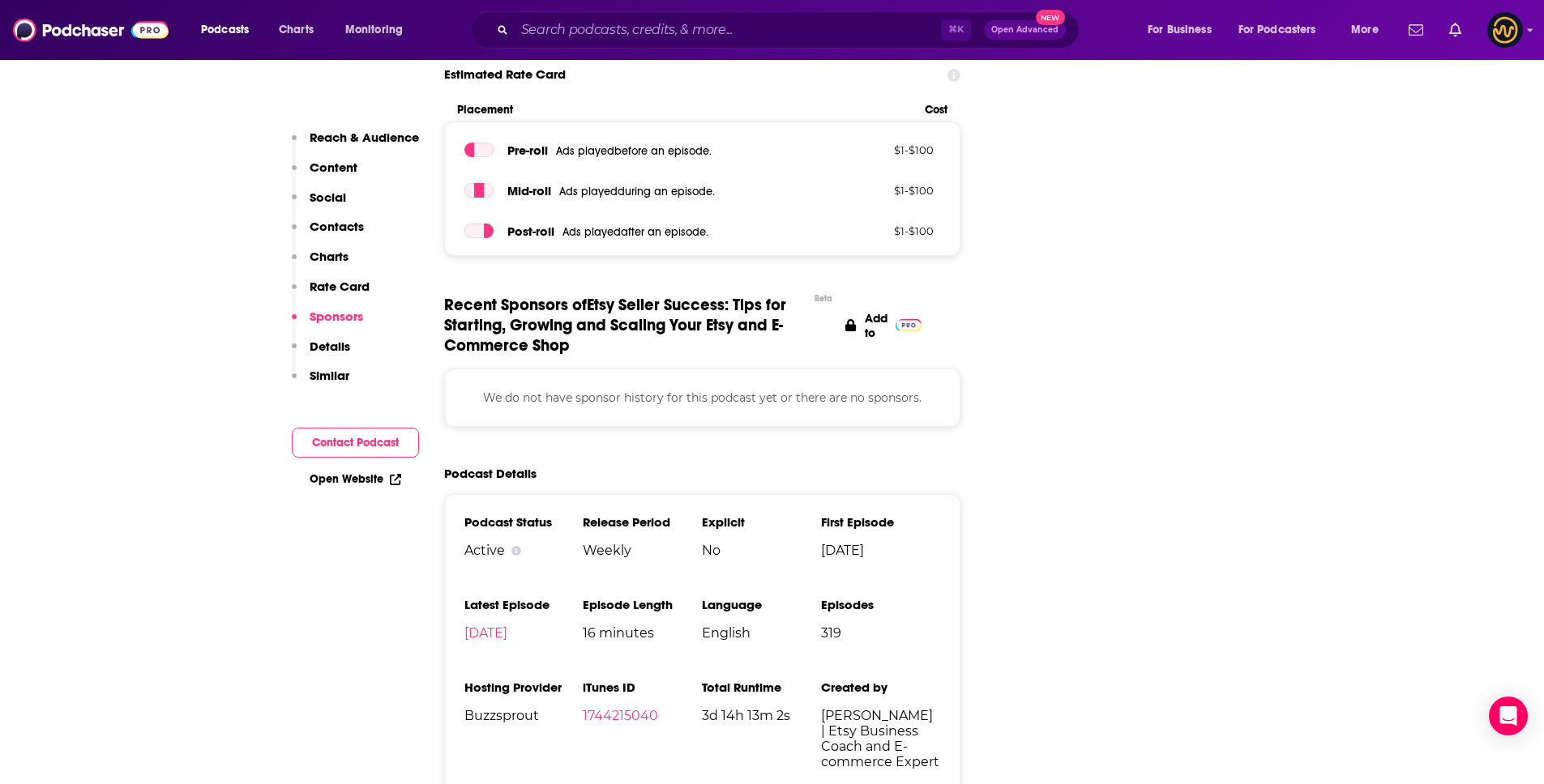
scroll to position [1997, 0]
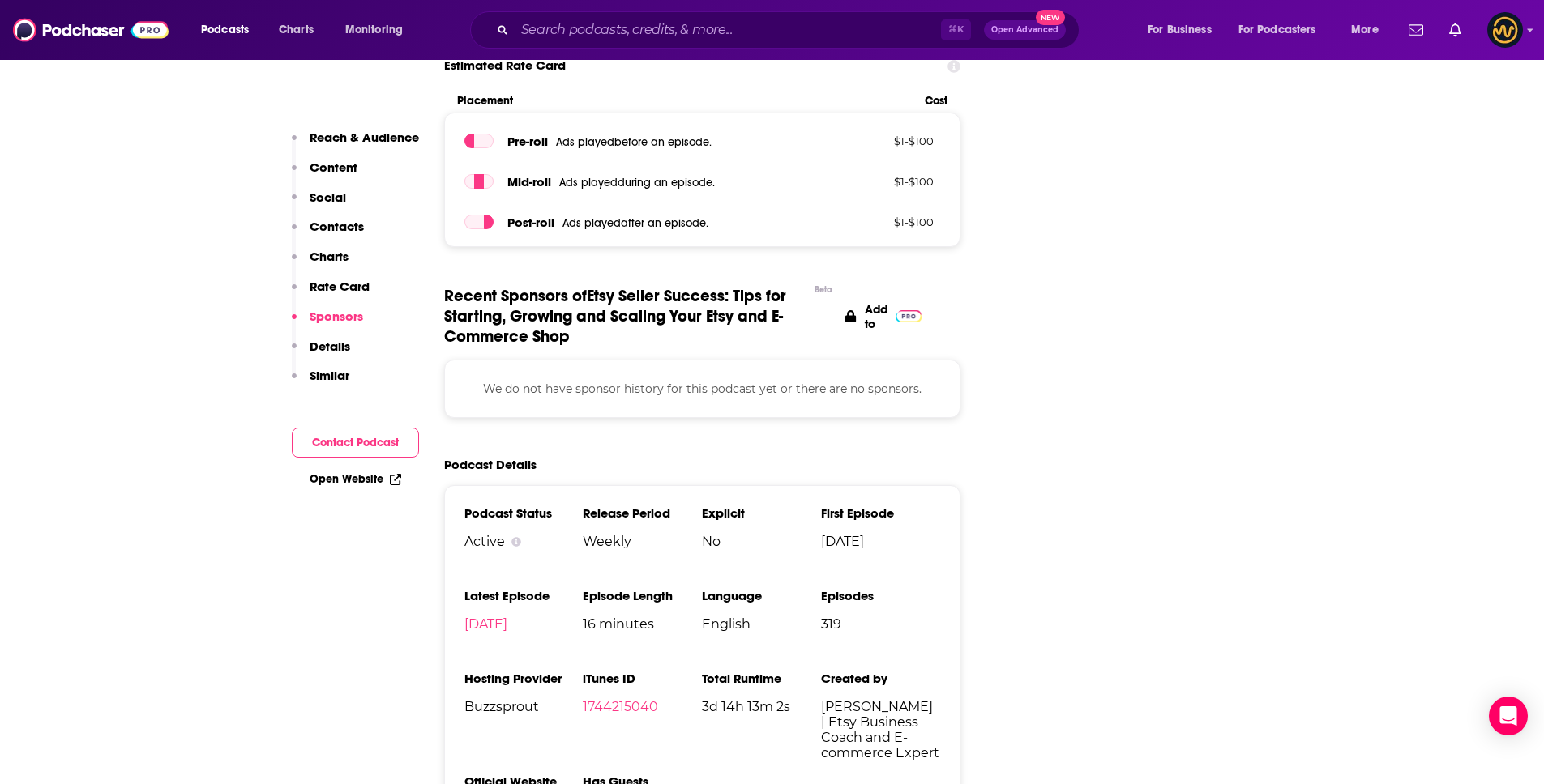
click at [357, 352] on div "Reach & Audience Content Social Contacts Charts Rate Card Sponsors Details Simi…" at bounding box center [356, 263] width 128 height 268
click at [331, 348] on p "Details" at bounding box center [330, 346] width 41 height 16
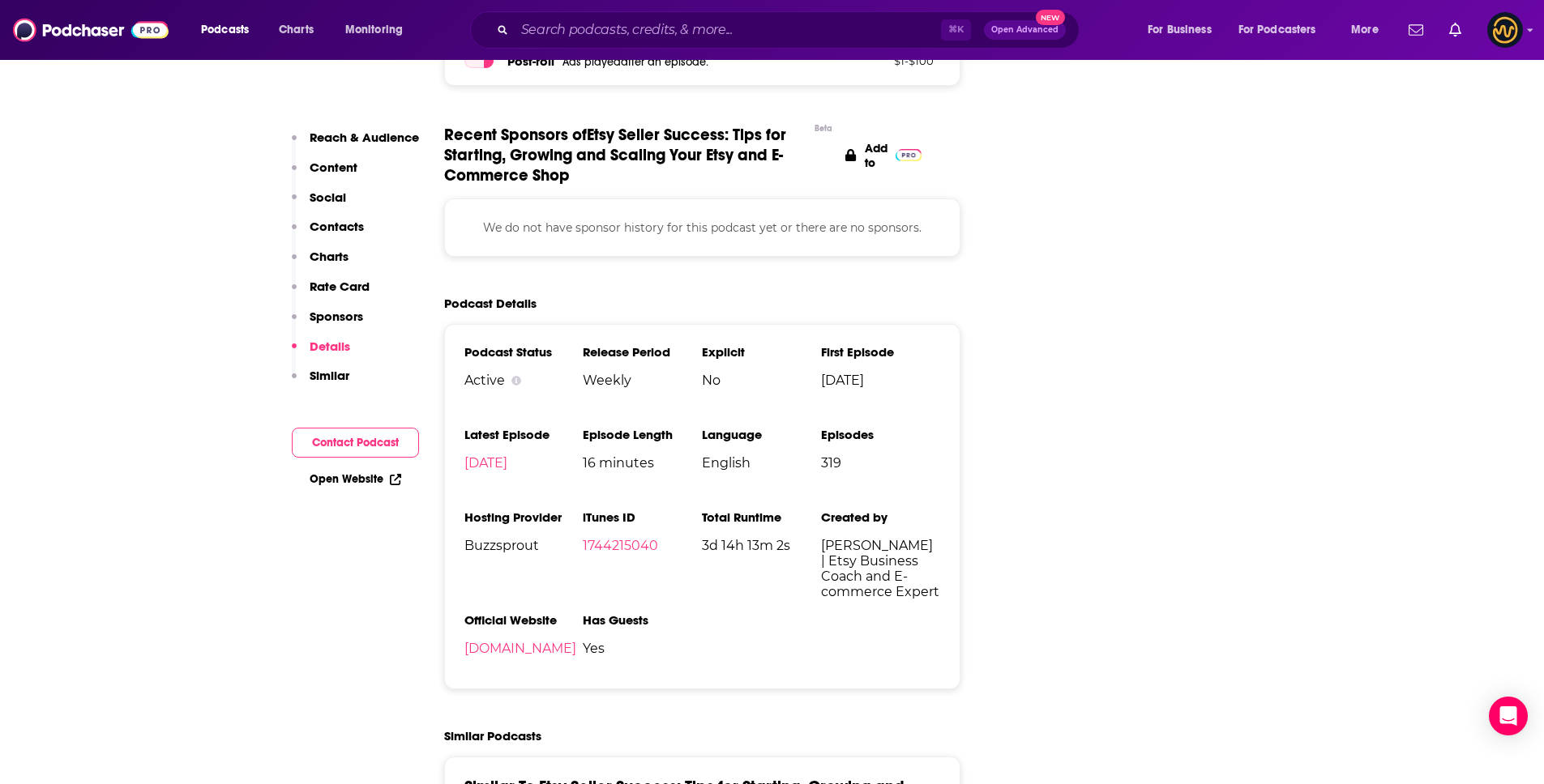
scroll to position [2168, 0]
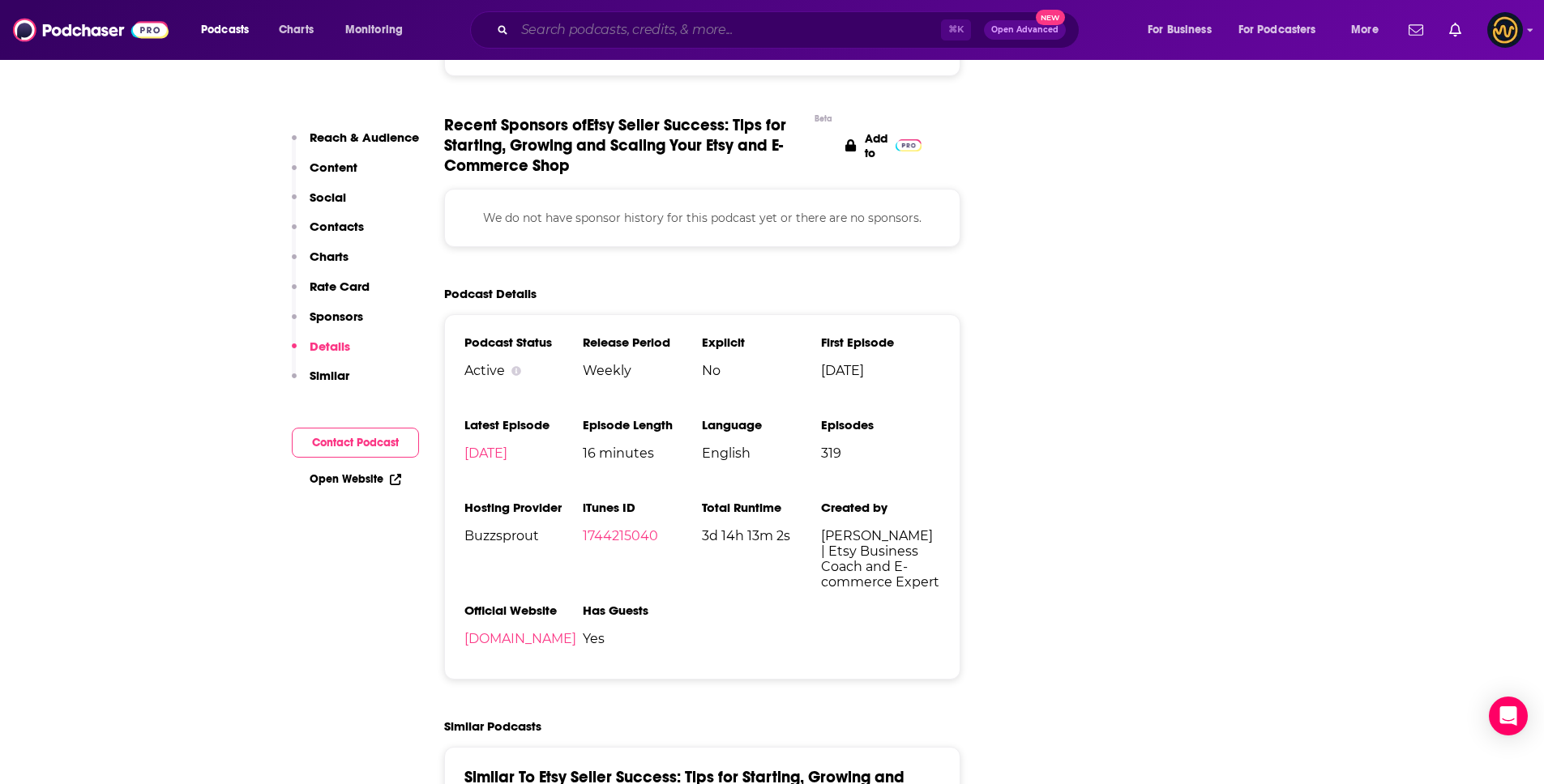
click at [586, 31] on input "Search podcasts, credits, & more..." at bounding box center [727, 30] width 426 height 26
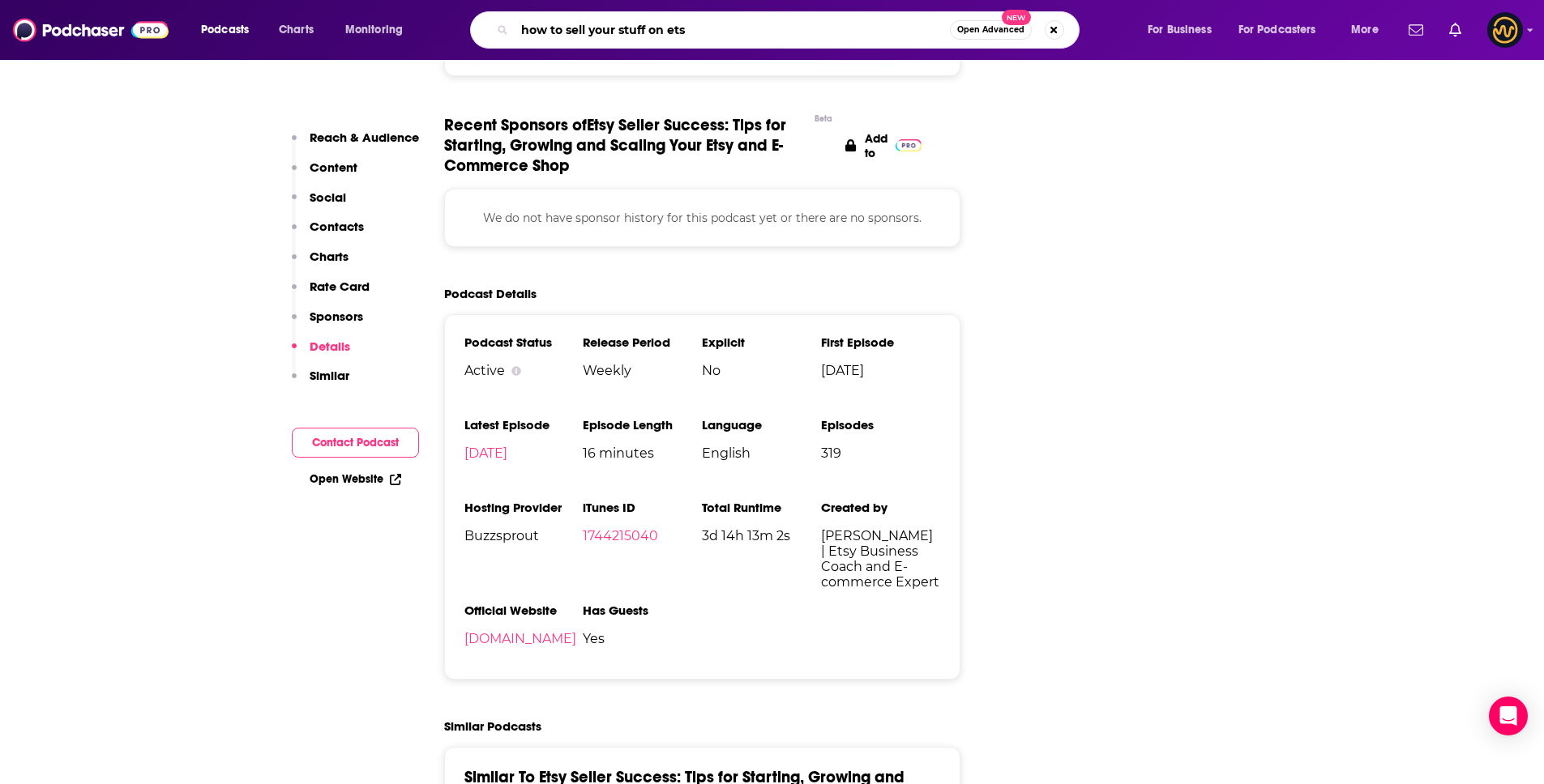
type input "how to sell your stuff on etsy"
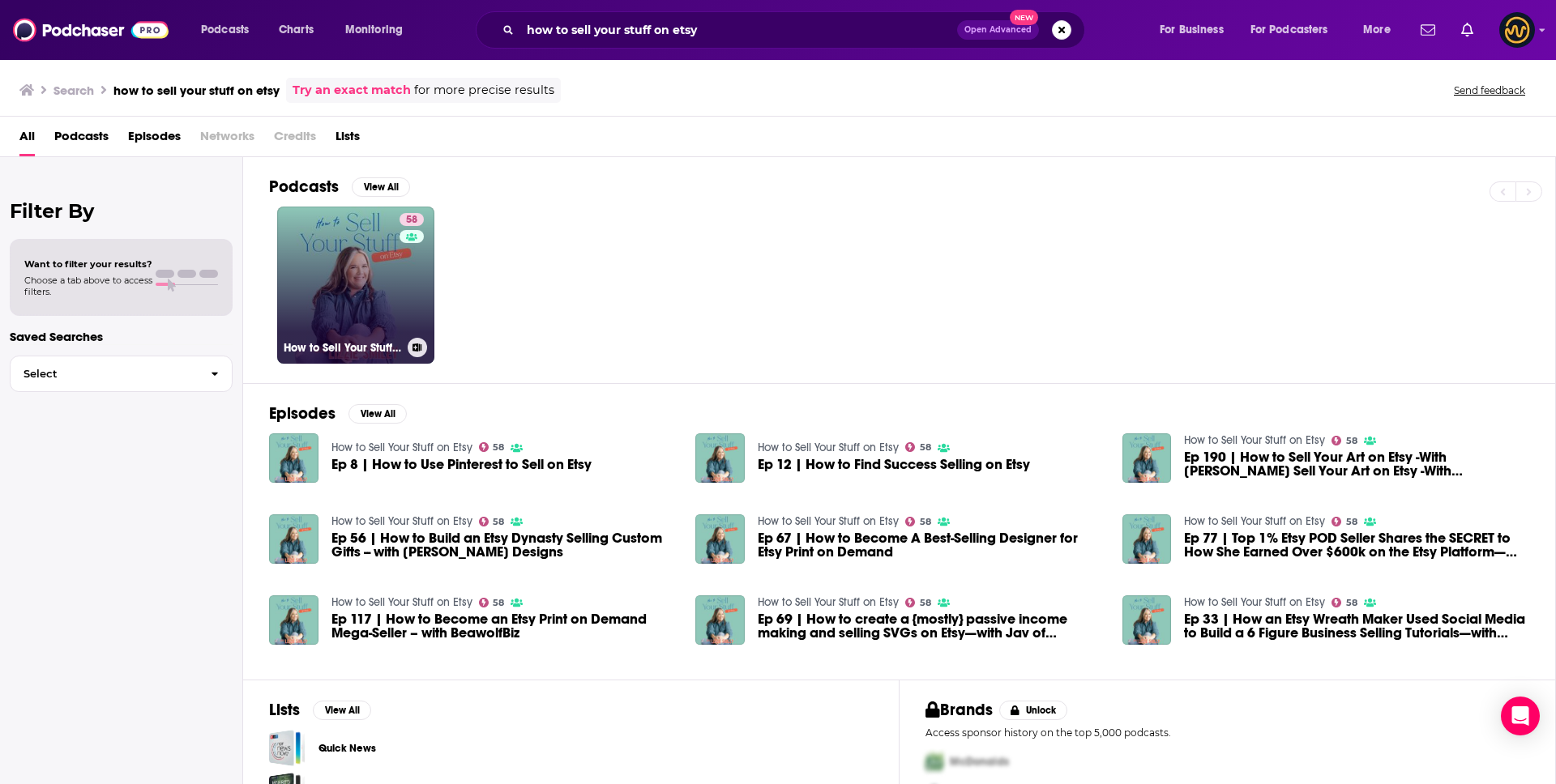
click at [323, 289] on link "58 How to Sell Your Stuff on Etsy" at bounding box center [356, 285] width 157 height 157
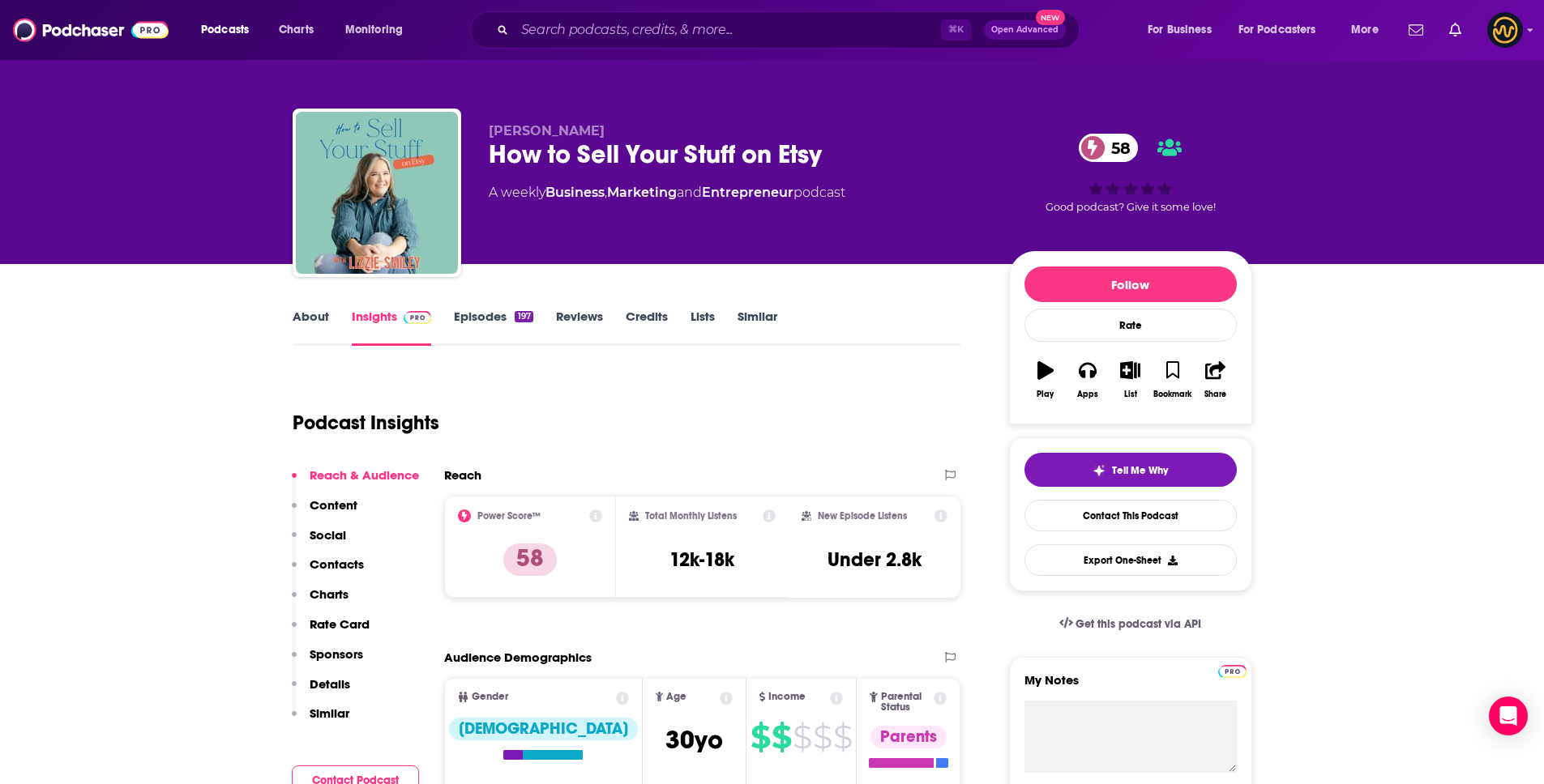
click at [346, 684] on p "Details" at bounding box center [330, 683] width 41 height 16
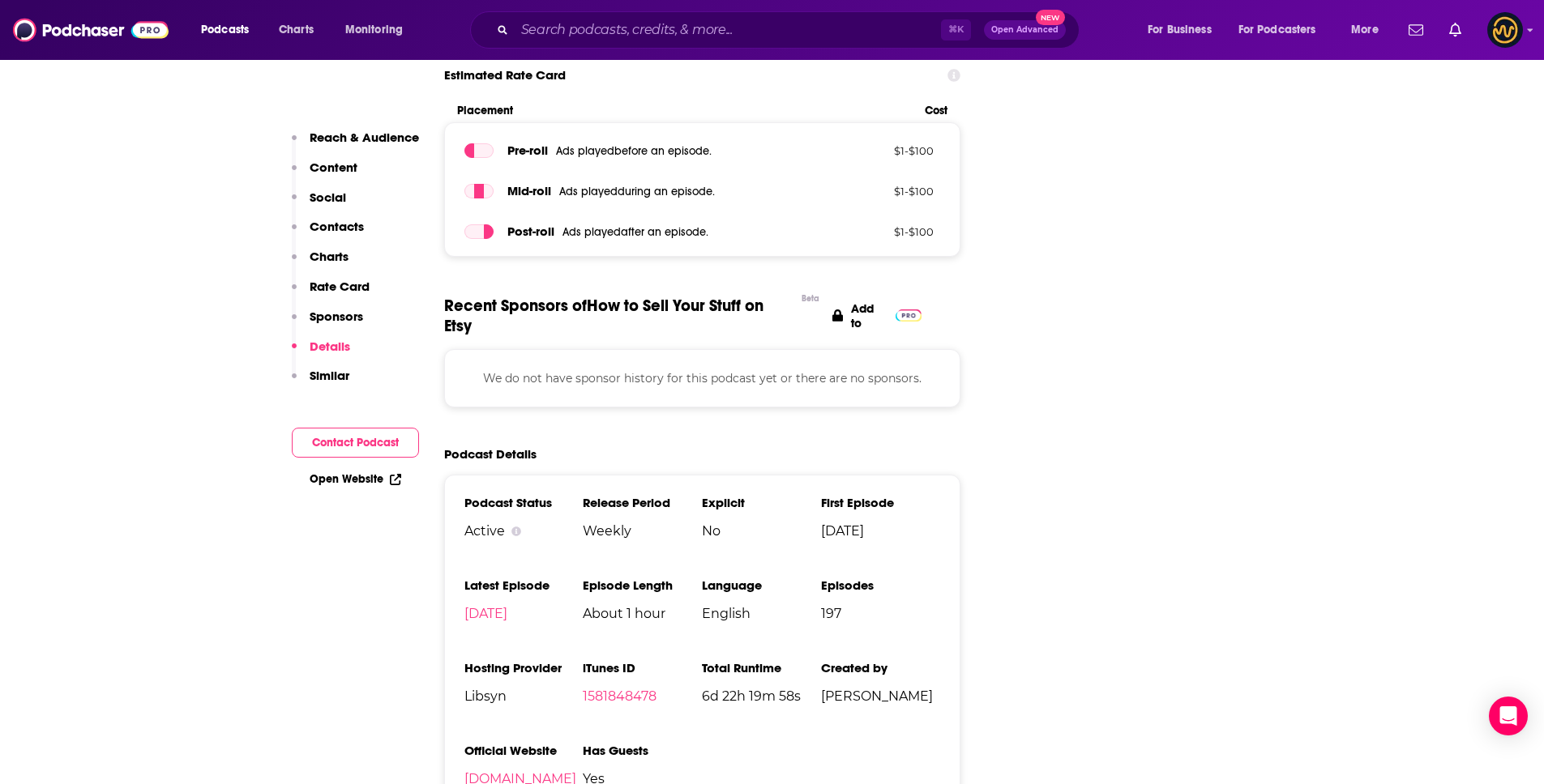
scroll to position [2430, 0]
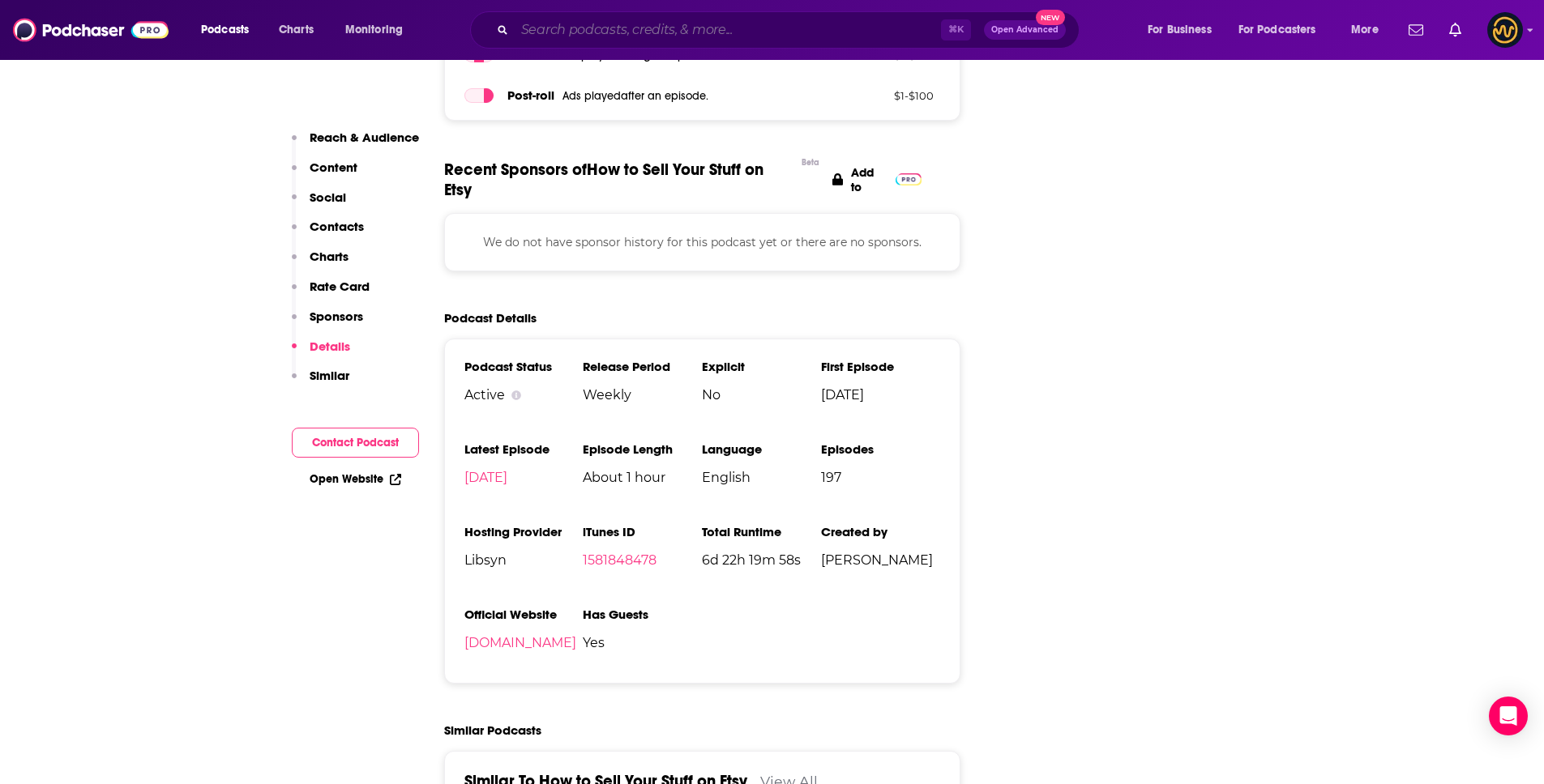
click at [575, 30] on input "Search podcasts, credits, & more..." at bounding box center [727, 30] width 426 height 26
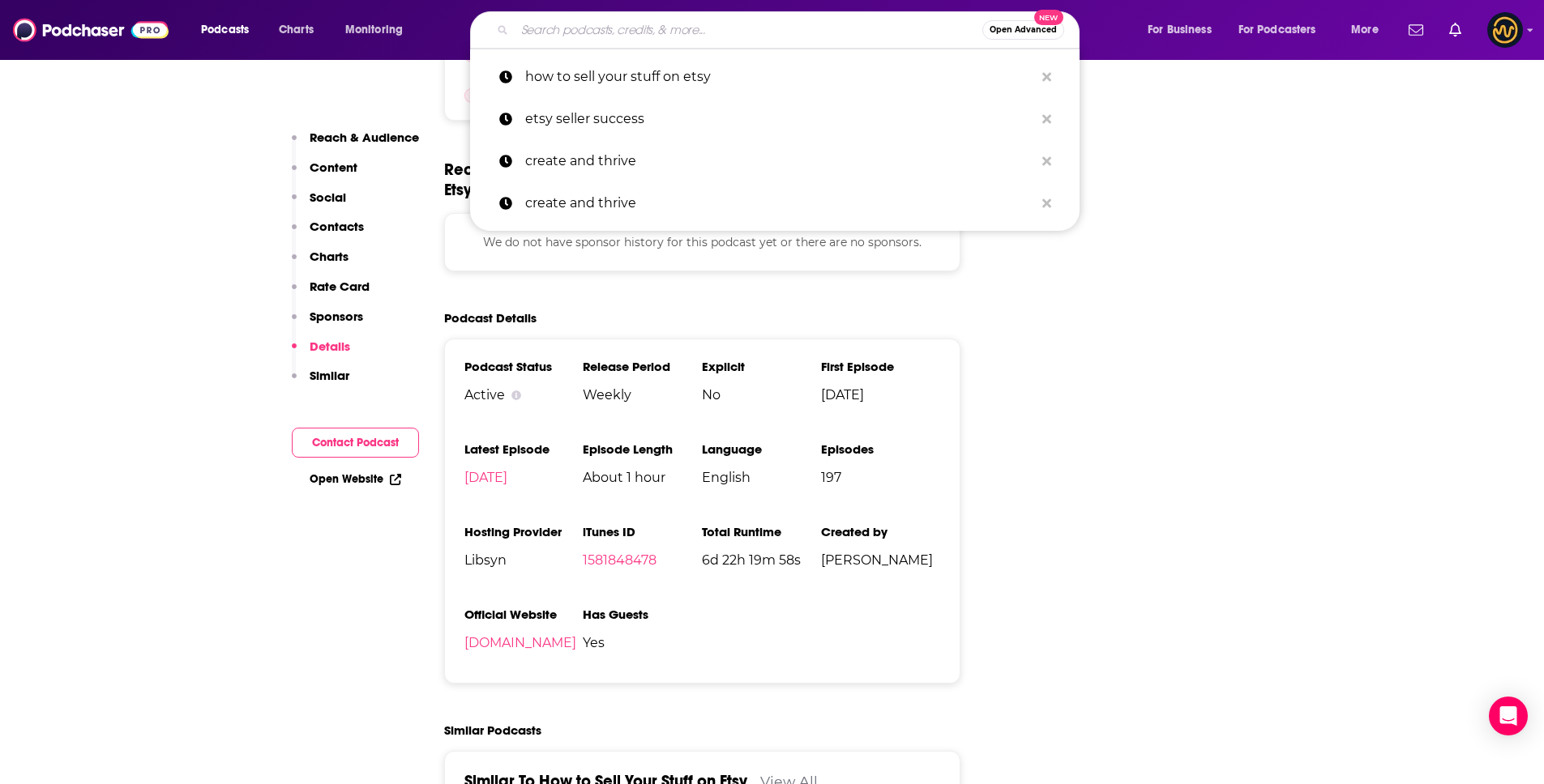
click at [575, 30] on input "Search podcasts, credits, & more..." at bounding box center [748, 30] width 468 height 26
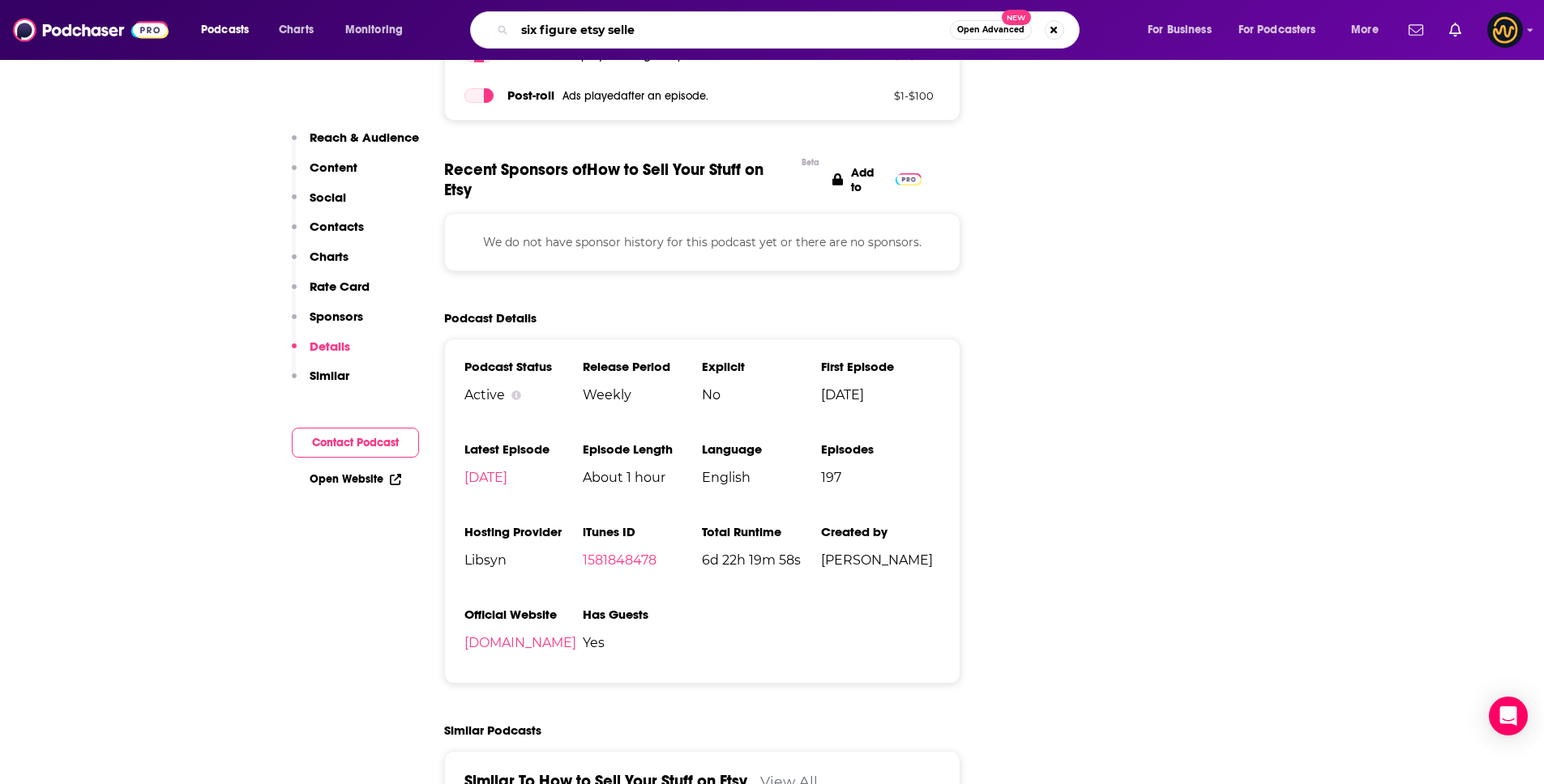
type input "six figure etsy seller"
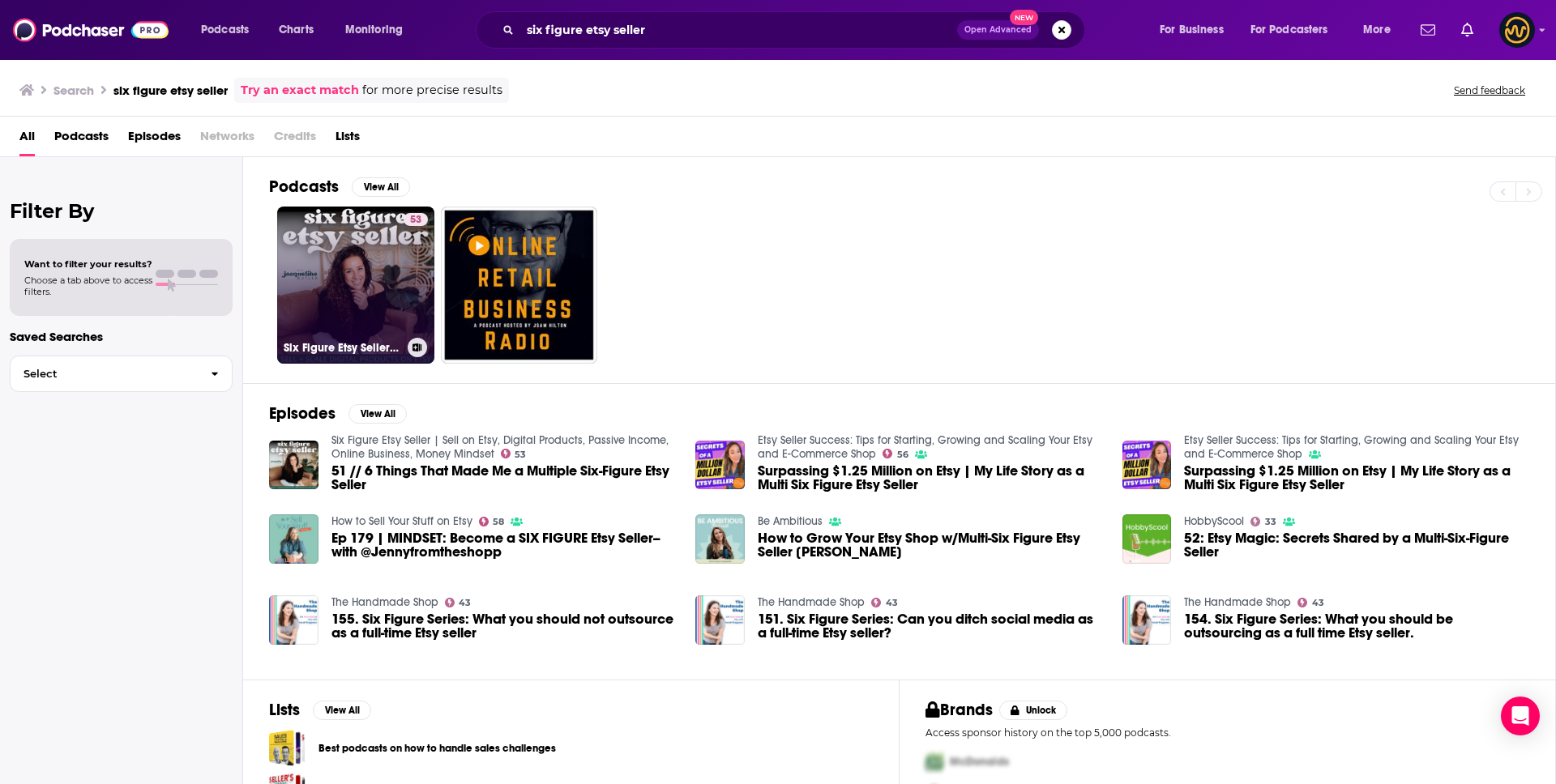
click at [368, 271] on link "53 Six Figure Etsy Seller | Sell on Etsy, Digital Products, Passive Income, Onl…" at bounding box center [356, 285] width 157 height 157
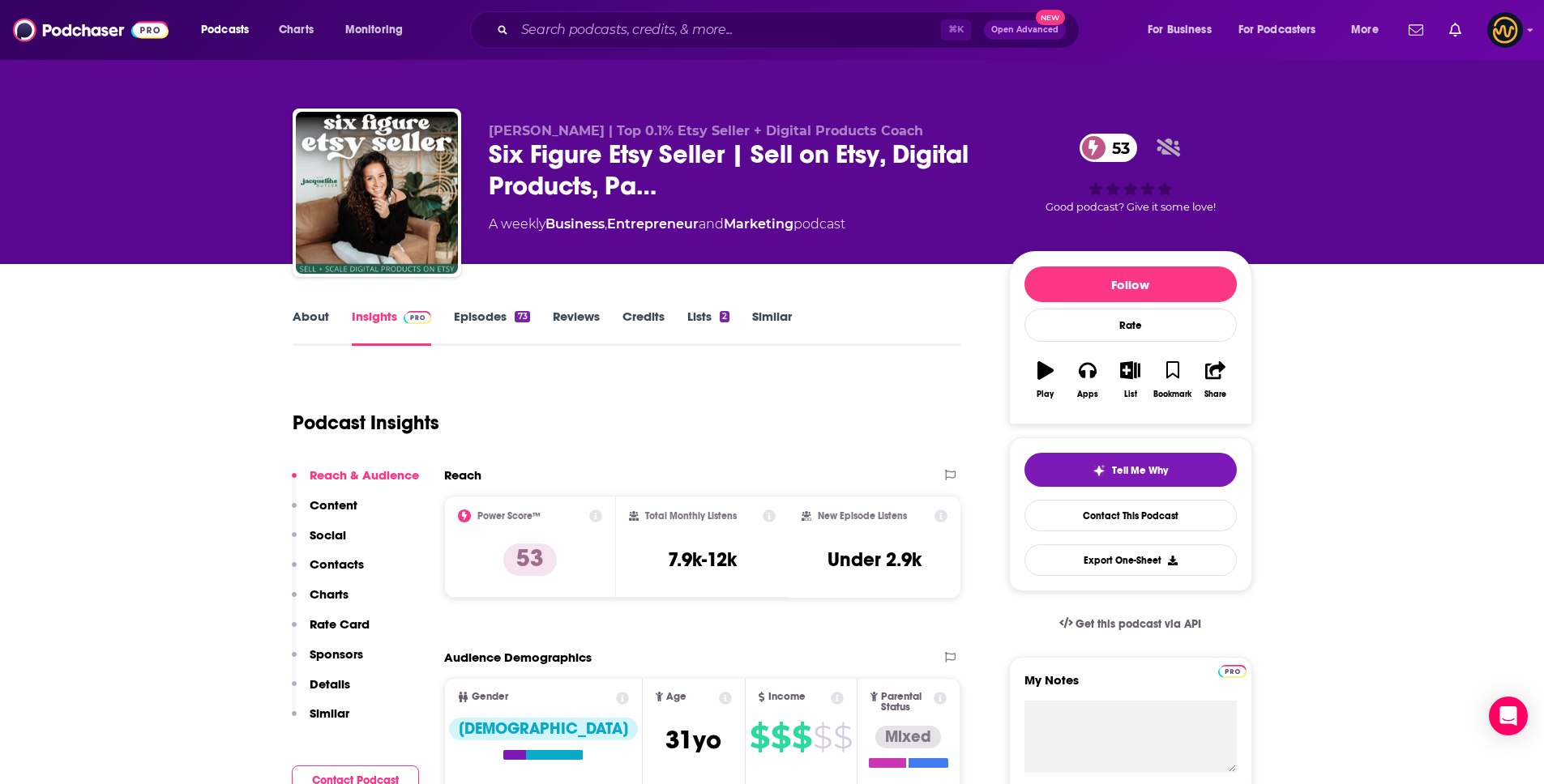
click at [337, 681] on p "Details" at bounding box center [330, 683] width 41 height 16
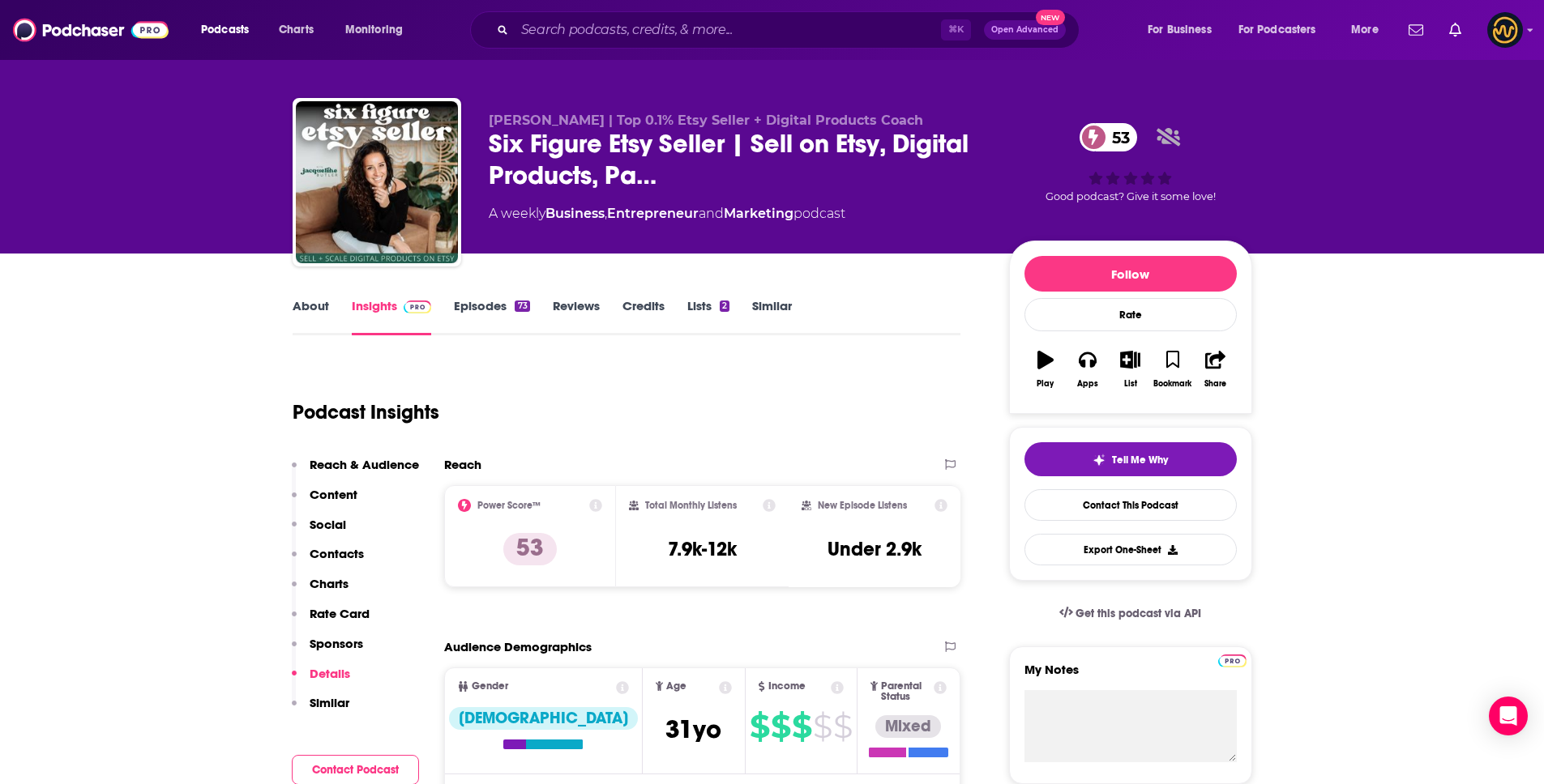
click at [337, 681] on div "Reach & Audience Content Social Contacts Charts Rate Card Sponsors Details Simi…" at bounding box center [356, 591] width 128 height 268
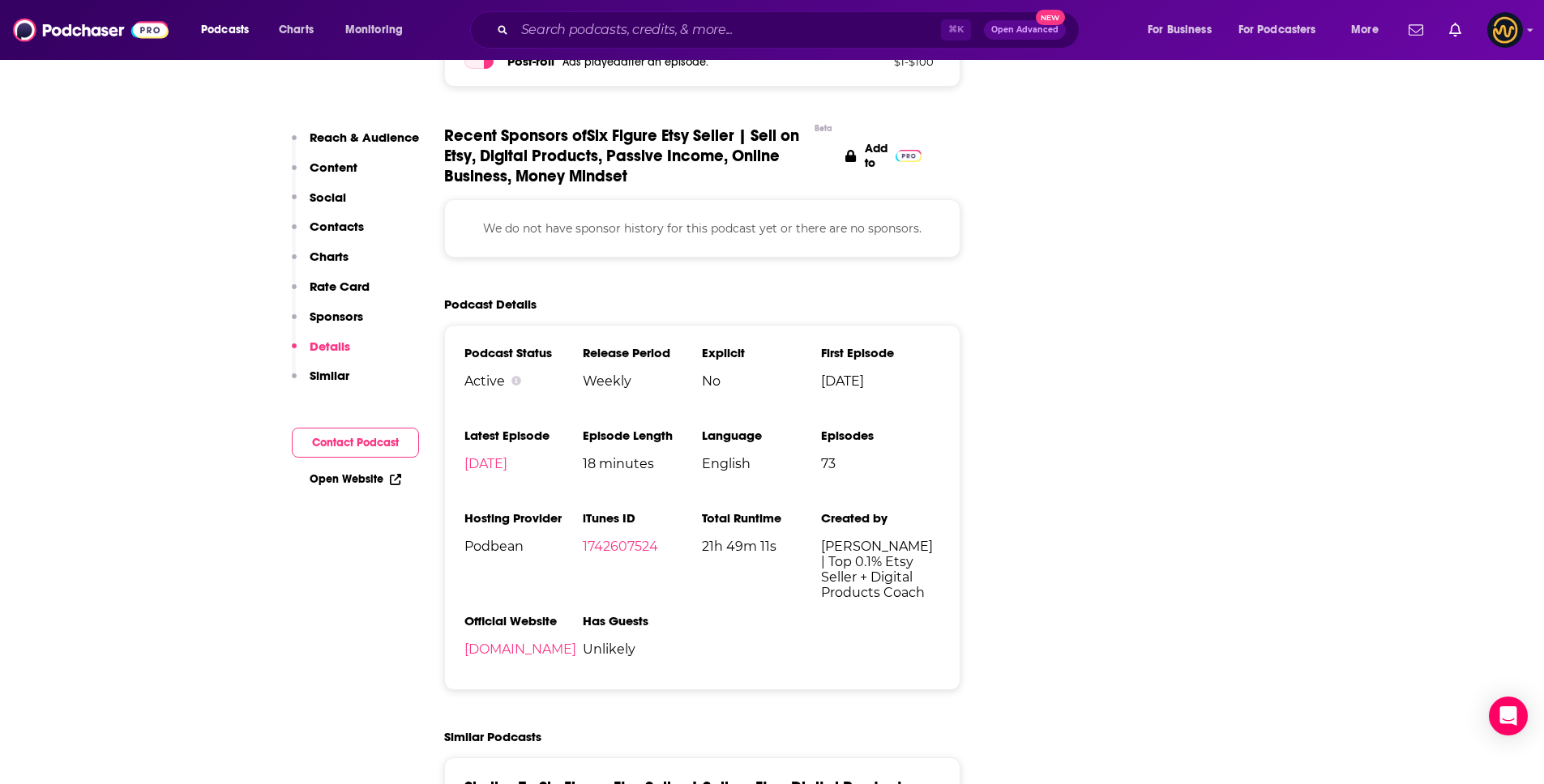
scroll to position [2256, 0]
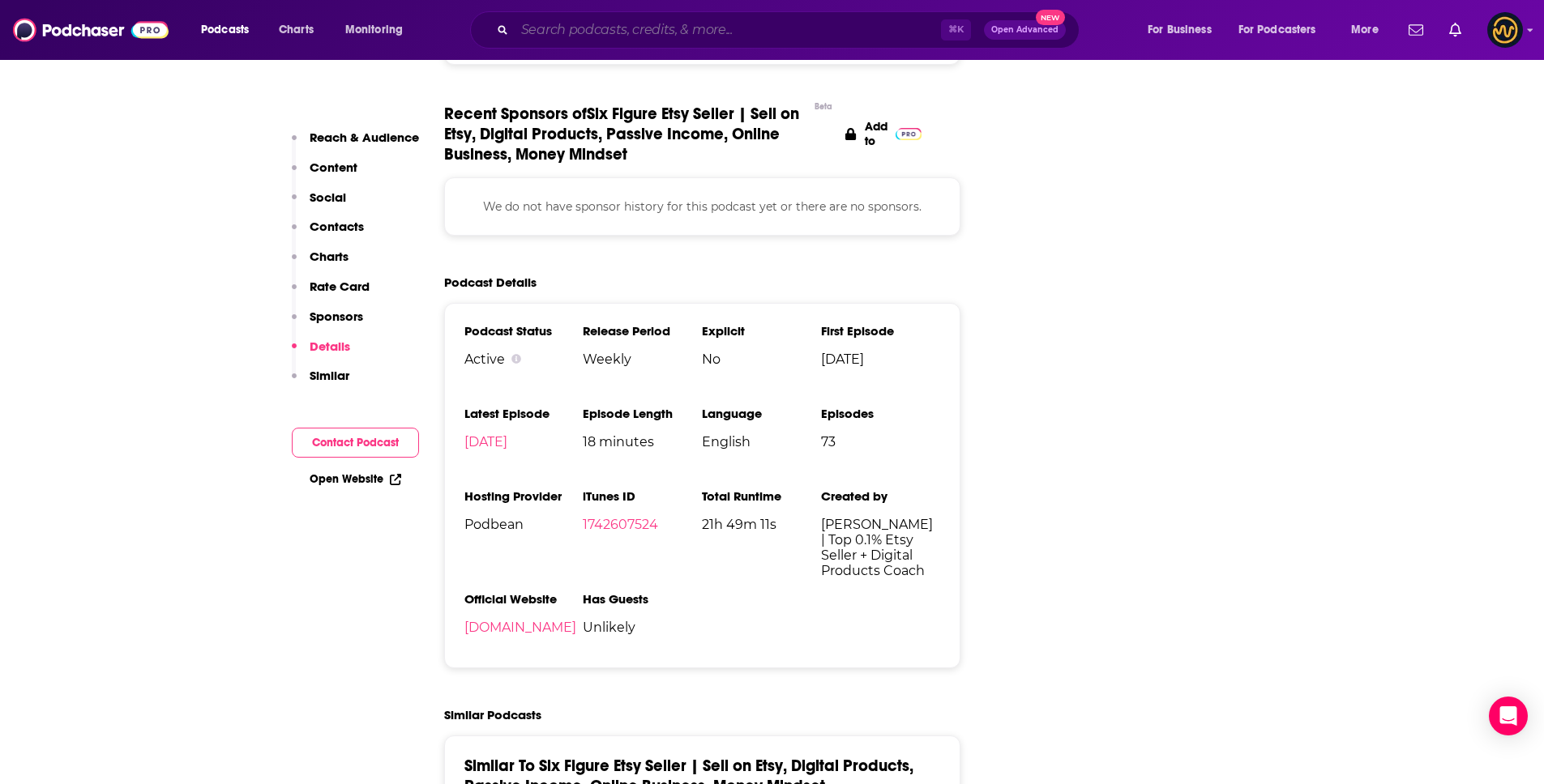
click at [653, 30] on input "Search podcasts, credits, & more..." at bounding box center [727, 30] width 426 height 26
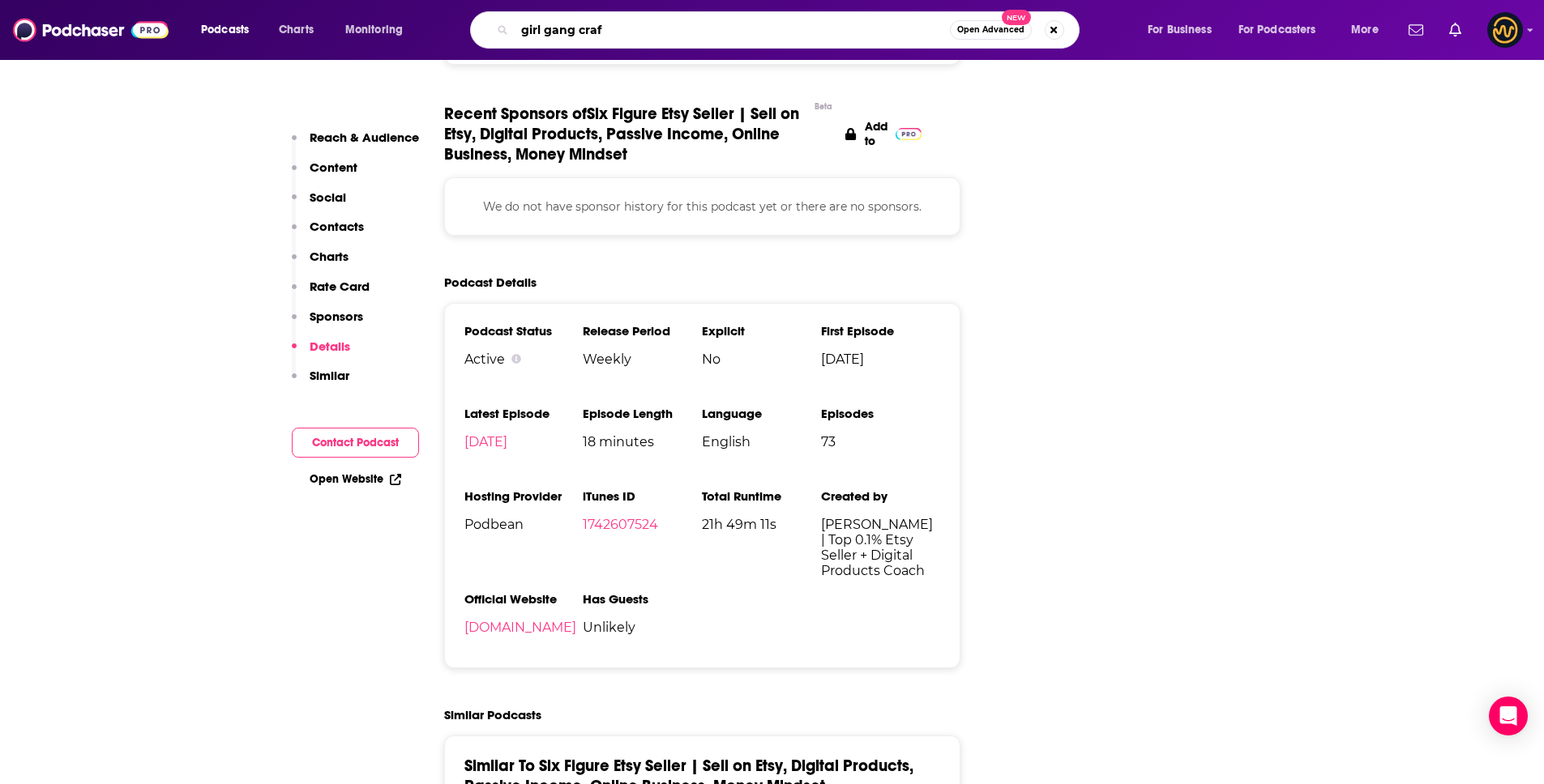
type input "girl gang craft"
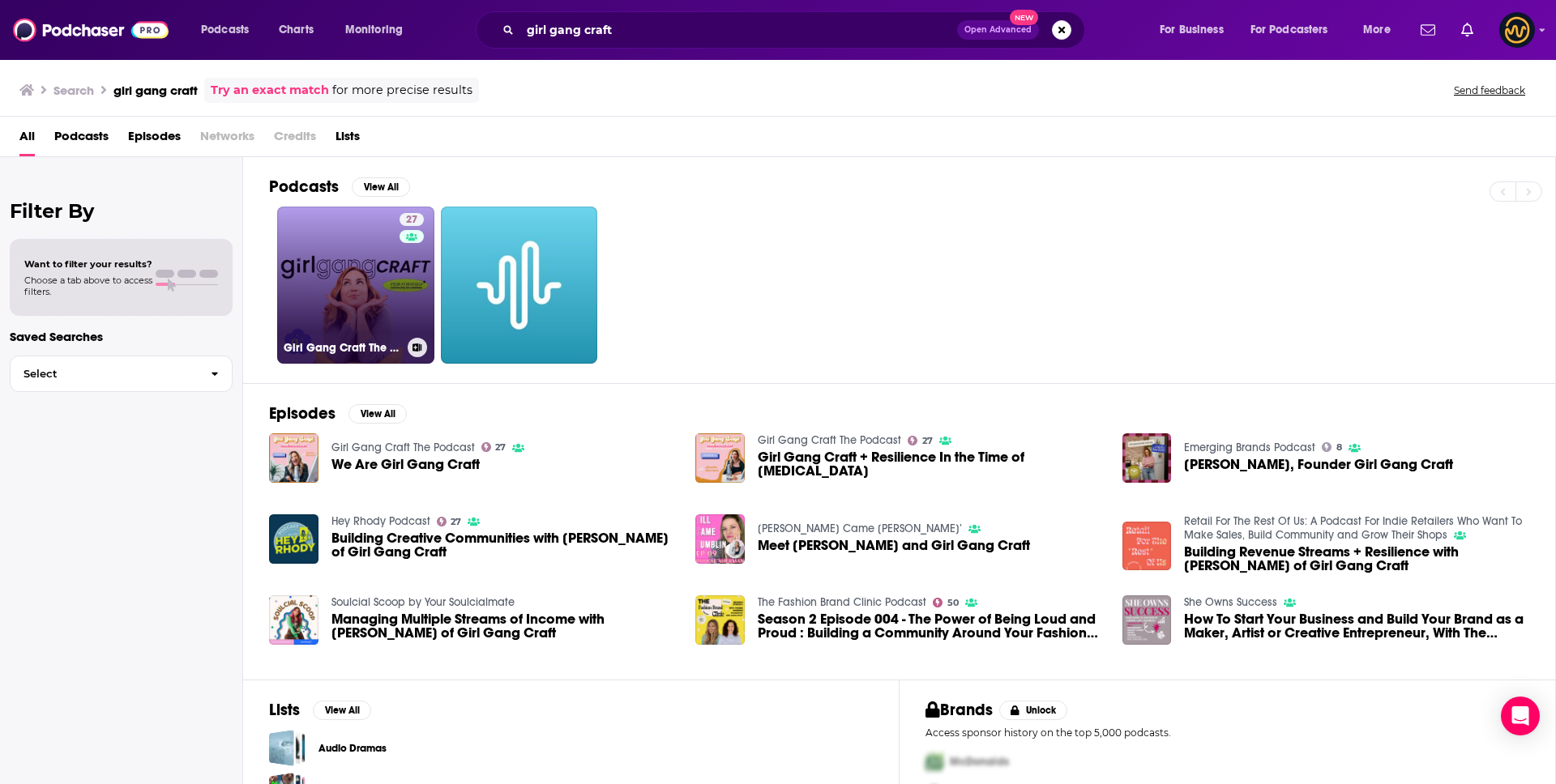
click at [380, 299] on link "27 Girl Gang Craft The Podcast" at bounding box center [356, 285] width 157 height 157
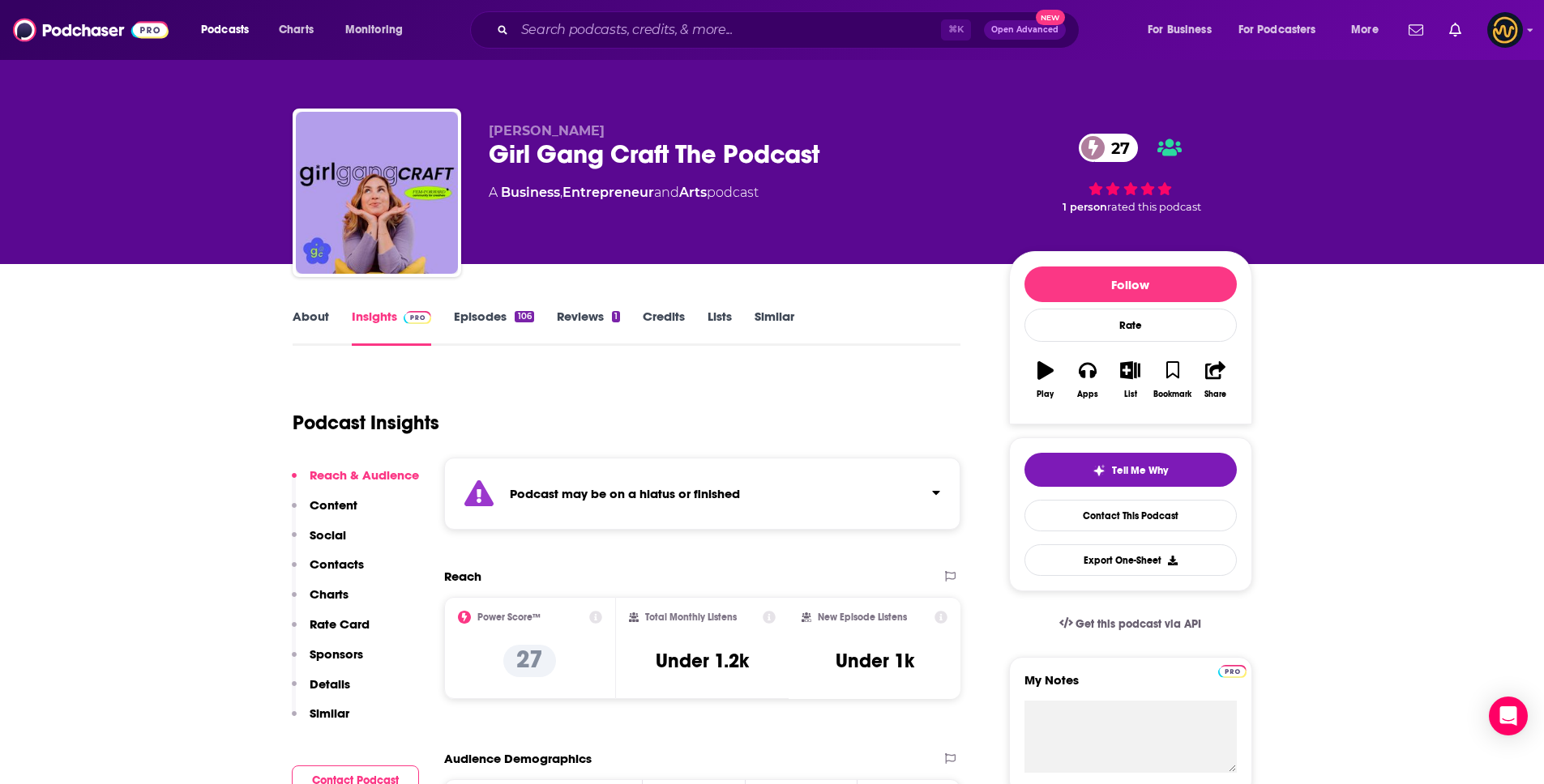
click at [939, 490] on icon "Click to expand status details" at bounding box center [936, 492] width 7 height 4
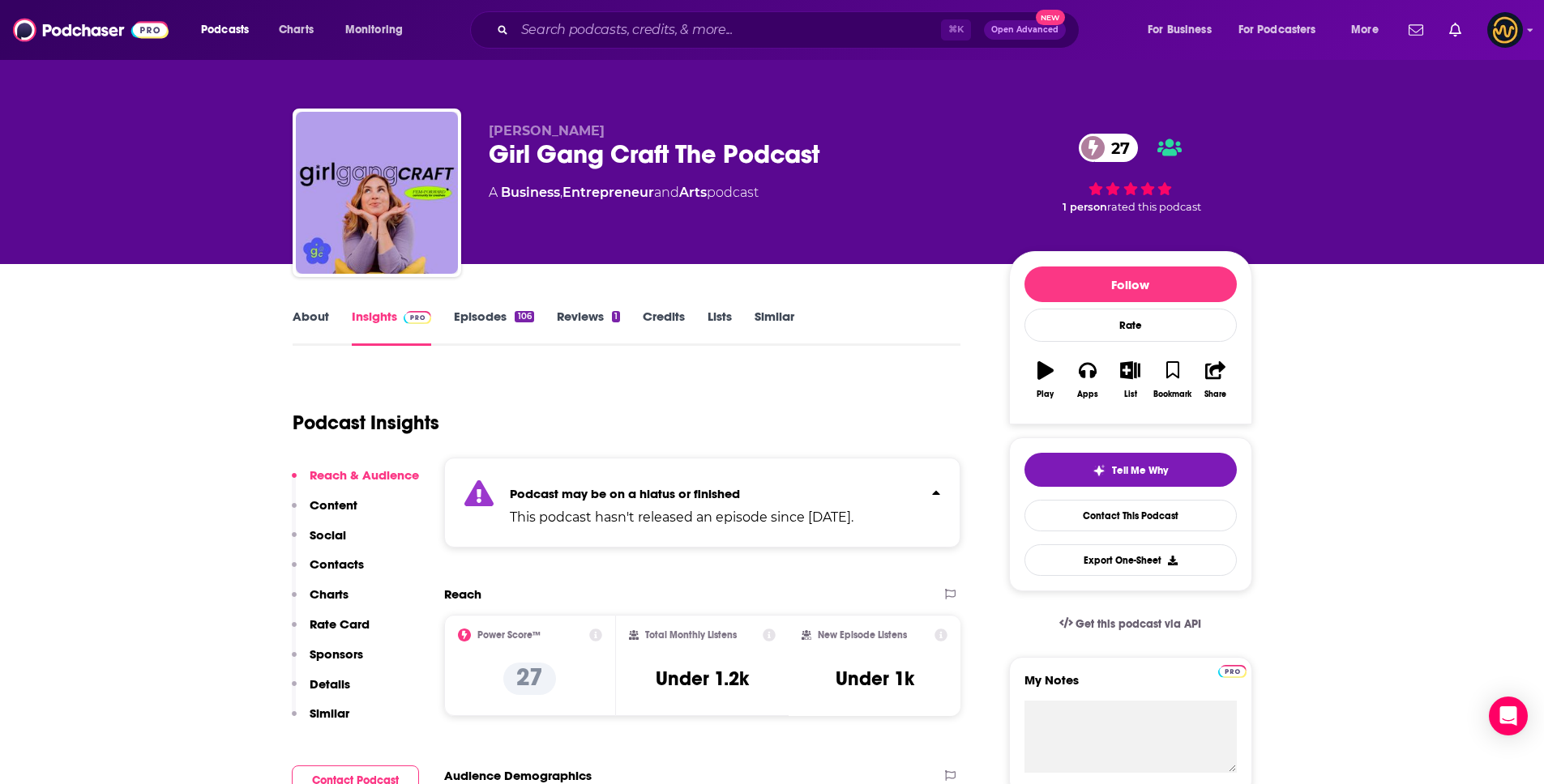
click at [939, 490] on icon "Click to expand status details" at bounding box center [936, 492] width 8 height 13
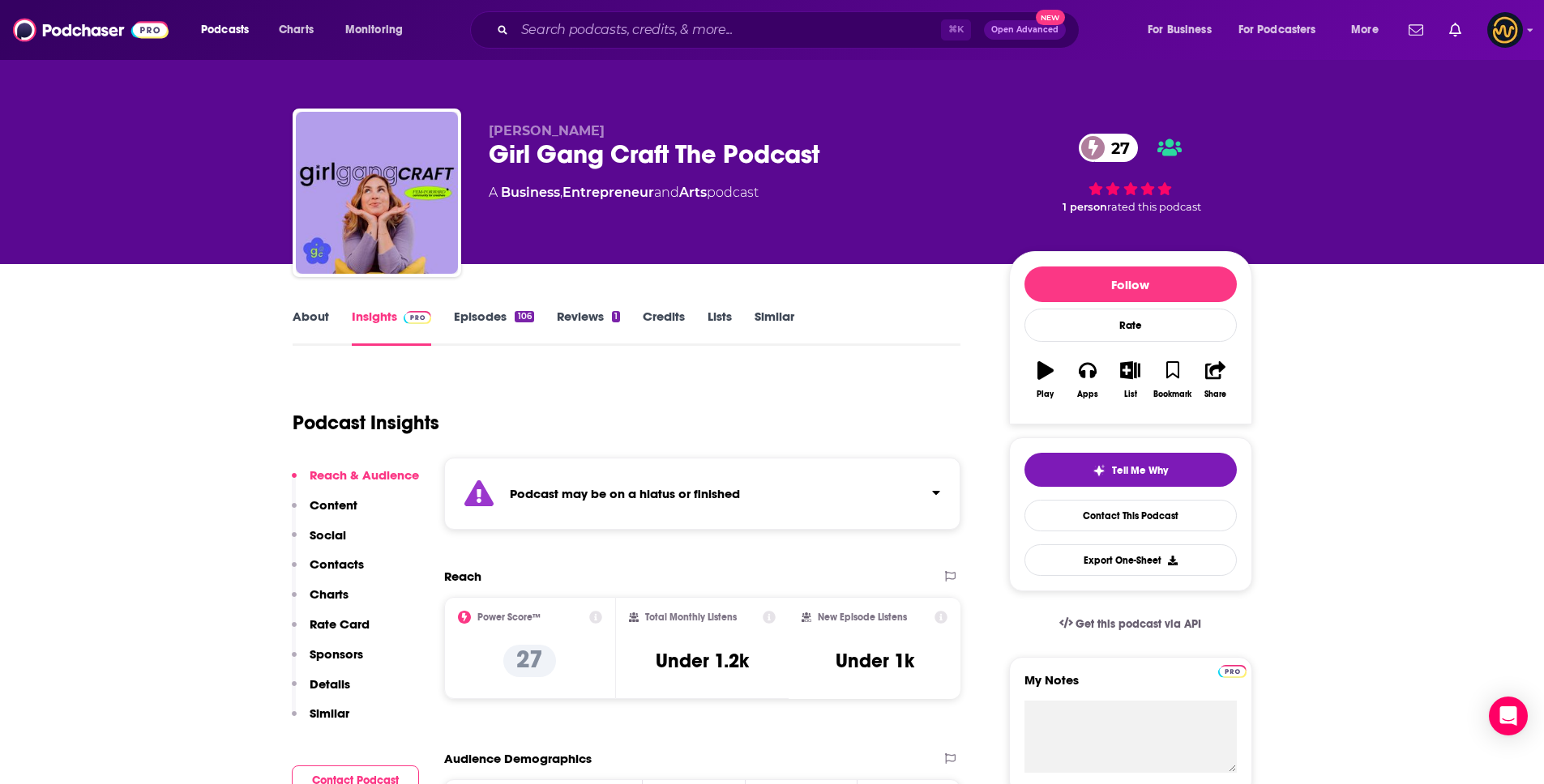
click at [343, 687] on p "Details" at bounding box center [330, 683] width 41 height 16
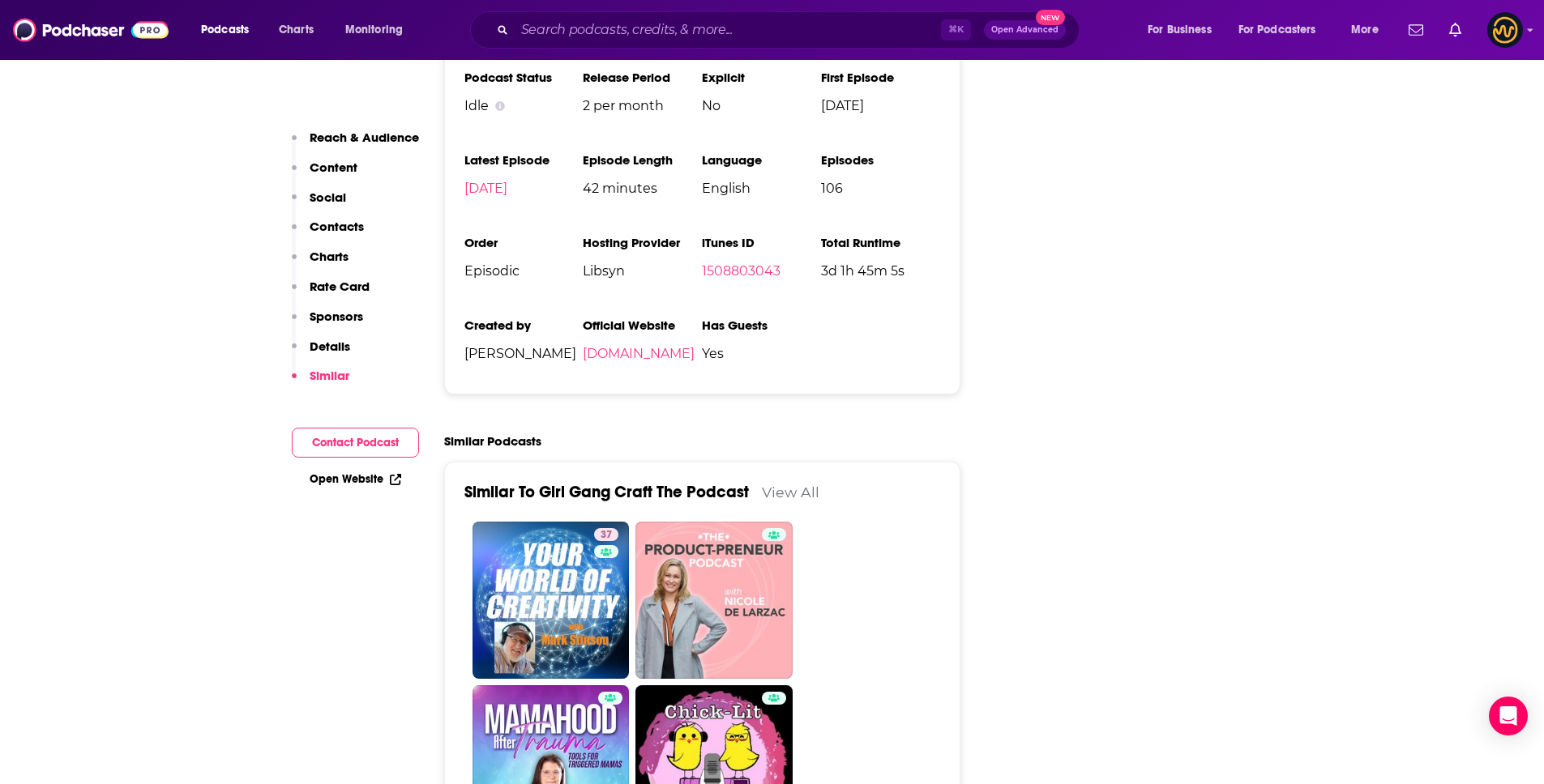
scroll to position [2165, 0]
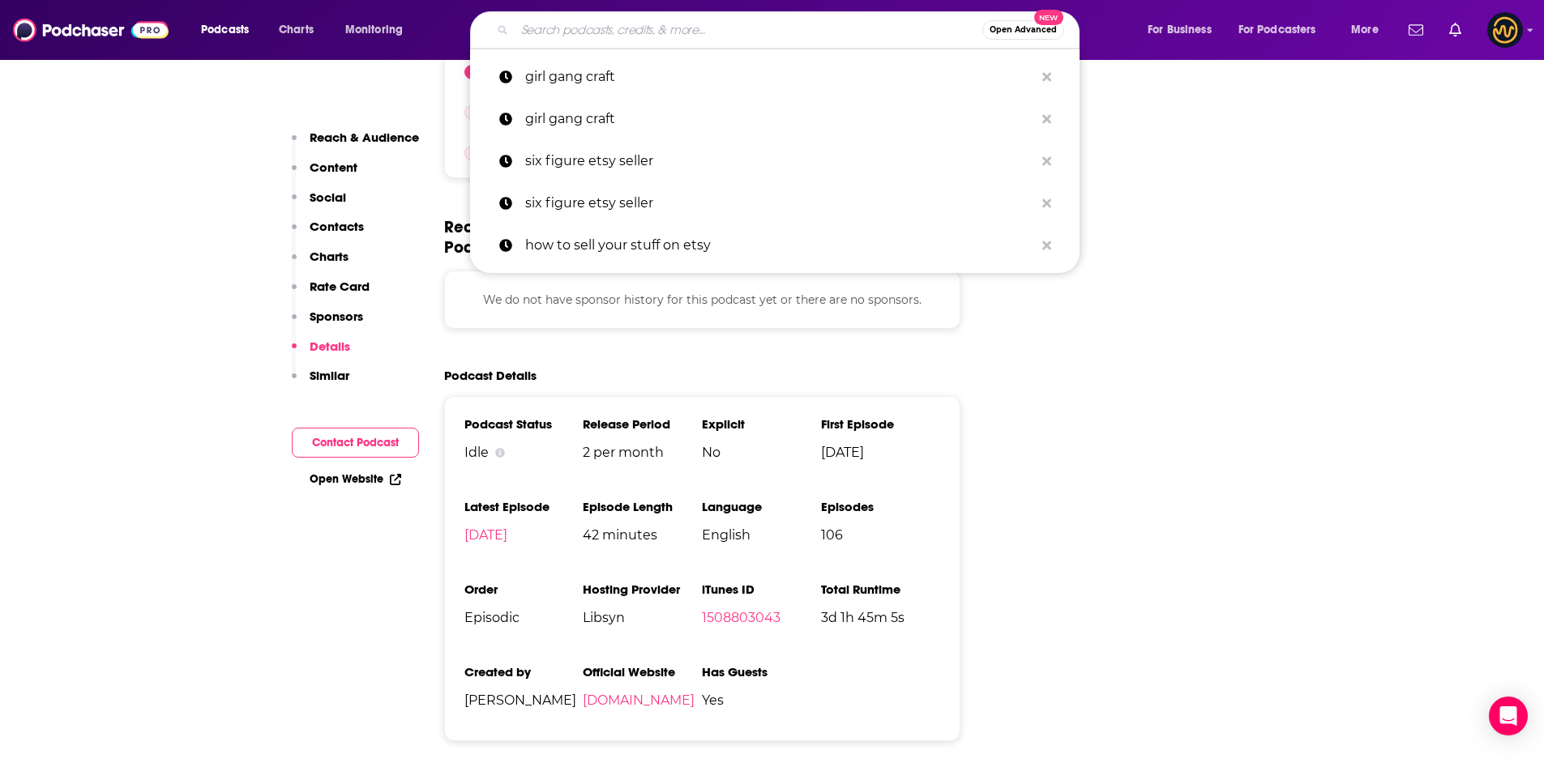
click at [595, 36] on input "Search podcasts, credits, & more..." at bounding box center [748, 30] width 468 height 26
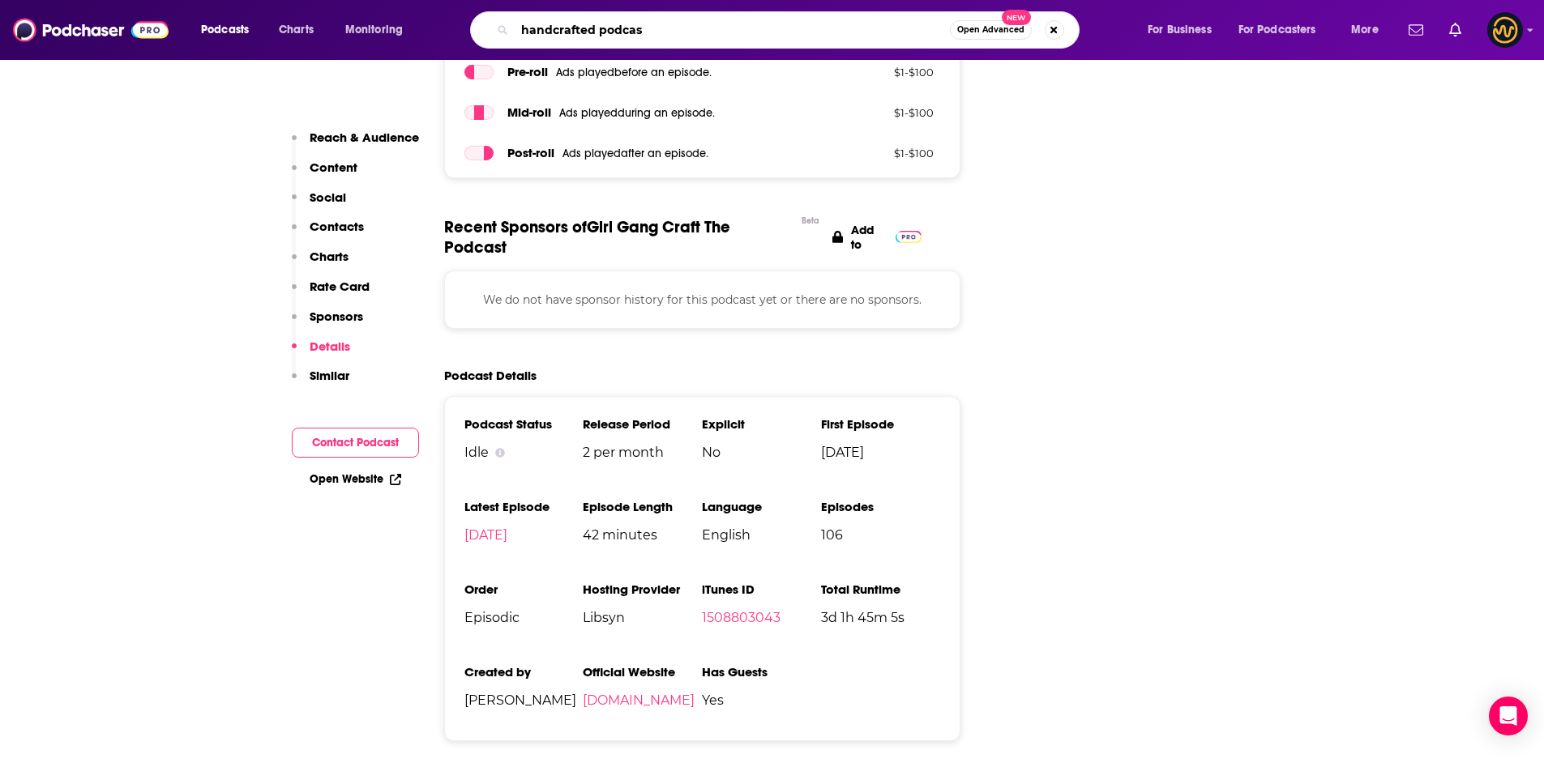
type input "handcrafted podcast"
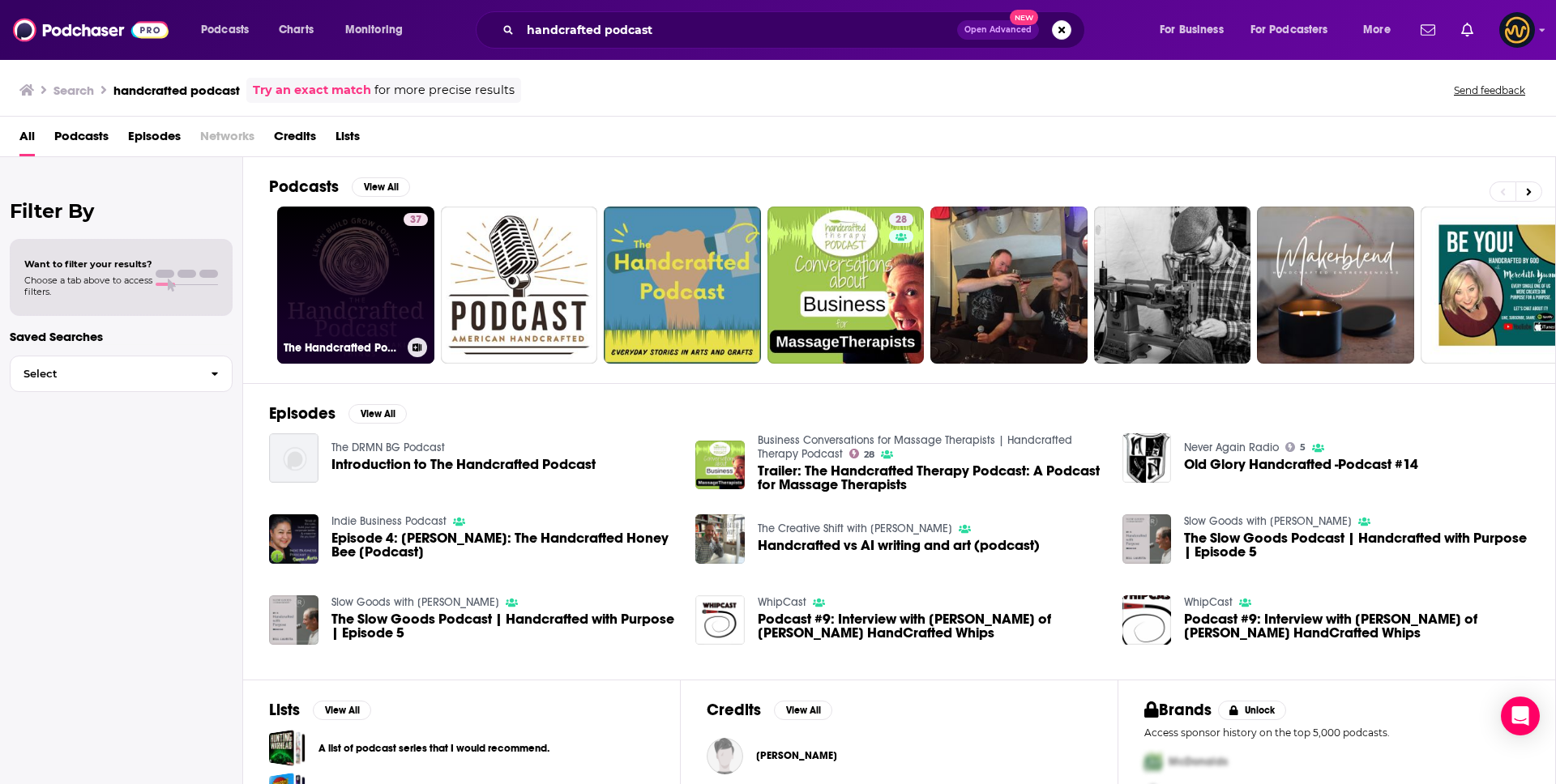
click at [371, 266] on link "37 The Handcrafted Podcast: The Business of making things" at bounding box center [356, 285] width 157 height 157
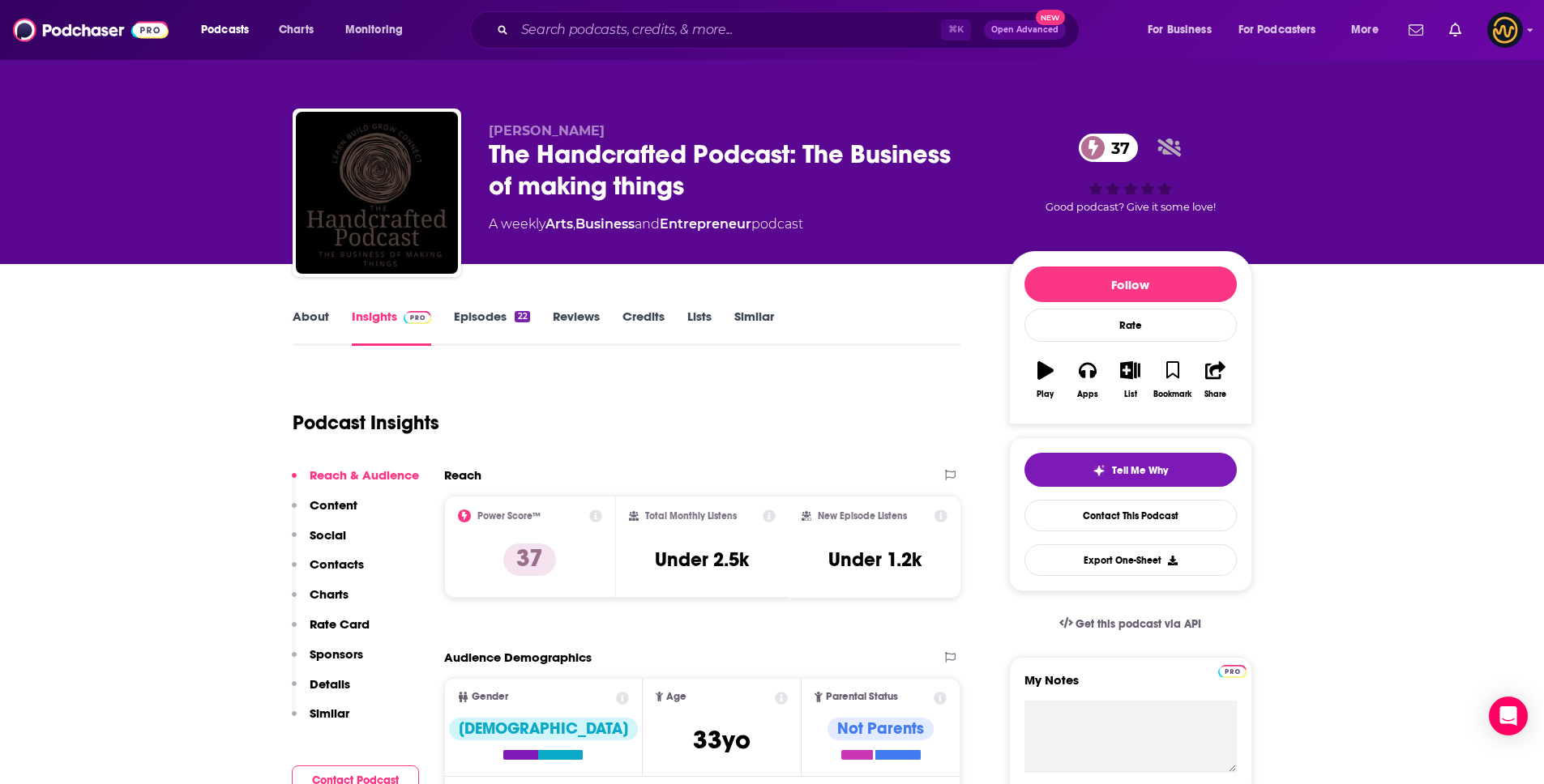
click at [342, 681] on p "Details" at bounding box center [330, 683] width 41 height 16
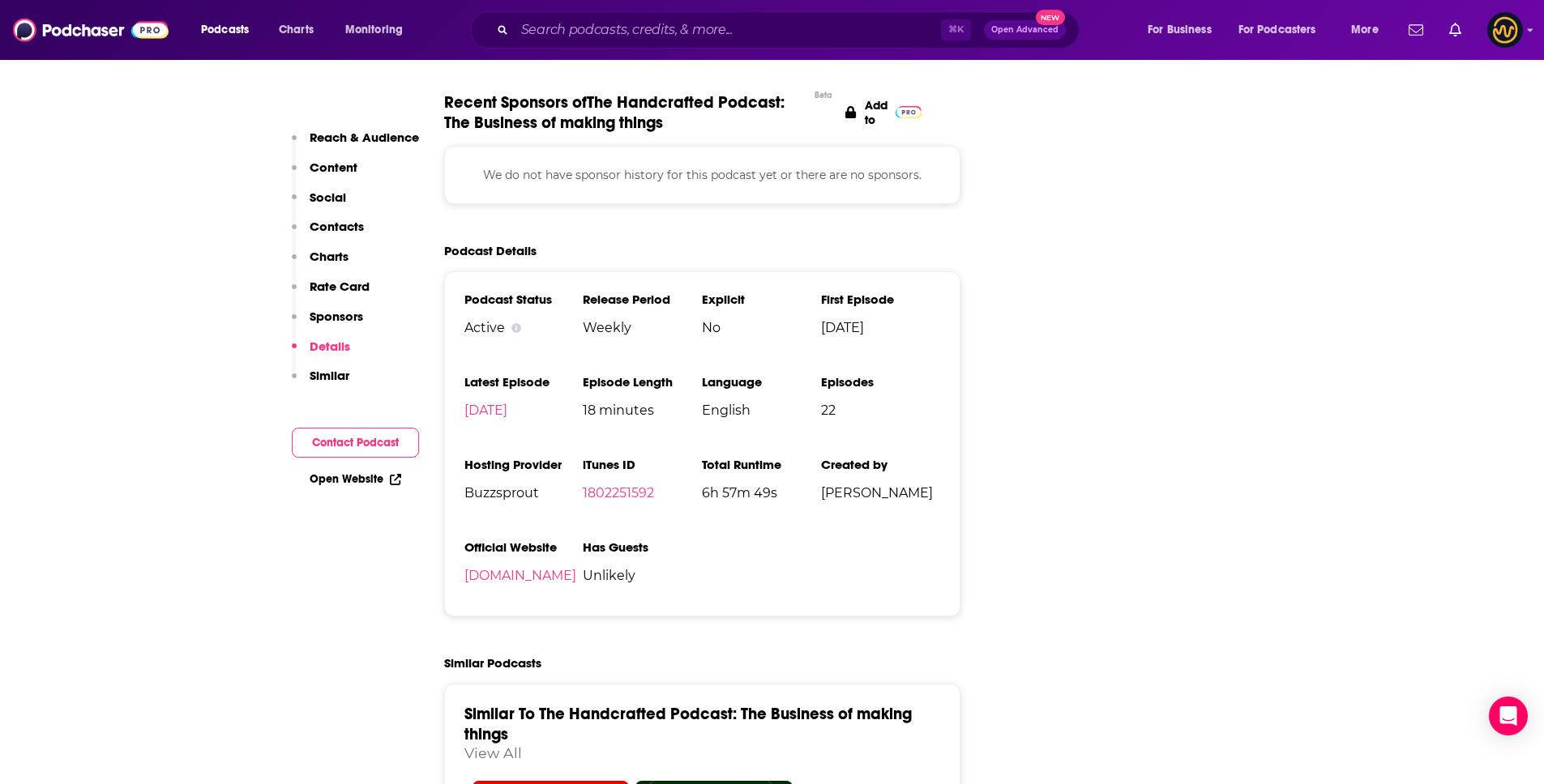
scroll to position [1867, 0]
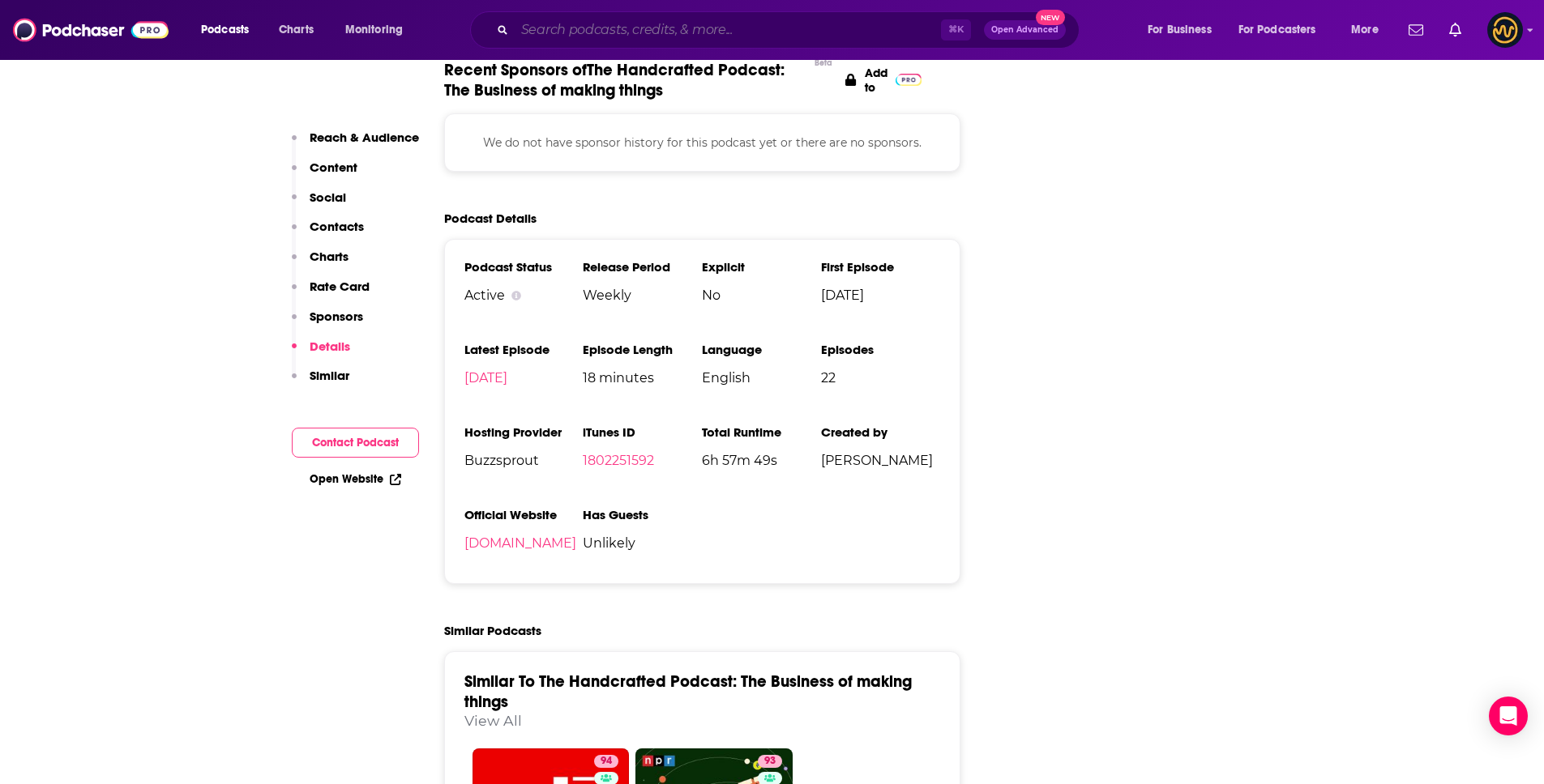
click at [557, 30] on input "Search podcasts, credits, & more..." at bounding box center [727, 30] width 426 height 26
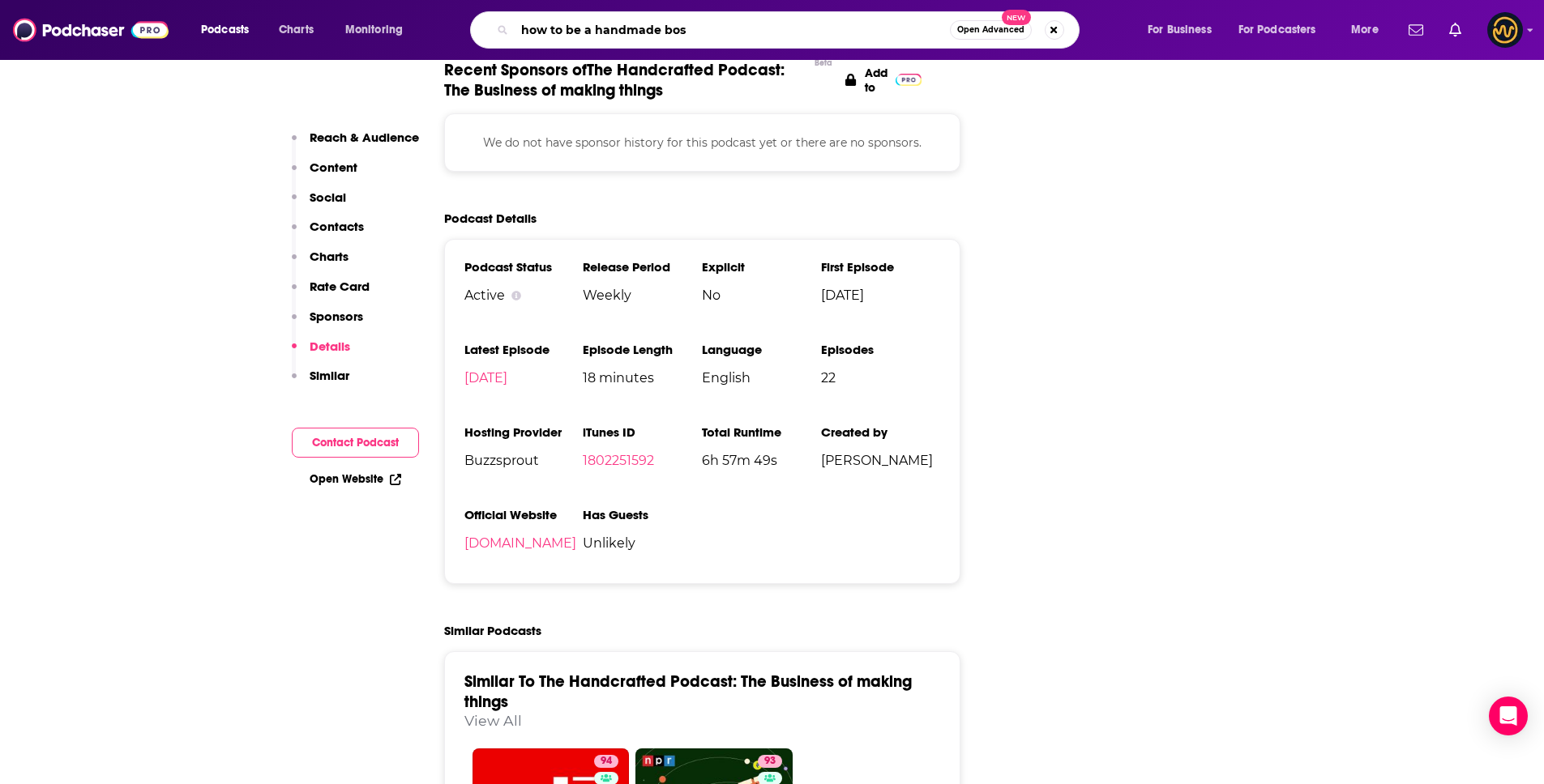
type input "how to be a handmade boss"
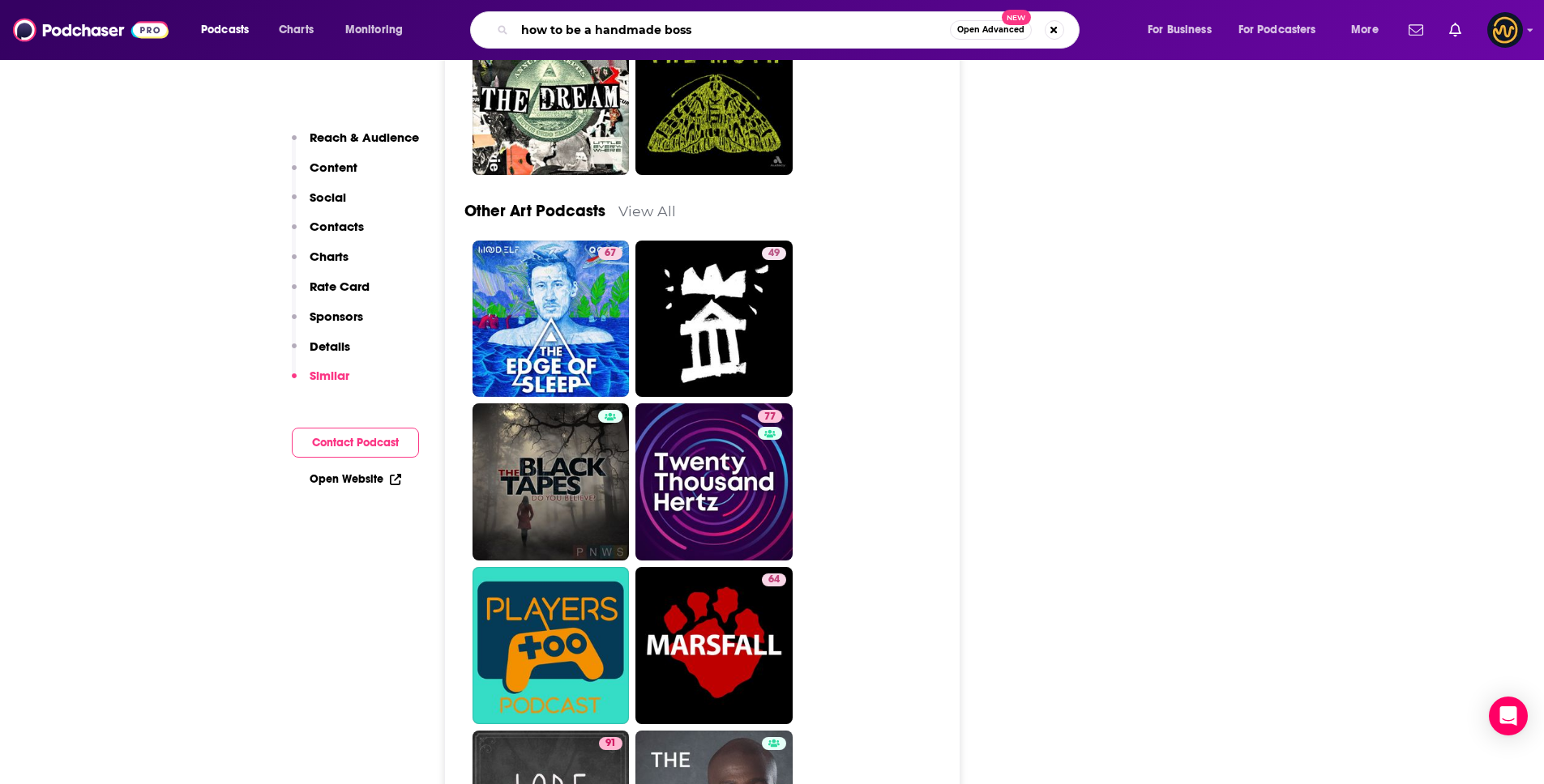
scroll to position [4392, 0]
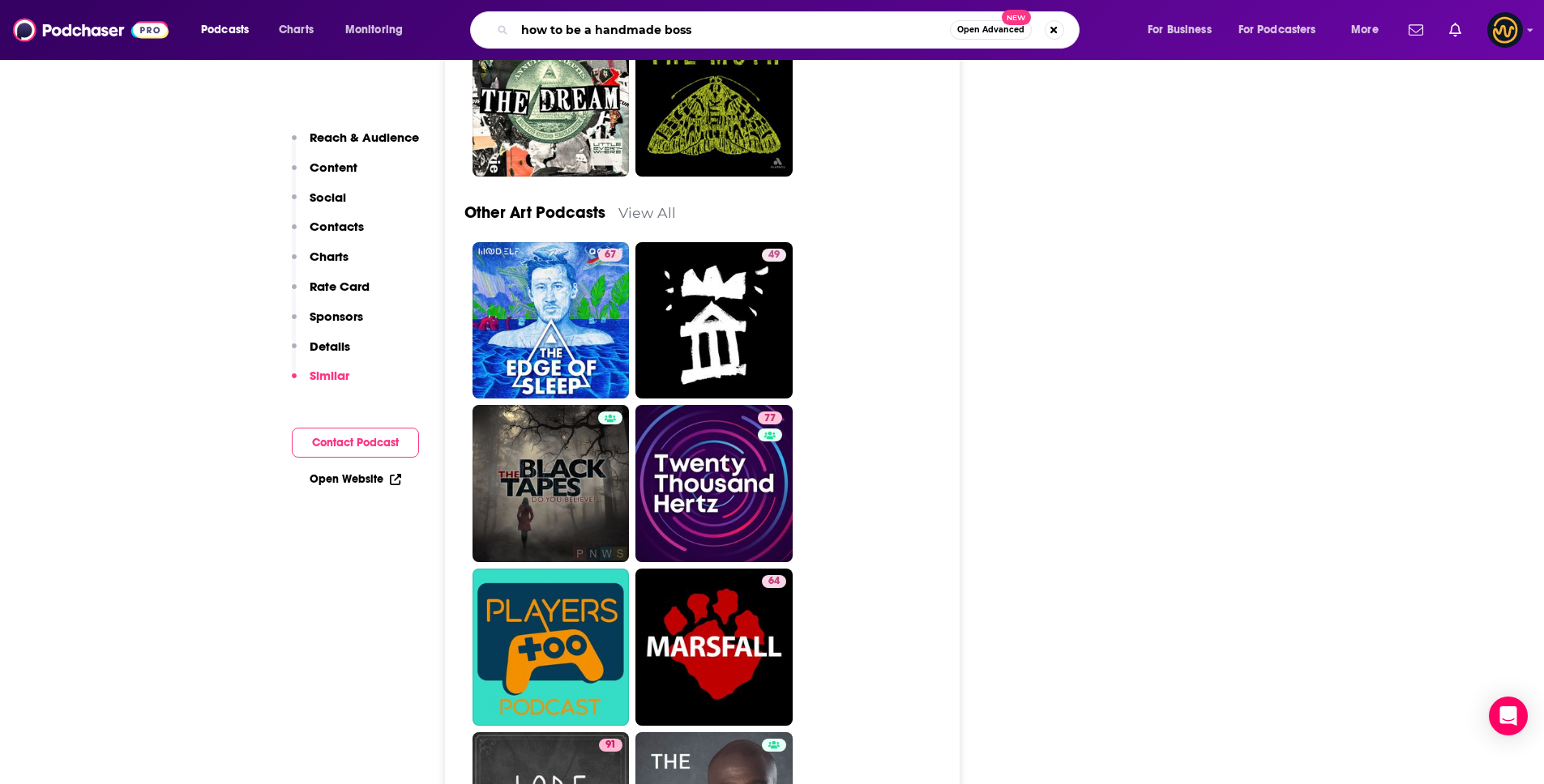
click at [722, 30] on input "how to be a handmade boss" at bounding box center [732, 30] width 435 height 26
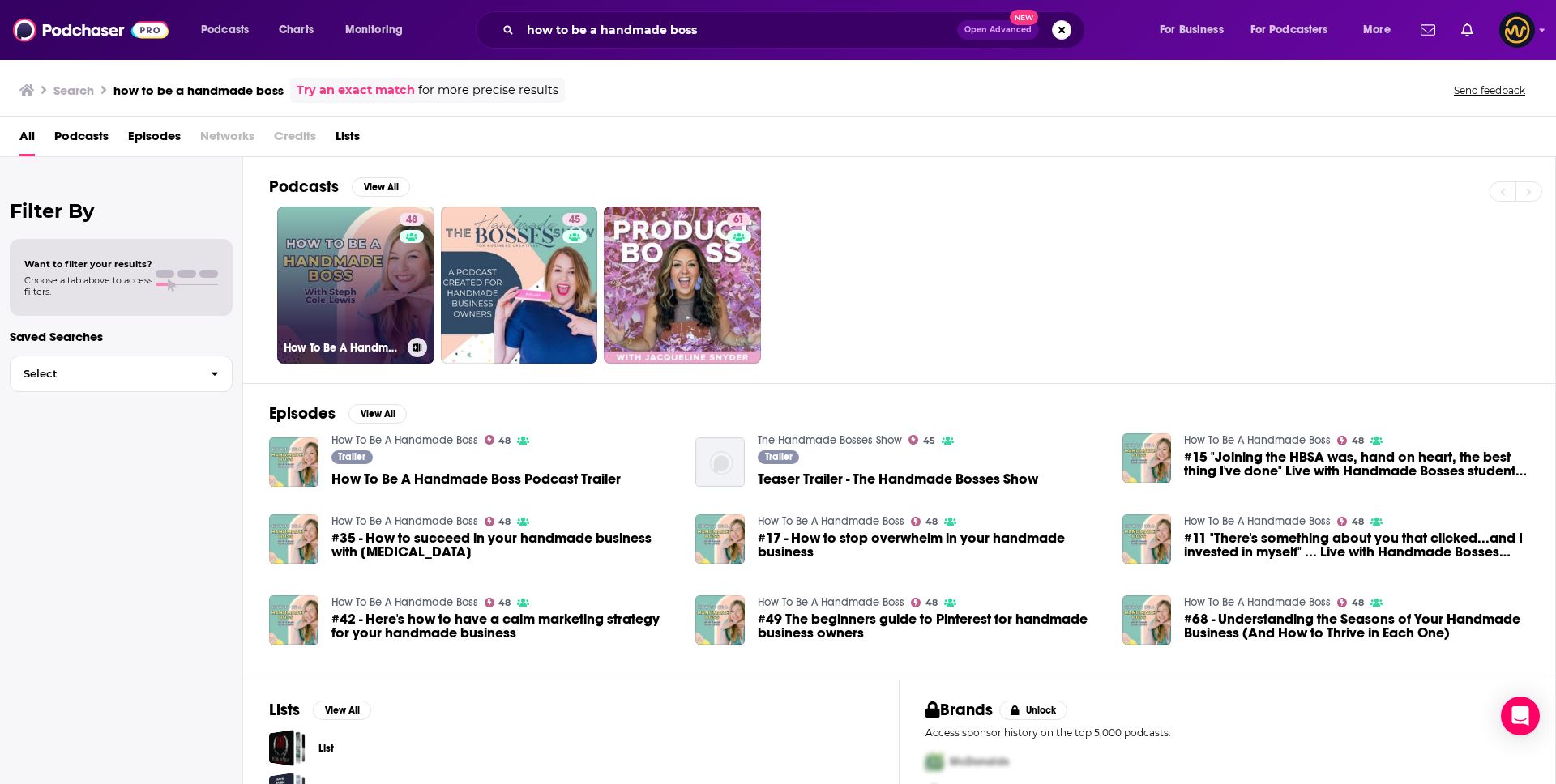
click at [364, 289] on link "48 How To Be A Handmade Boss" at bounding box center [356, 285] width 157 height 157
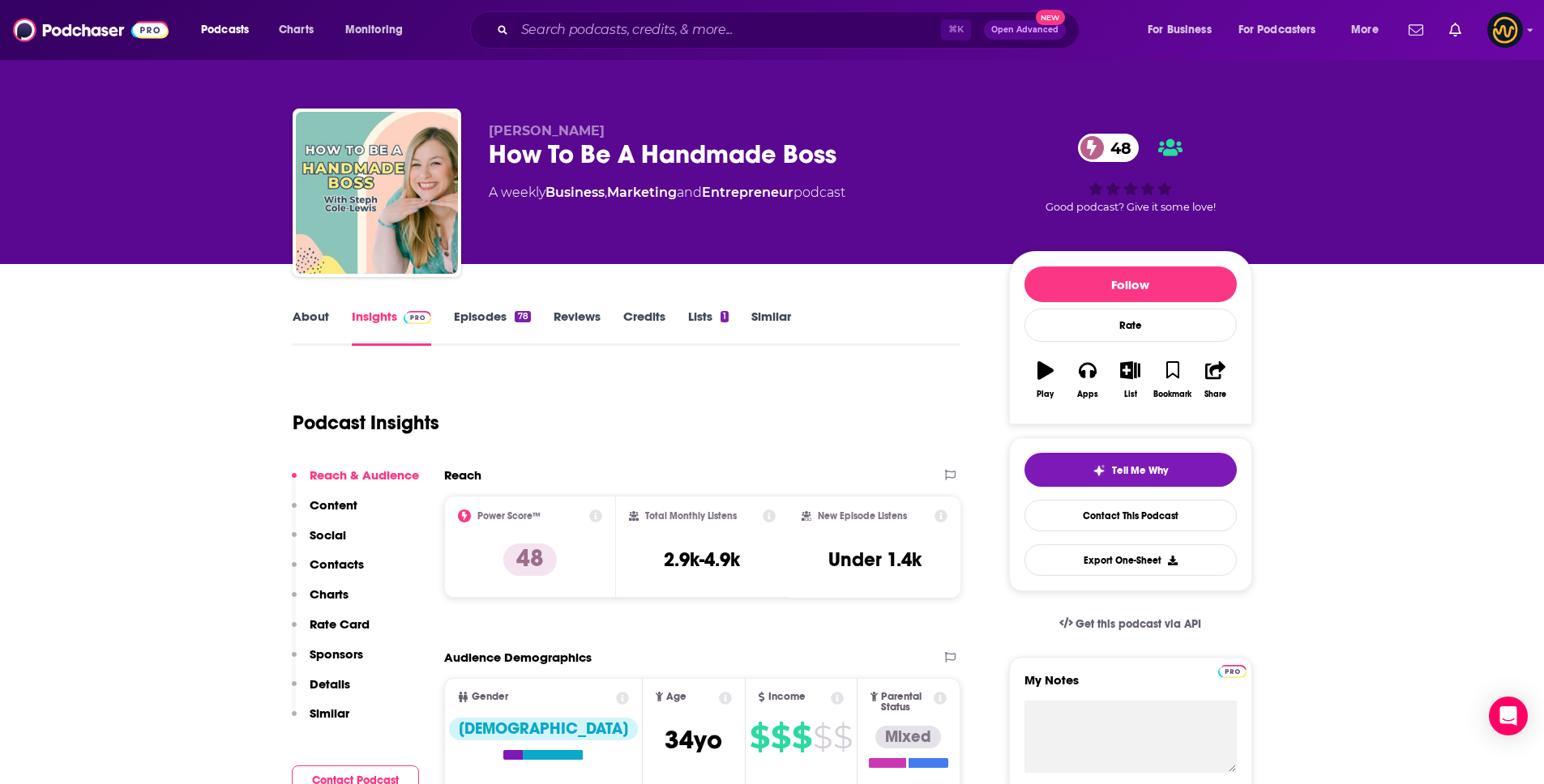
click at [341, 681] on p "Details" at bounding box center [330, 683] width 41 height 16
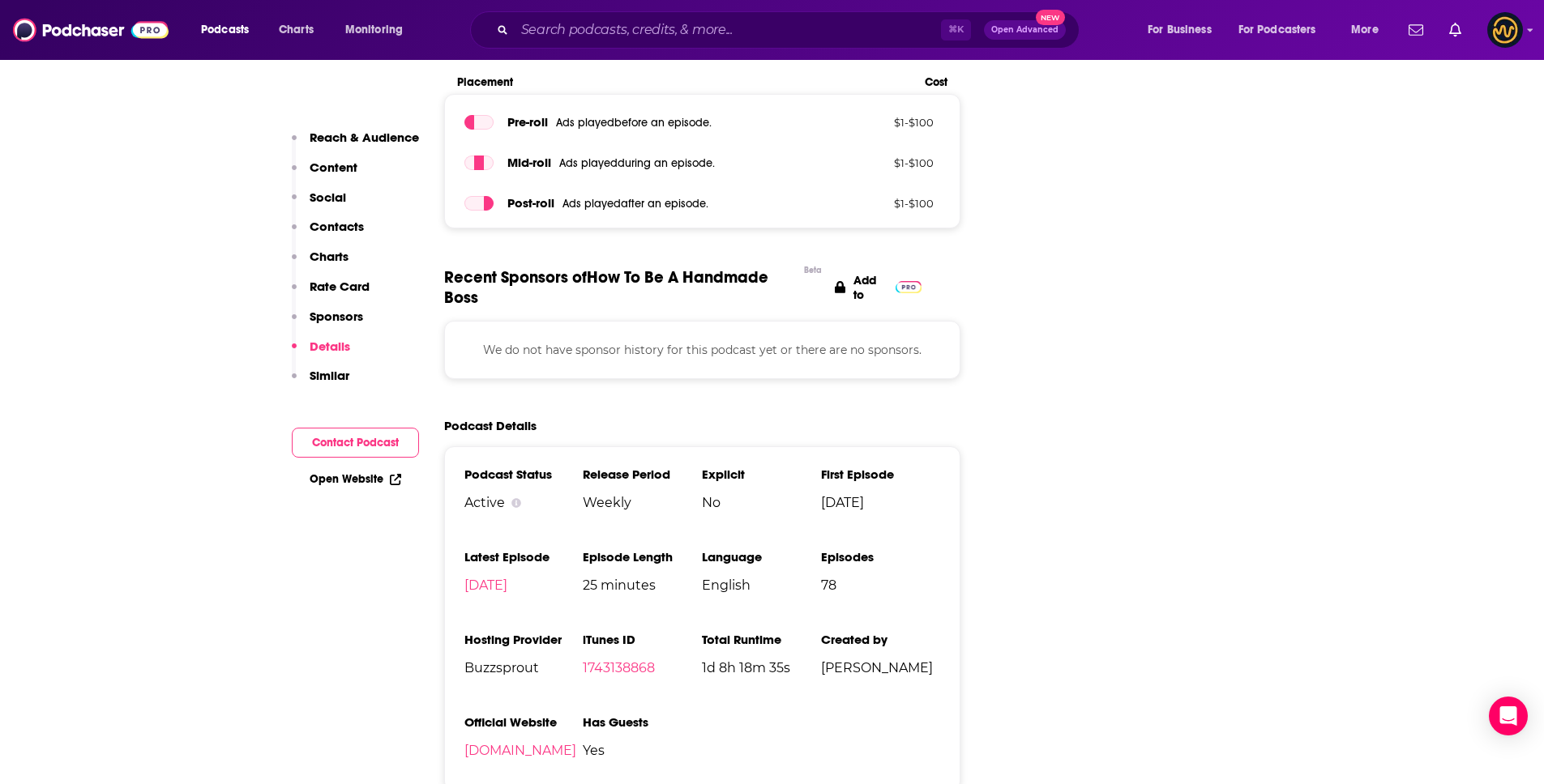
scroll to position [2250, 0]
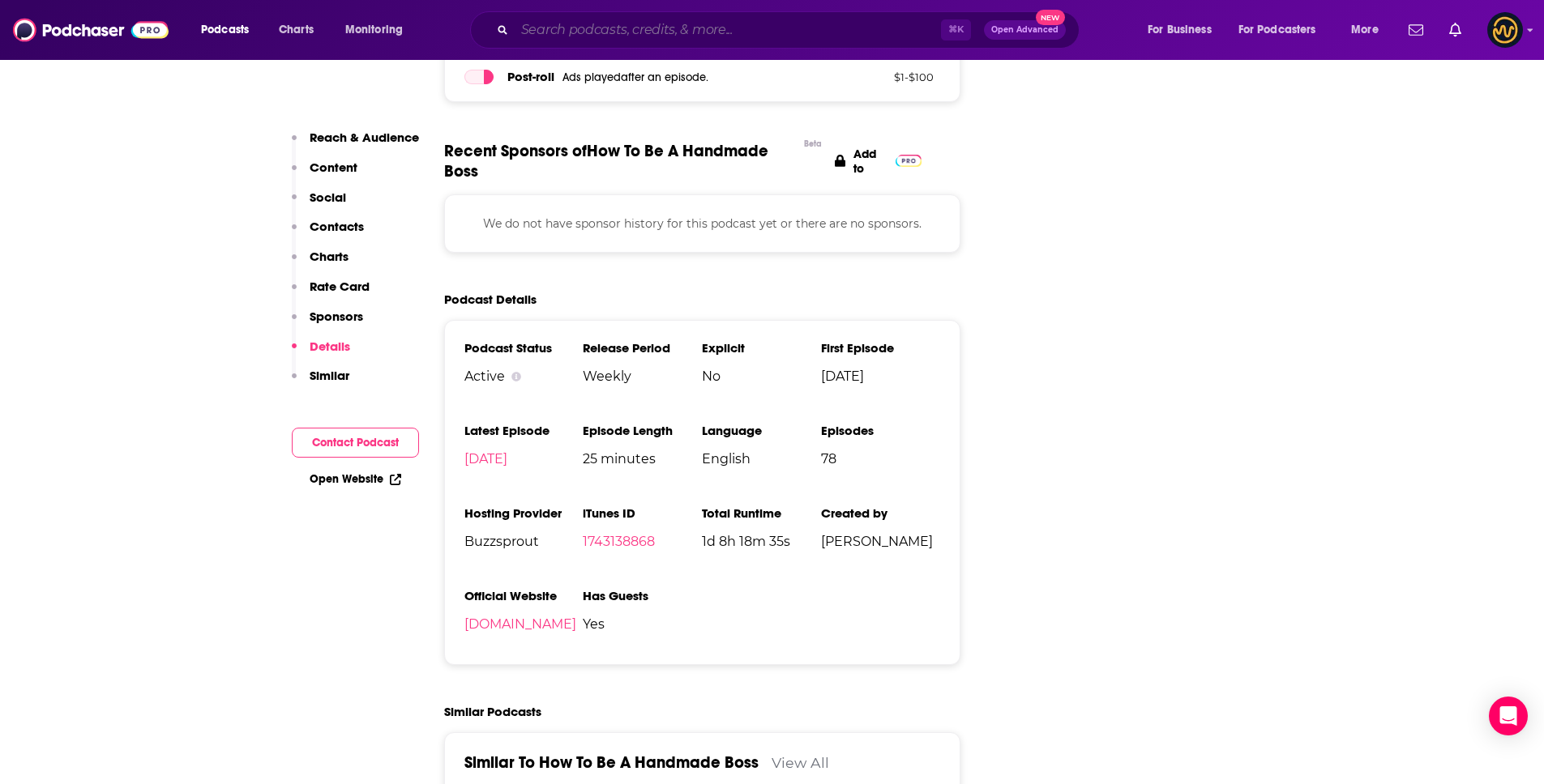
click at [583, 18] on input "Search podcasts, credits, & more..." at bounding box center [727, 30] width 426 height 26
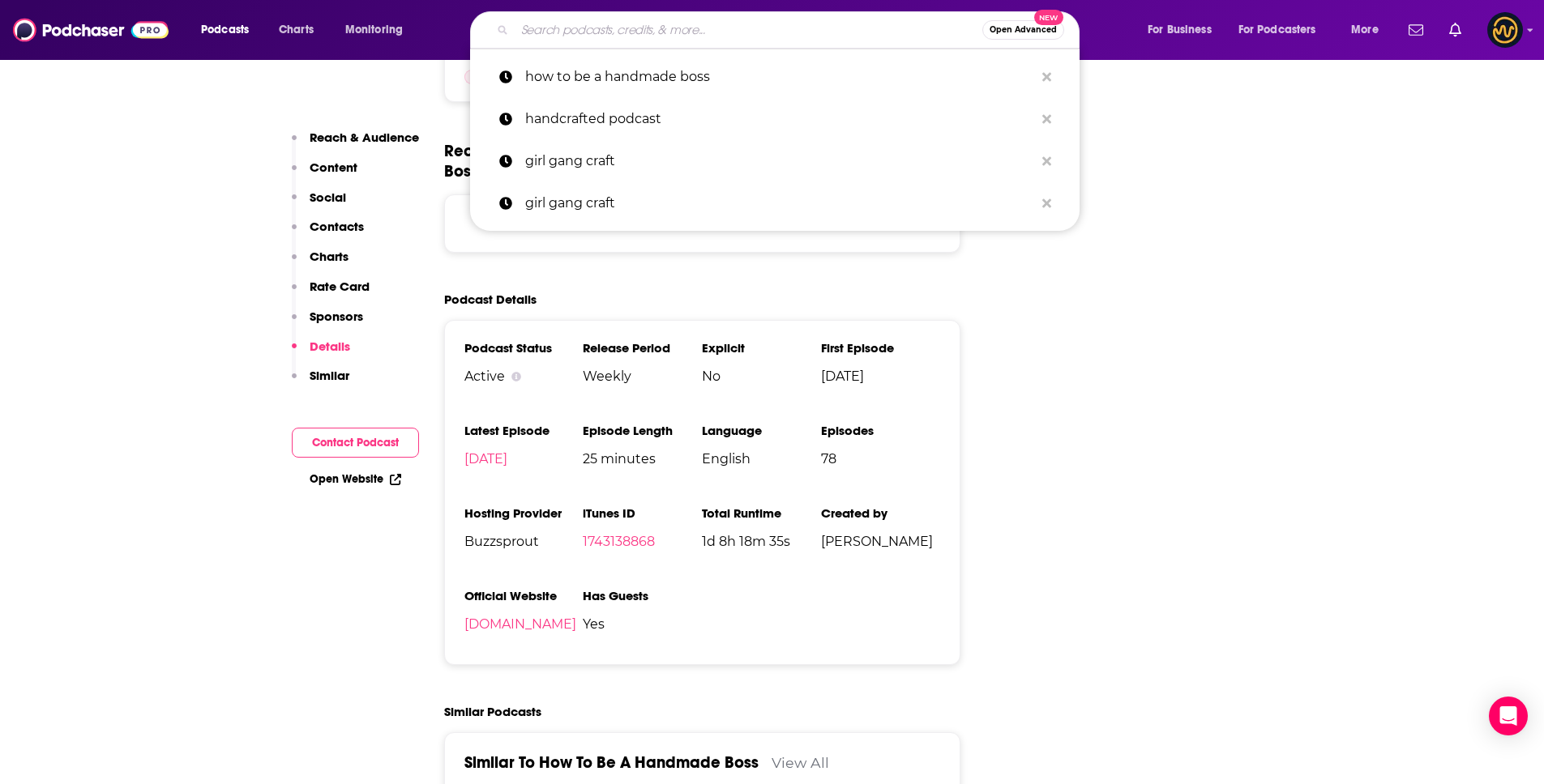
click at [583, 18] on input "Search podcasts, credits, & more..." at bounding box center [748, 30] width 468 height 26
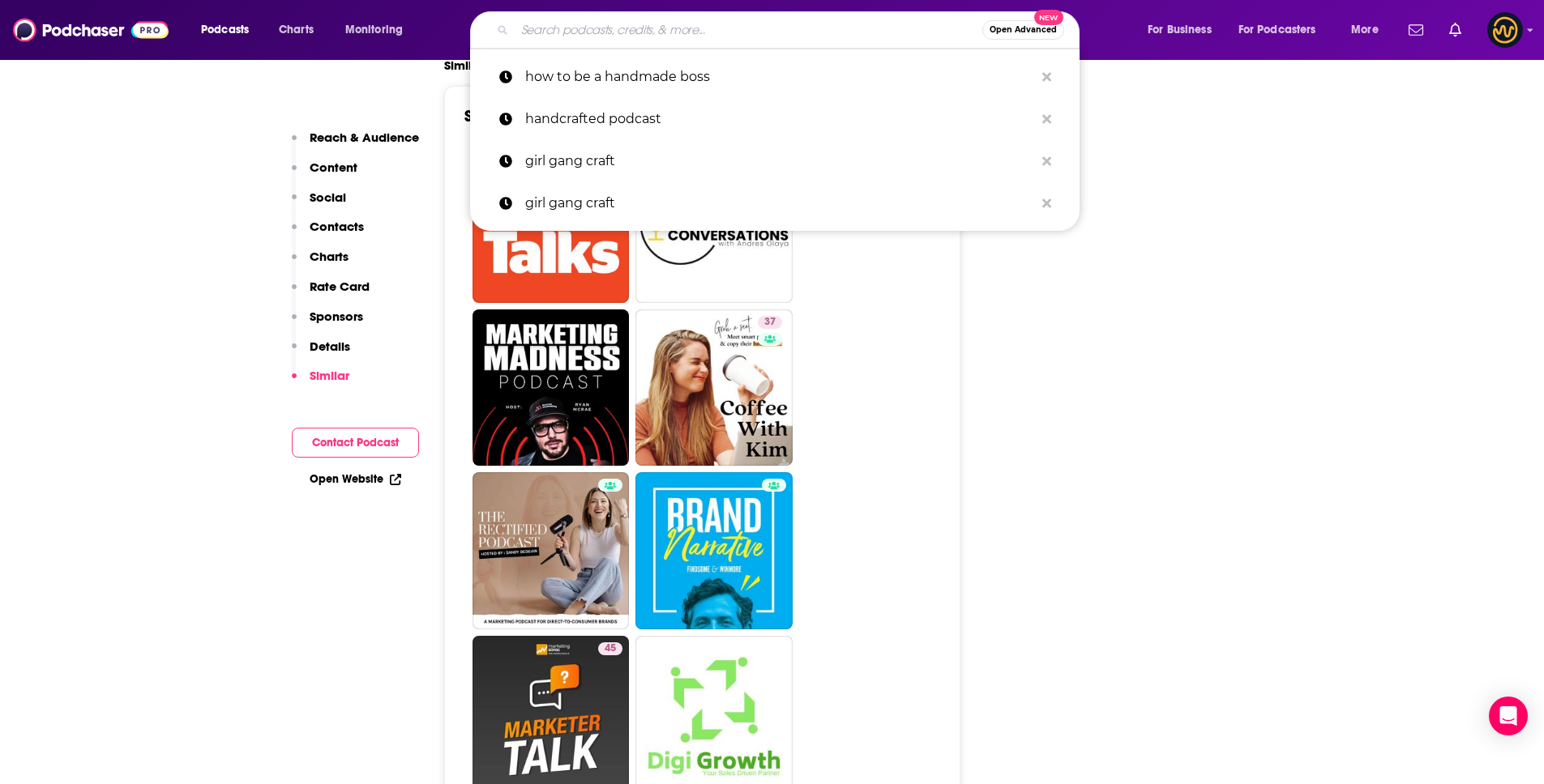
scroll to position [2918, 0]
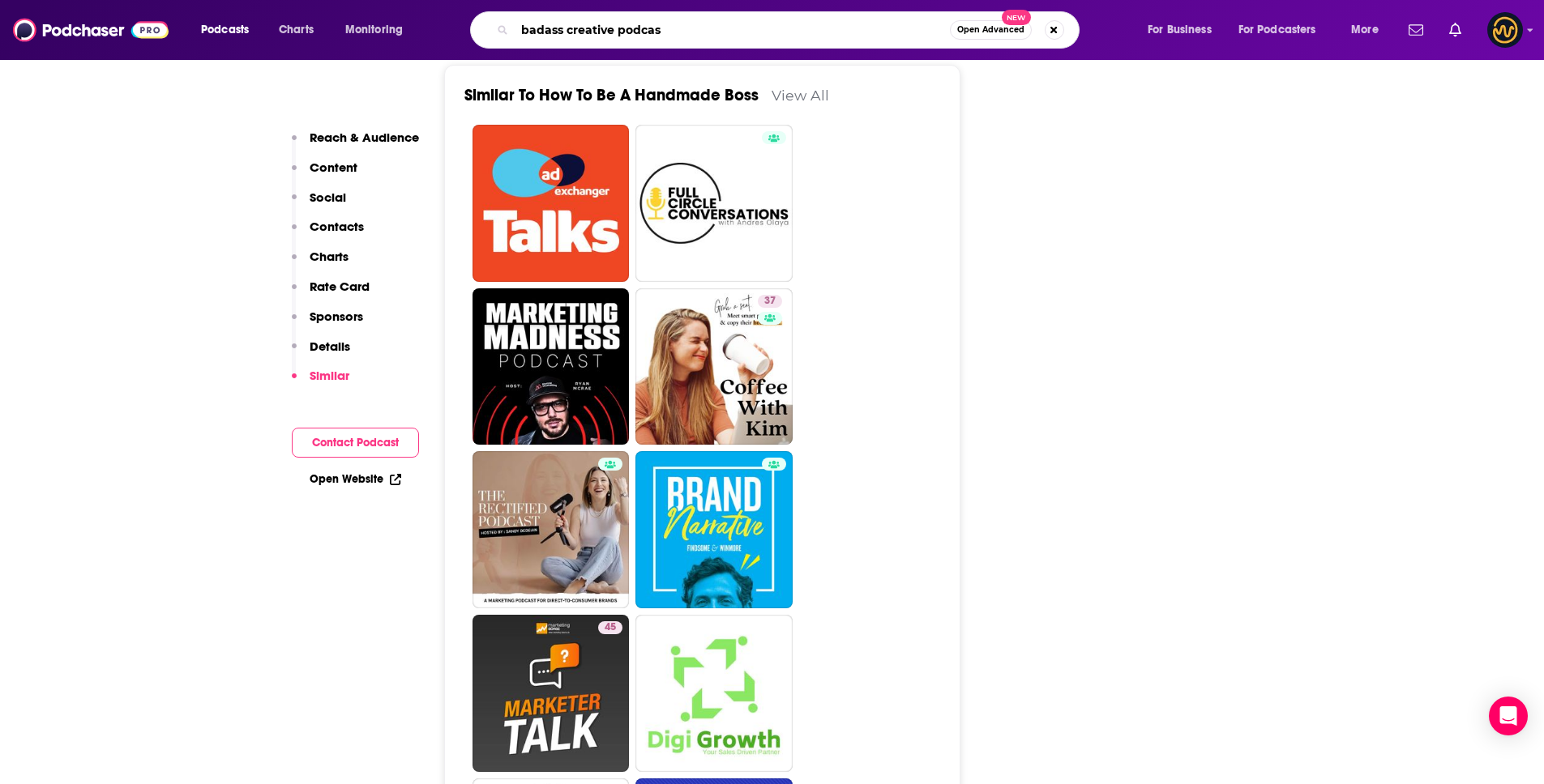
type input "badass creative podcast"
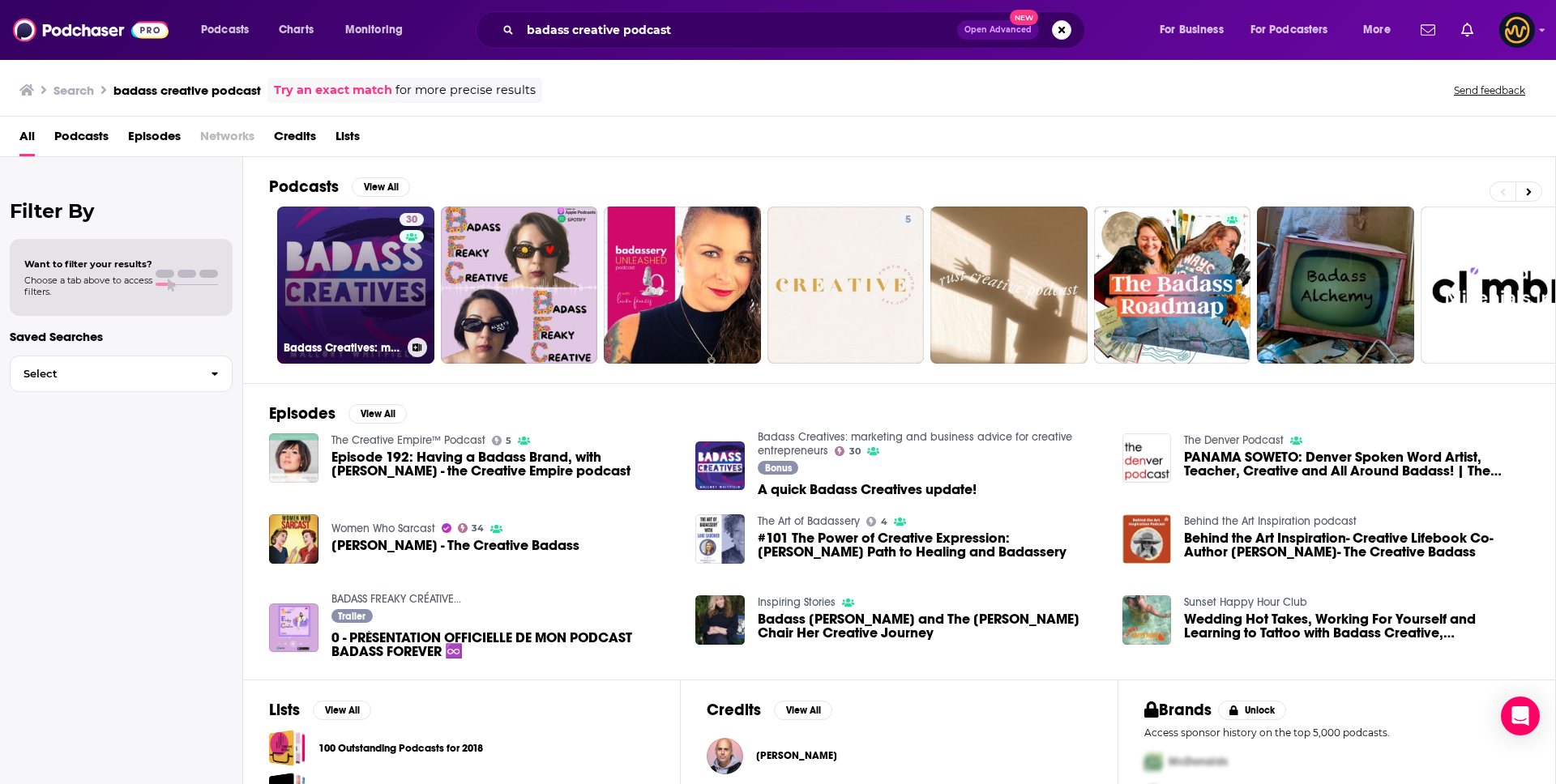
click at [378, 308] on link "30 Badass Creatives: marketing and business advice for creative entrepreneurs" at bounding box center [356, 285] width 157 height 157
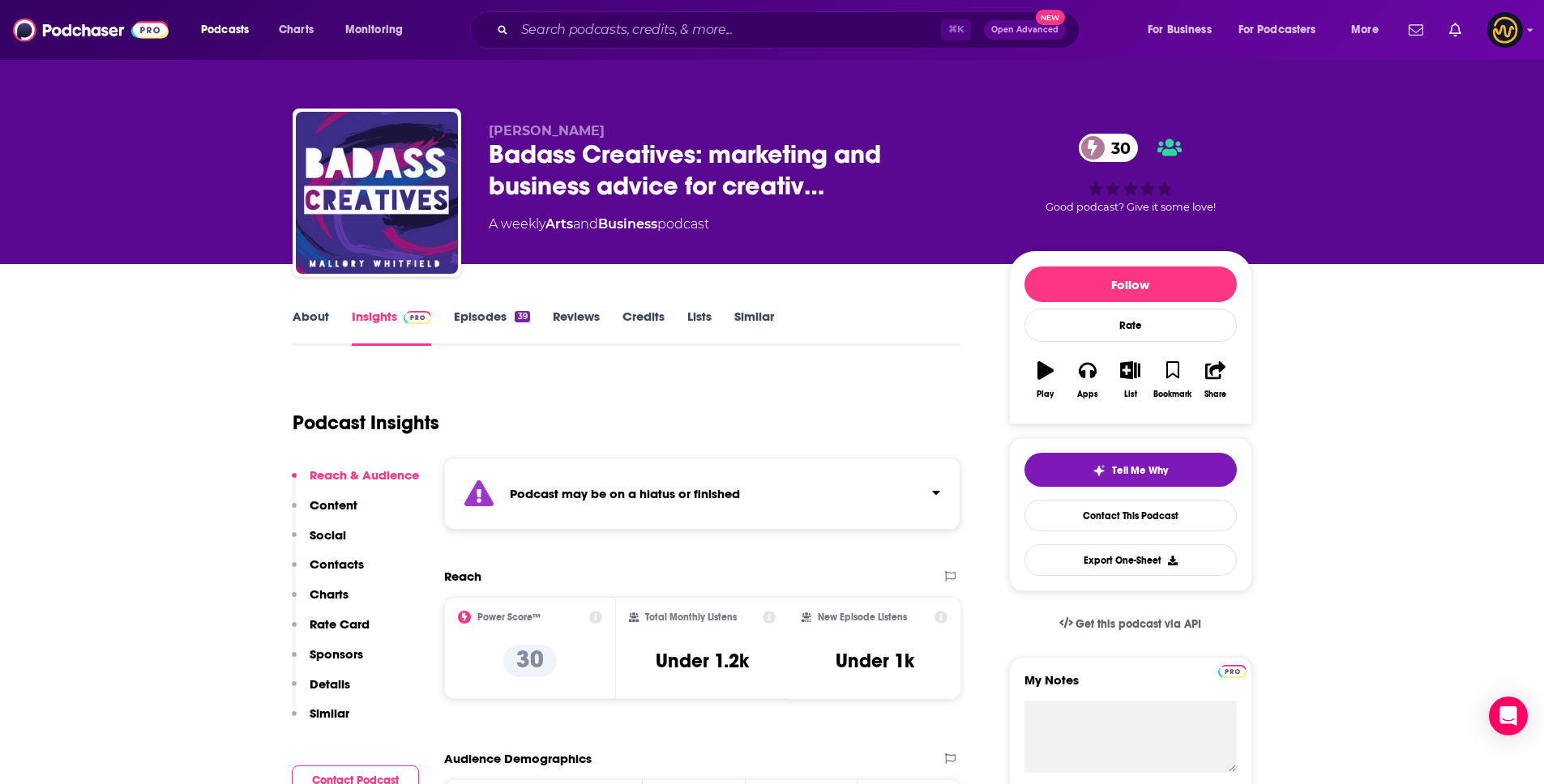
click at [854, 488] on div "Podcast may be on a hiatus or finished" at bounding box center [703, 493] width 517 height 72
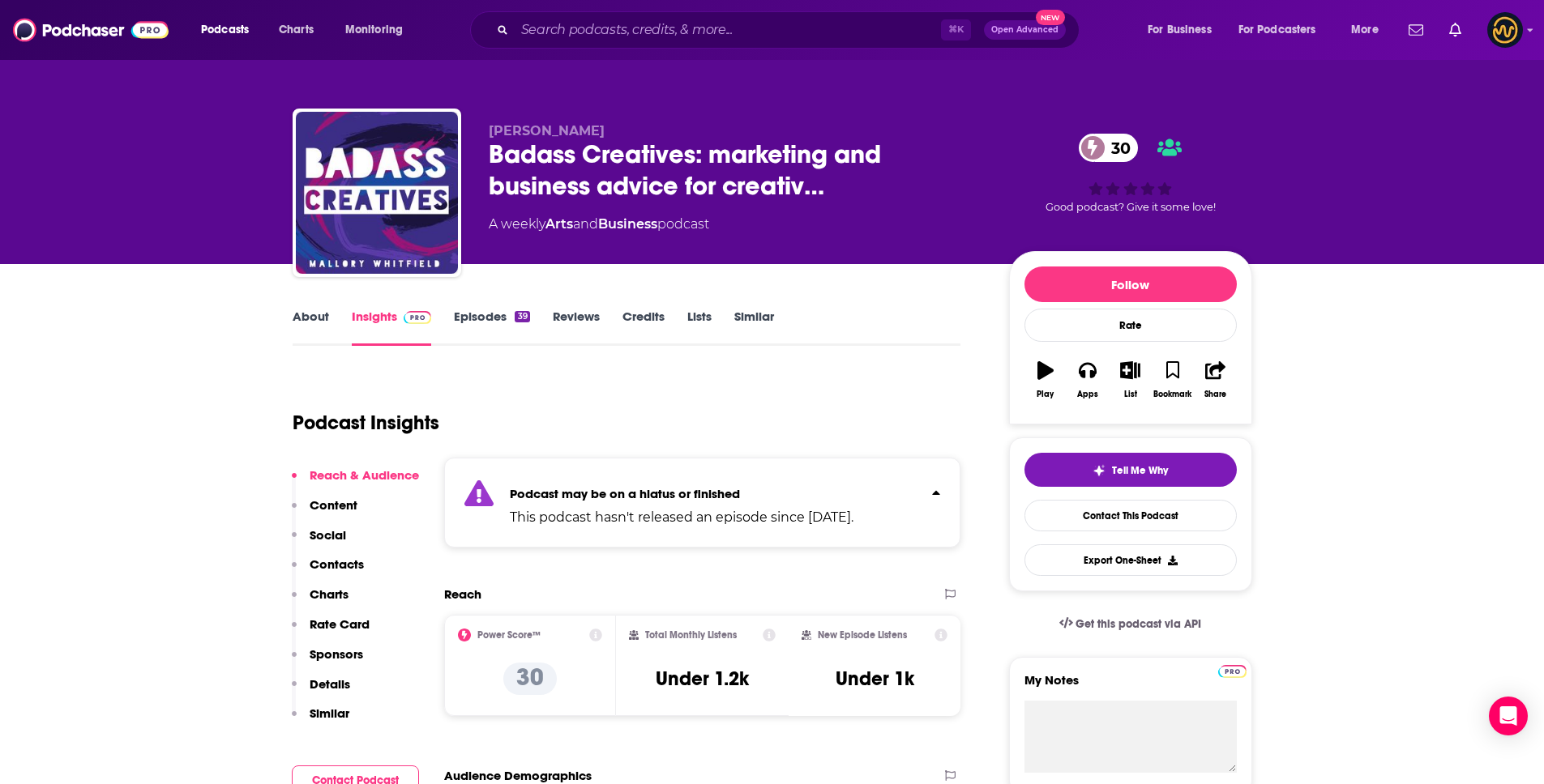
click at [853, 488] on p "Podcast may be on a hiatus or finished" at bounding box center [682, 493] width 344 height 16
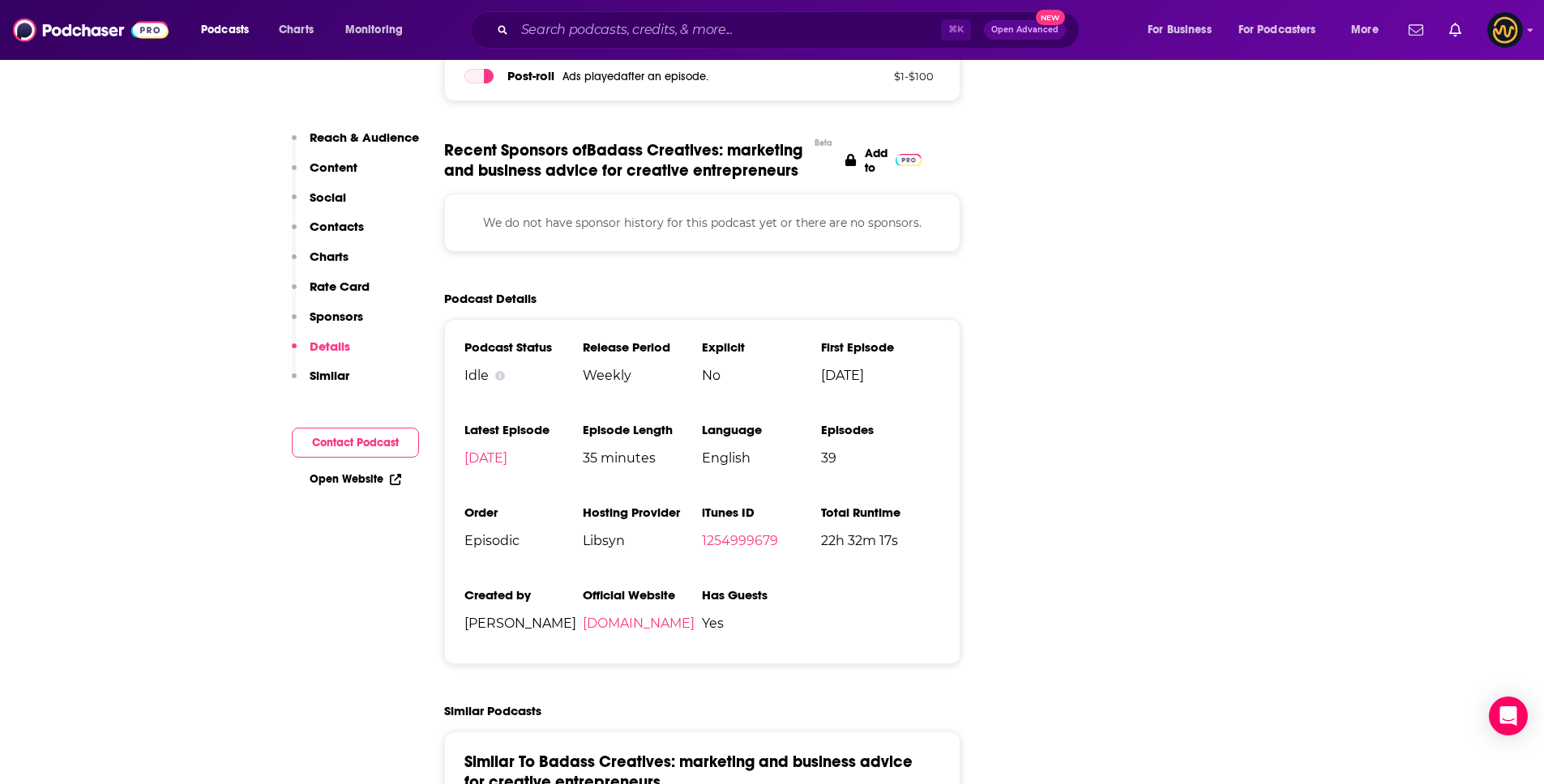
scroll to position [2048, 0]
click at [564, 25] on input "Search podcasts, credits, & more..." at bounding box center [727, 30] width 426 height 26
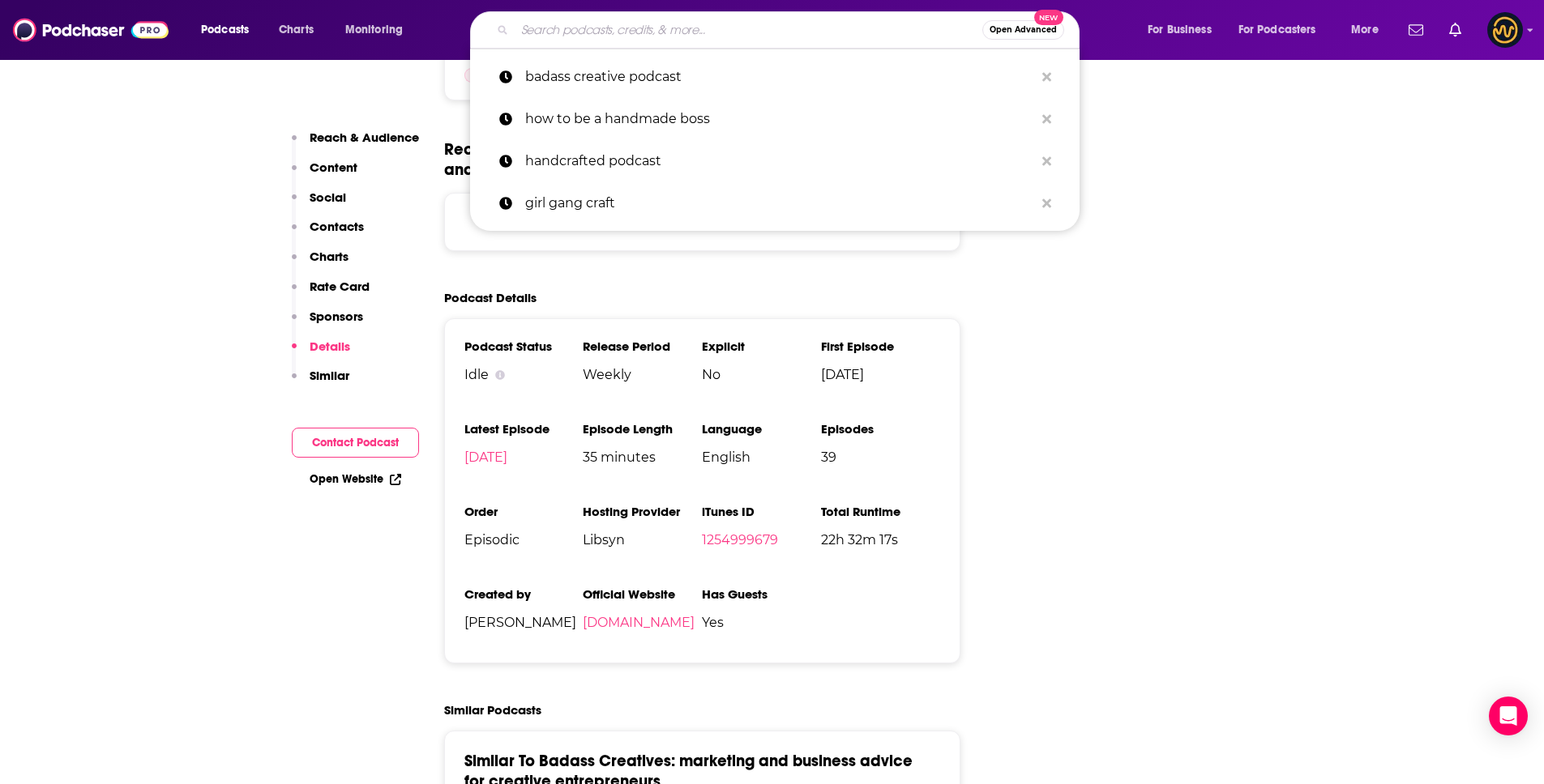
click at [564, 25] on input "Search podcasts, credits, & more..." at bounding box center [748, 30] width 468 height 26
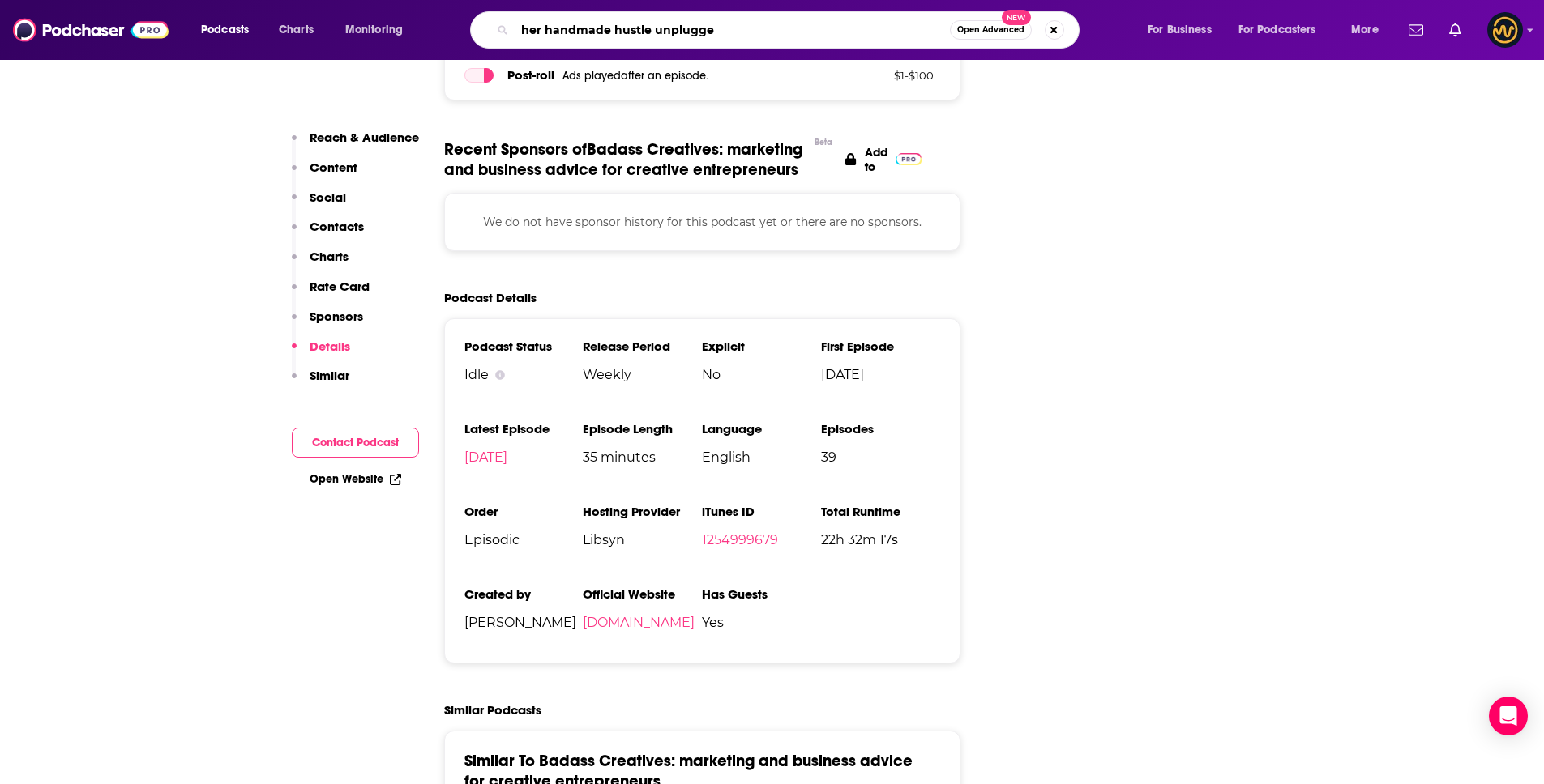
type input "her handmade hustle unplugged"
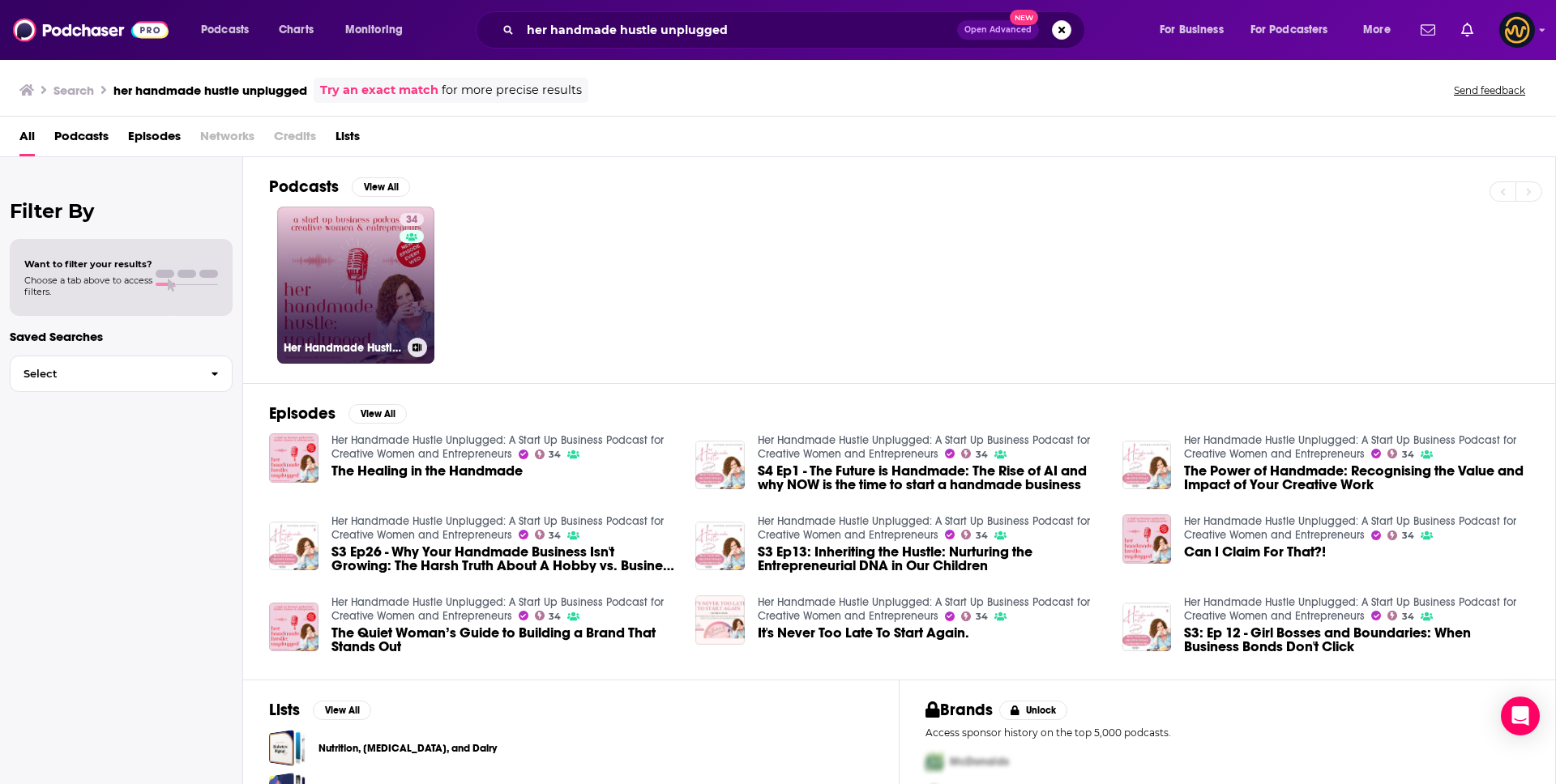
click at [383, 320] on link "34 Her Handmade Hustle Unplugged: A Start Up Business Podcast for Creative Wome…" at bounding box center [356, 285] width 157 height 157
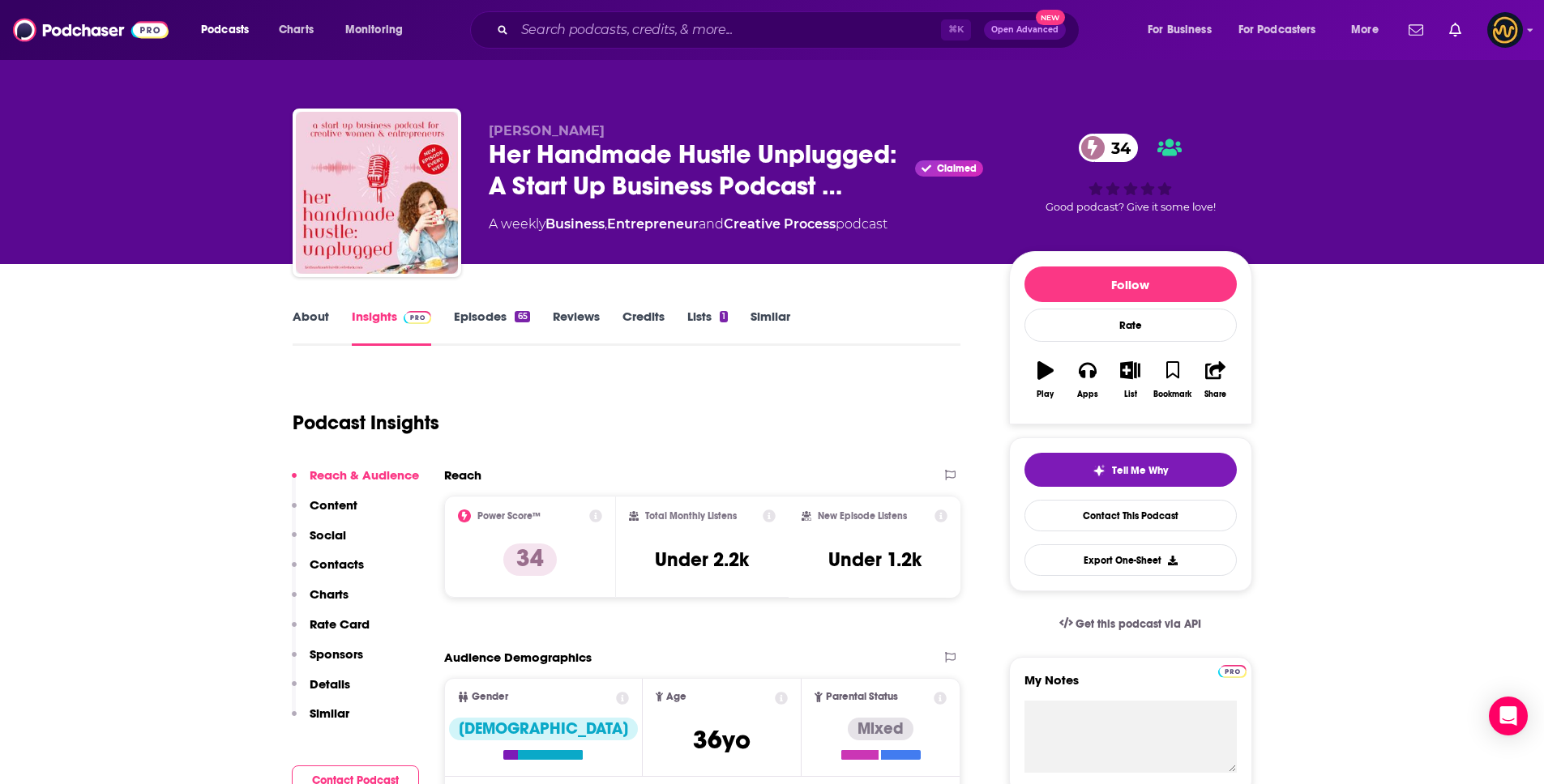
click at [338, 687] on p "Details" at bounding box center [330, 683] width 41 height 16
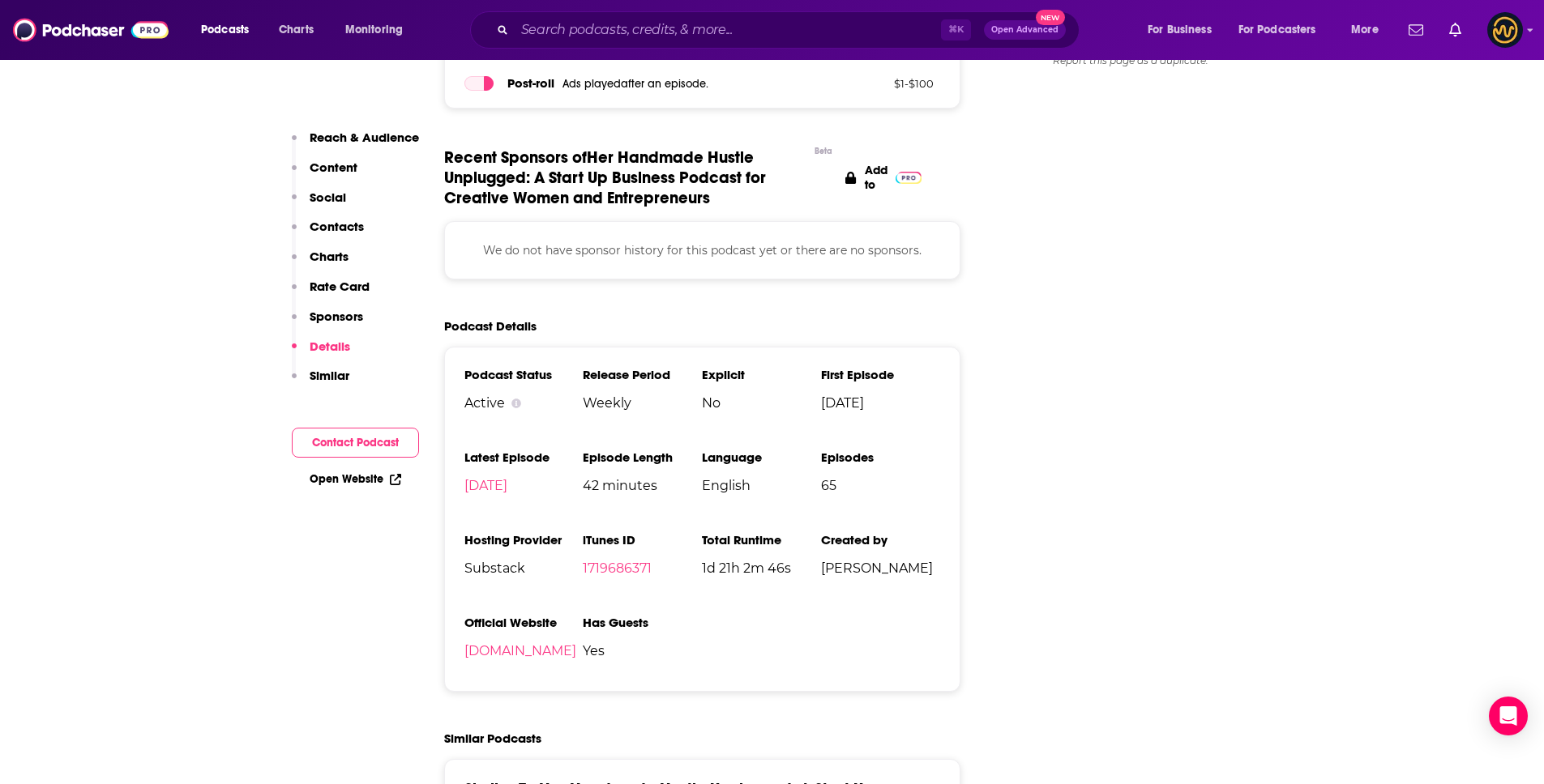
scroll to position [1924, 0]
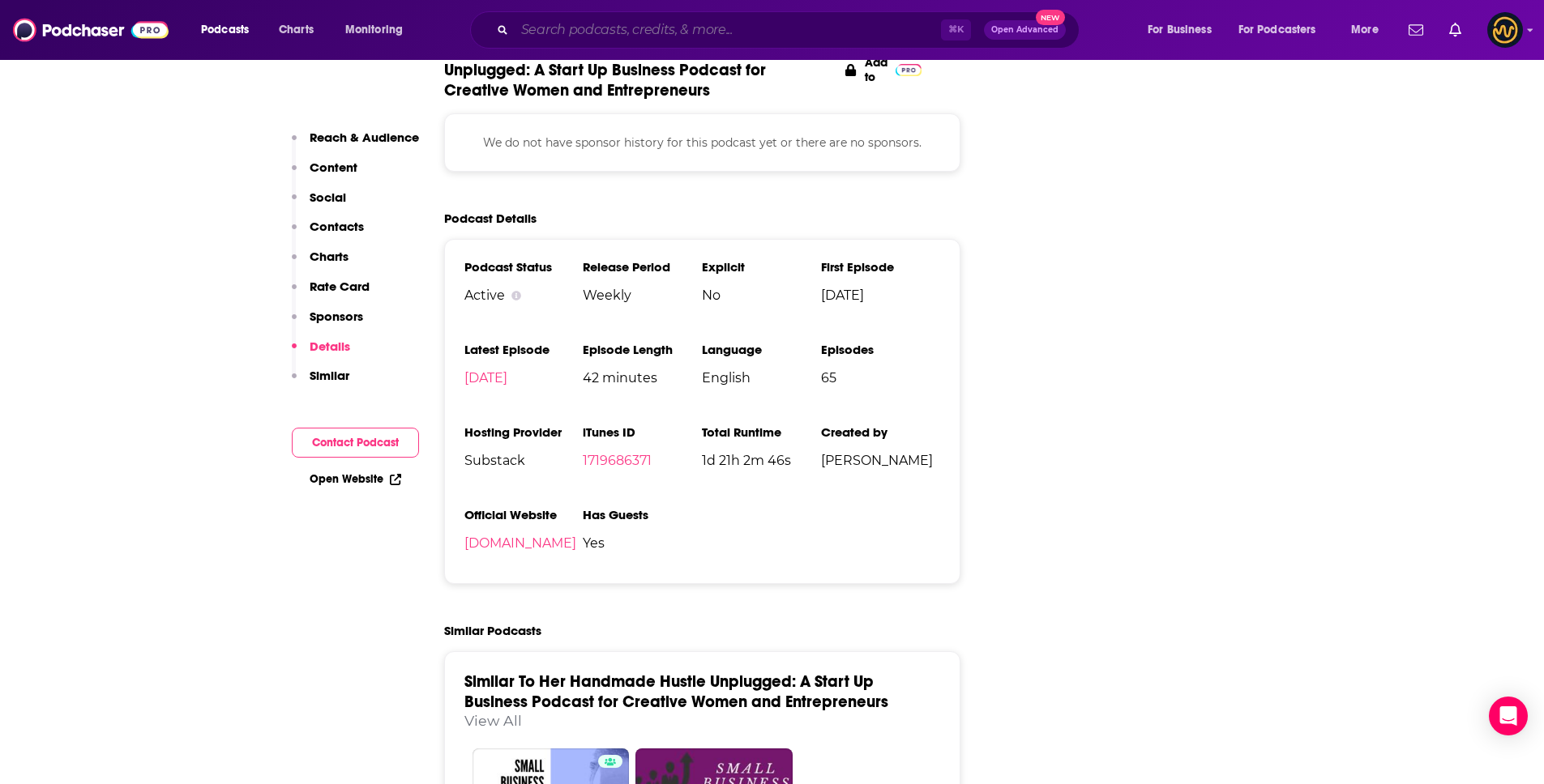
click at [588, 30] on input "Search podcasts, credits, & more..." at bounding box center [727, 30] width 426 height 26
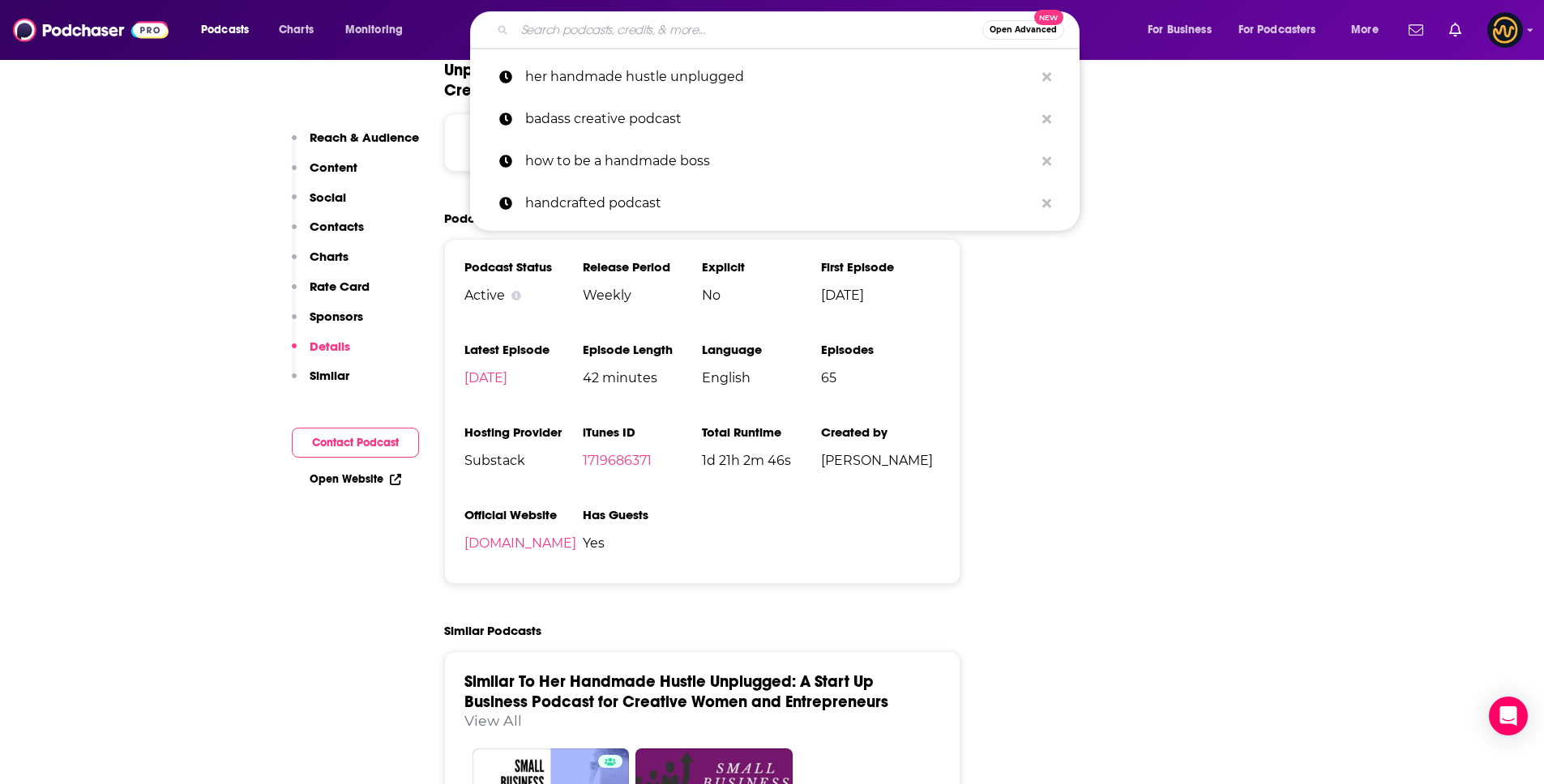
click at [588, 30] on input "Search podcasts, credits, & more..." at bounding box center [748, 30] width 468 height 26
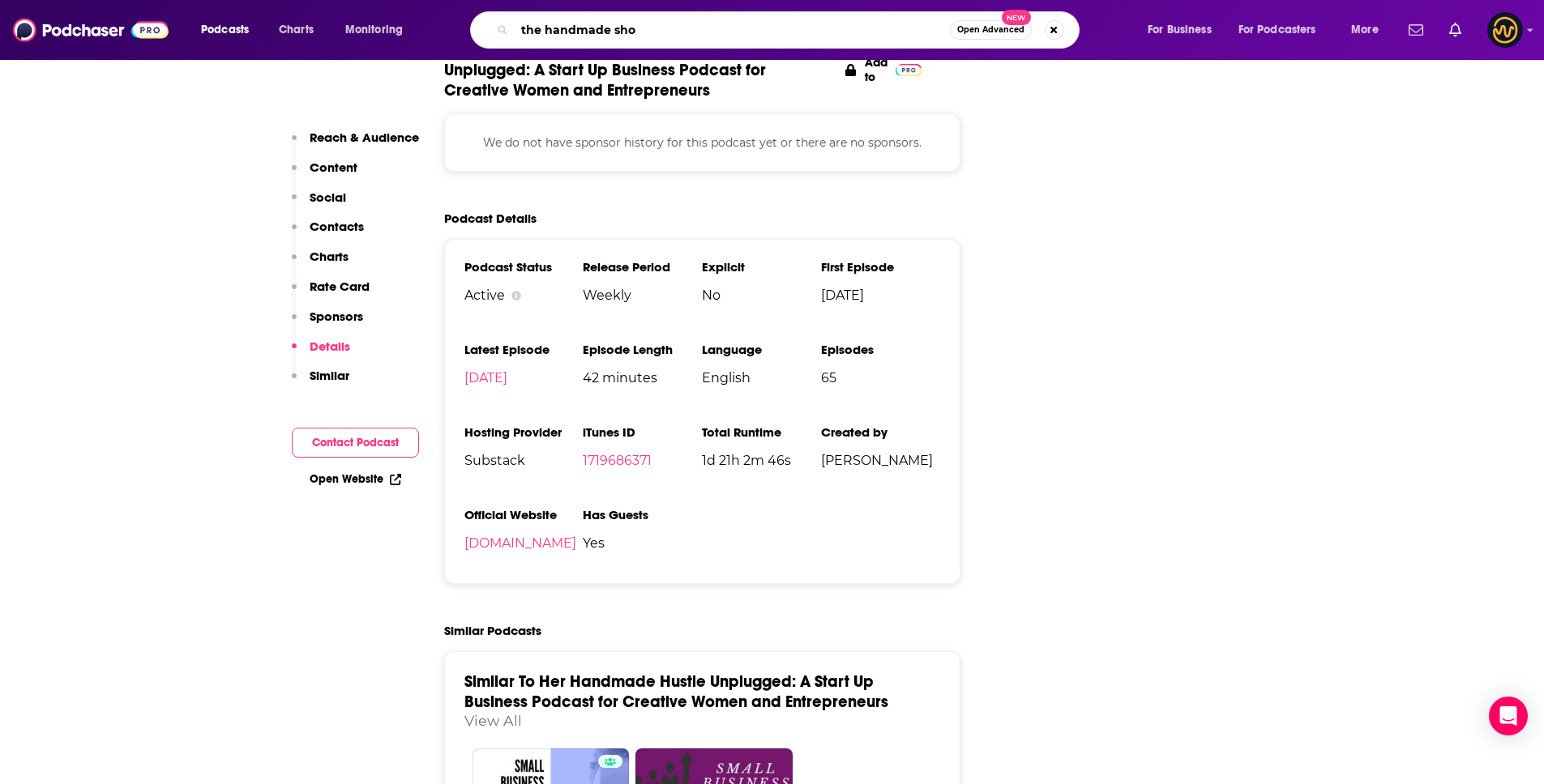
type input "the handmade shop"
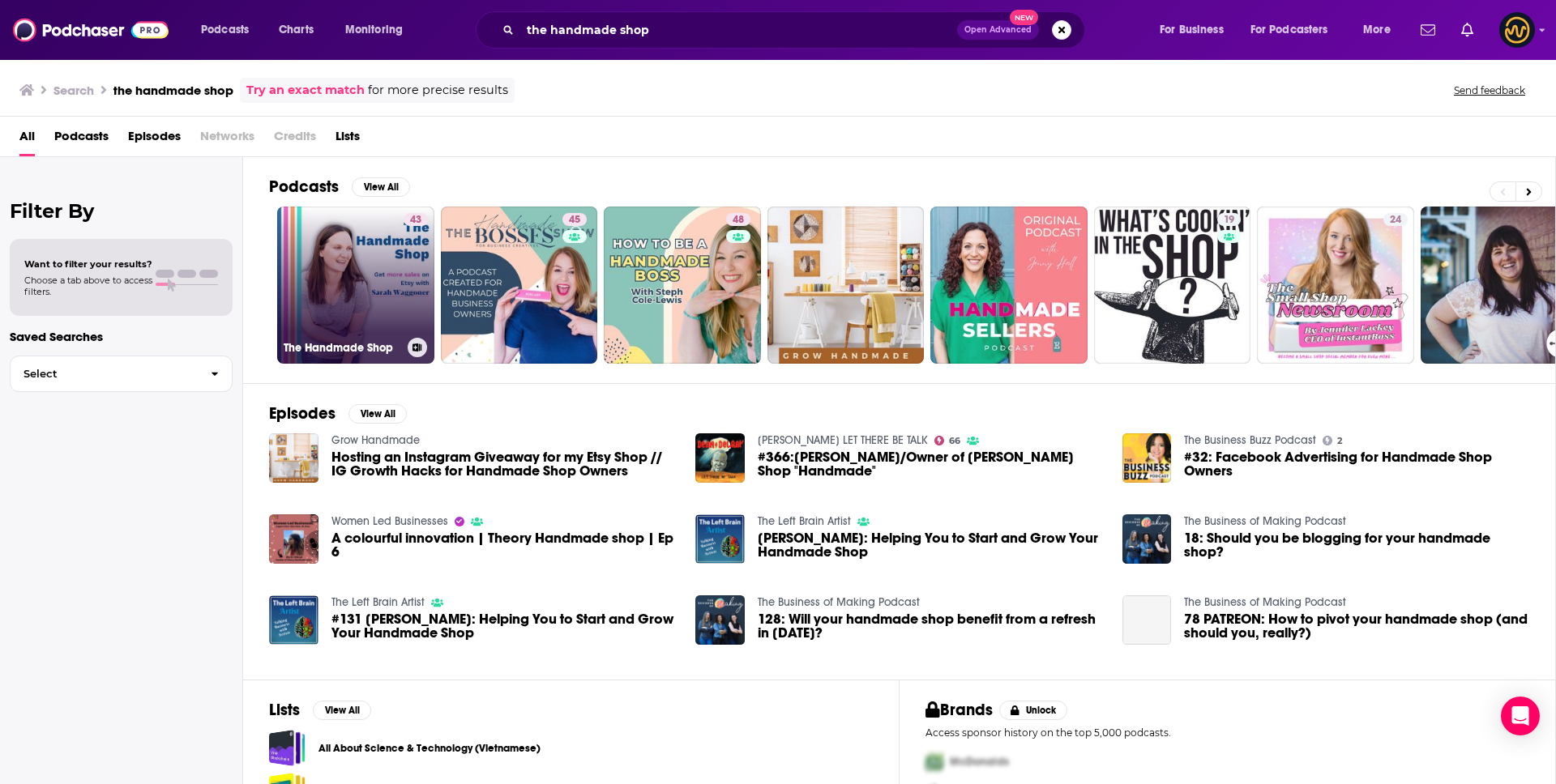
click at [339, 273] on link "43 The Handmade Shop" at bounding box center [356, 285] width 157 height 157
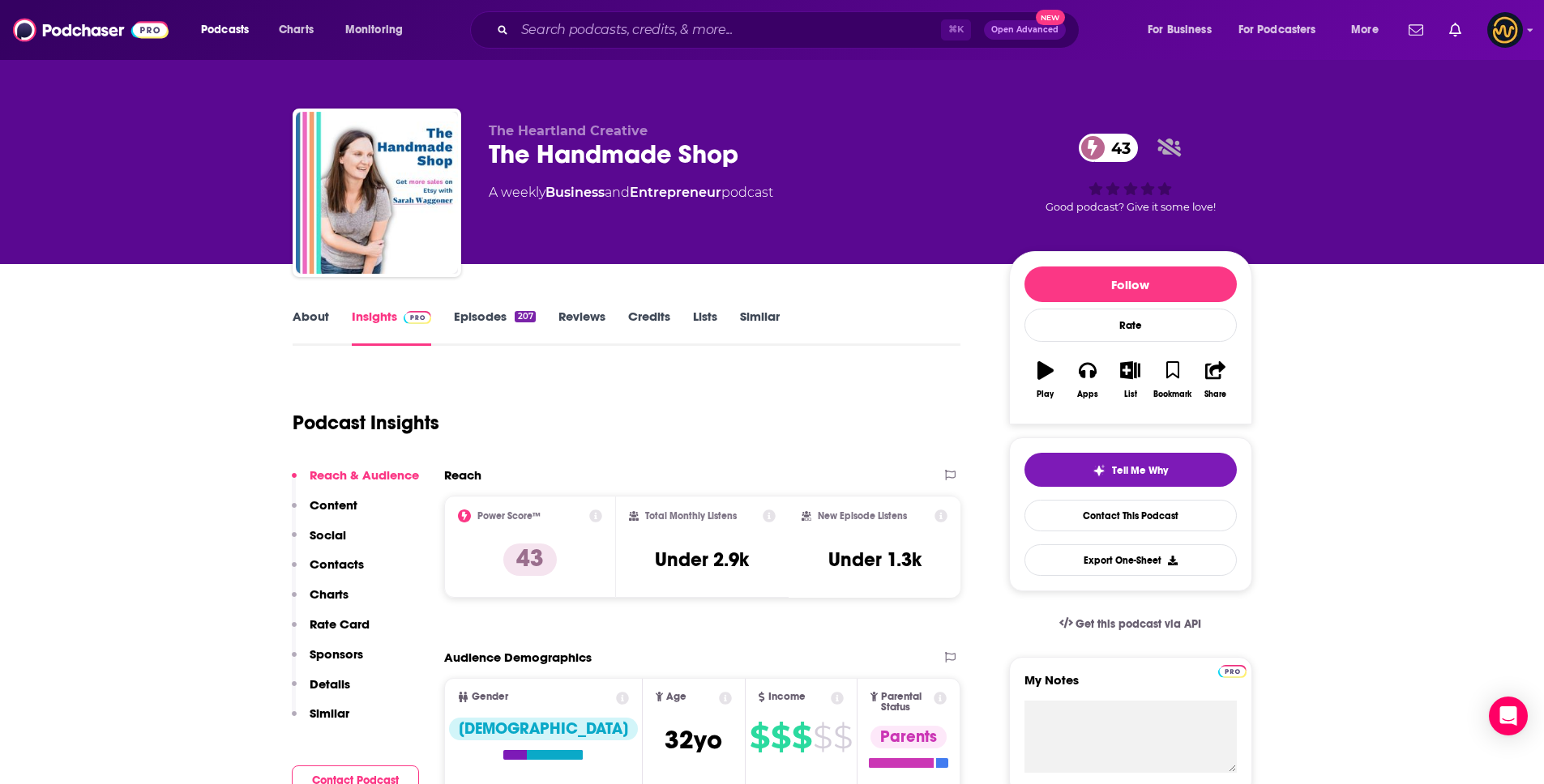
click at [338, 683] on p "Details" at bounding box center [330, 683] width 41 height 16
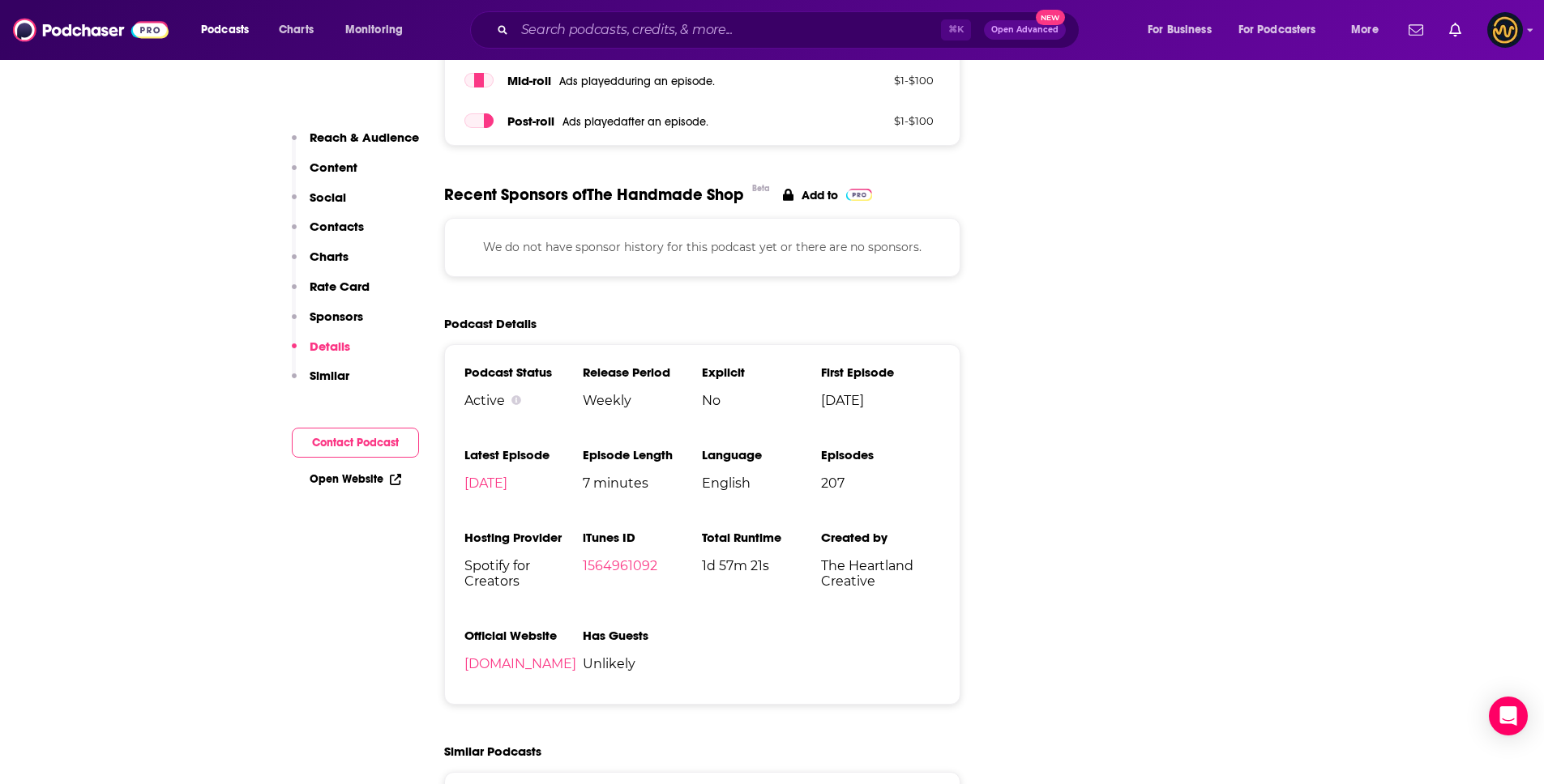
scroll to position [2055, 0]
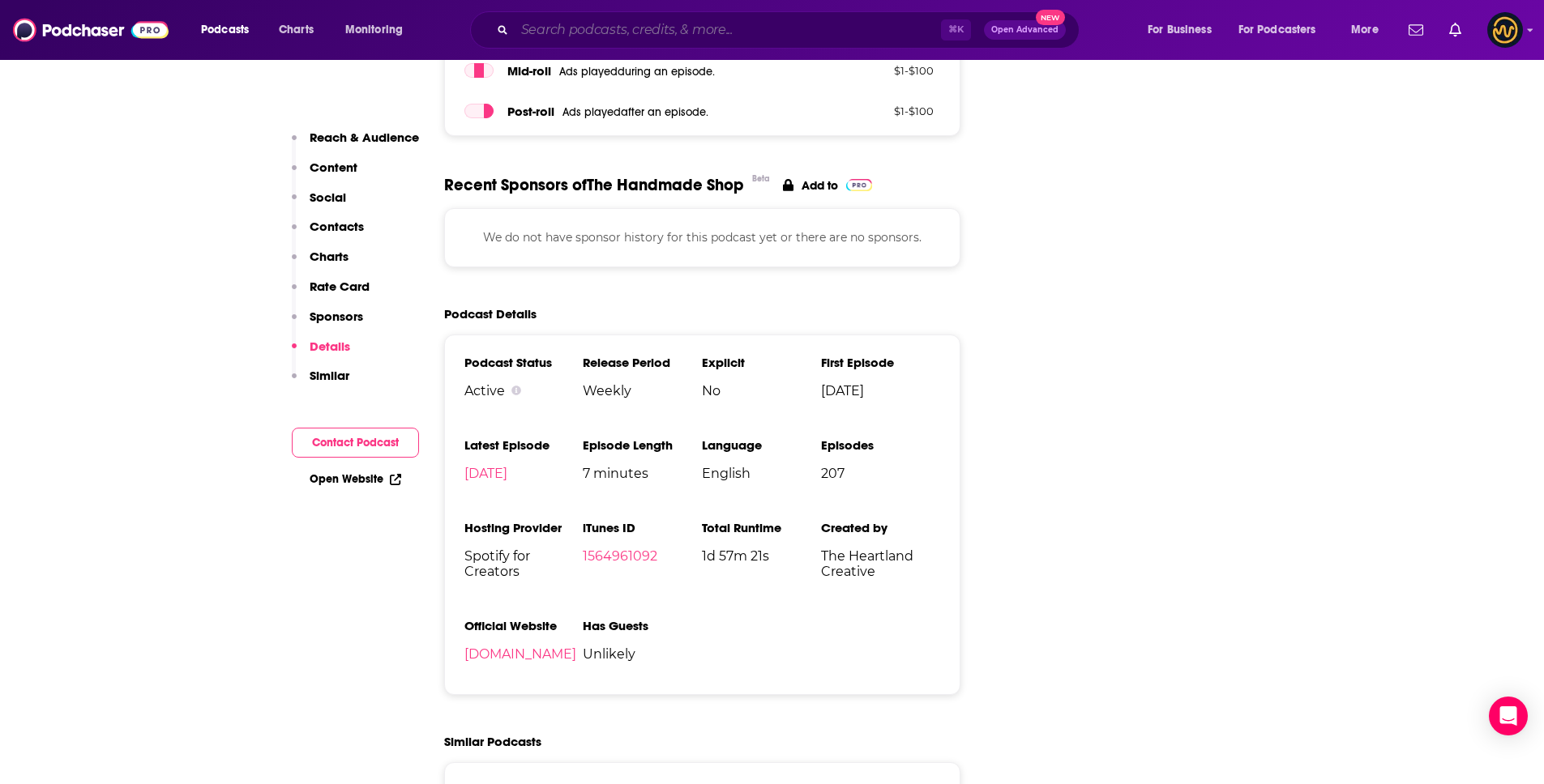
click at [687, 38] on input "Search podcasts, credits, & more..." at bounding box center [727, 30] width 426 height 26
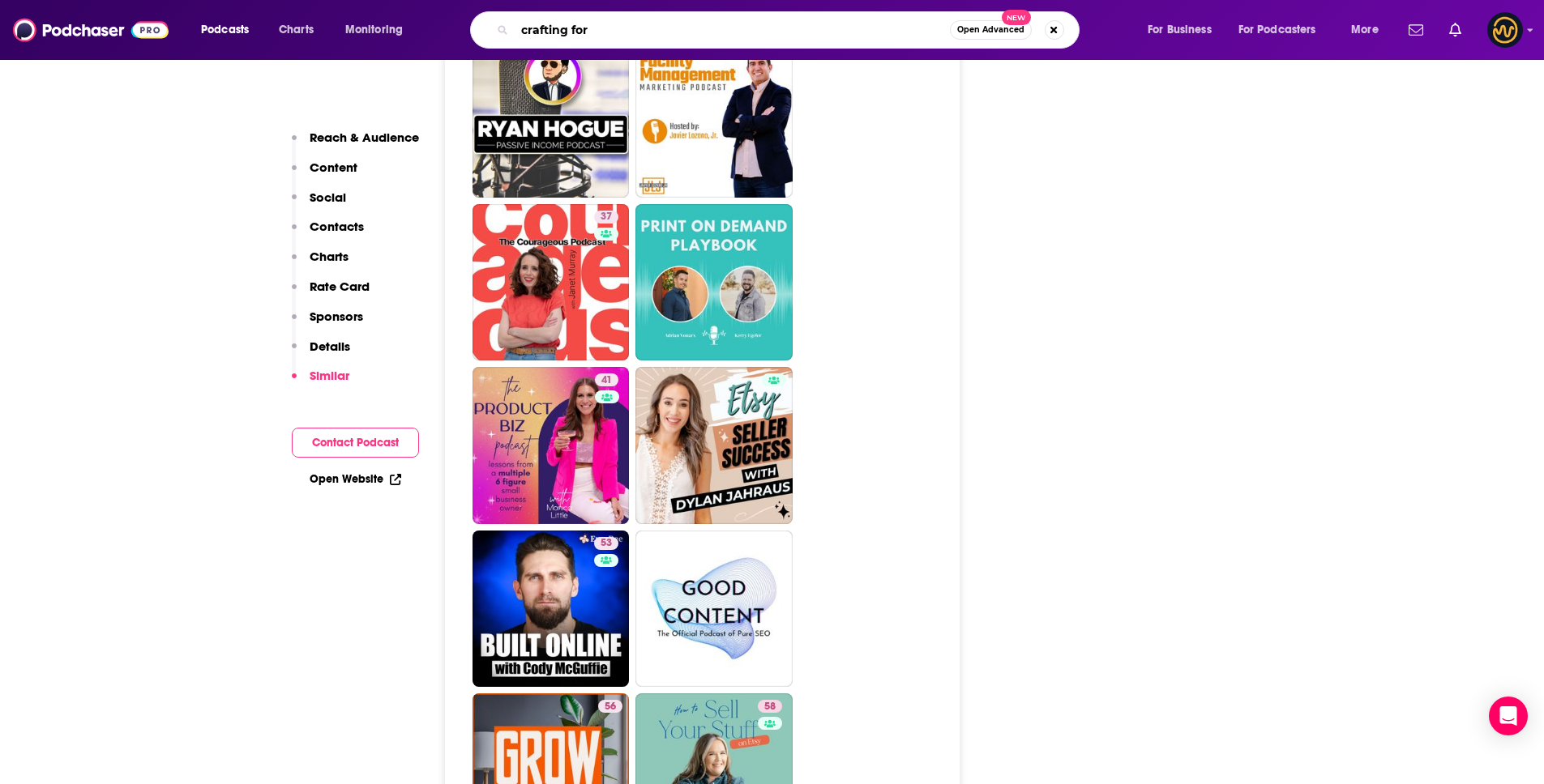
scroll to position [2999, 0]
click at [668, 42] on div "crafting for Open Advanced New" at bounding box center [774, 30] width 609 height 37
click at [663, 29] on input "crafting for" at bounding box center [732, 30] width 435 height 26
type input "crafting for profit live"
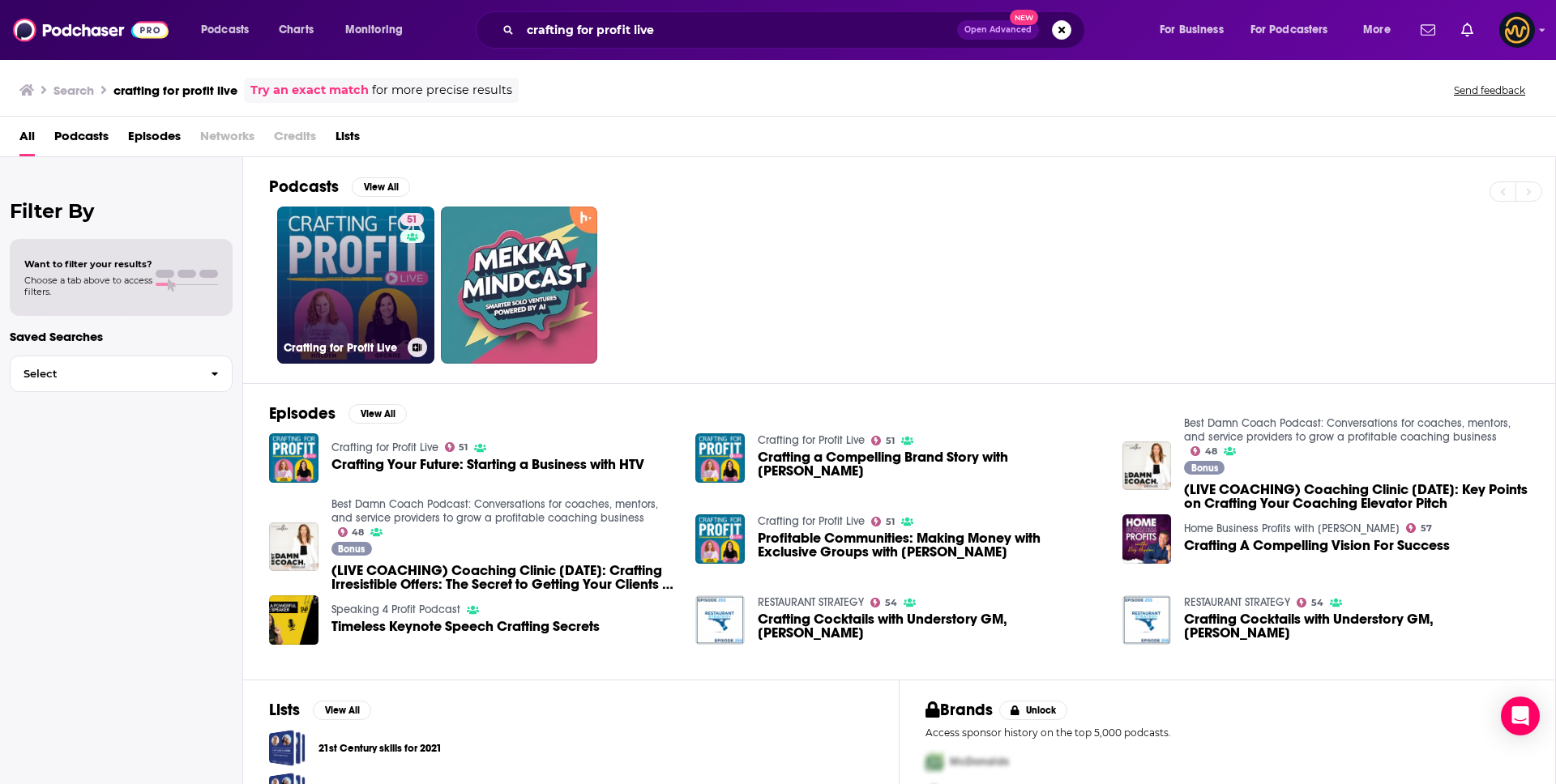
click at [332, 269] on link "51 Crafting for Profit Live" at bounding box center [356, 285] width 157 height 157
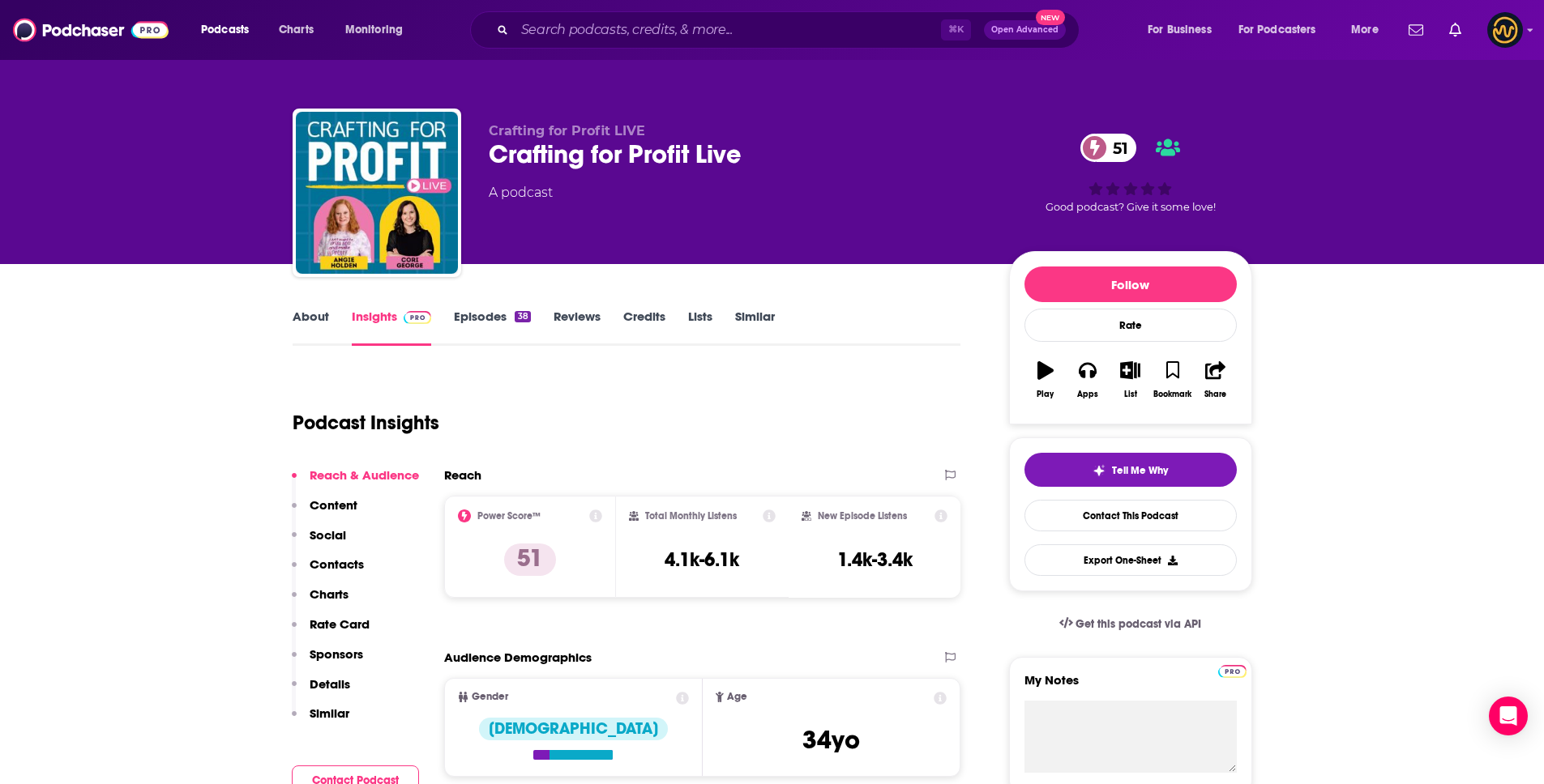
click at [341, 681] on p "Details" at bounding box center [330, 683] width 41 height 16
click at [341, 681] on button "Details" at bounding box center [321, 691] width 58 height 30
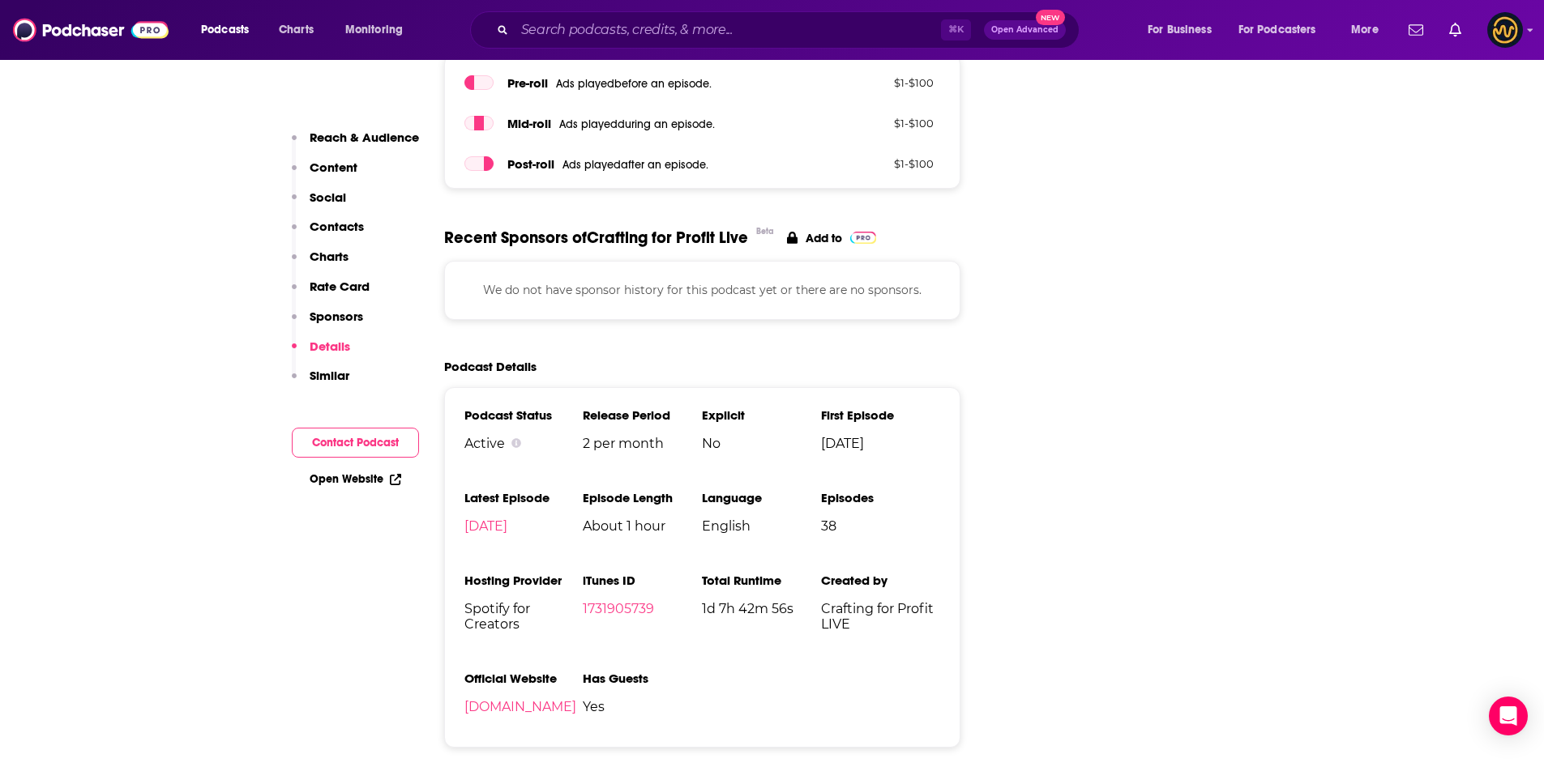
scroll to position [1853, 0]
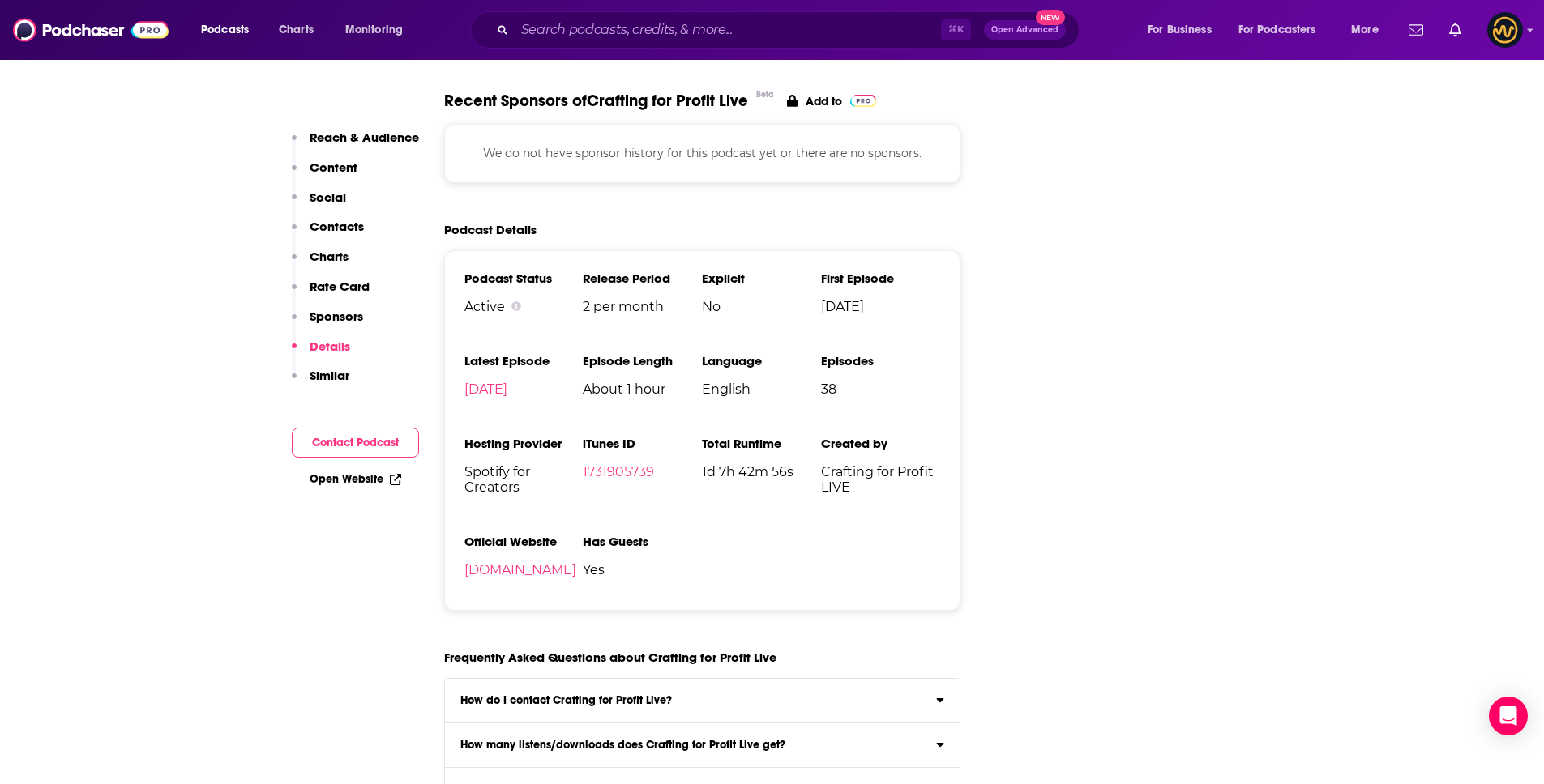
click at [665, 43] on div "⌘ K Open Advanced New" at bounding box center [774, 30] width 609 height 37
click at [669, 36] on input "Search podcasts, credits, & more..." at bounding box center [727, 30] width 426 height 26
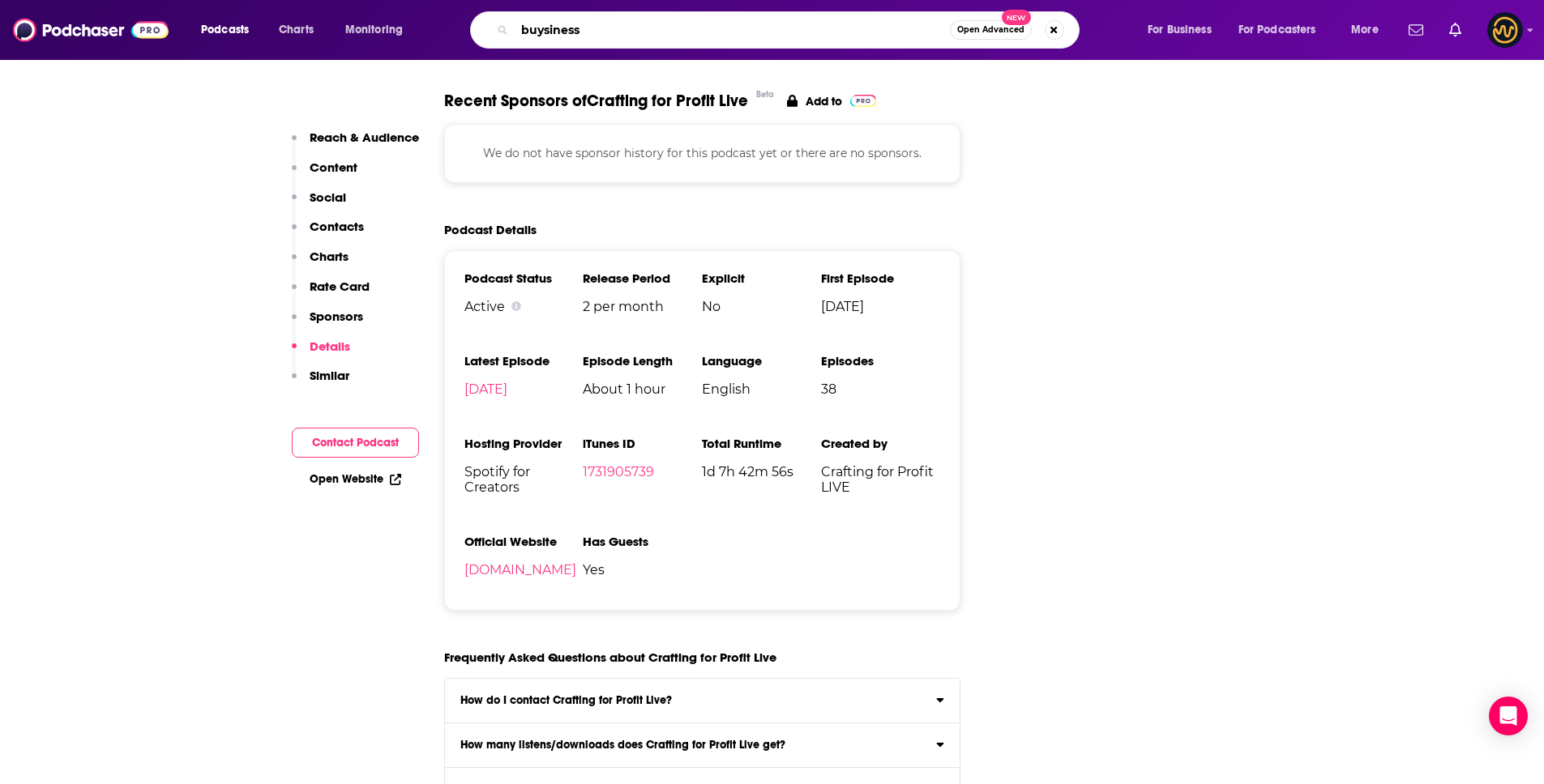
type input "buysines"
type input "business of craft"
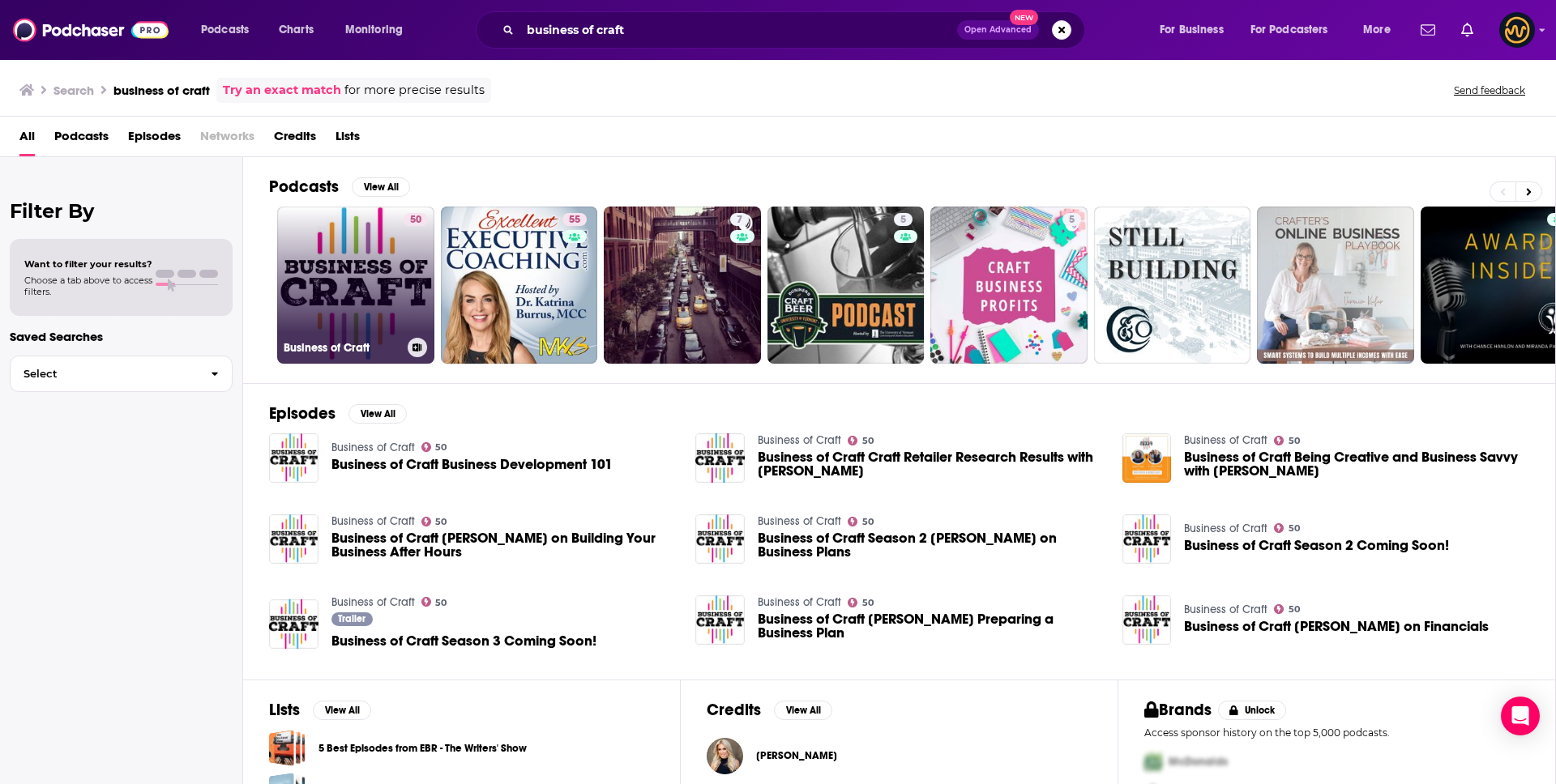
click at [285, 281] on link "50 Business of Craft" at bounding box center [356, 285] width 157 height 157
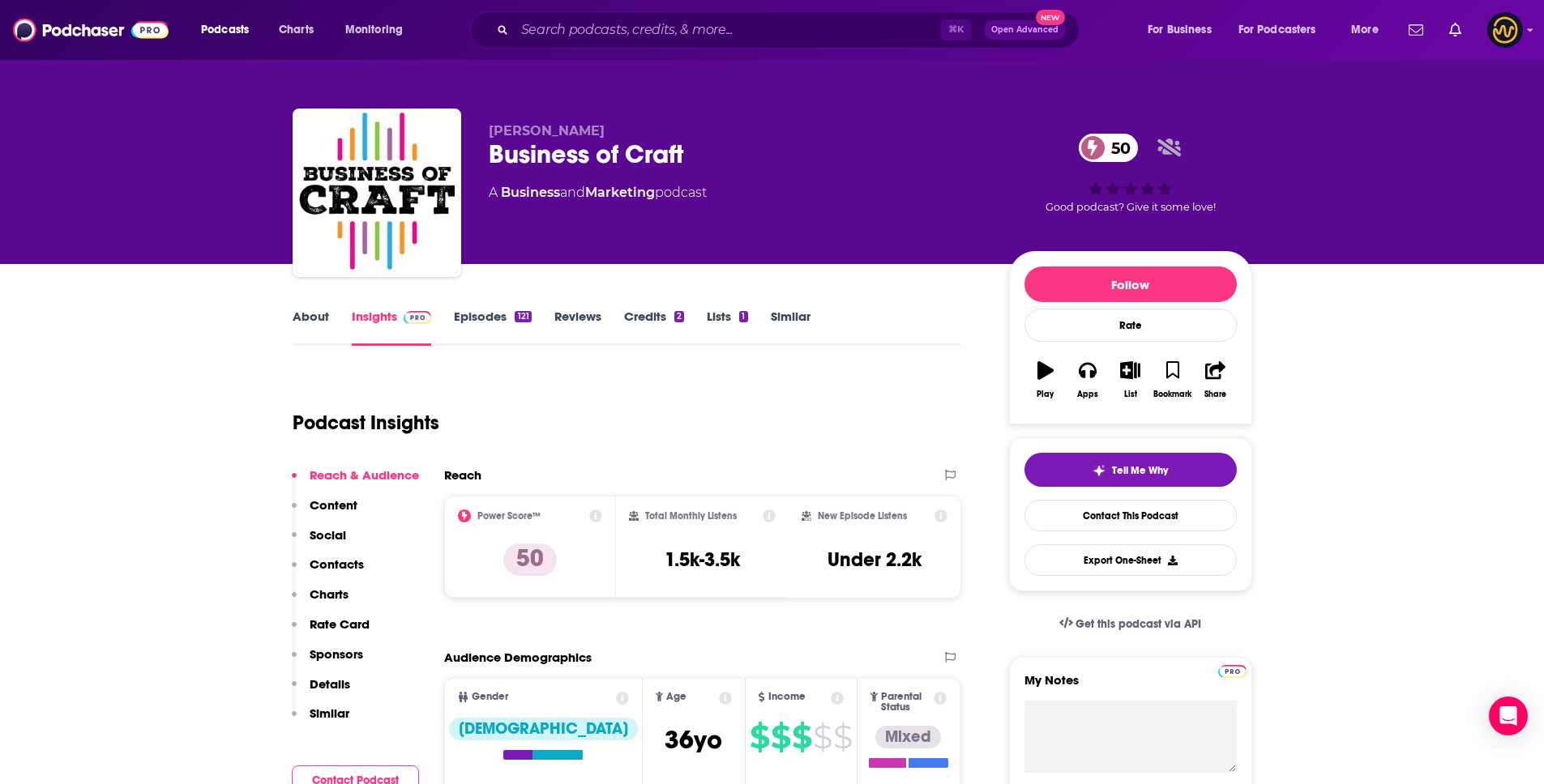
click at [339, 682] on p "Details" at bounding box center [330, 683] width 41 height 16
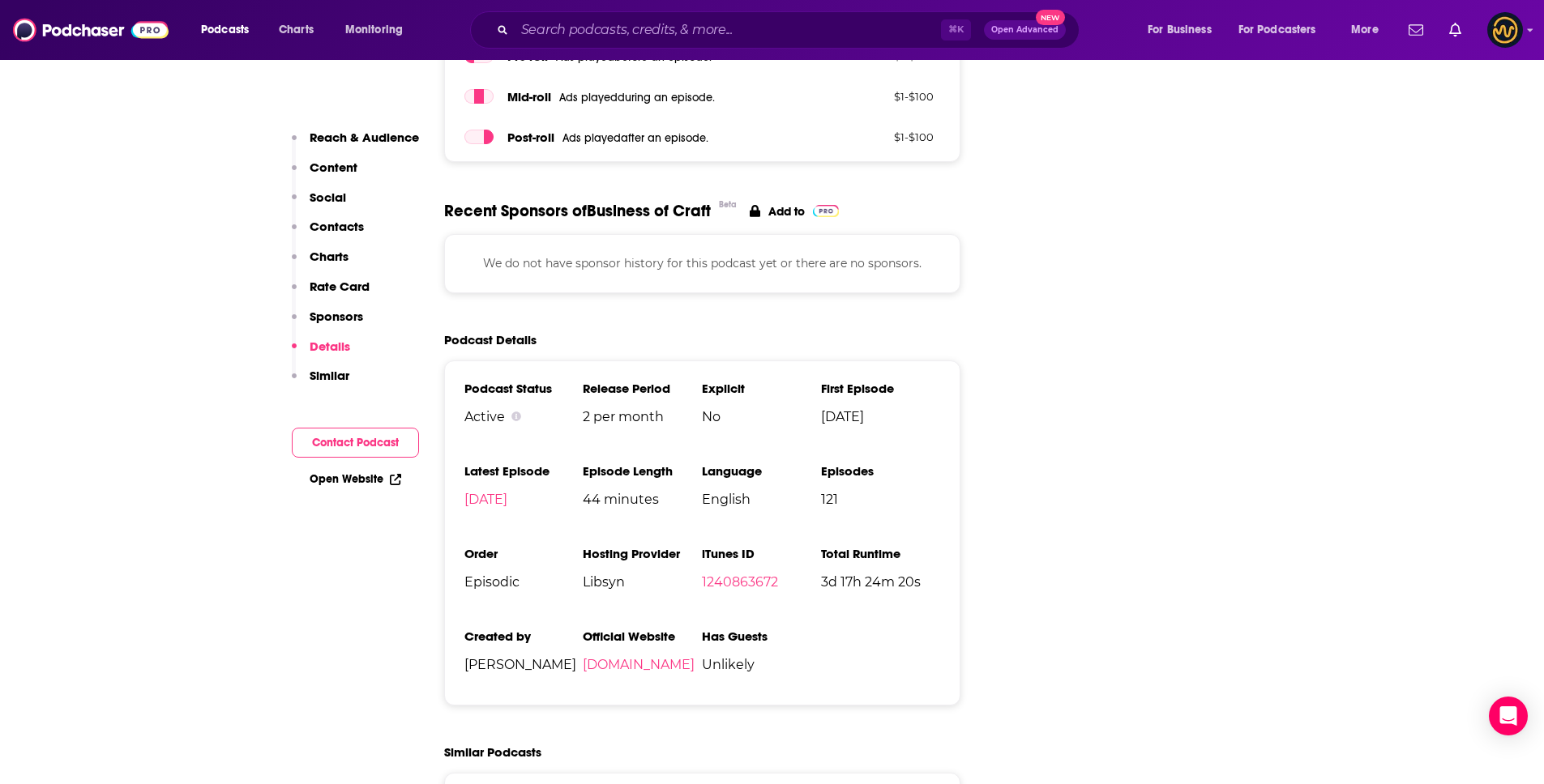
scroll to position [2118, 0]
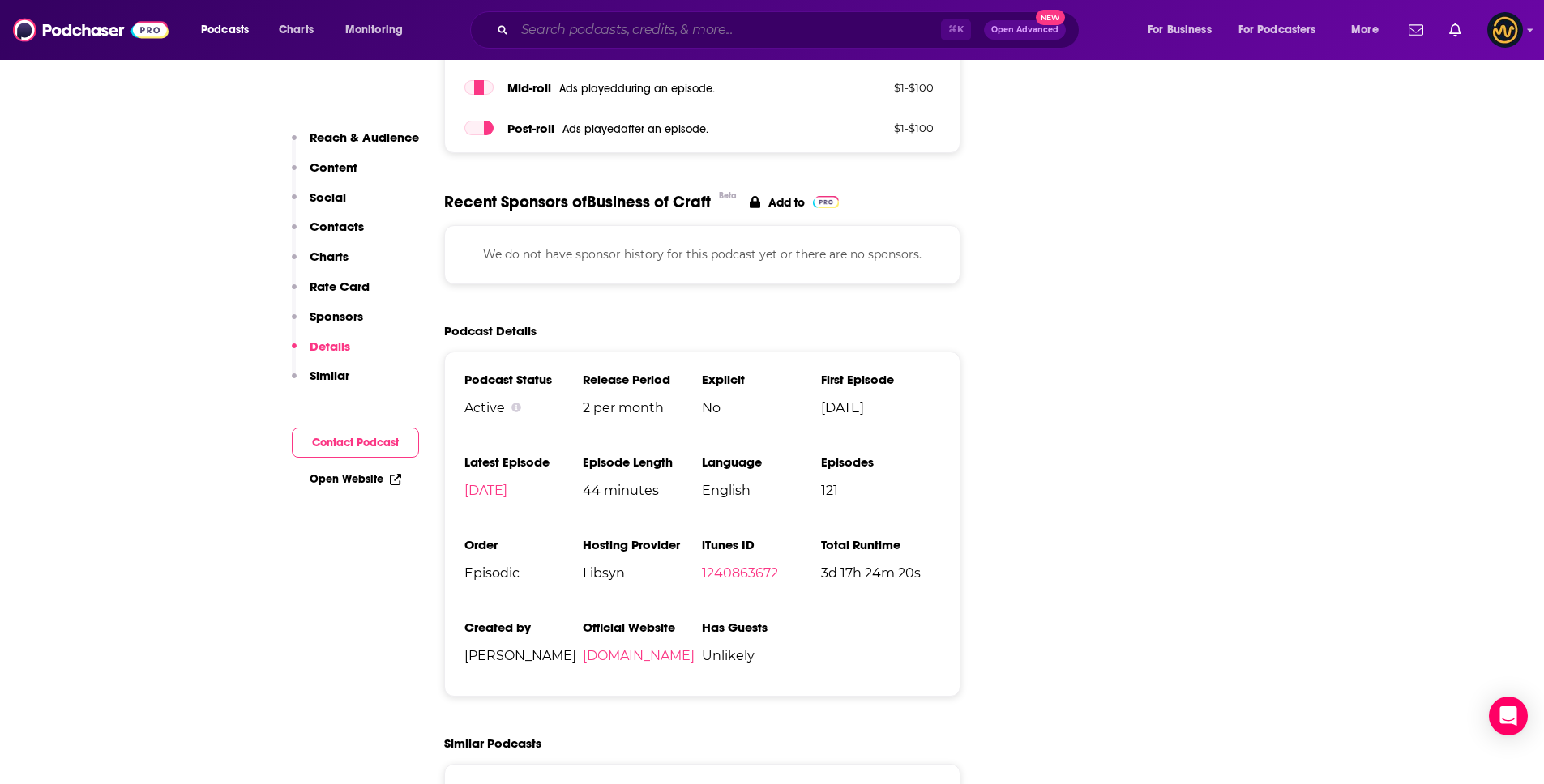
click at [613, 39] on input "Search podcasts, credits, & more..." at bounding box center [727, 30] width 426 height 26
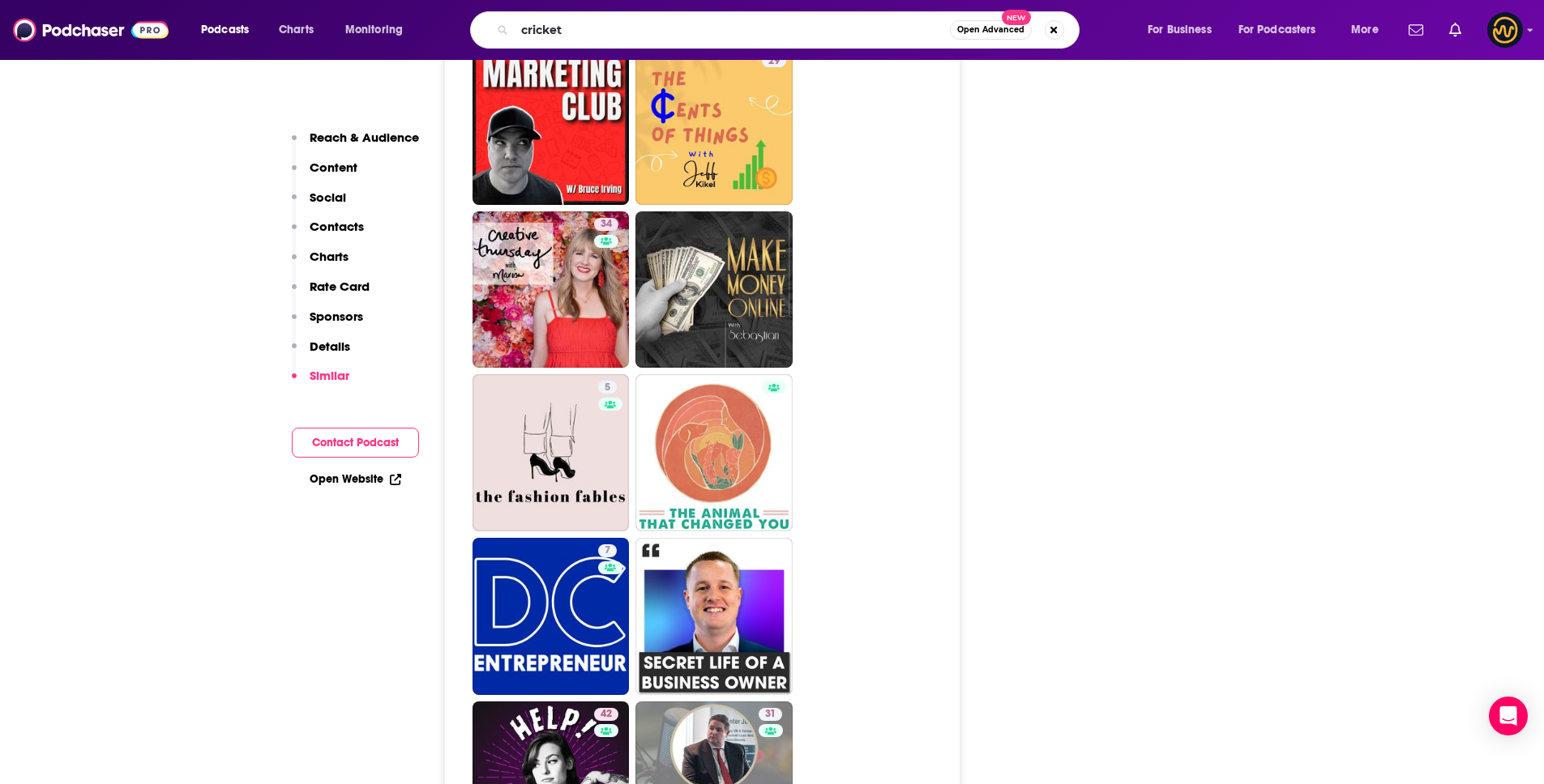
scroll to position [3495, 0]
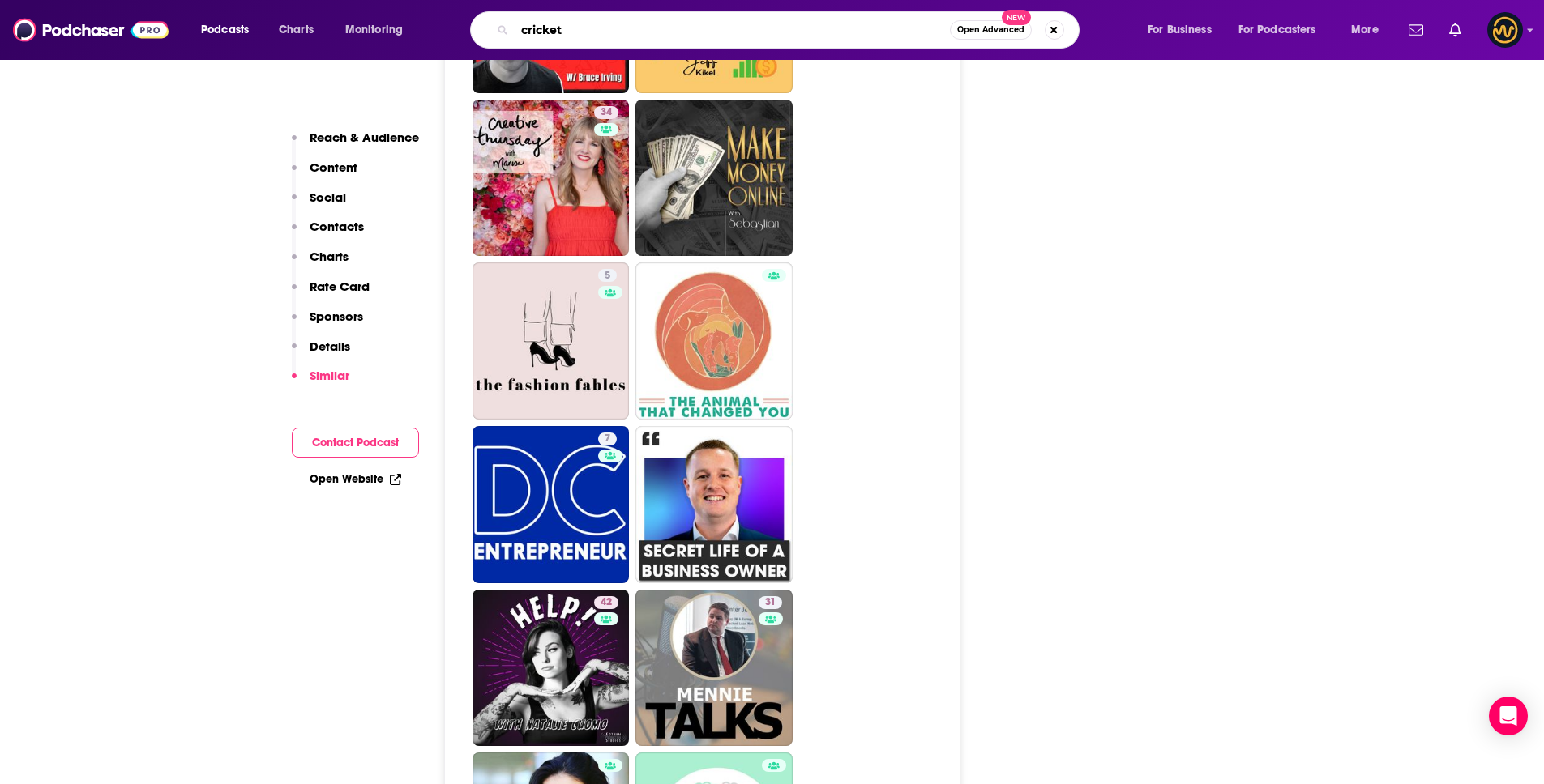
click at [590, 27] on input "cricket" at bounding box center [732, 30] width 435 height 26
type input "crickets to chachings"
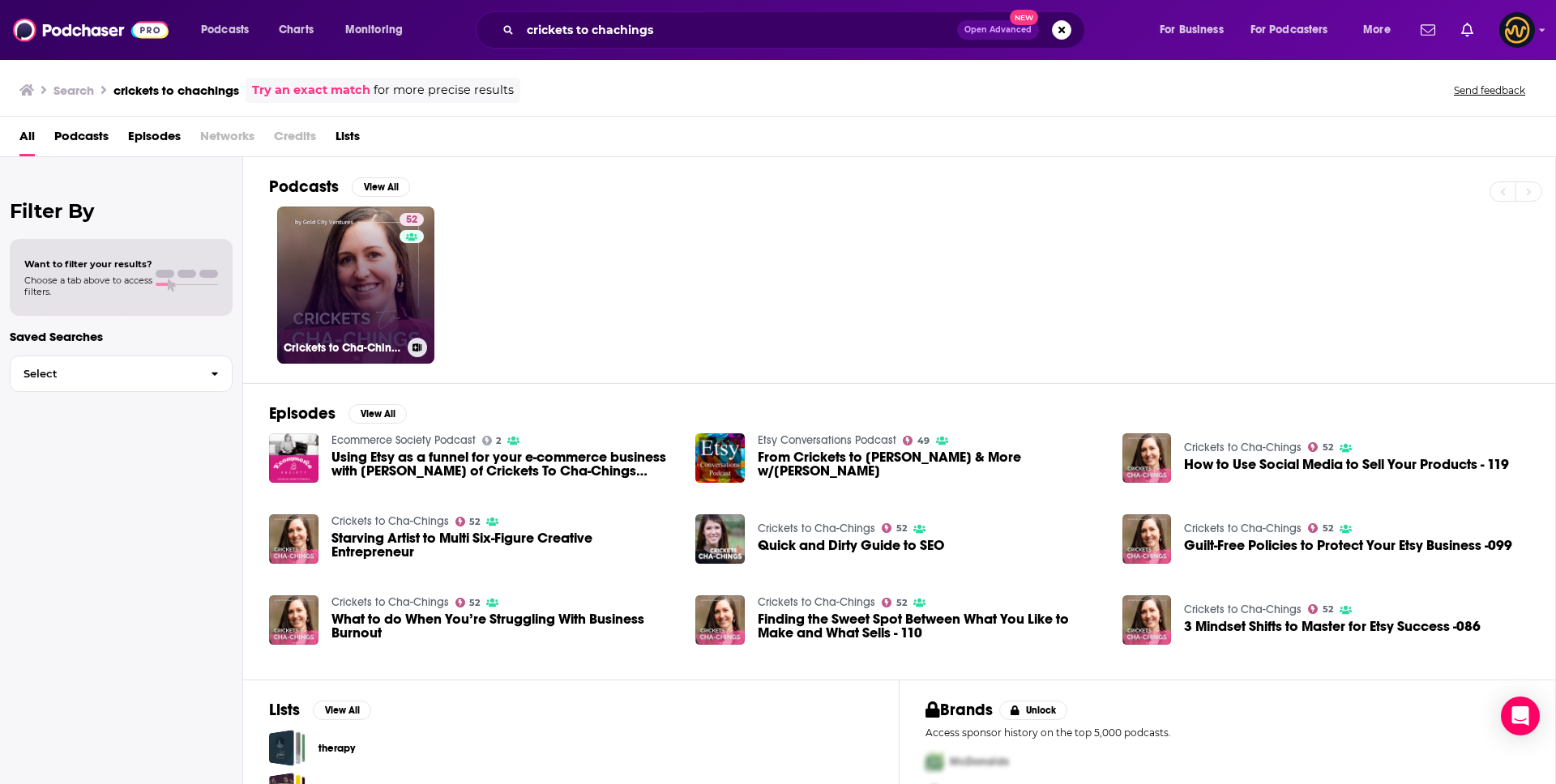
click at [383, 261] on link "52 Crickets to Cha-Chings" at bounding box center [356, 285] width 157 height 157
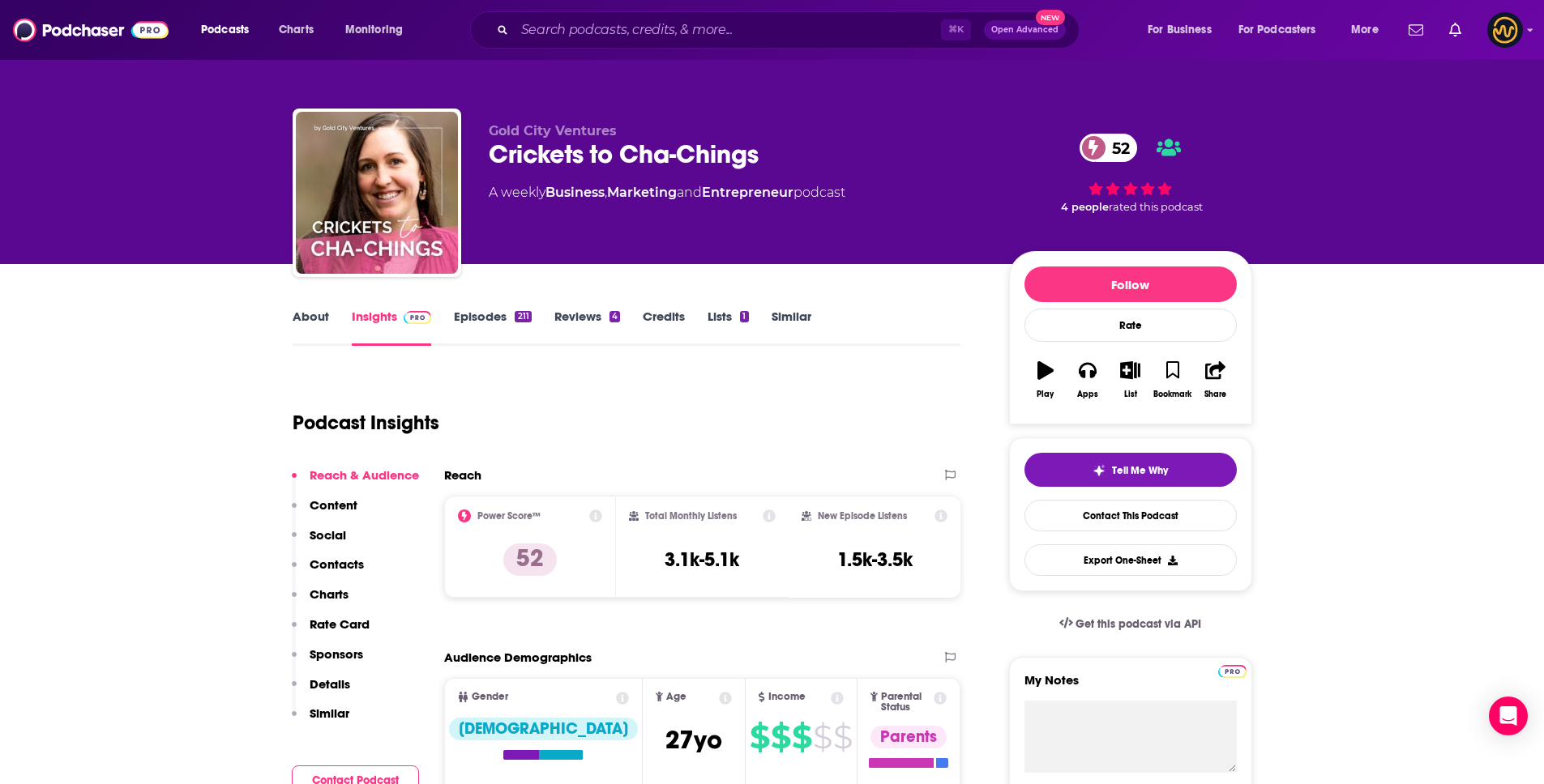
click at [334, 687] on p "Details" at bounding box center [330, 683] width 41 height 16
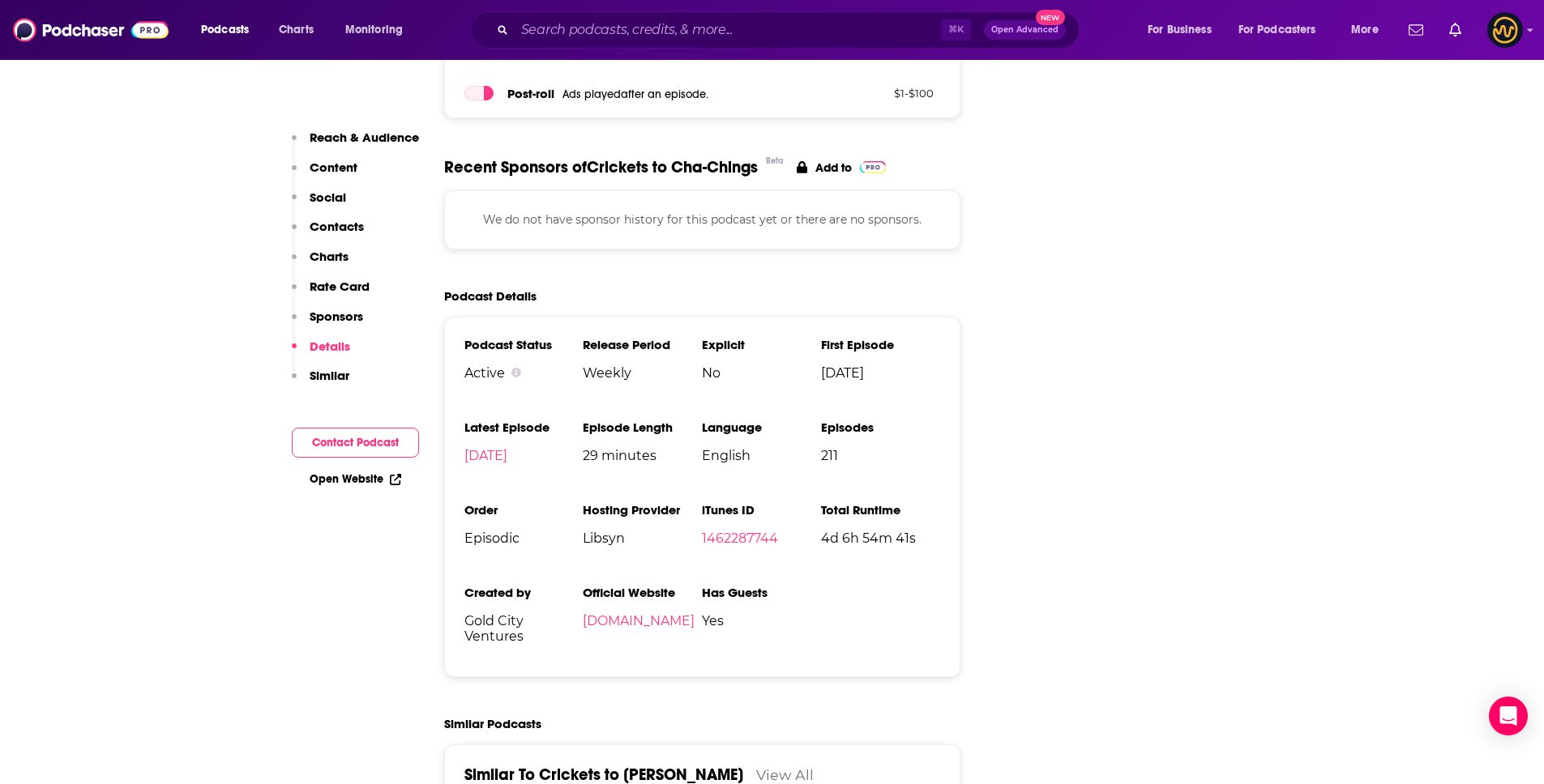
scroll to position [2293, 0]
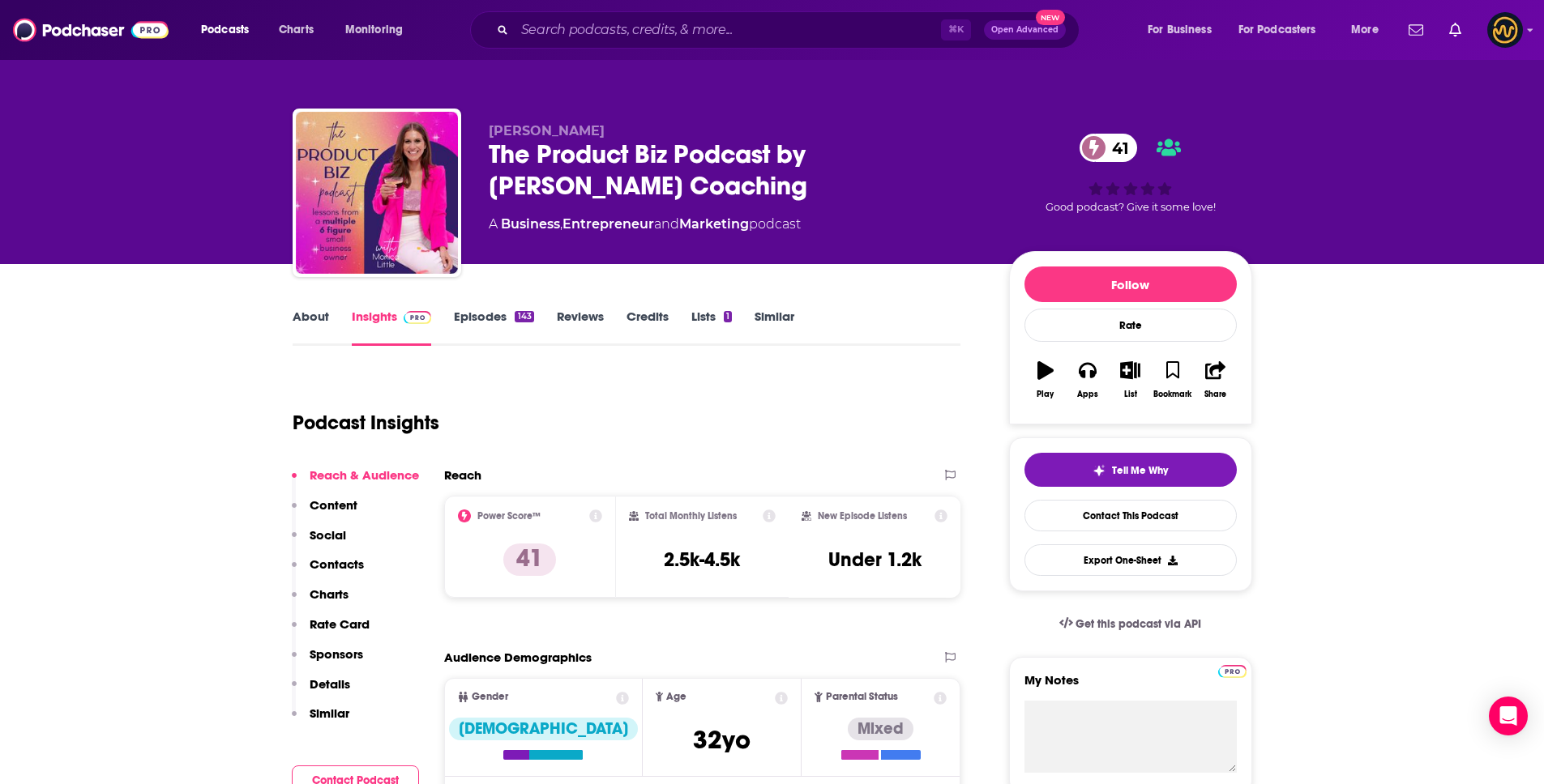
click at [491, 310] on link "Episodes 143" at bounding box center [493, 327] width 79 height 37
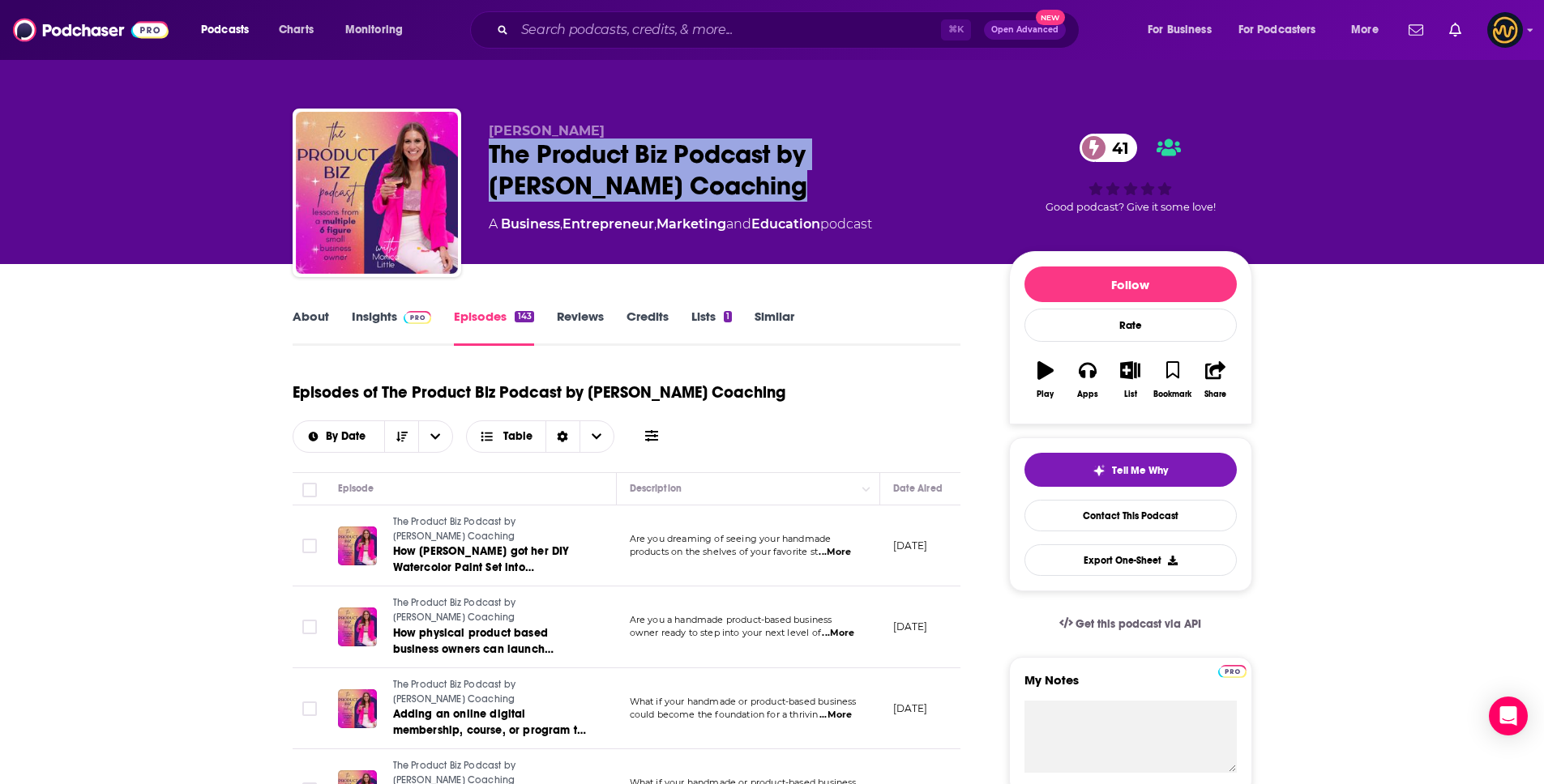
drag, startPoint x: 491, startPoint y: 153, endPoint x: 680, endPoint y: 188, distance: 192.2
click at [680, 188] on div "The Product Biz Podcast by Monica Little Coaching 41" at bounding box center [736, 170] width 494 height 63
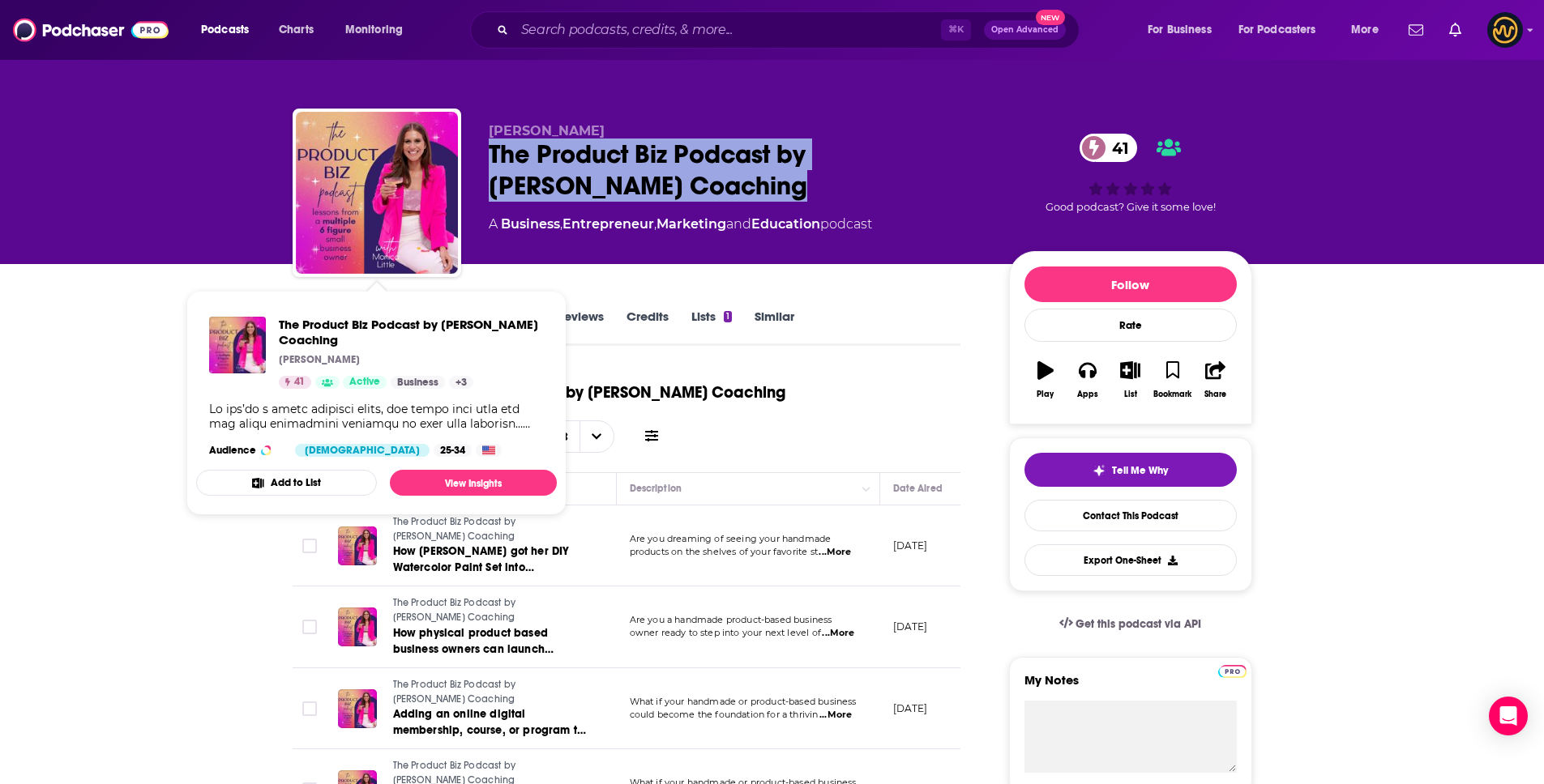
copy h2 "The Product Biz Podcast by Monica Little Coaching"
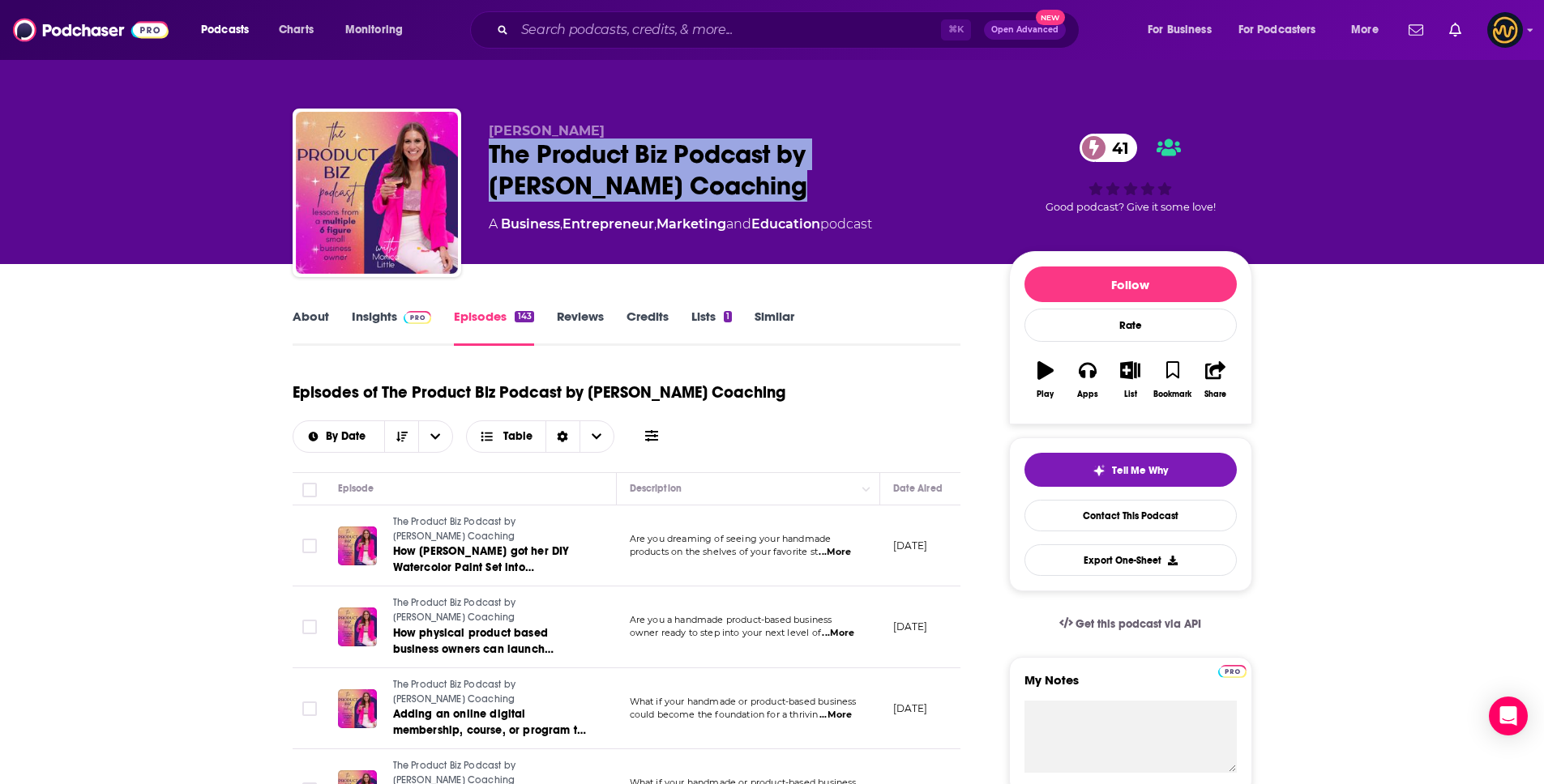
click at [394, 308] on link "Insights" at bounding box center [392, 327] width 80 height 37
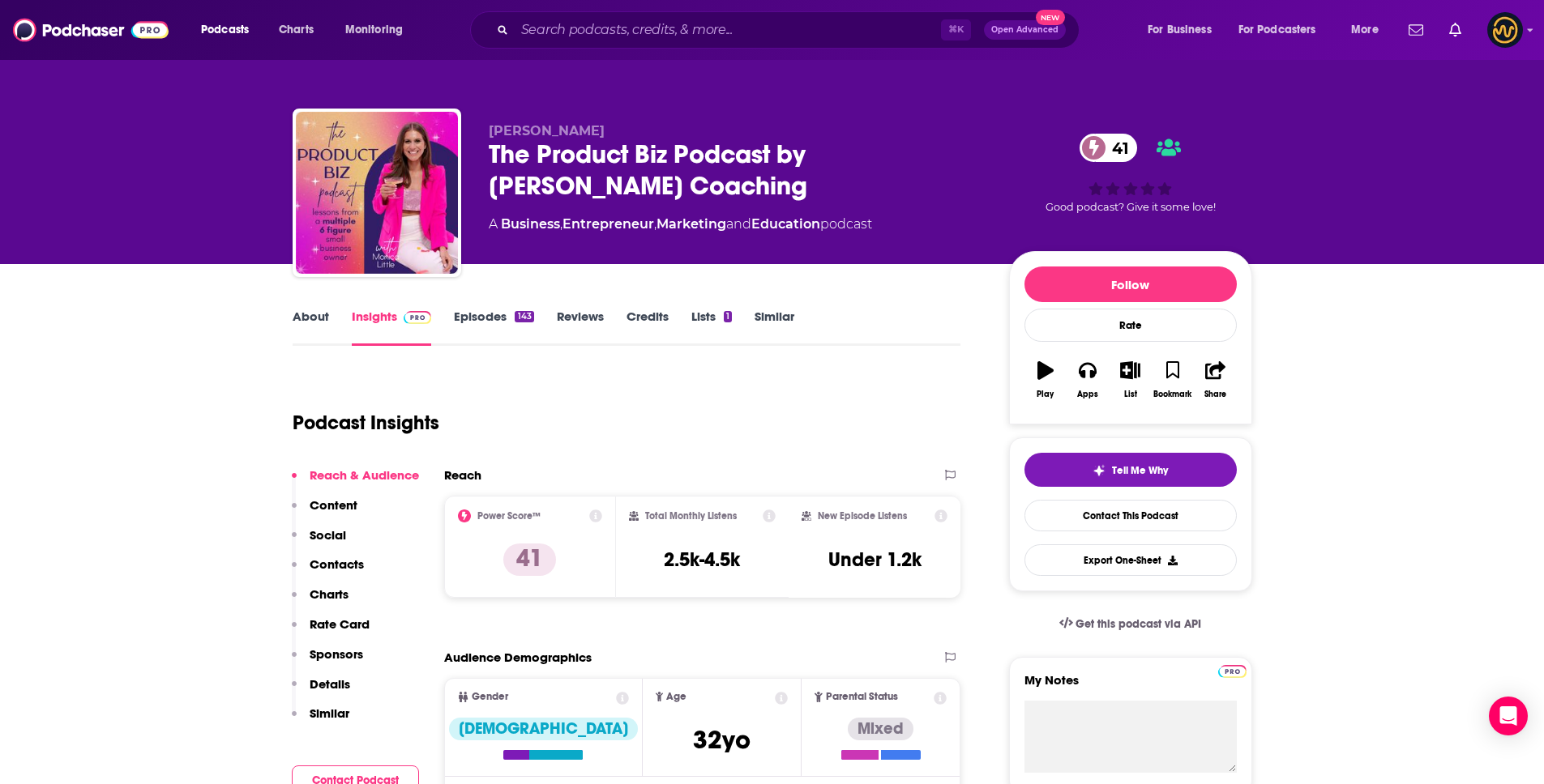
click at [313, 318] on link "About" at bounding box center [310, 327] width 36 height 37
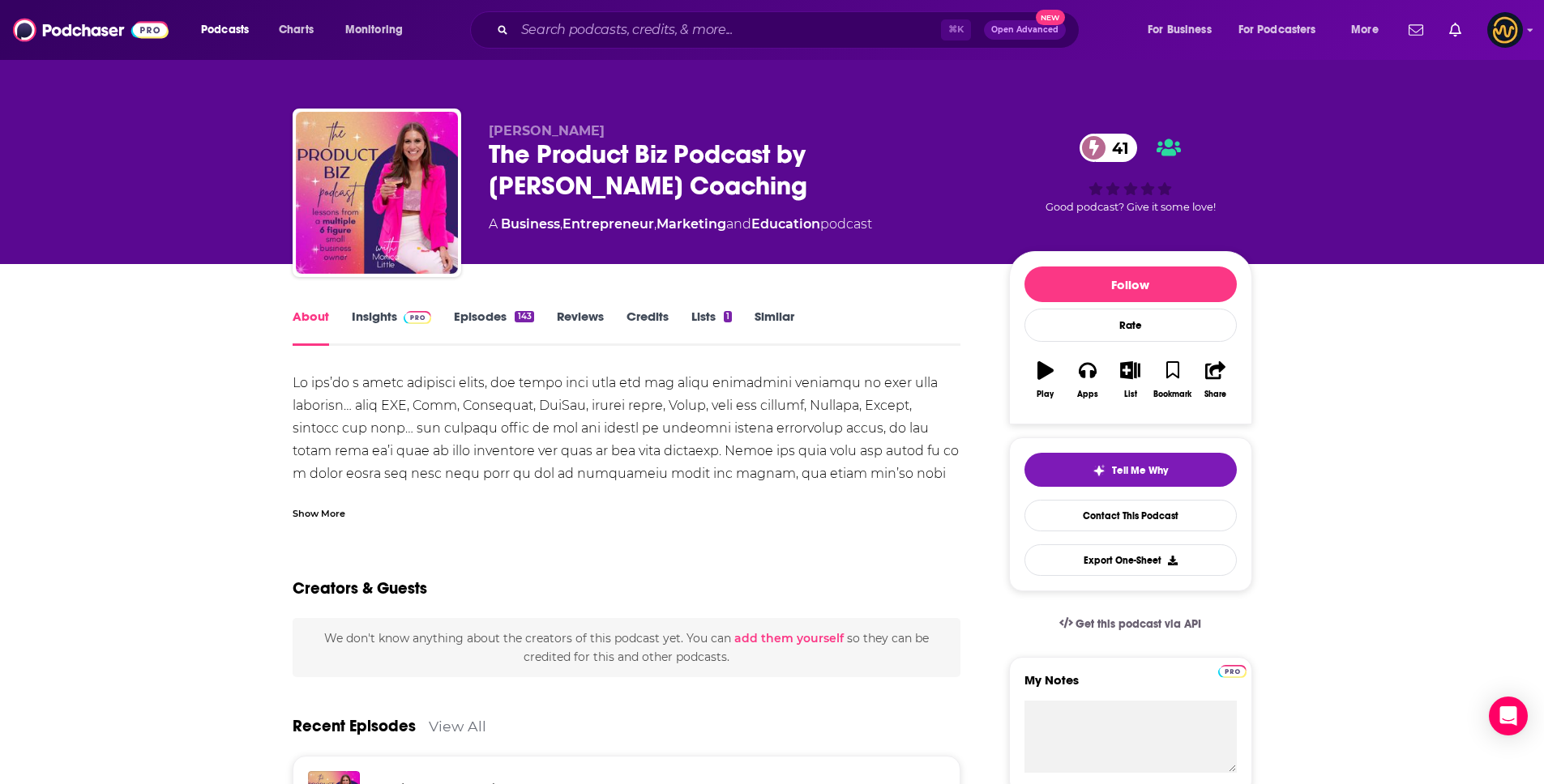
click at [315, 510] on div "Show More" at bounding box center [319, 512] width 53 height 16
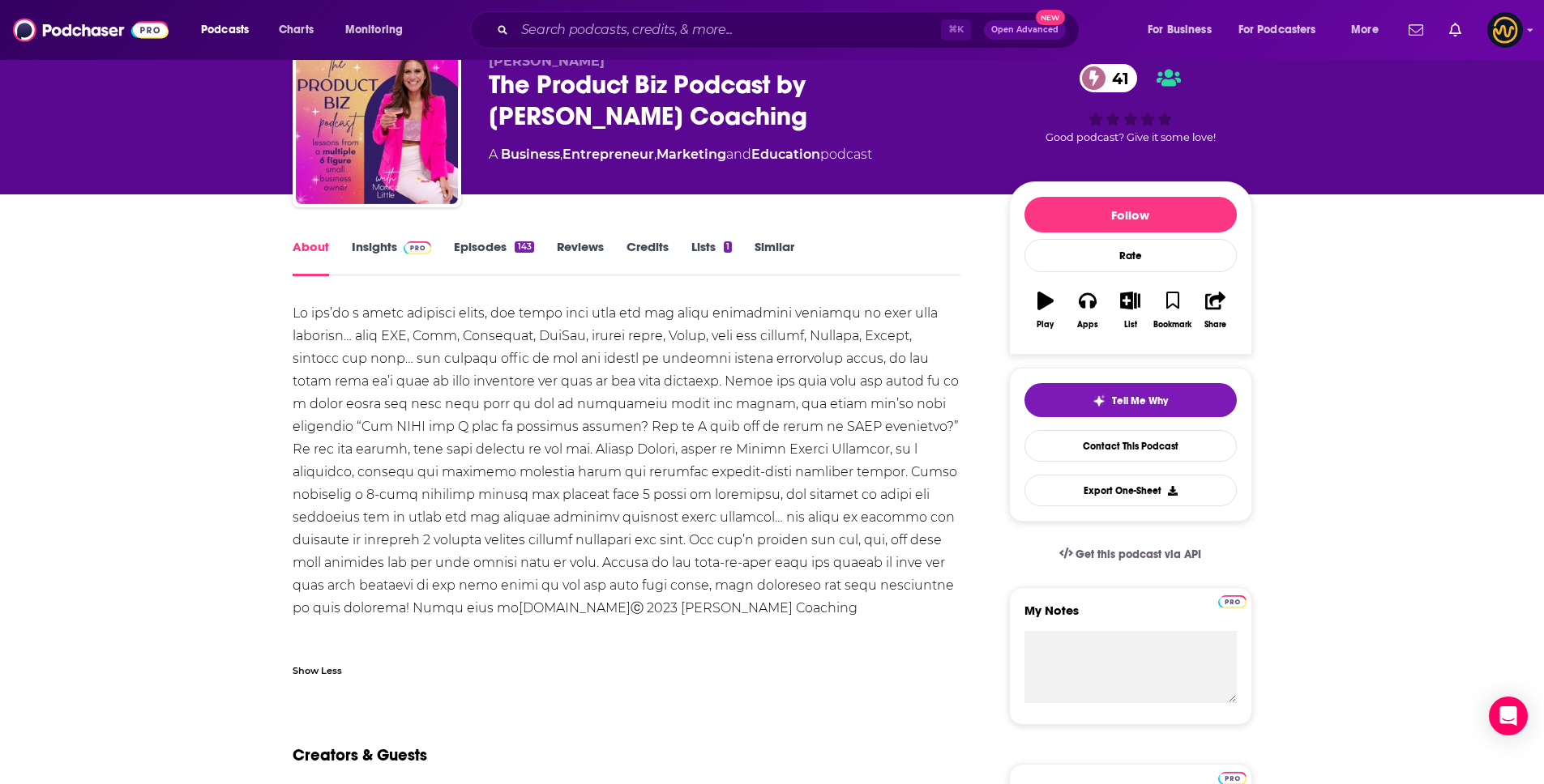
scroll to position [70, 0]
drag, startPoint x: 283, startPoint y: 378, endPoint x: 857, endPoint y: 631, distance: 627.3
copy div "If you’re a small business owner, you might feel like you are doing everything …"
click at [666, 30] on input "Search podcasts, credits, & more..." at bounding box center [727, 30] width 426 height 26
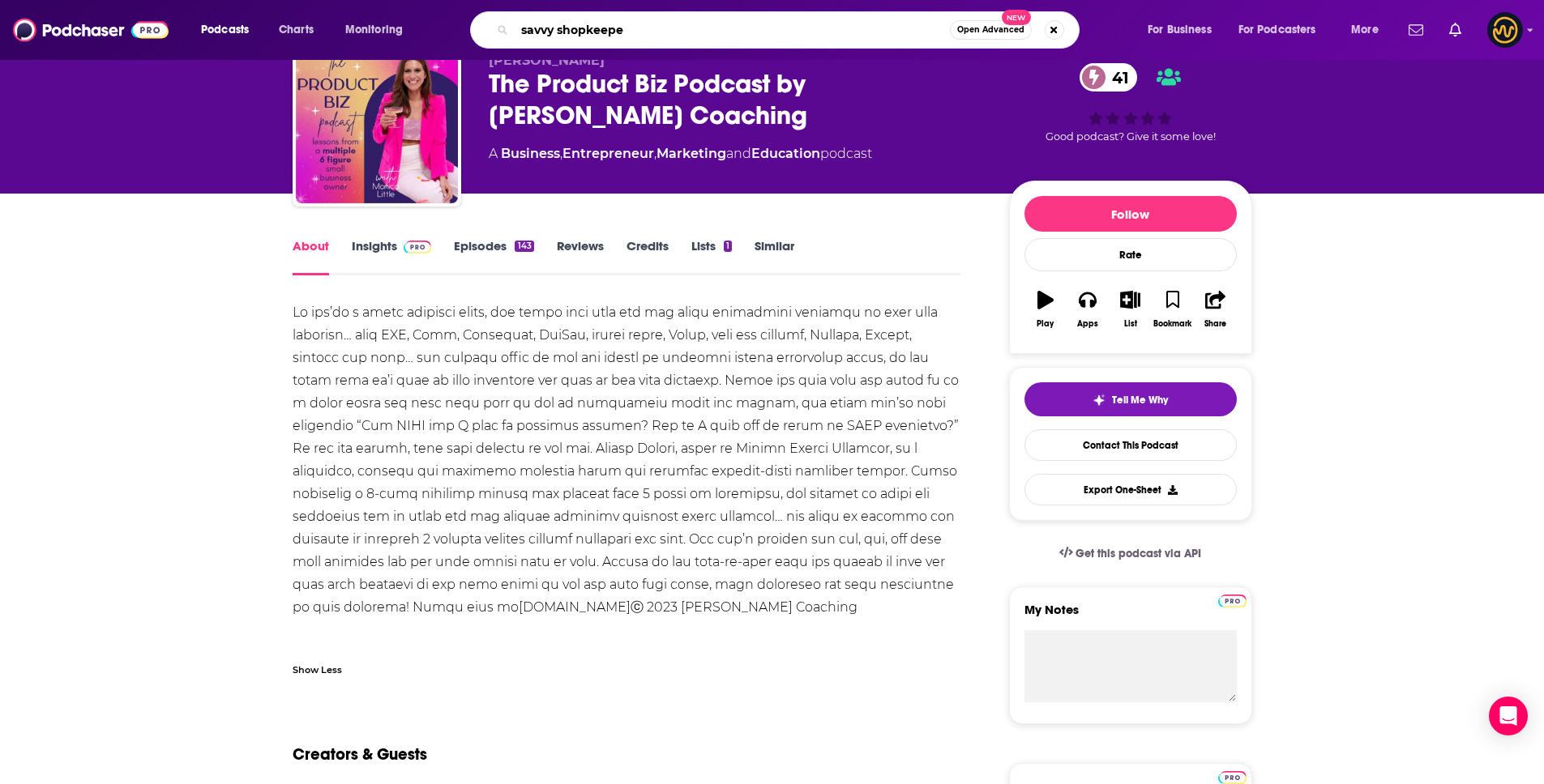
type input "savvy shopkeeper"
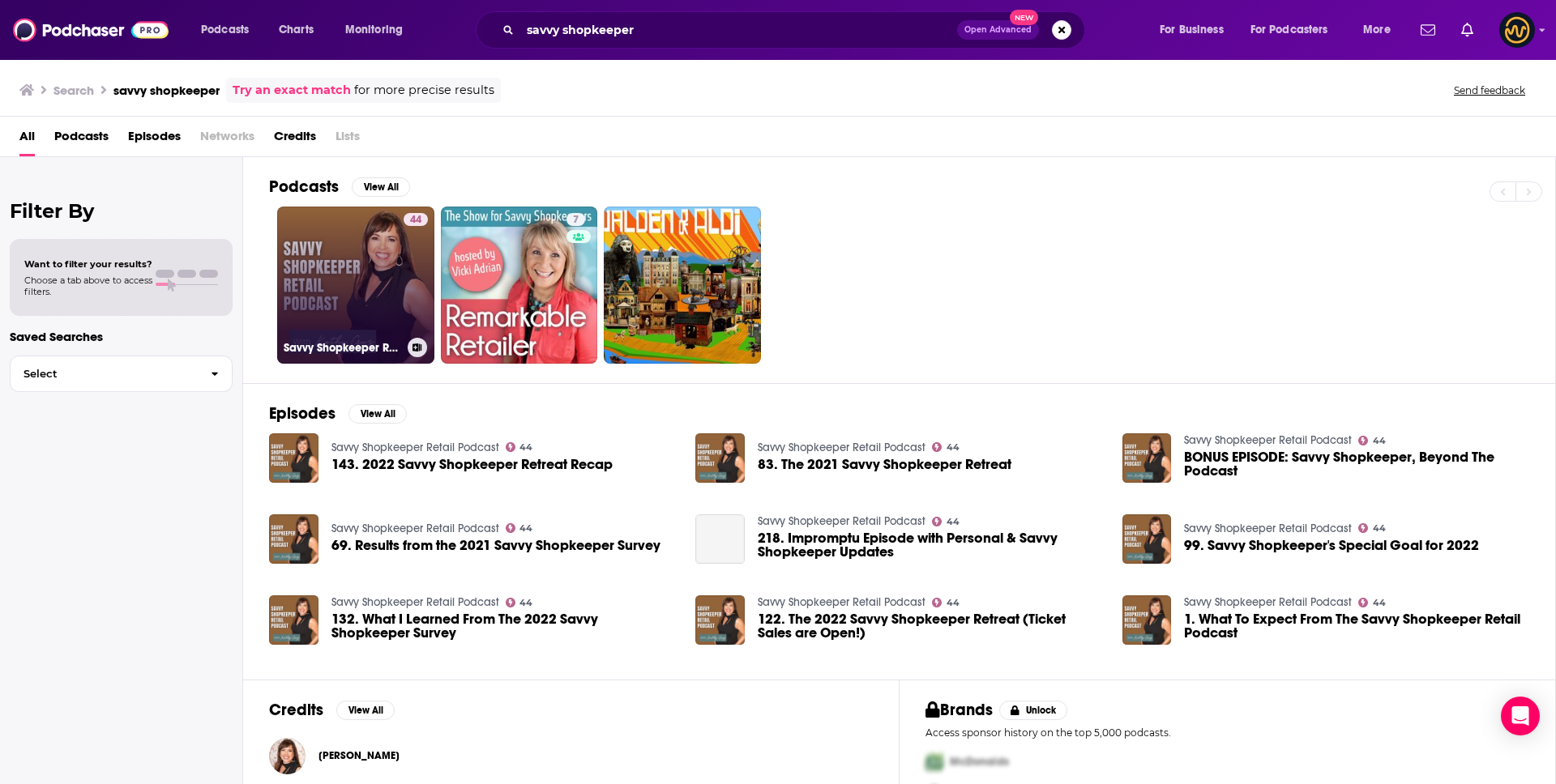
click at [374, 280] on link "44 Savvy Shopkeeper Retail Podcast" at bounding box center [356, 285] width 157 height 157
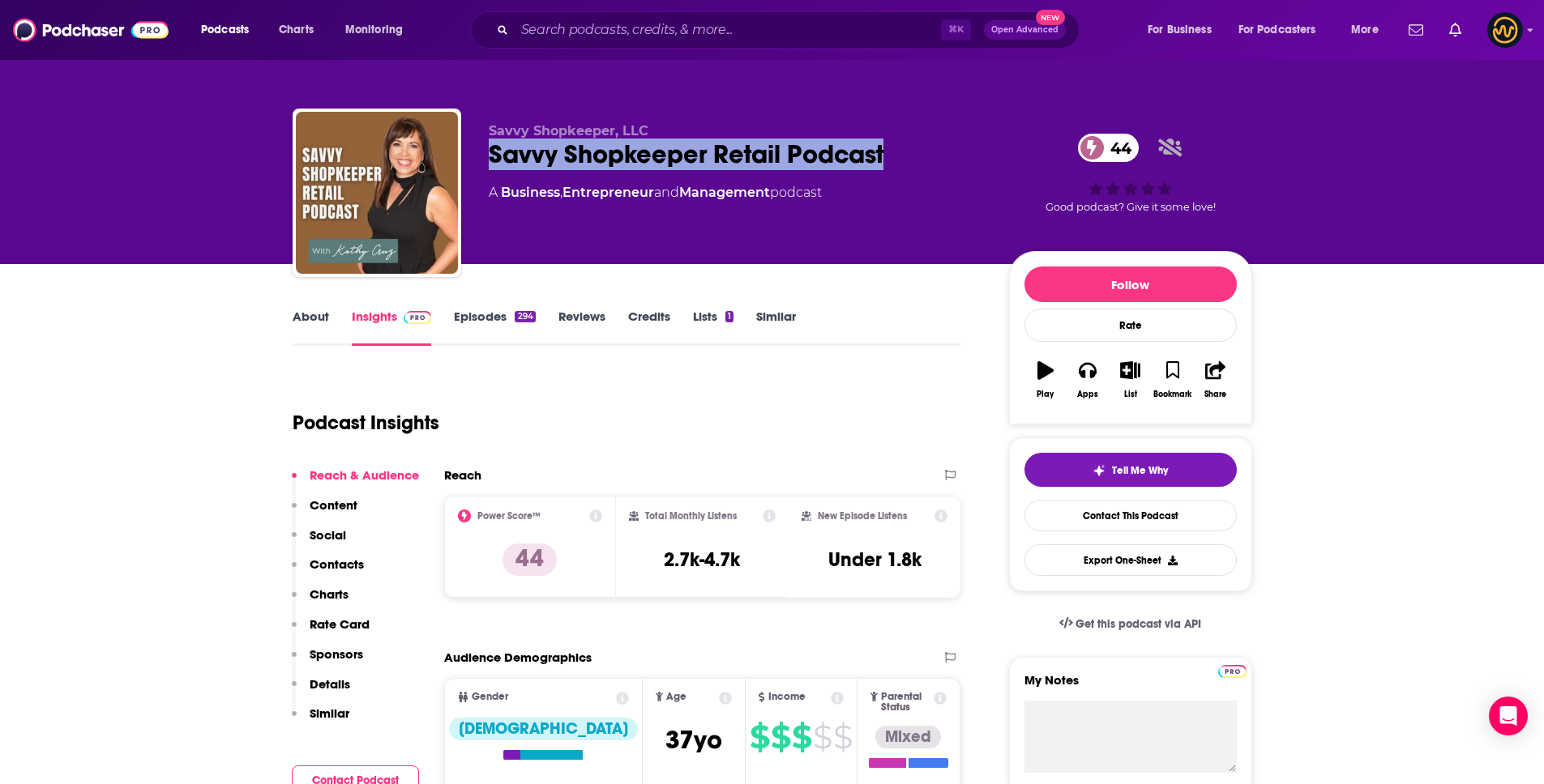
drag, startPoint x: 490, startPoint y: 151, endPoint x: 935, endPoint y: 174, distance: 445.6
click at [935, 174] on div "Savvy Shopkeeper, LLC Savvy Shopkeeper Retail Podcast 44 A Business , Entrepren…" at bounding box center [736, 187] width 494 height 129
copy h2 "Savvy Shopkeeper Retail Podcast"
click at [321, 321] on link "About" at bounding box center [310, 327] width 36 height 37
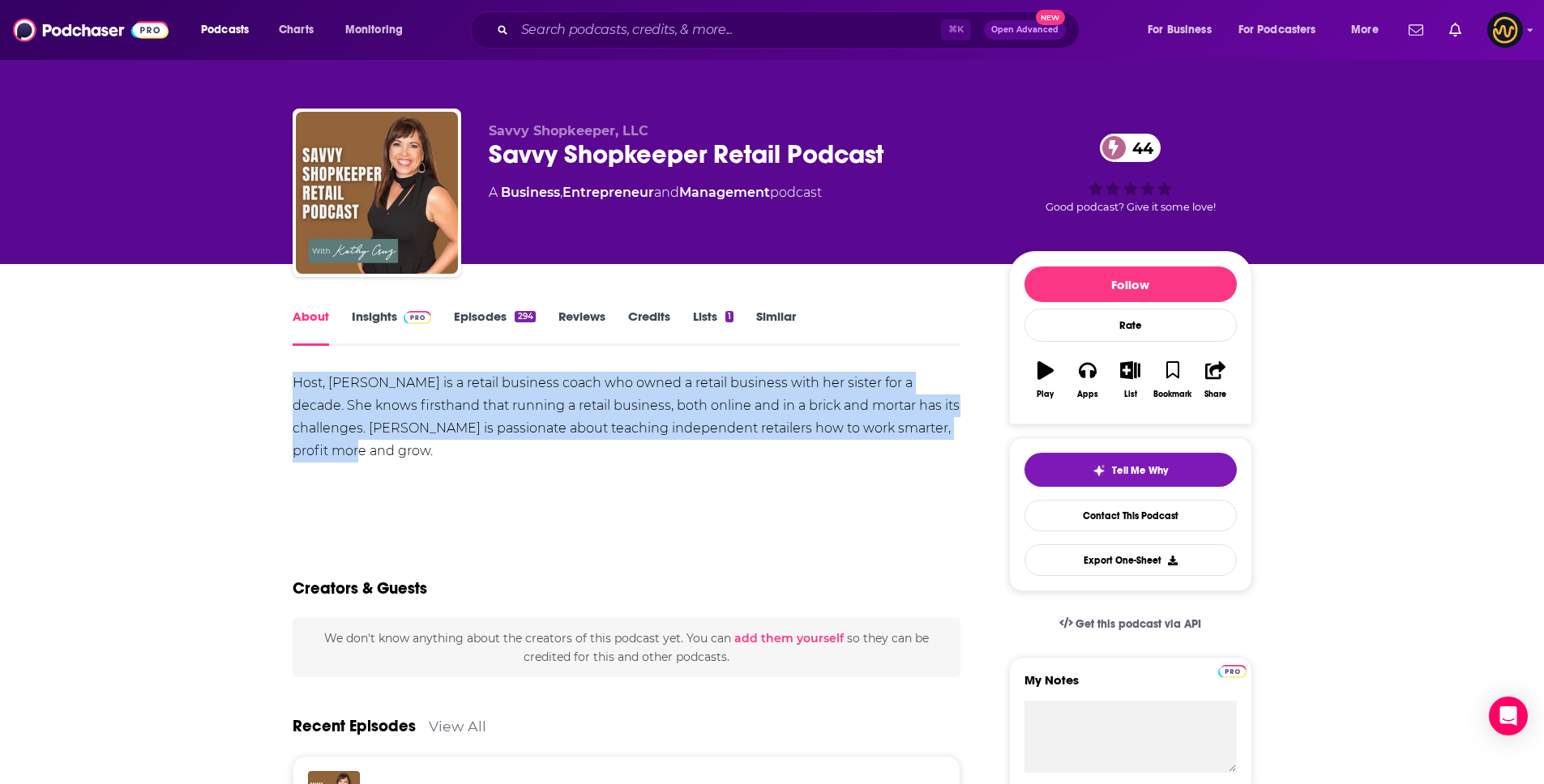
drag, startPoint x: 284, startPoint y: 380, endPoint x: 944, endPoint y: 429, distance: 661.8
copy div "Host, Kathy Cruz is a retail business coach who owned a retail business with he…"
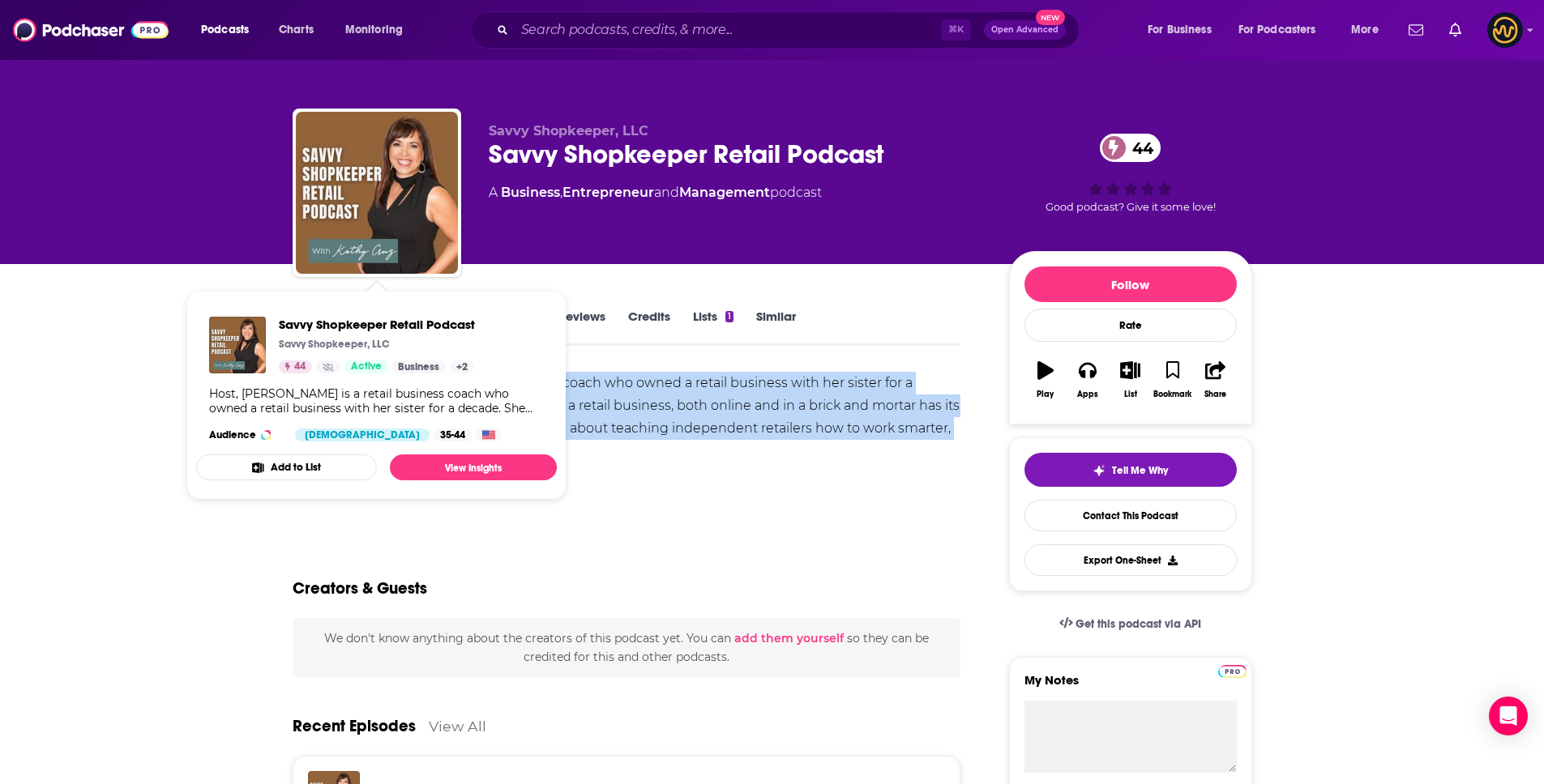
click at [400, 315] on span at bounding box center [415, 316] width 35 height 16
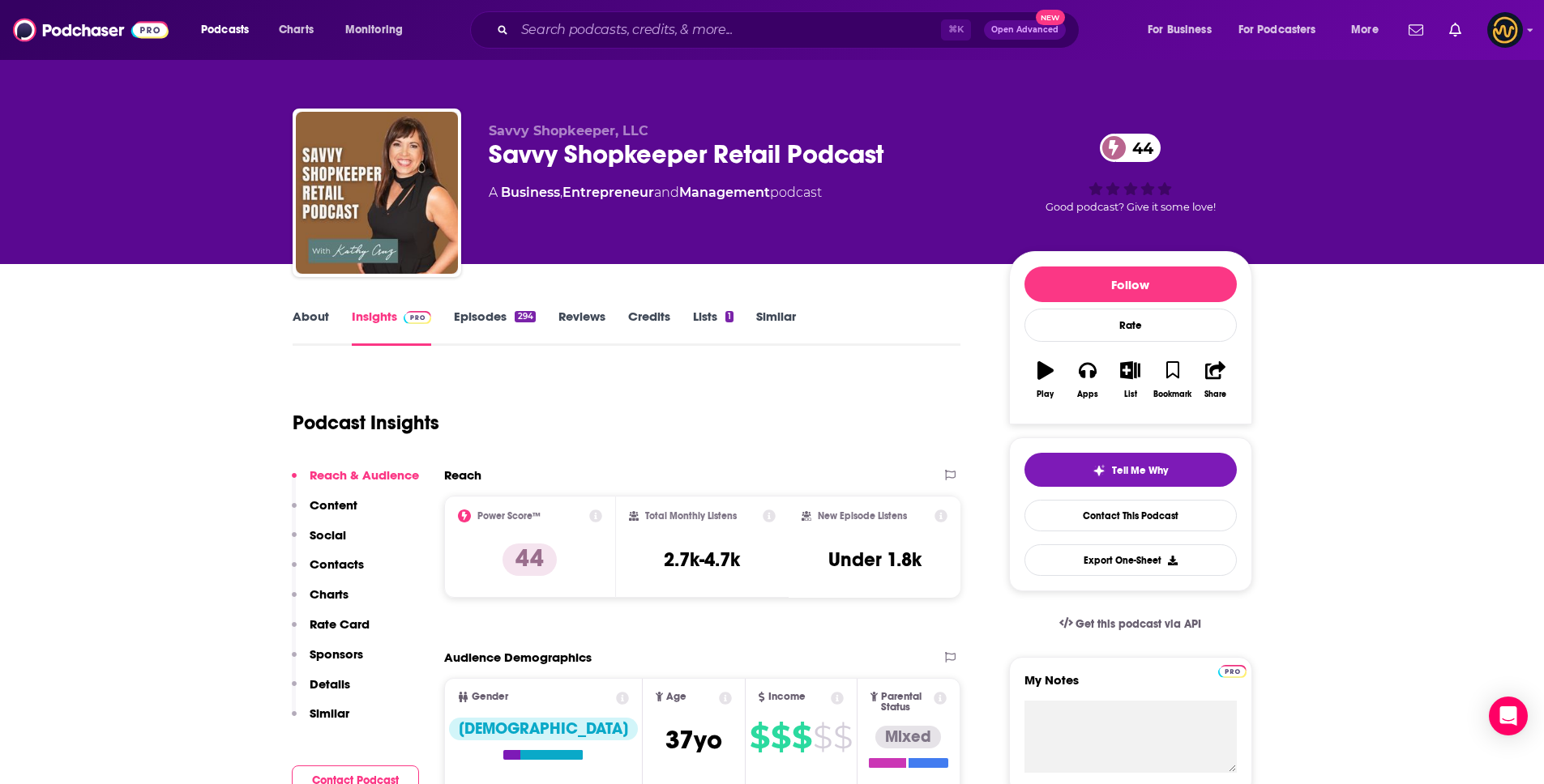
click at [334, 686] on p "Details" at bounding box center [330, 683] width 41 height 16
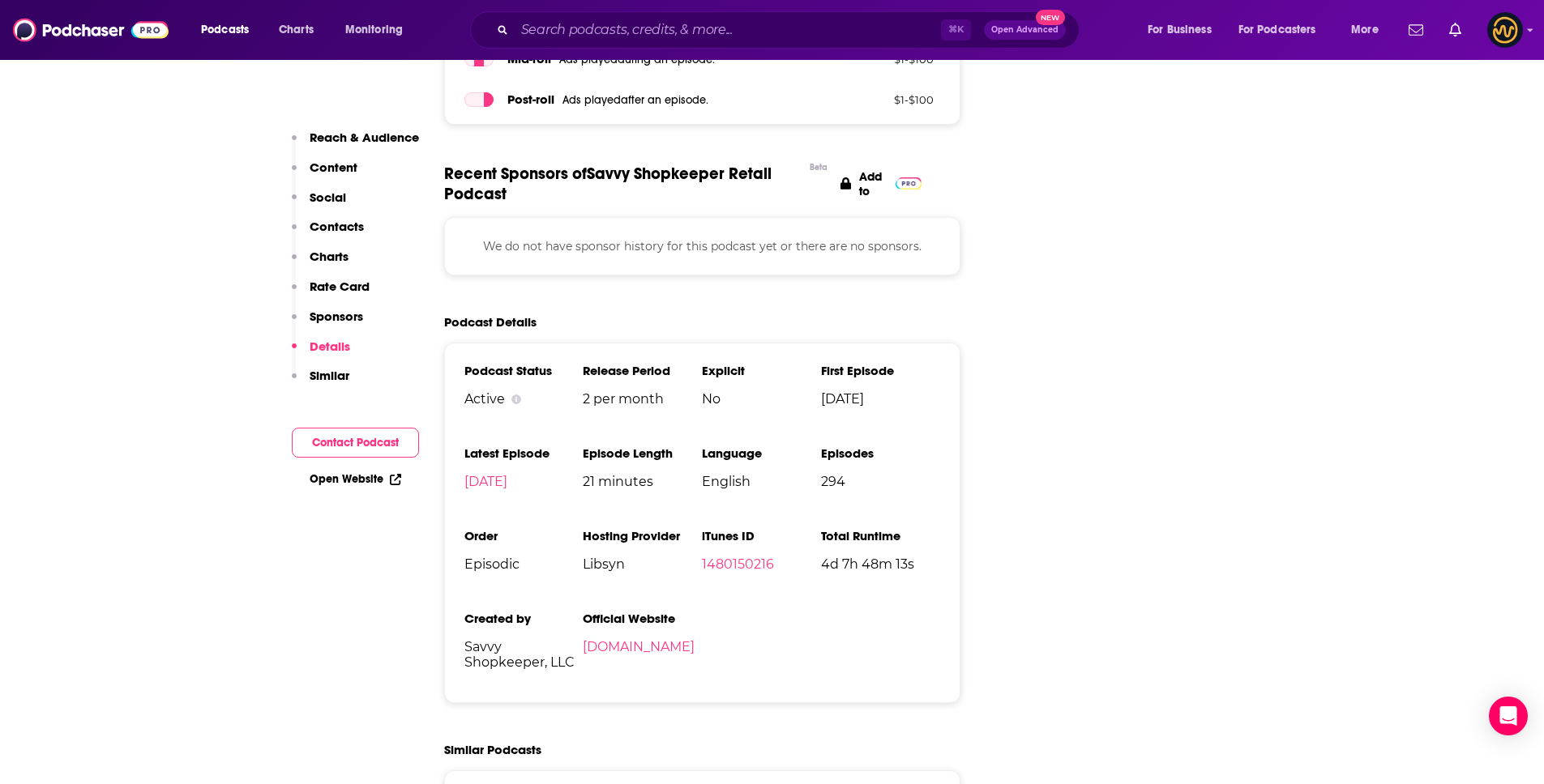
scroll to position [2118, 0]
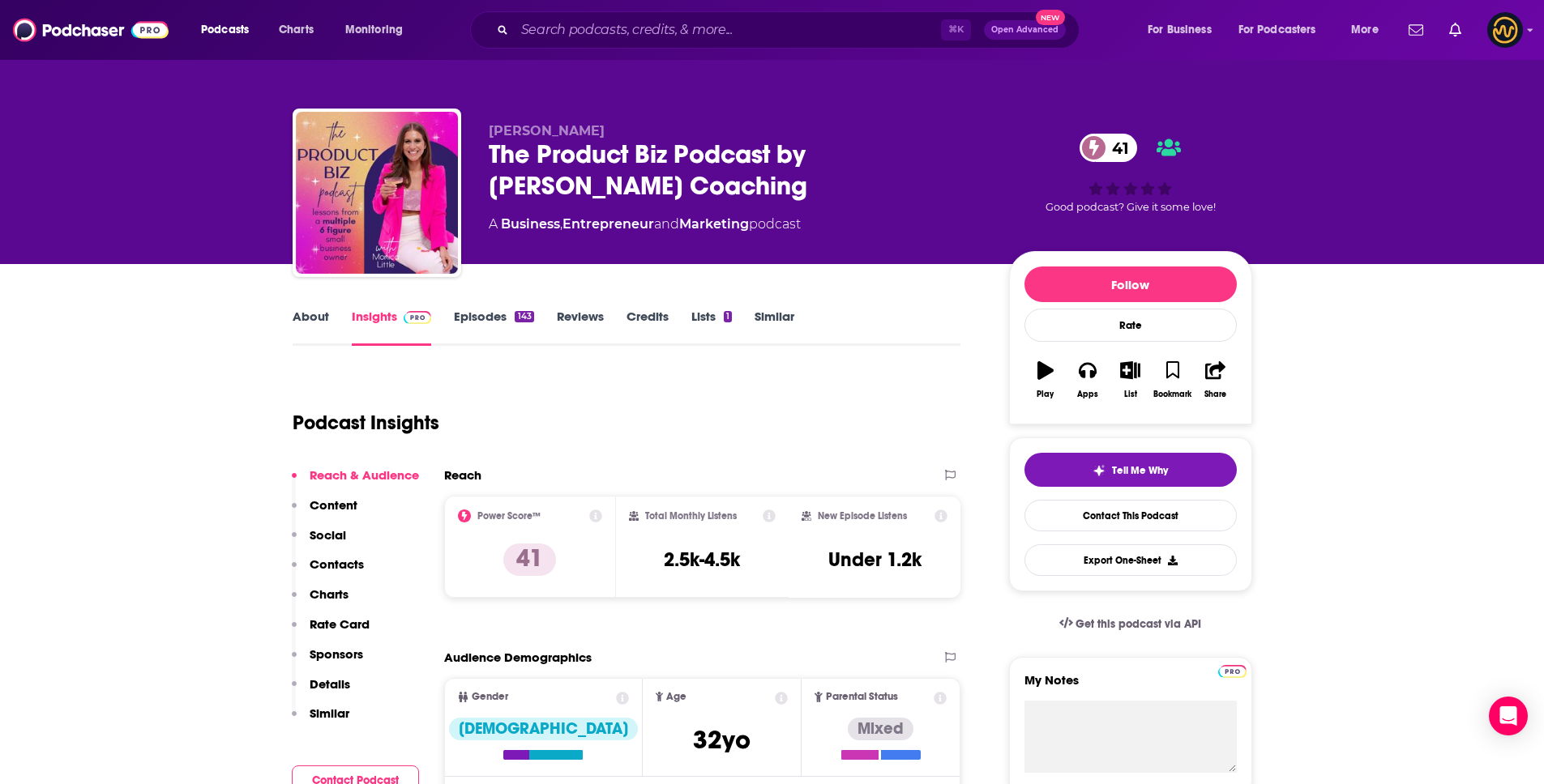
click at [333, 683] on p "Details" at bounding box center [330, 683] width 41 height 16
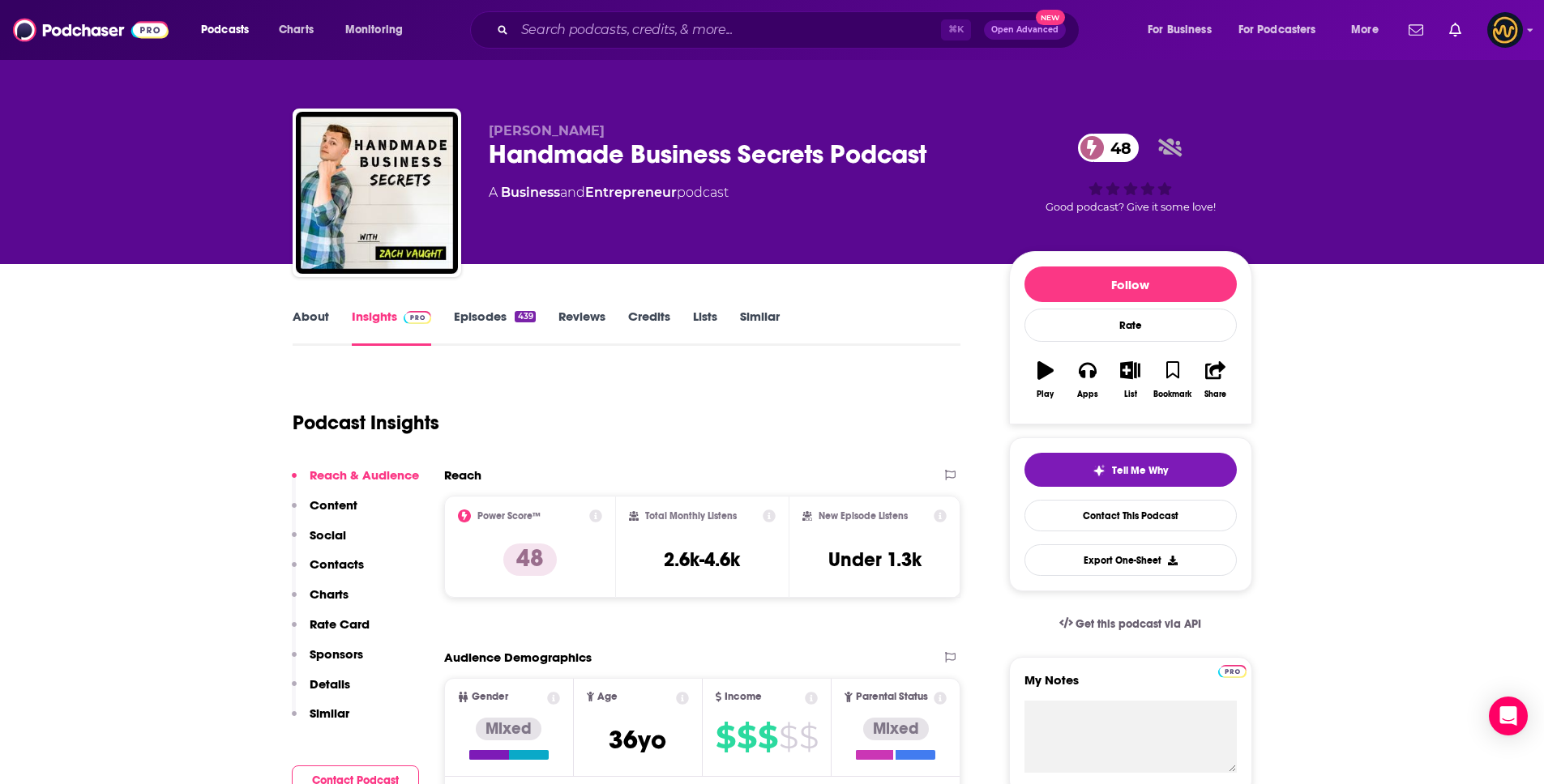
click at [484, 307] on div "About Insights Episodes 439 Reviews Credits Lists Similar" at bounding box center [627, 326] width 669 height 40
click at [484, 313] on link "Episodes 439" at bounding box center [494, 327] width 81 height 37
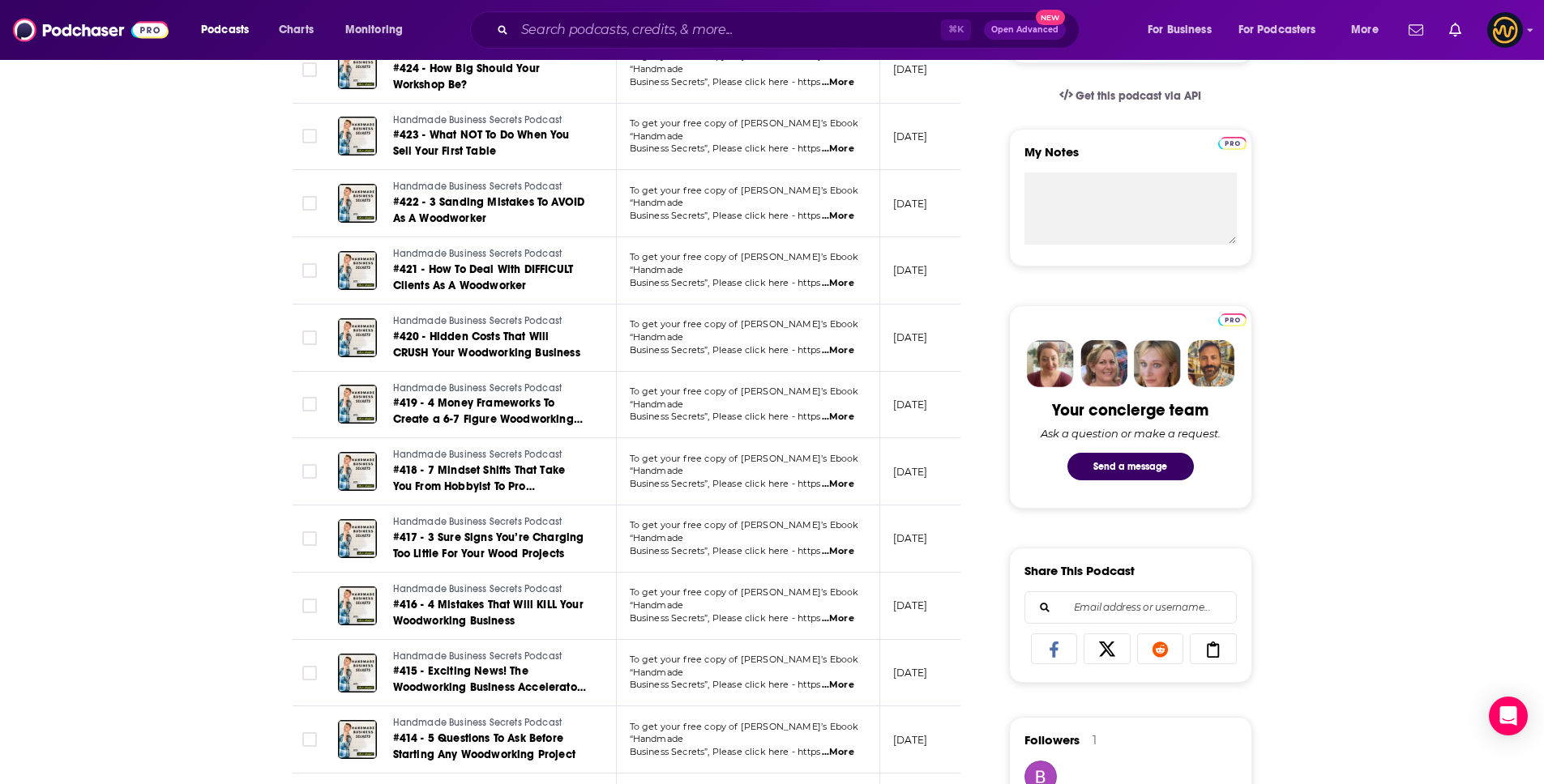
scroll to position [703, 0]
